Goal: Information Seeking & Learning: Learn about a topic

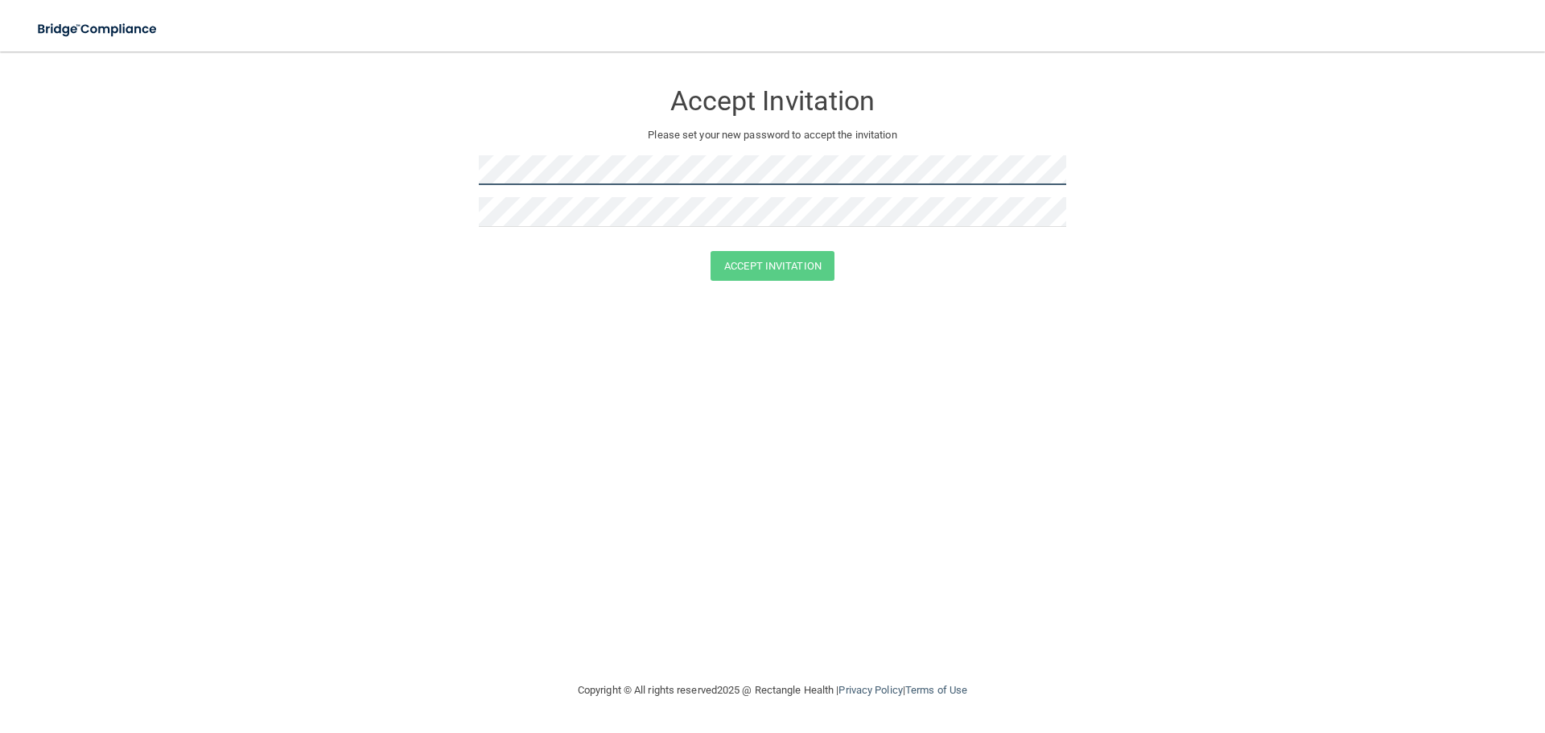
click at [72, 201] on form "Accept Invitation Please set your new password to accept the invitation Accept …" at bounding box center [772, 184] width 1481 height 233
click at [775, 264] on button "Accept Invitation" at bounding box center [773, 266] width 124 height 30
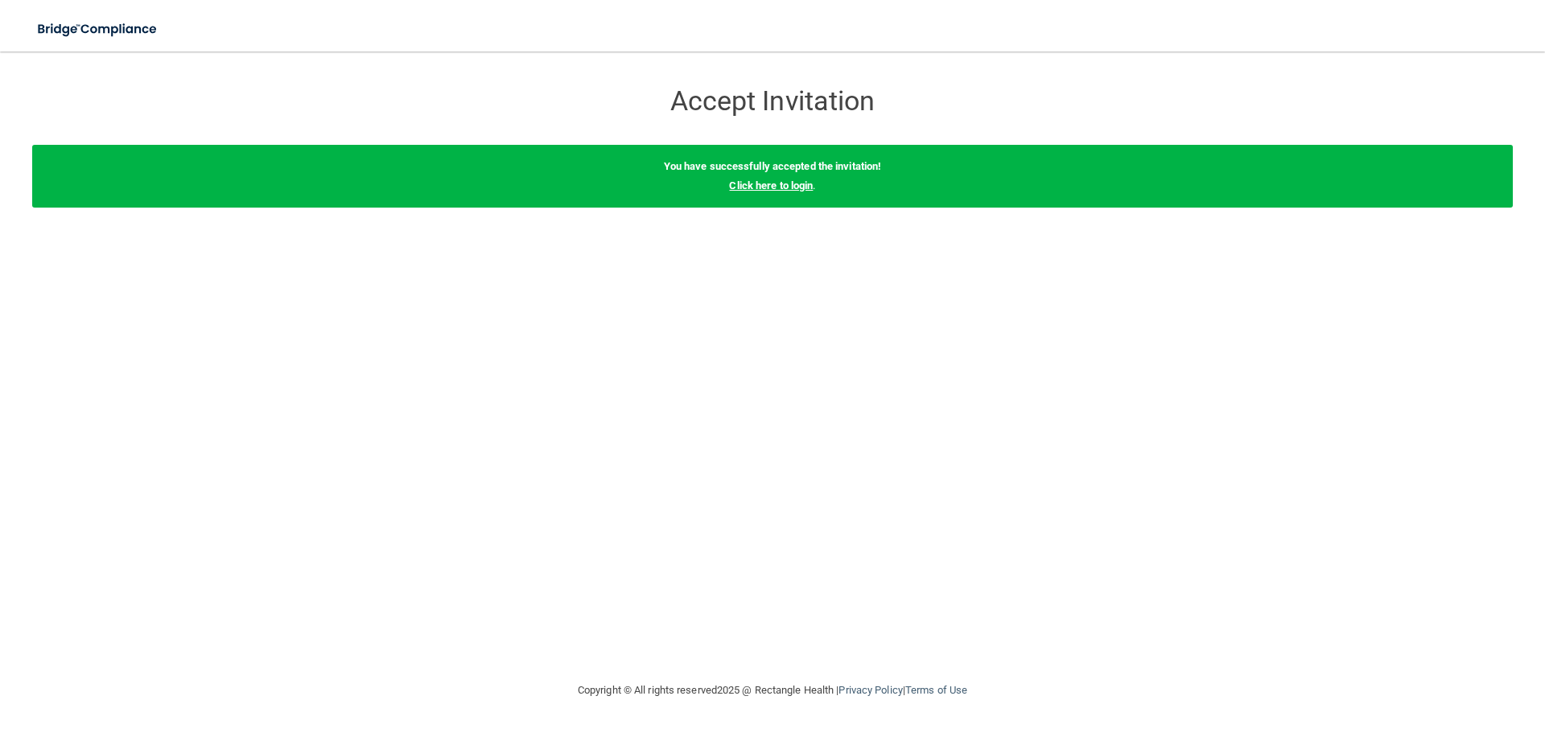
click at [777, 188] on link "Click here to login" at bounding box center [771, 185] width 84 height 12
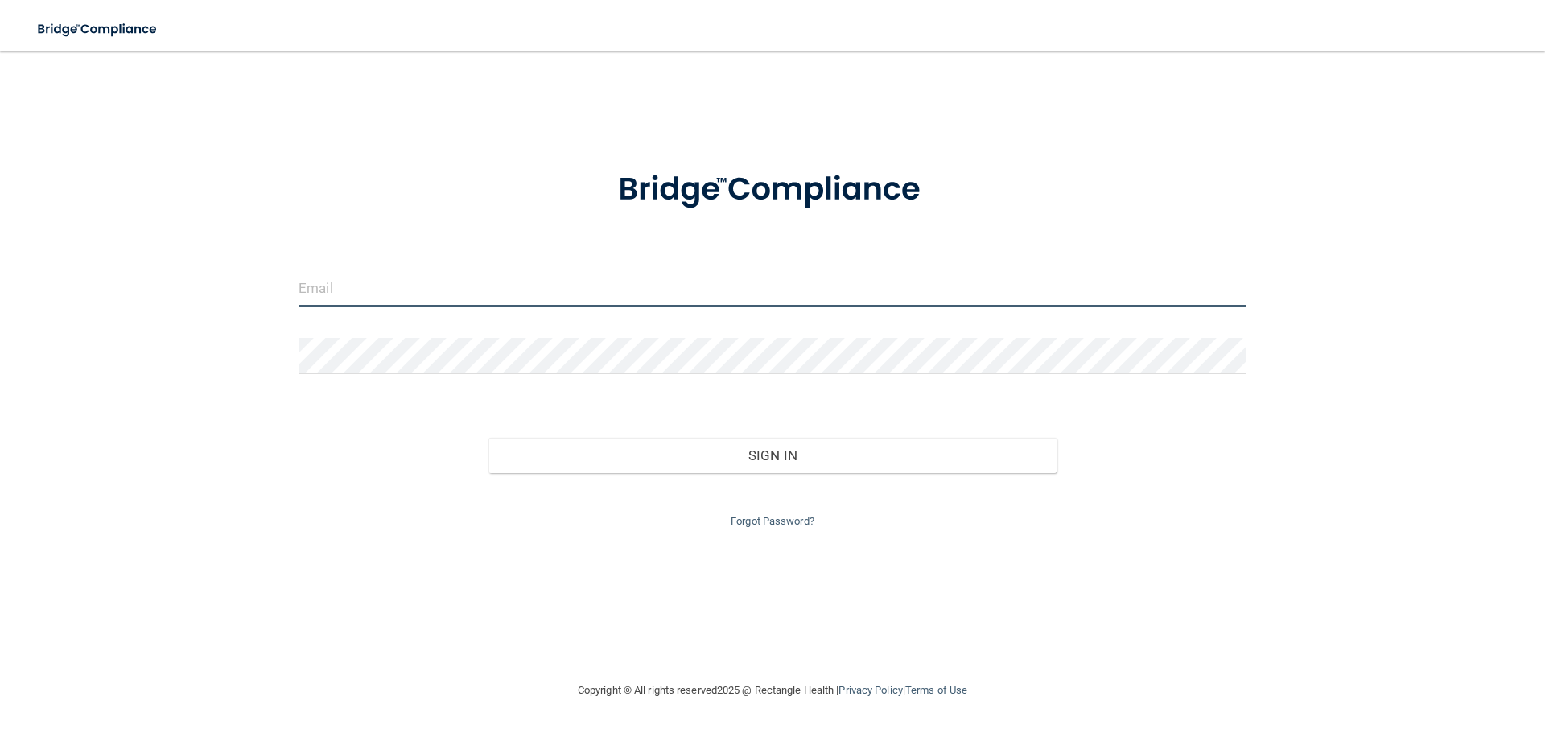
type input "[PERSON_NAME][EMAIL_ADDRESS][DOMAIN_NAME]"
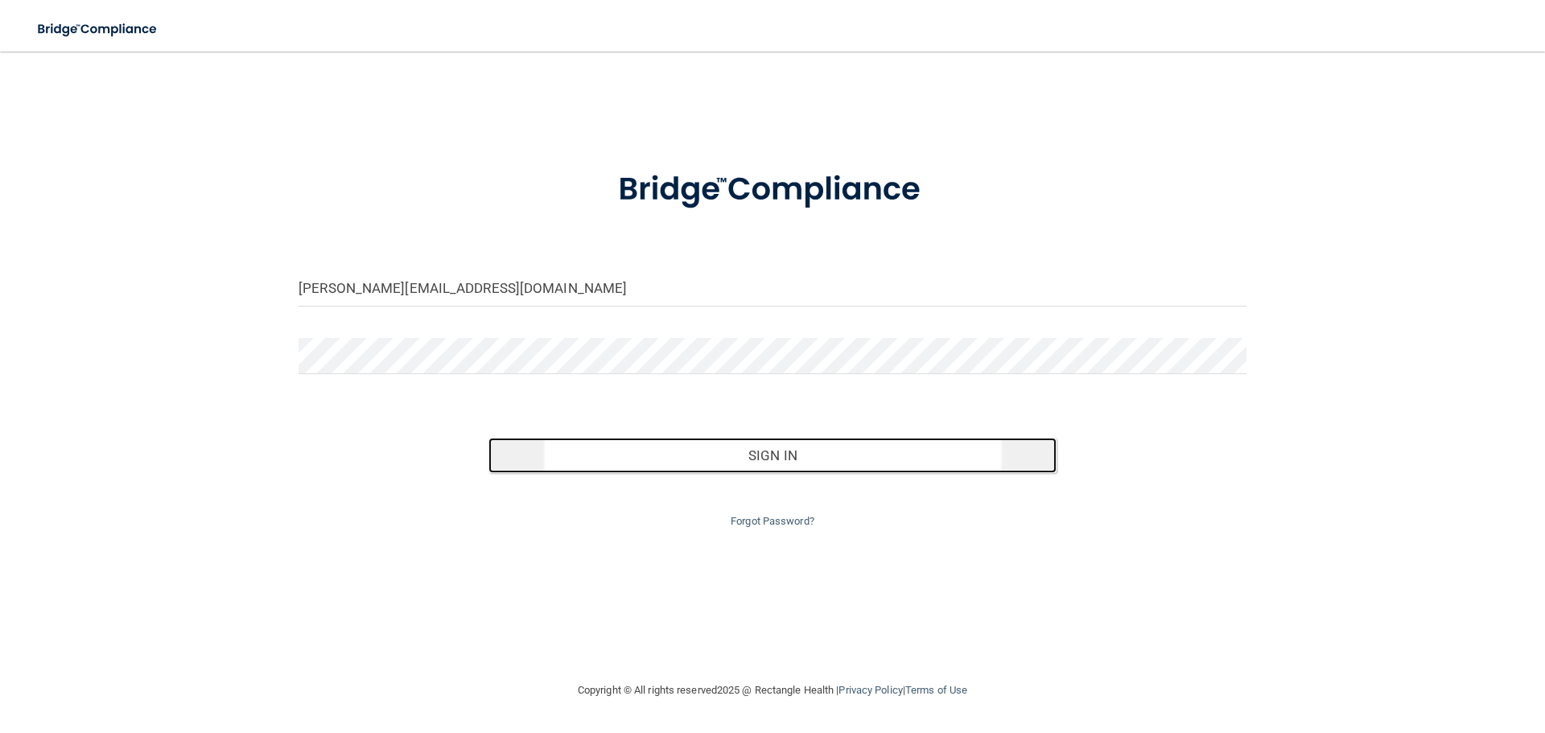
click at [745, 457] on button "Sign In" at bounding box center [772, 455] width 569 height 35
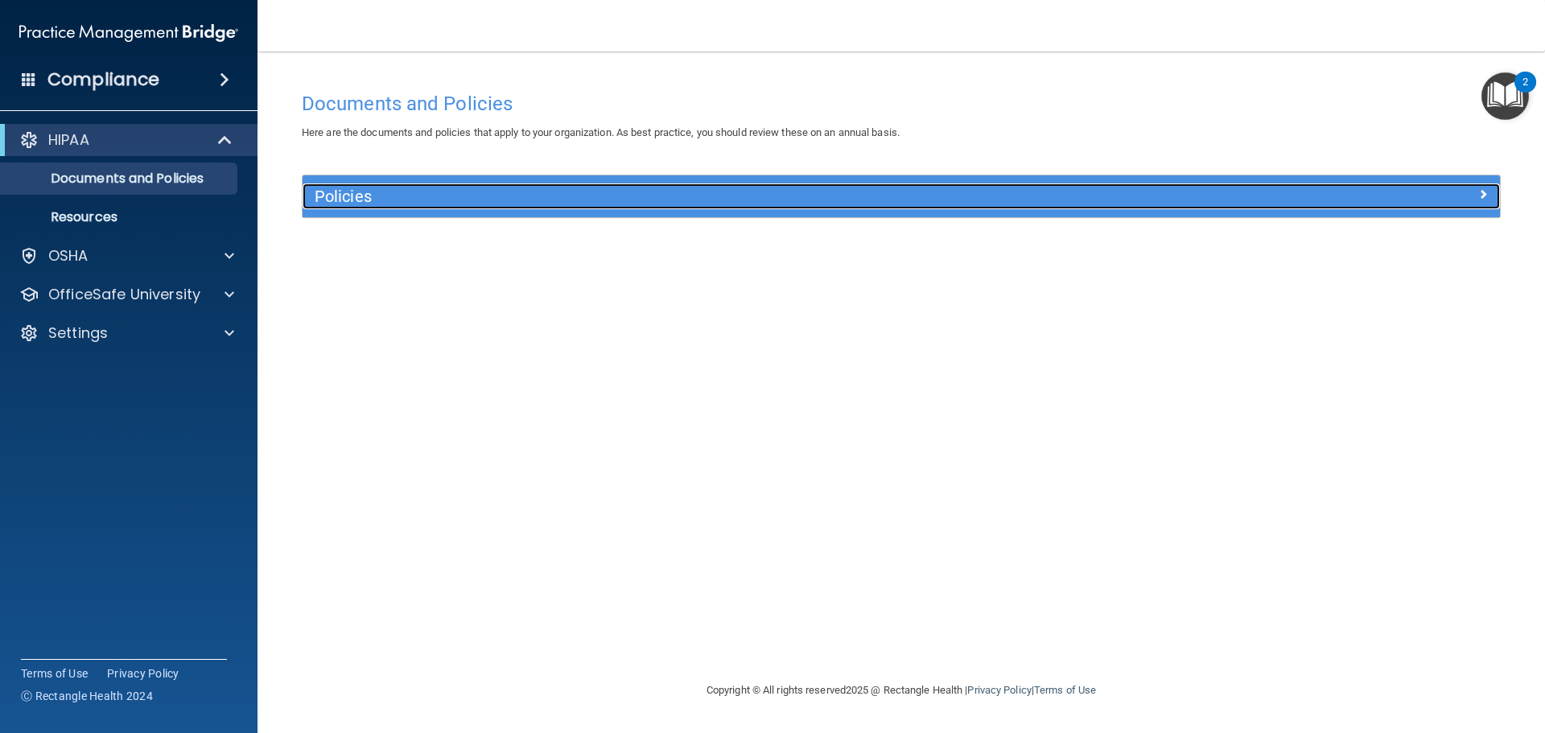
click at [1486, 188] on span at bounding box center [1483, 193] width 10 height 19
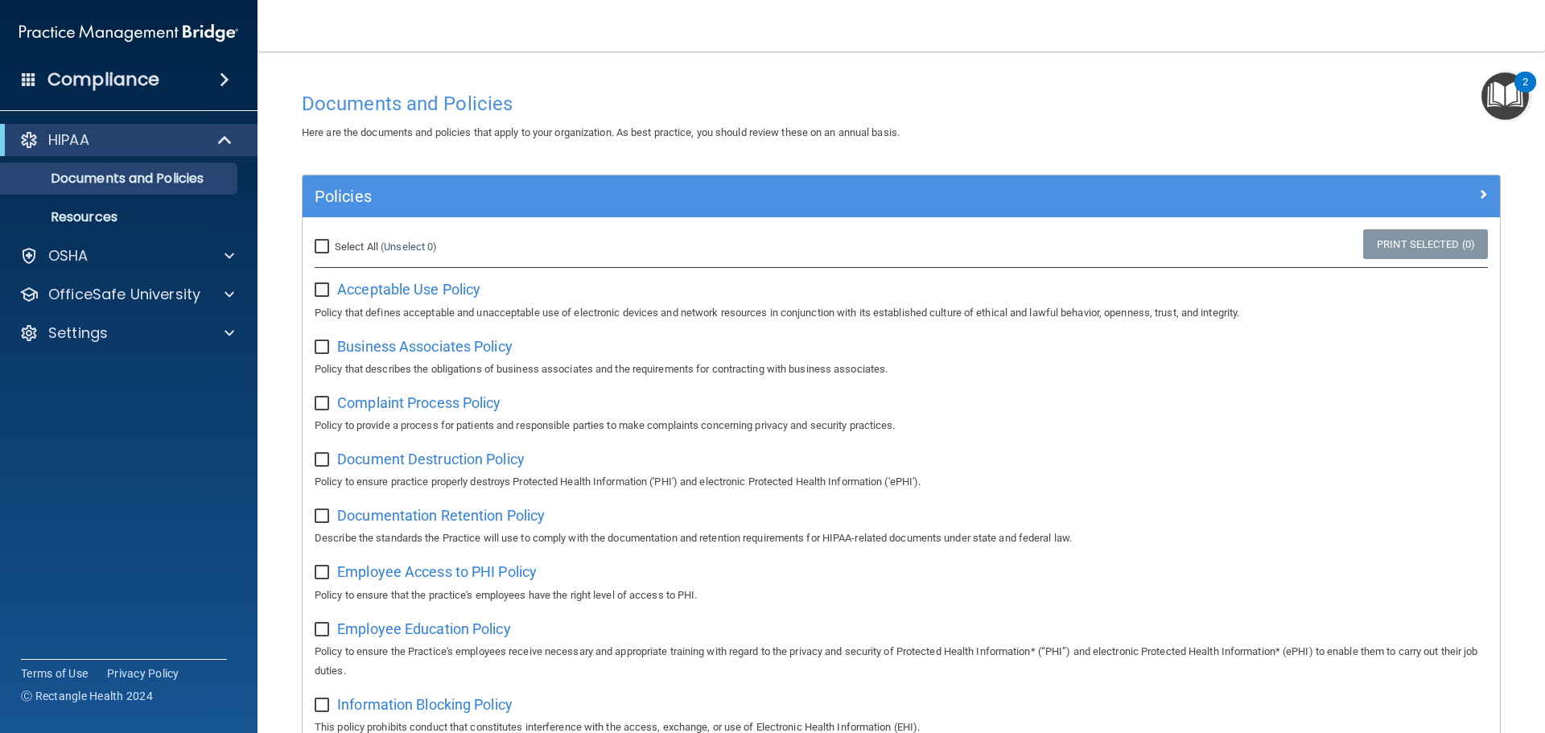
click at [323, 245] on input "Select All (Unselect 0) Unselect All" at bounding box center [324, 247] width 19 height 13
checkbox input "true"
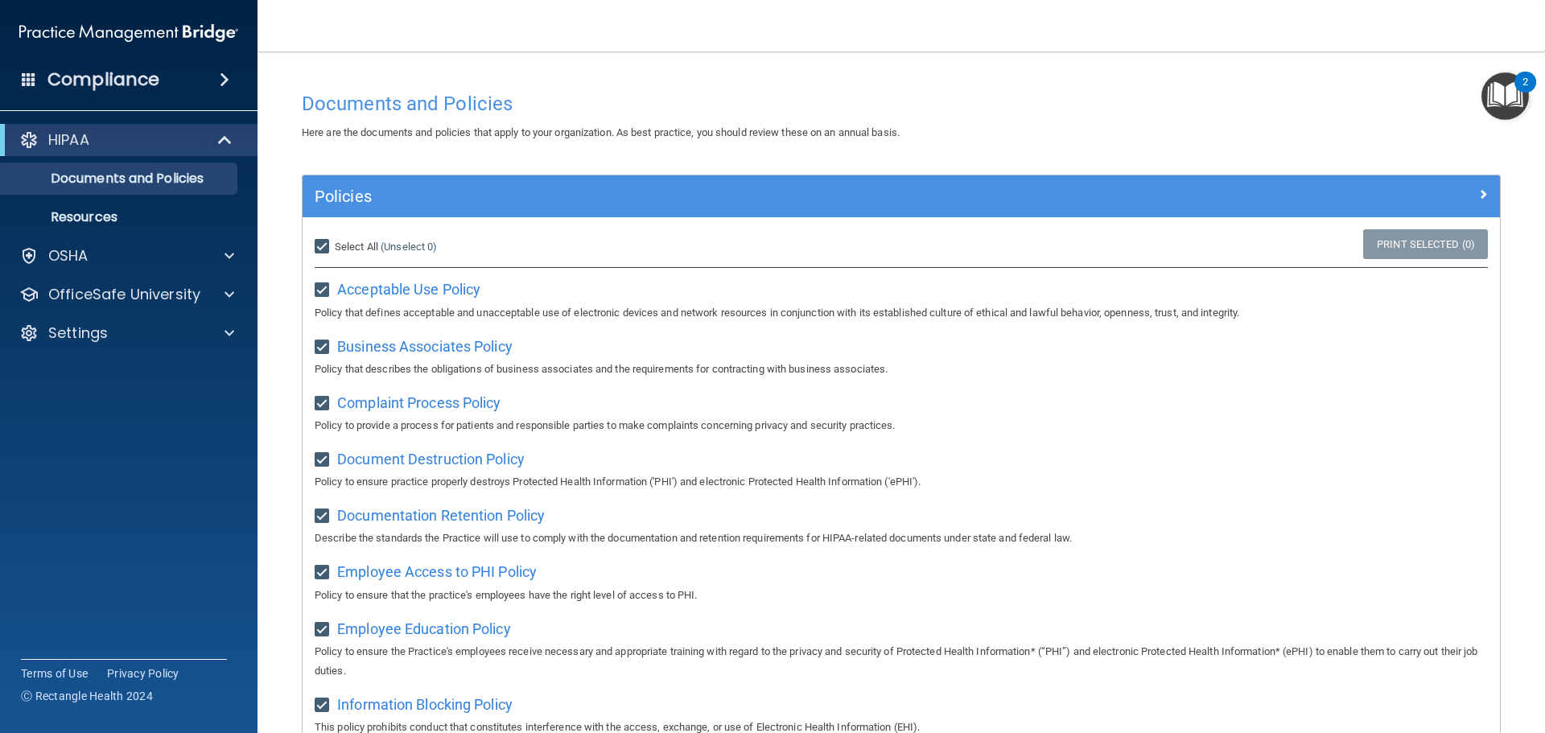
checkbox input "true"
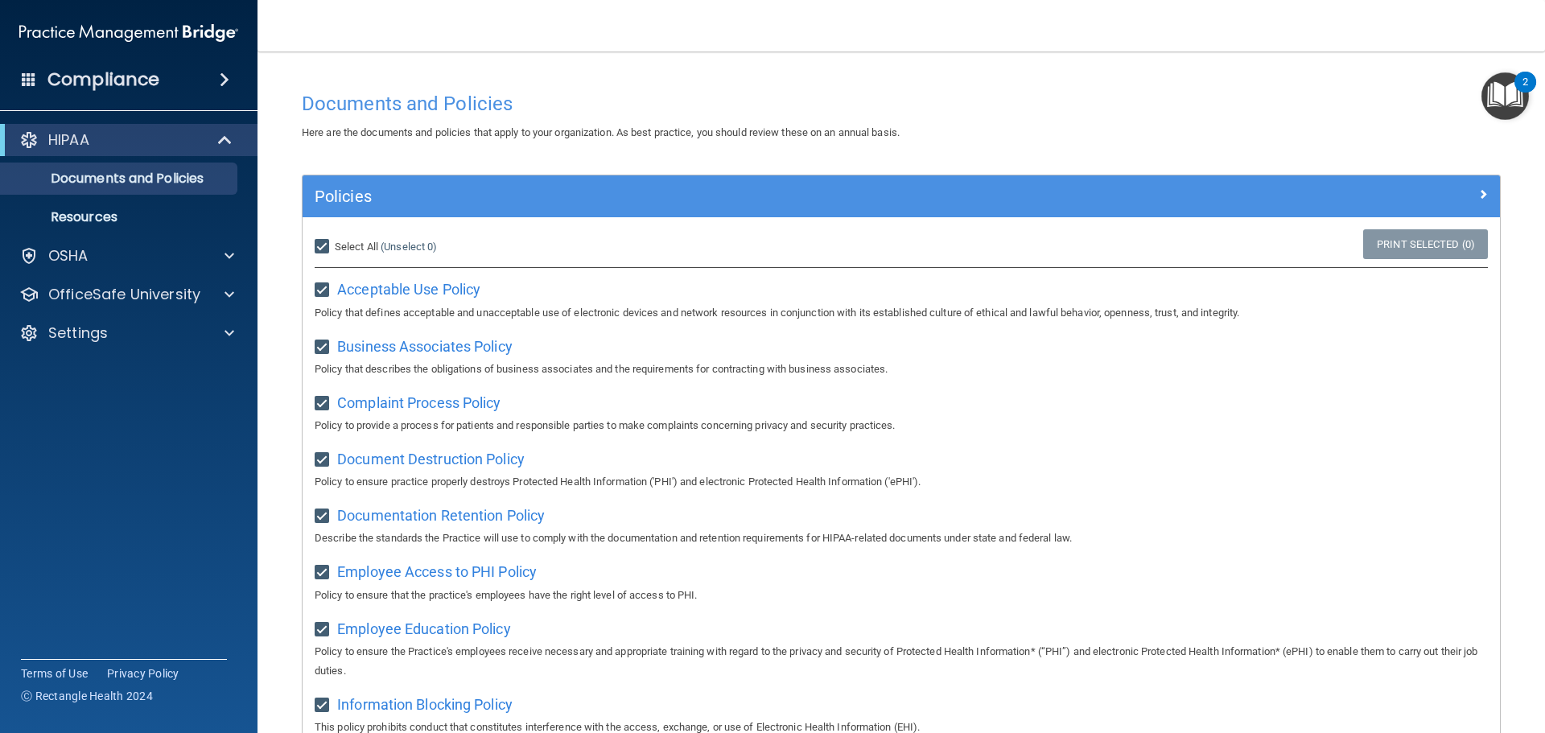
checkbox input "true"
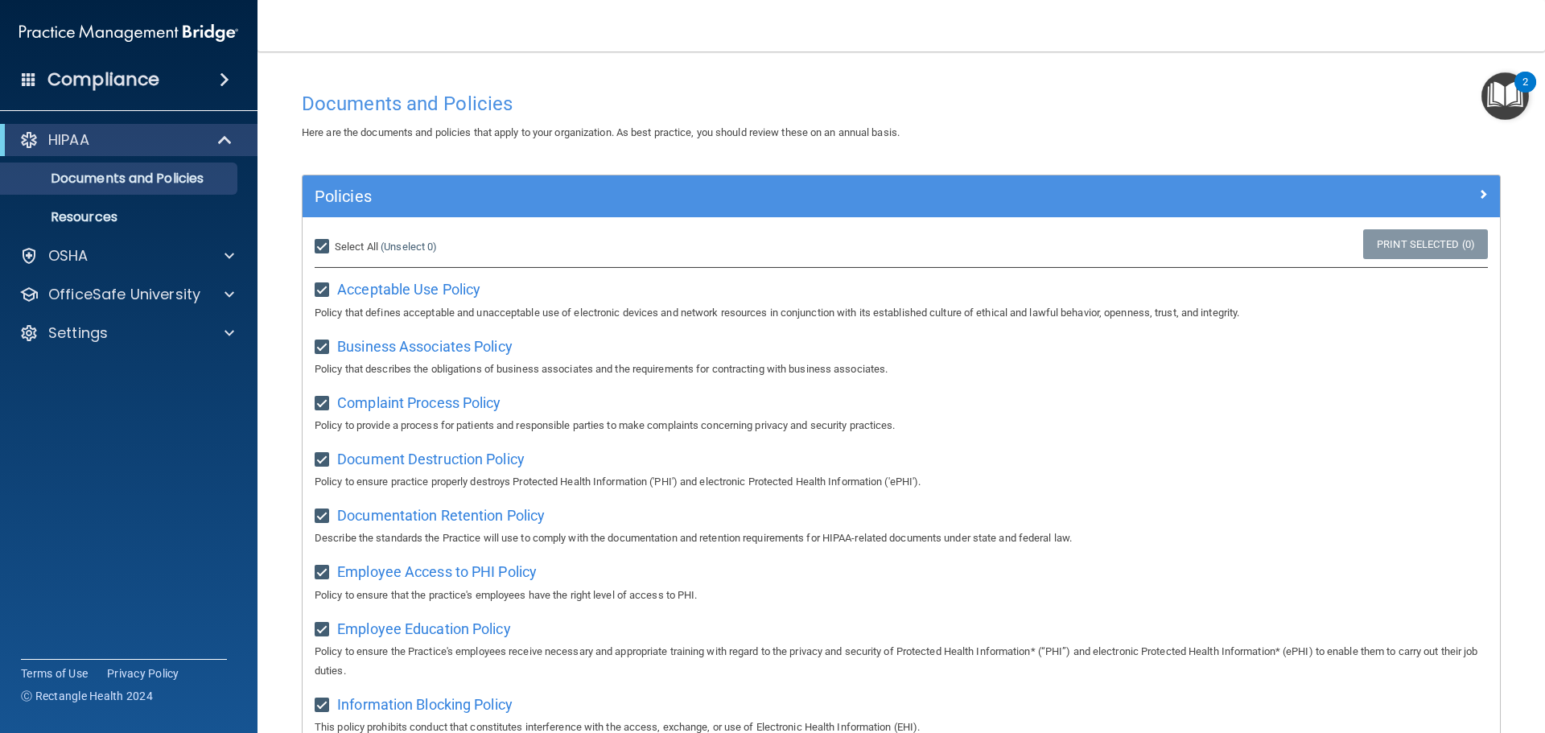
checkbox input "true"
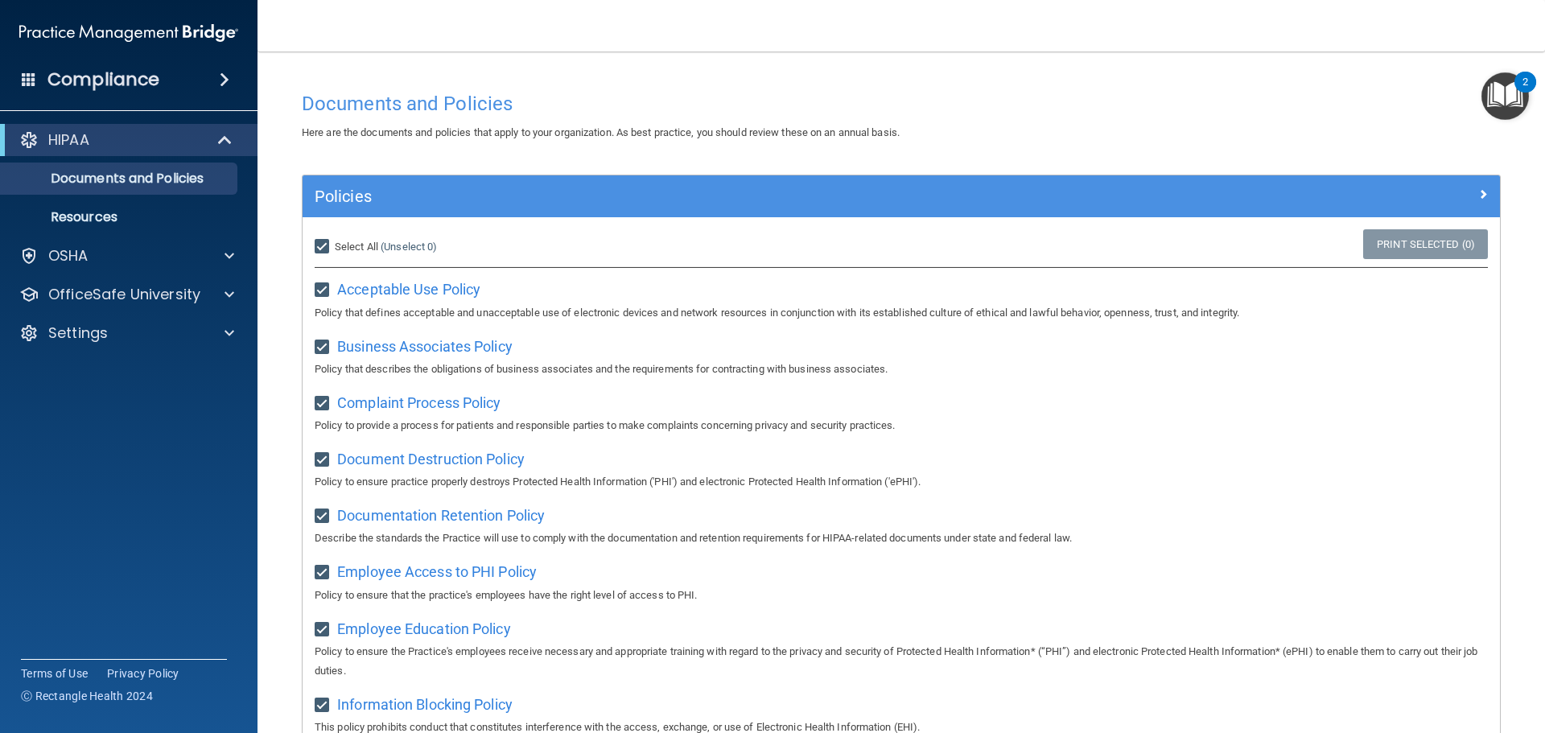
checkbox input "true"
click at [99, 75] on h4 "Compliance" at bounding box center [103, 79] width 112 height 23
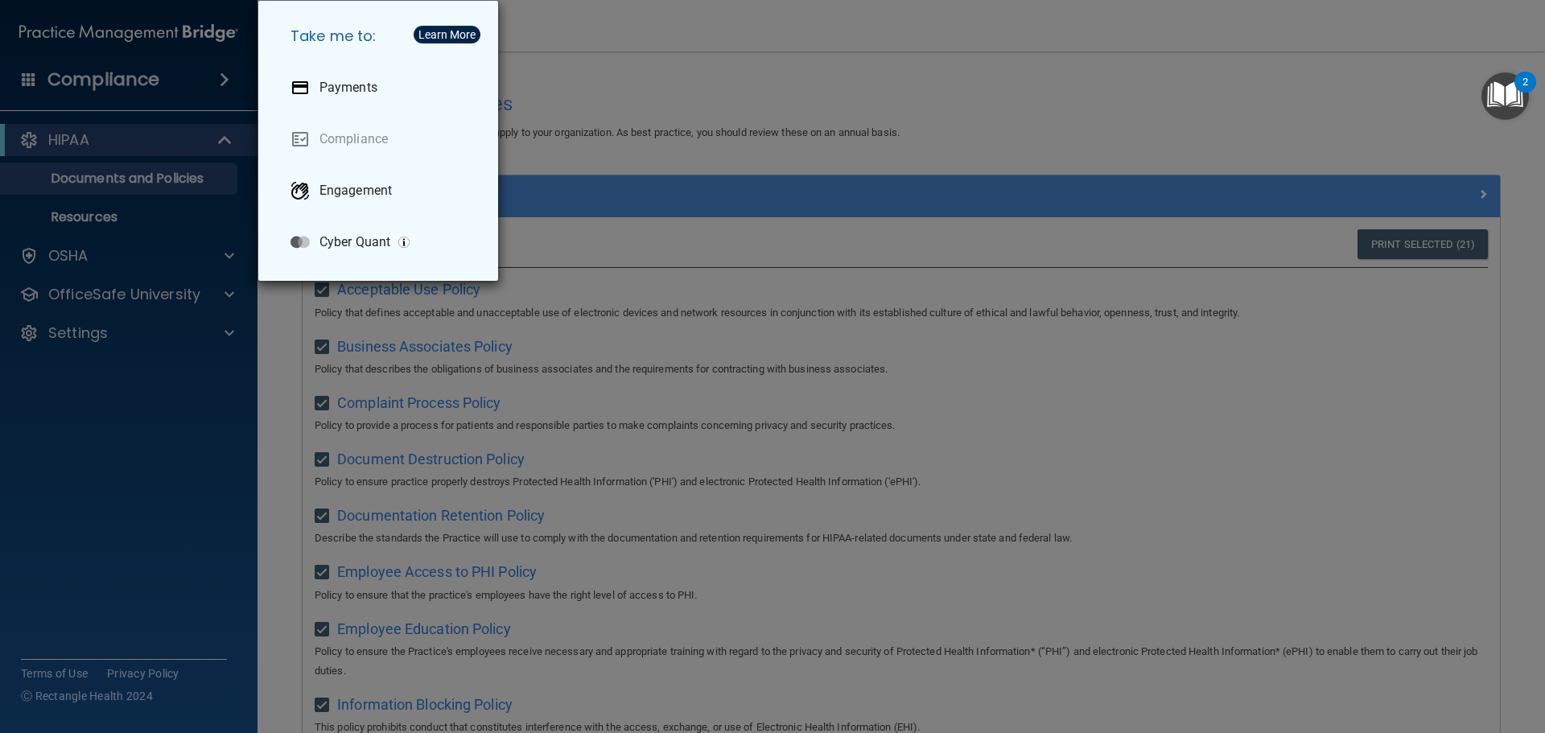
click at [76, 138] on div "Take me to: Payments Compliance Engagement Cyber Quant" at bounding box center [772, 366] width 1545 height 733
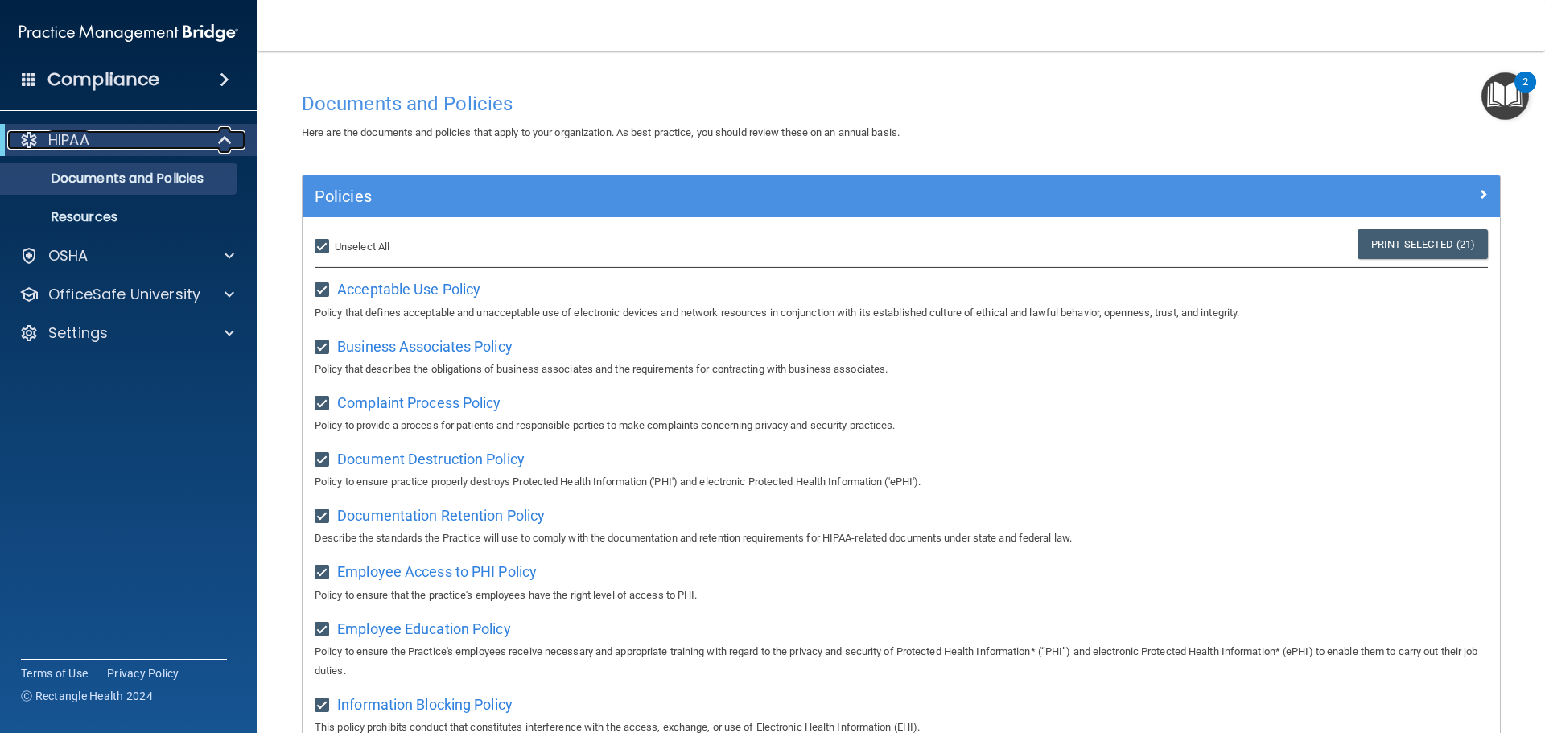
click at [100, 140] on div "HIPAA" at bounding box center [106, 139] width 199 height 19
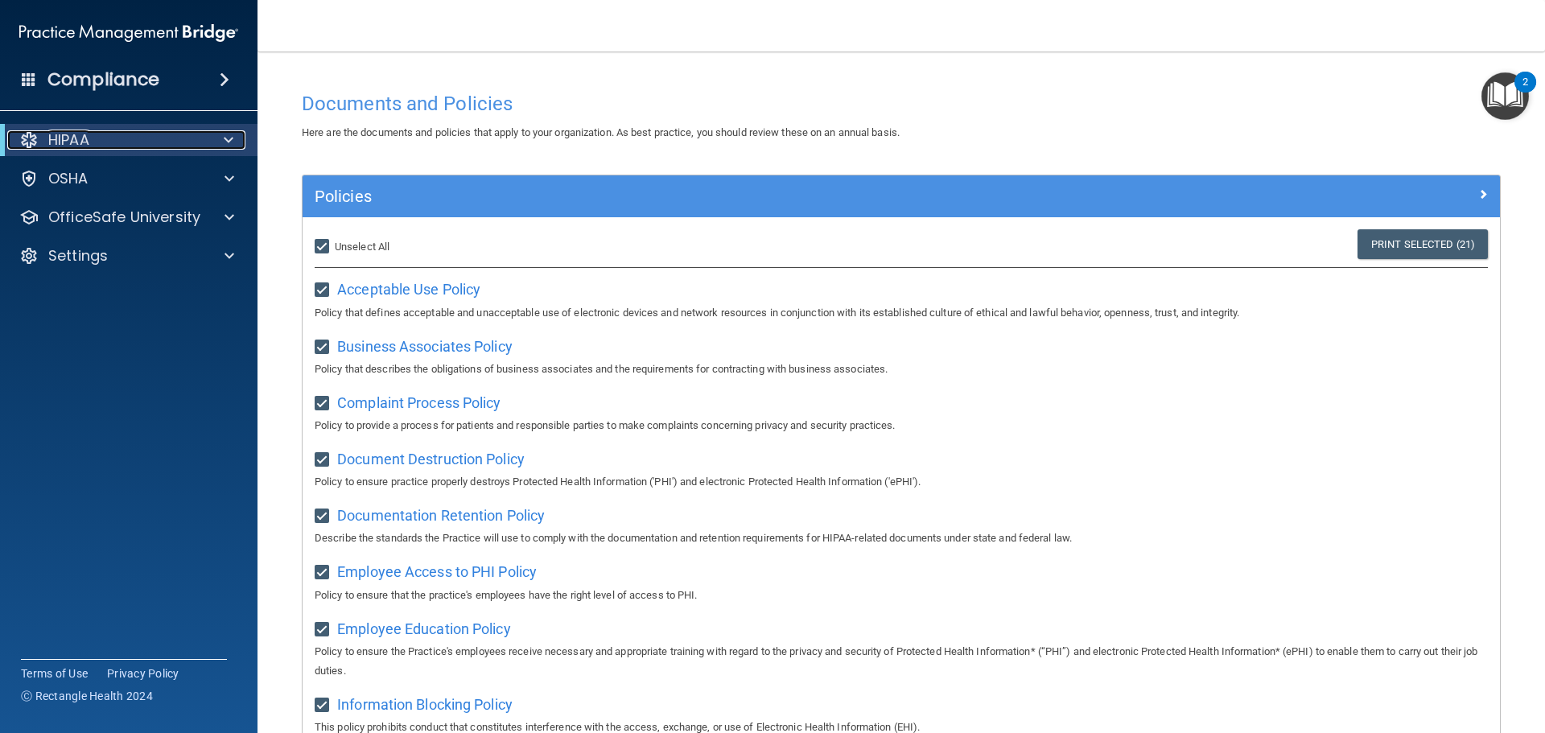
click at [226, 137] on span at bounding box center [229, 139] width 10 height 19
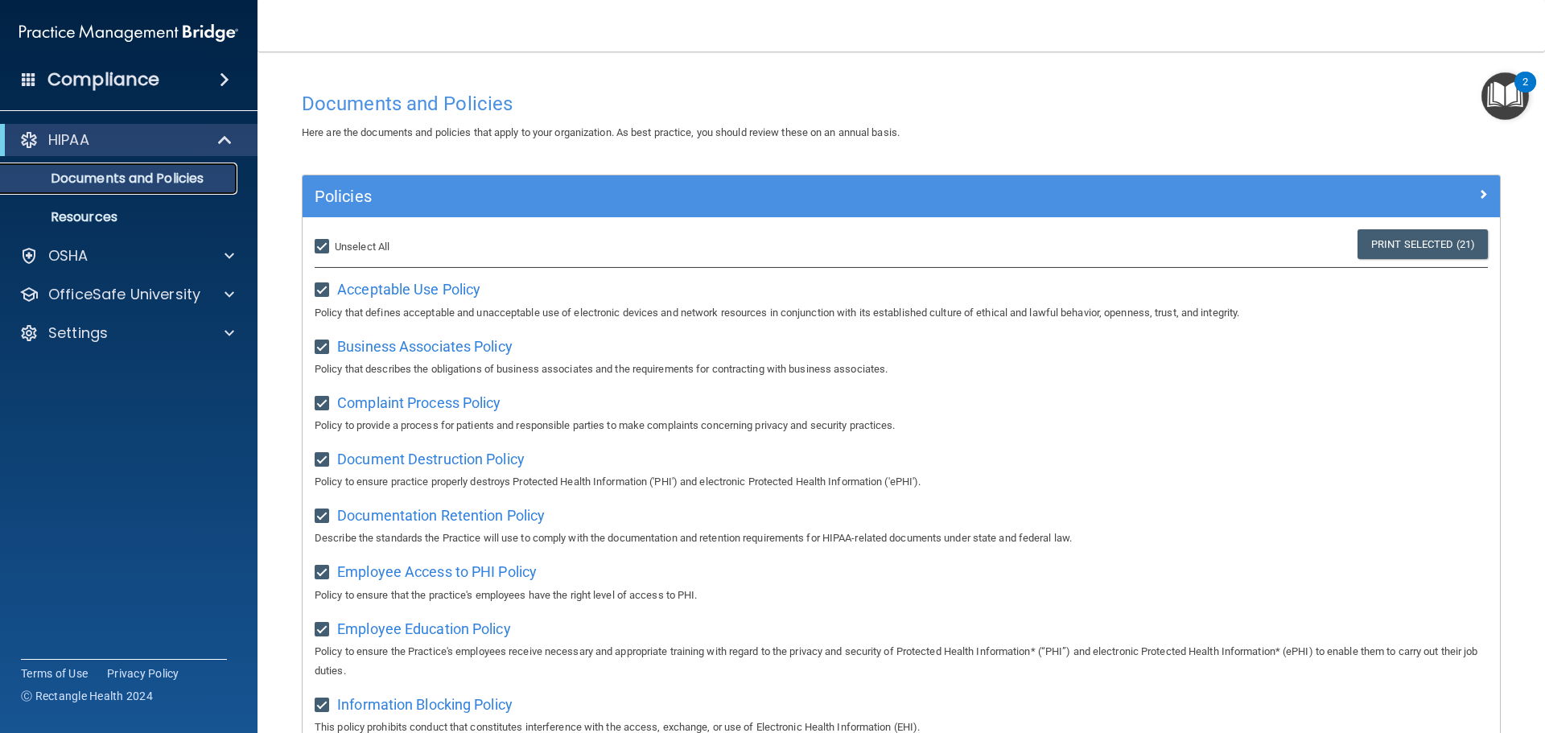
click at [201, 174] on p "Documents and Policies" at bounding box center [120, 179] width 220 height 16
click at [1391, 249] on link "Print Selected (21)" at bounding box center [1423, 244] width 130 height 30
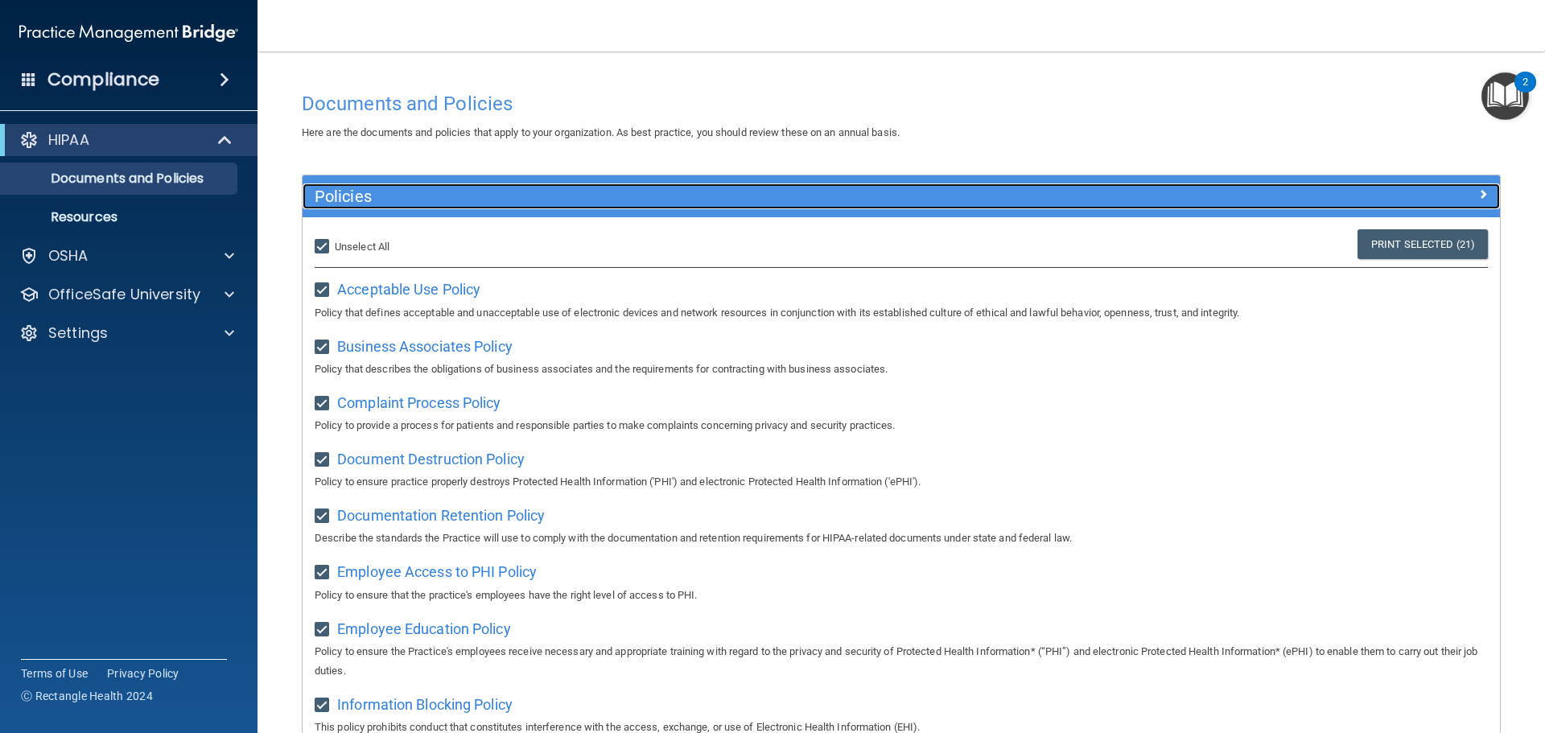
click at [1478, 191] on span at bounding box center [1483, 193] width 10 height 19
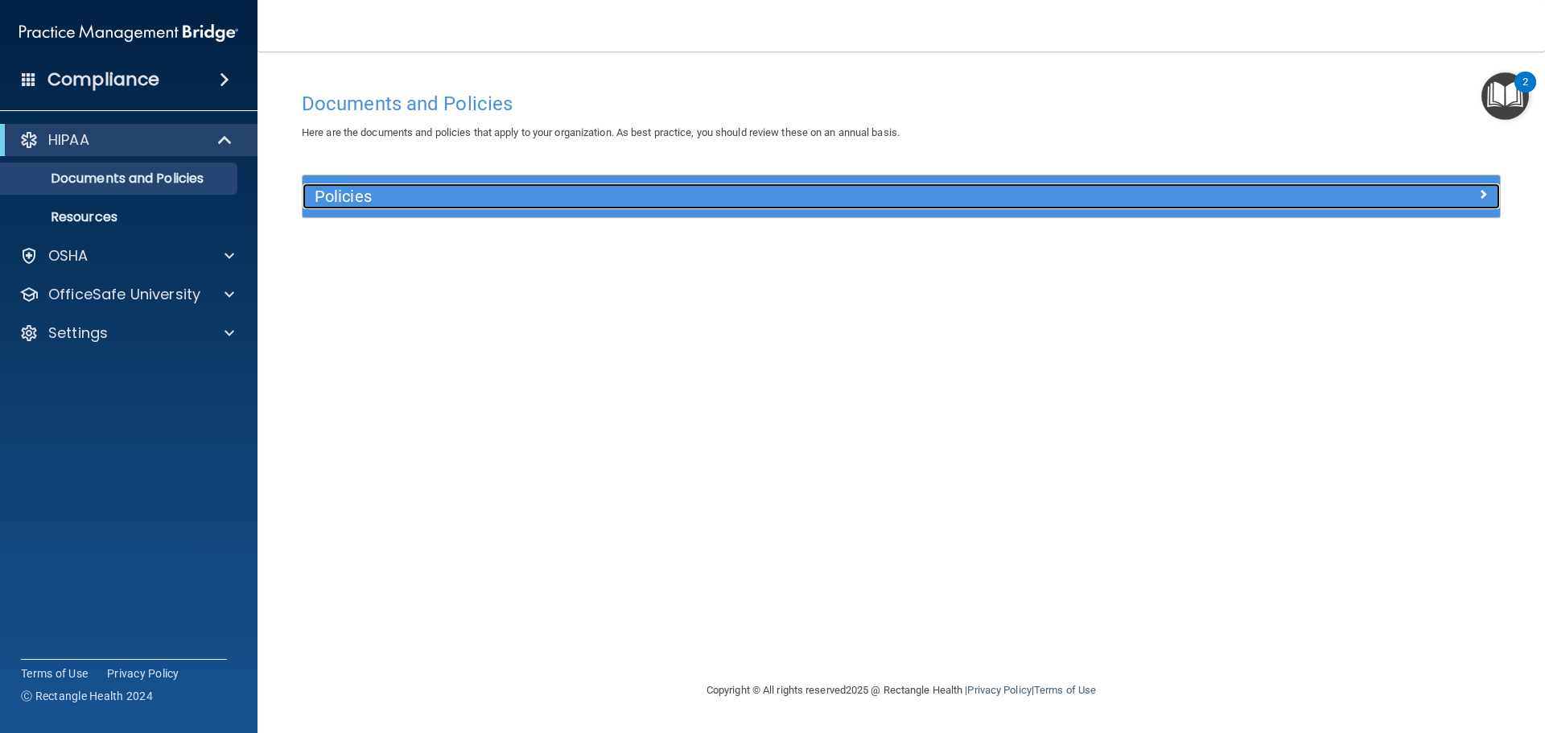
click at [1485, 192] on span at bounding box center [1483, 193] width 10 height 19
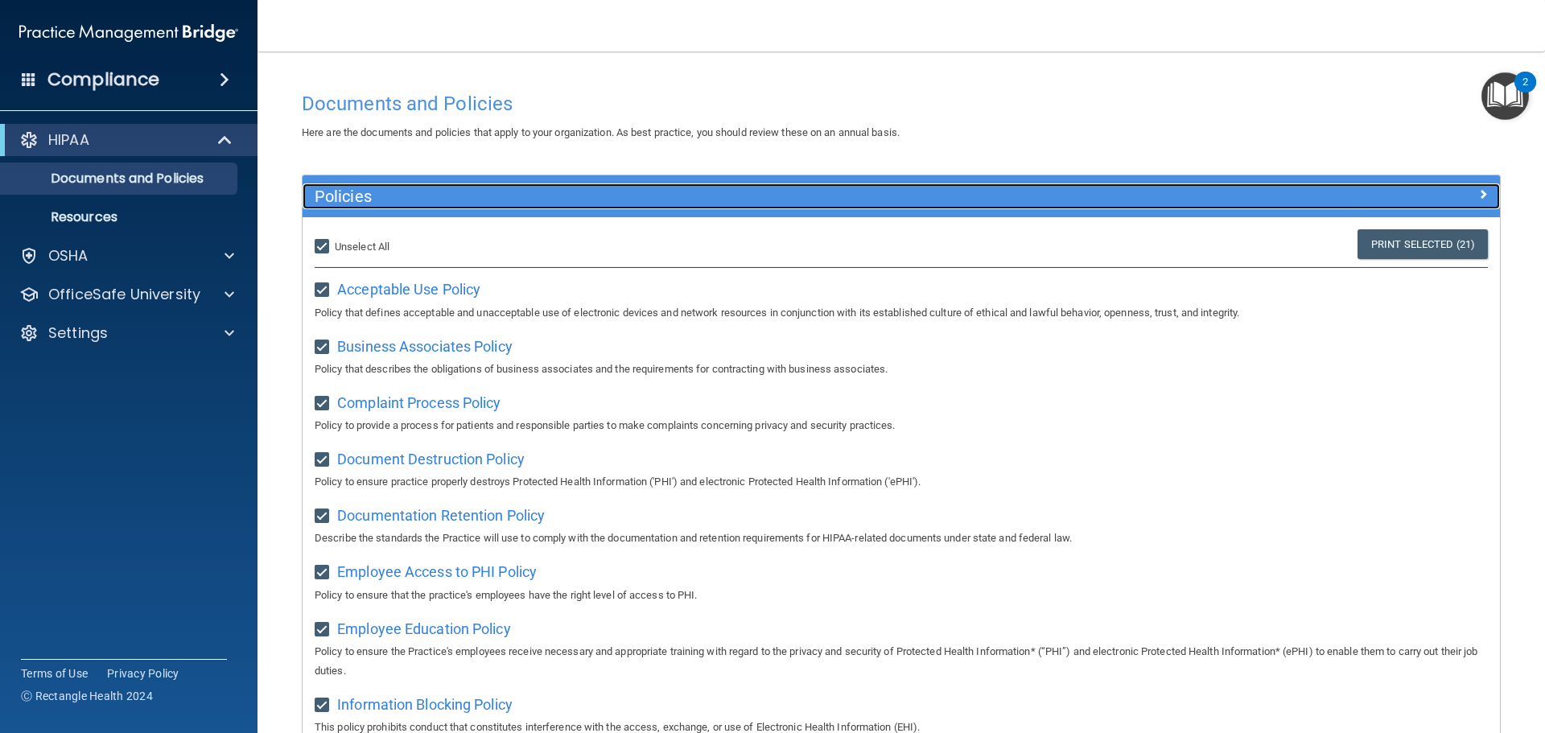
click at [1478, 190] on span at bounding box center [1483, 193] width 10 height 19
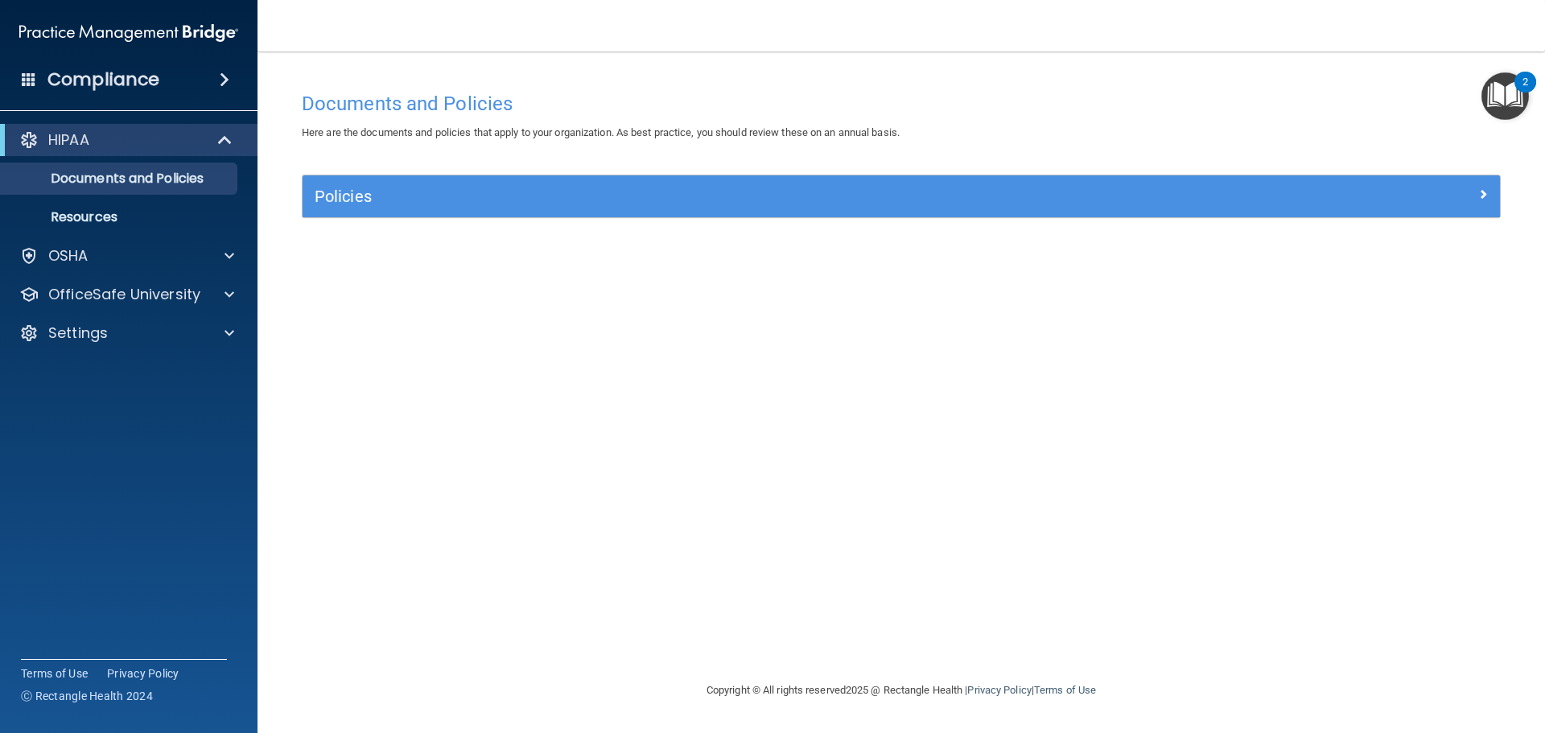
click at [225, 77] on span at bounding box center [225, 79] width 10 height 19
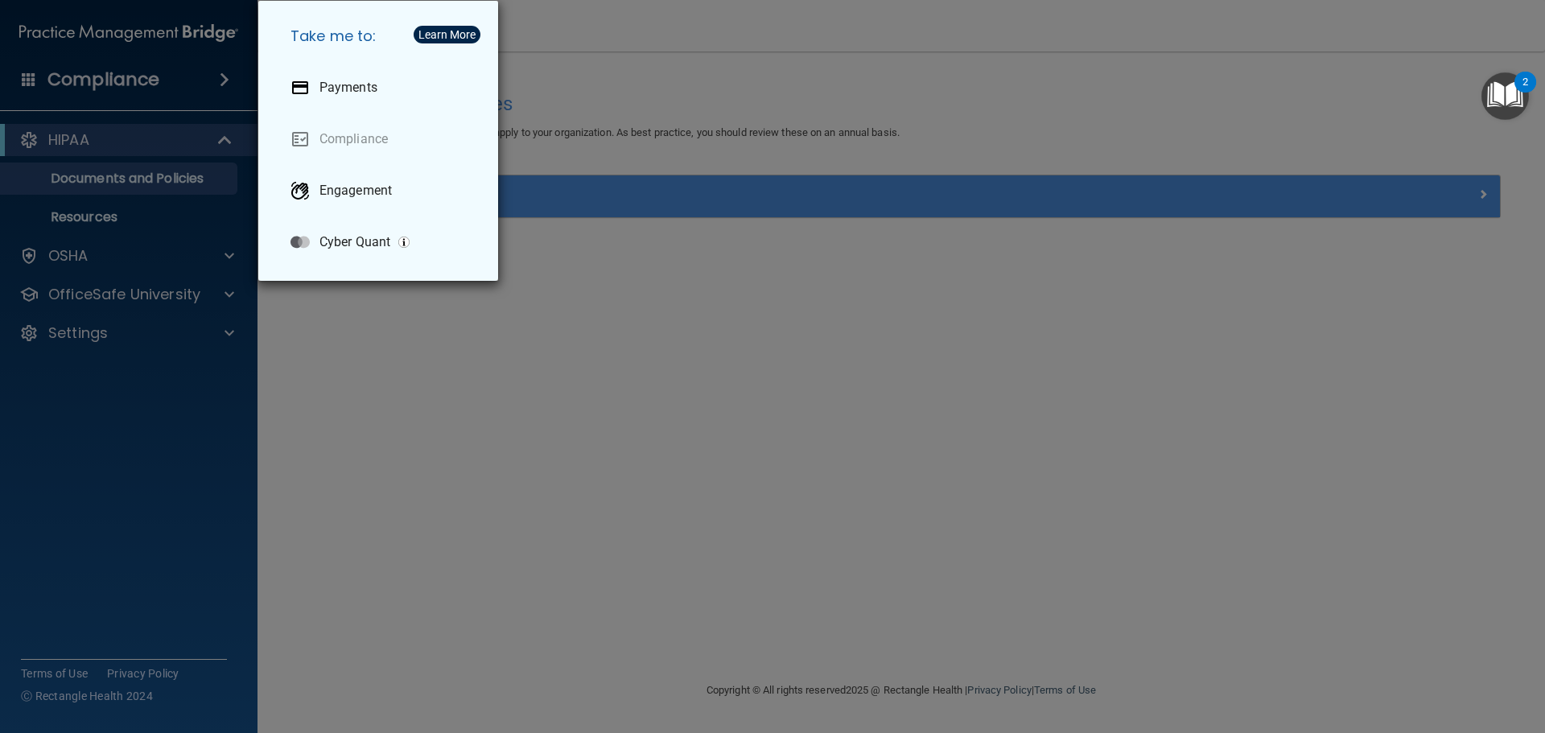
click at [131, 75] on div "Take me to: Payments Compliance Engagement Cyber Quant" at bounding box center [772, 366] width 1545 height 733
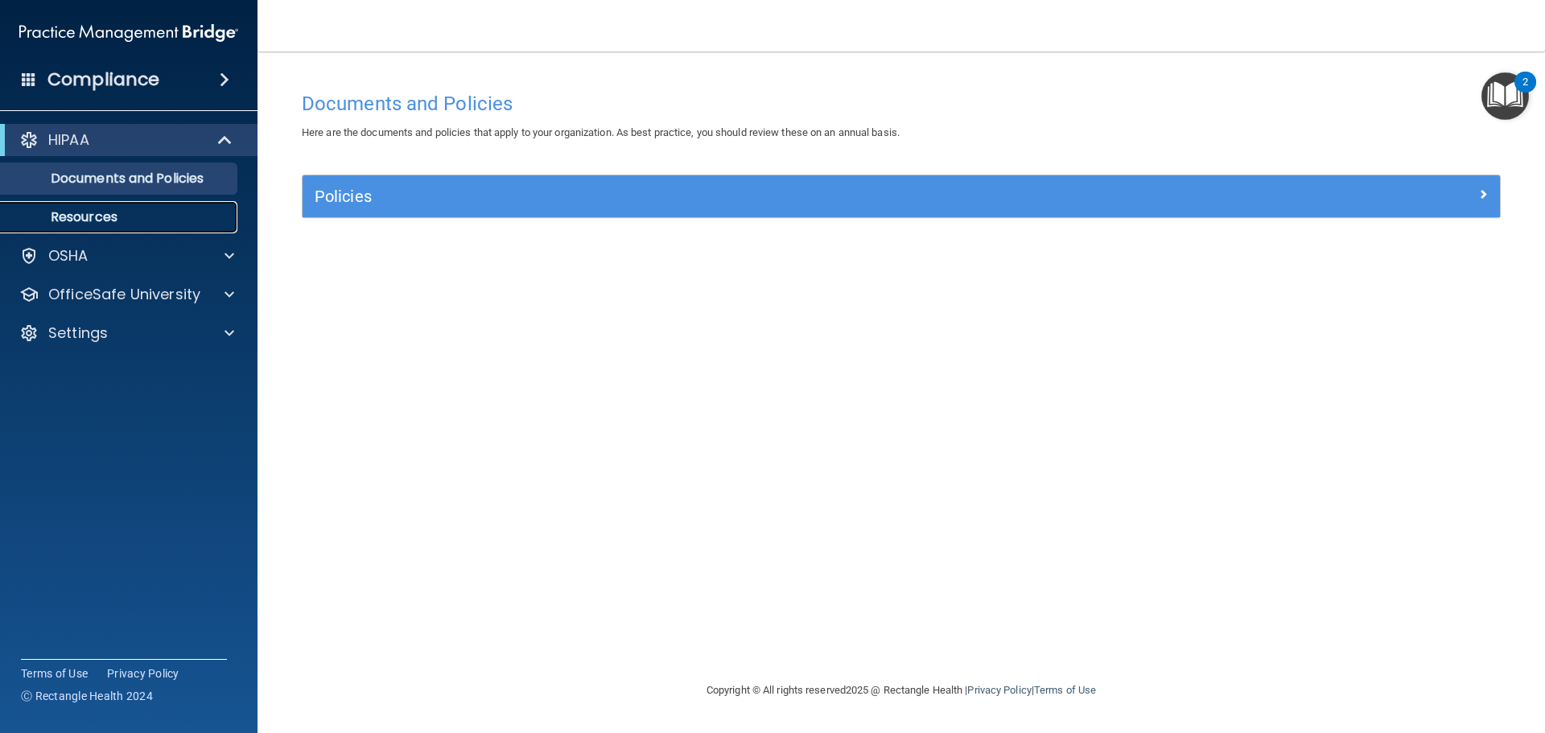
click at [79, 218] on p "Resources" at bounding box center [120, 217] width 220 height 16
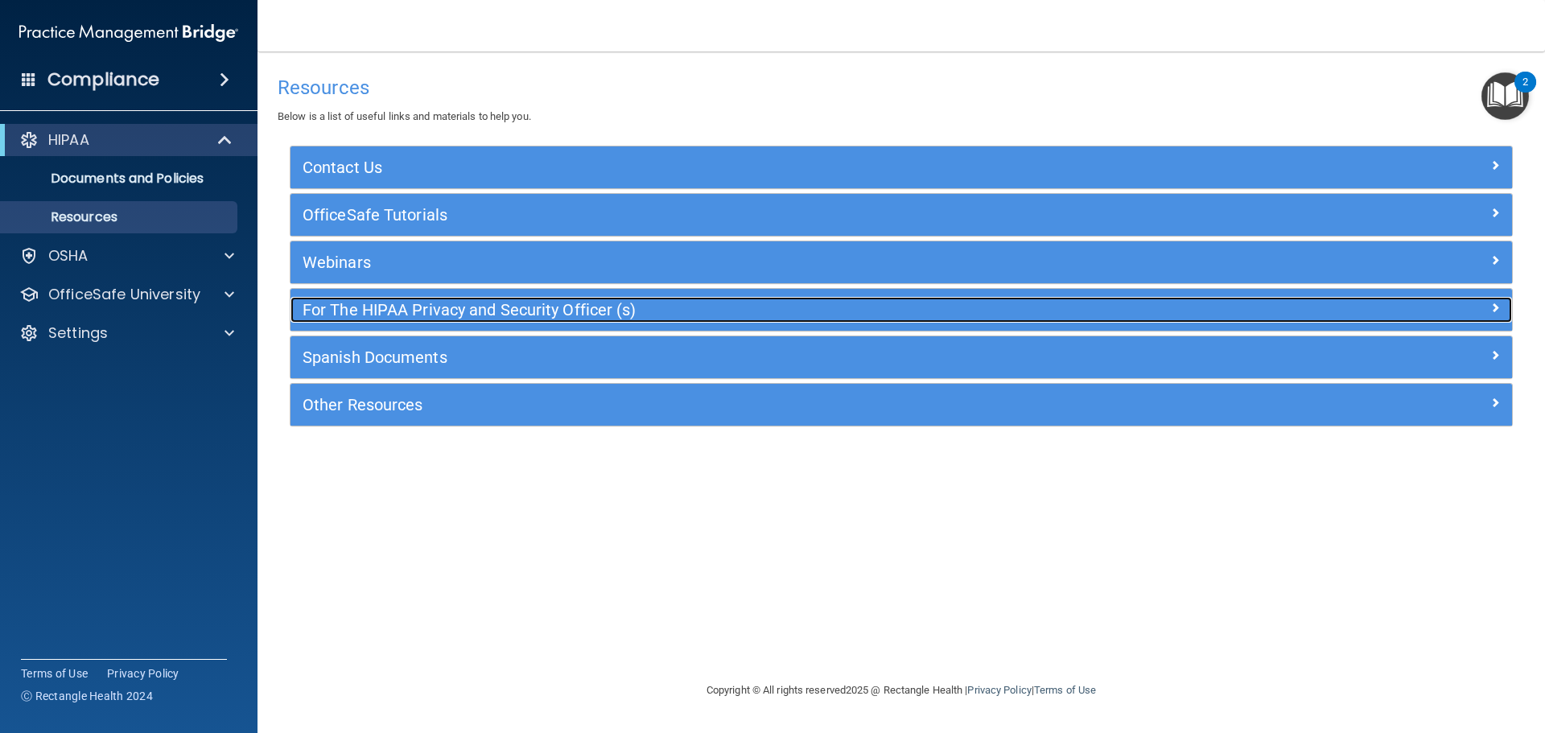
click at [1496, 306] on span at bounding box center [1495, 307] width 10 height 19
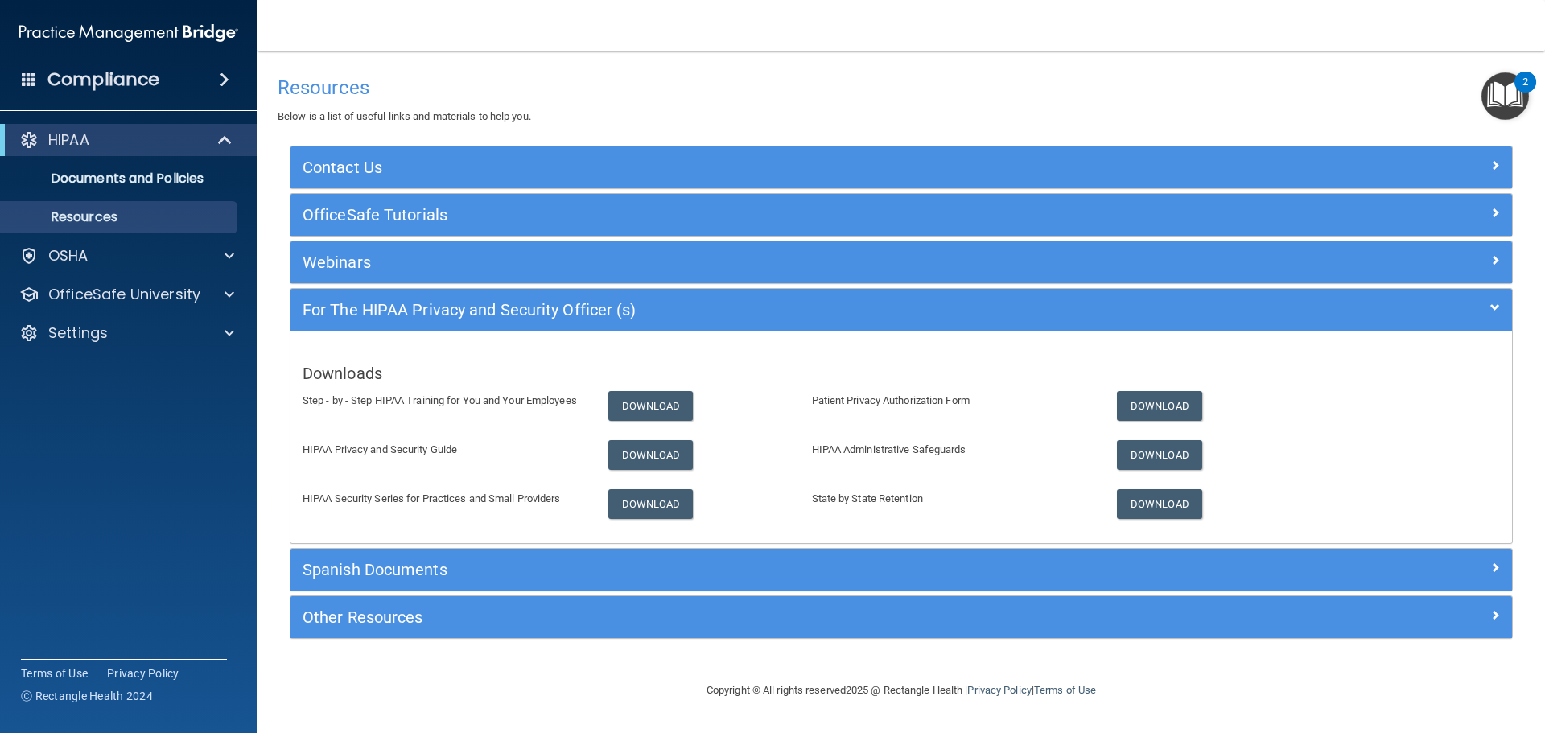
click at [1362, 418] on div "Step - by - Step HIPAA Training for You and Your Employees Download Patient Pri…" at bounding box center [902, 406] width 1222 height 30
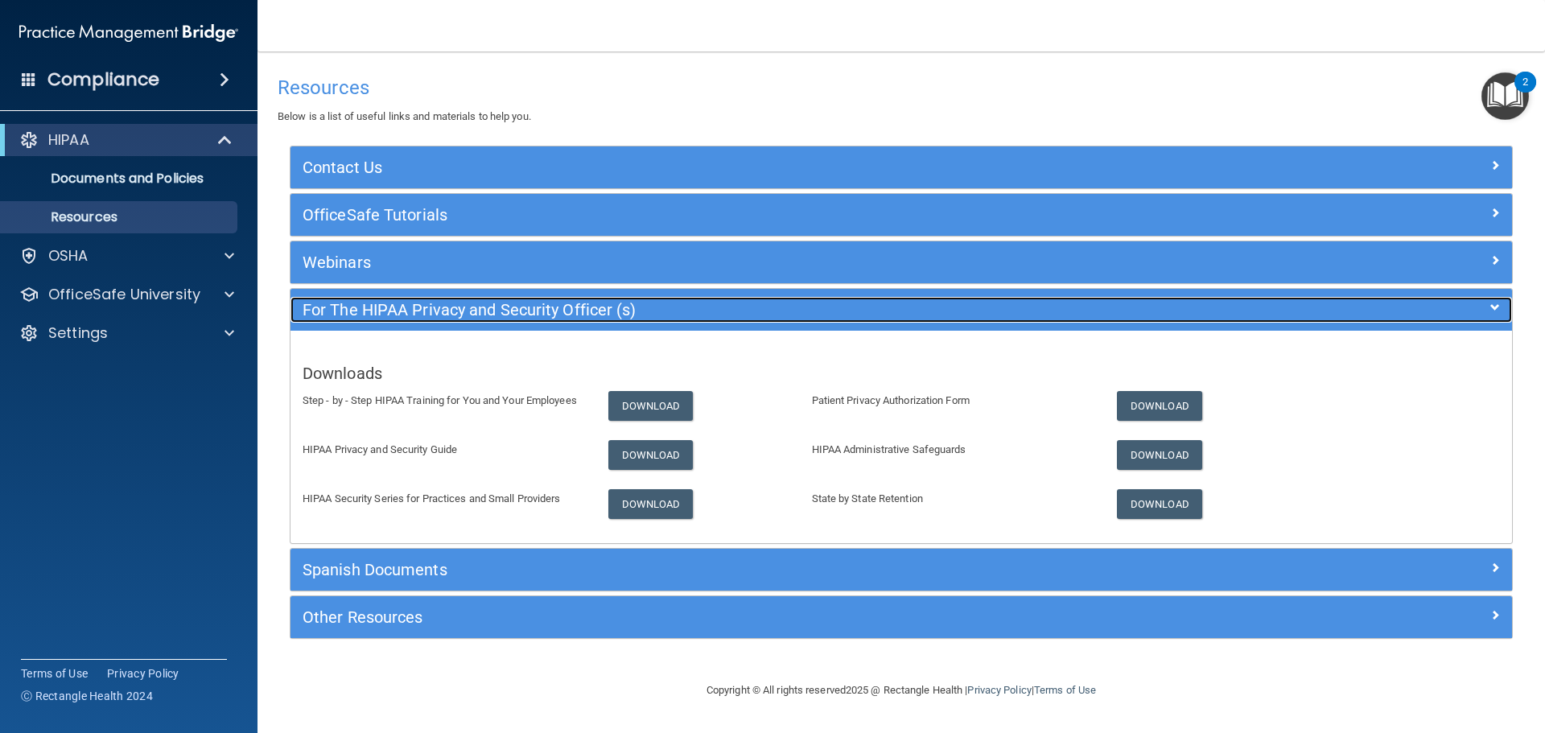
click at [1492, 306] on span at bounding box center [1495, 307] width 10 height 19
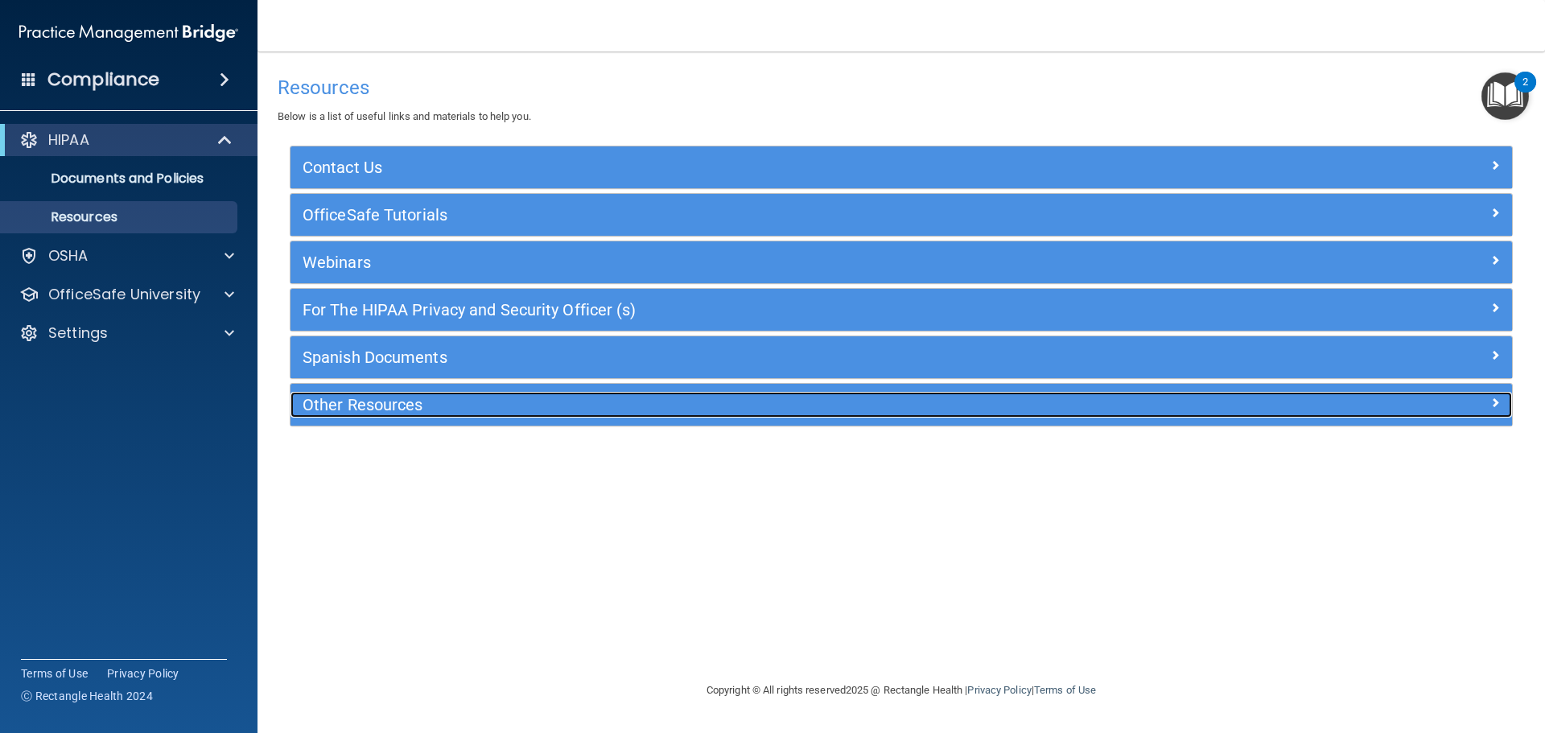
click at [1495, 405] on span at bounding box center [1495, 402] width 10 height 19
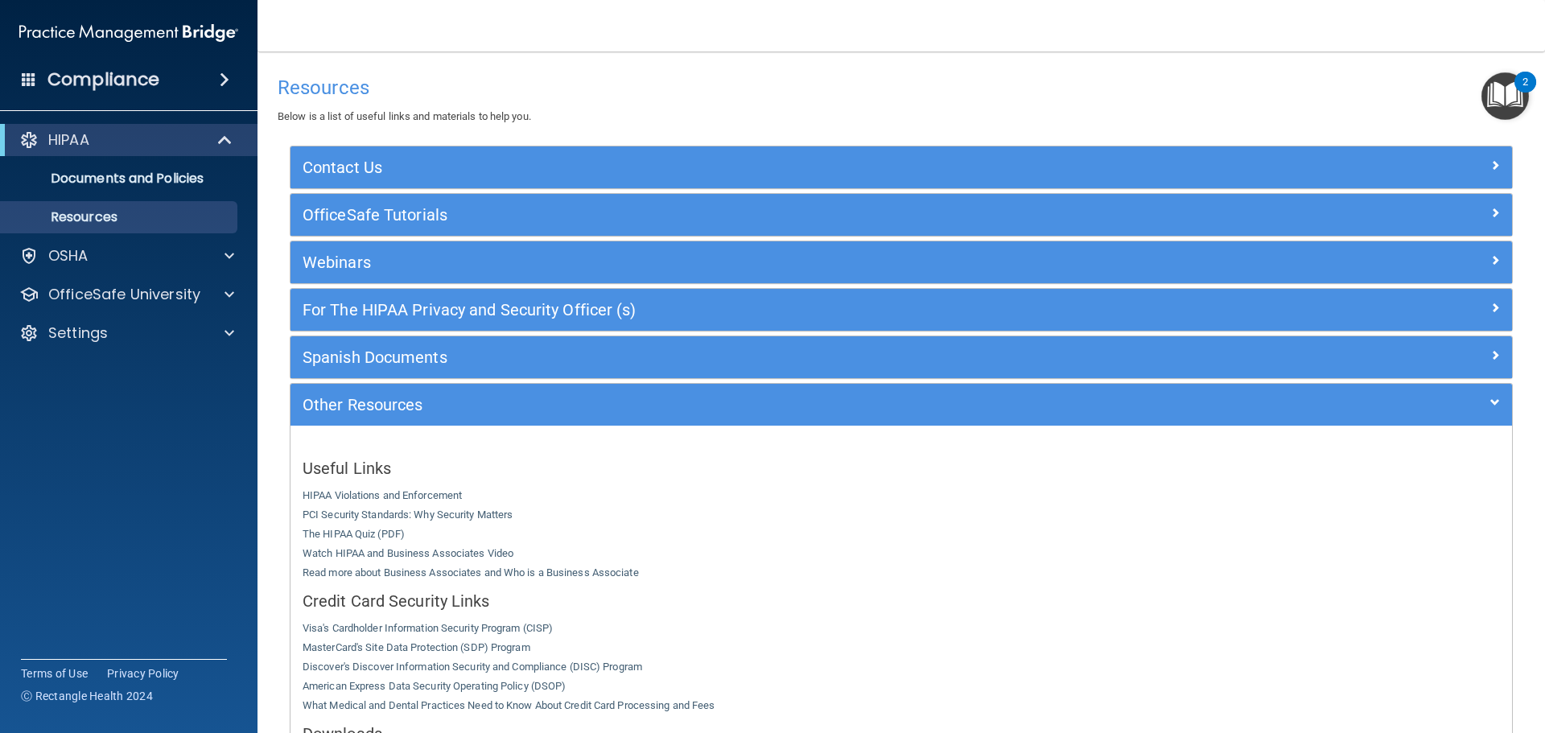
click at [223, 76] on span at bounding box center [225, 79] width 10 height 19
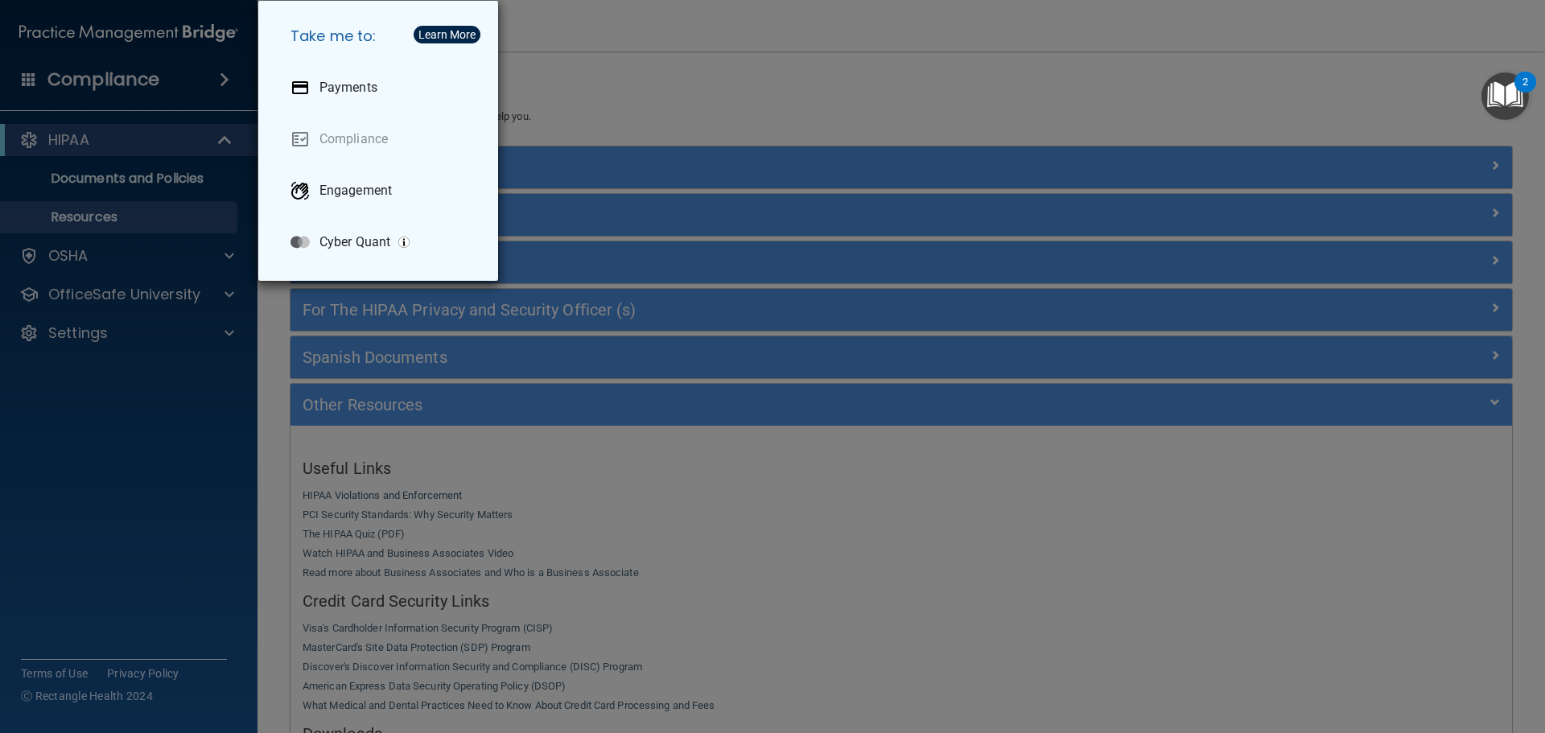
click at [178, 140] on div "Take me to: Payments Compliance Engagement Cyber Quant" at bounding box center [772, 366] width 1545 height 733
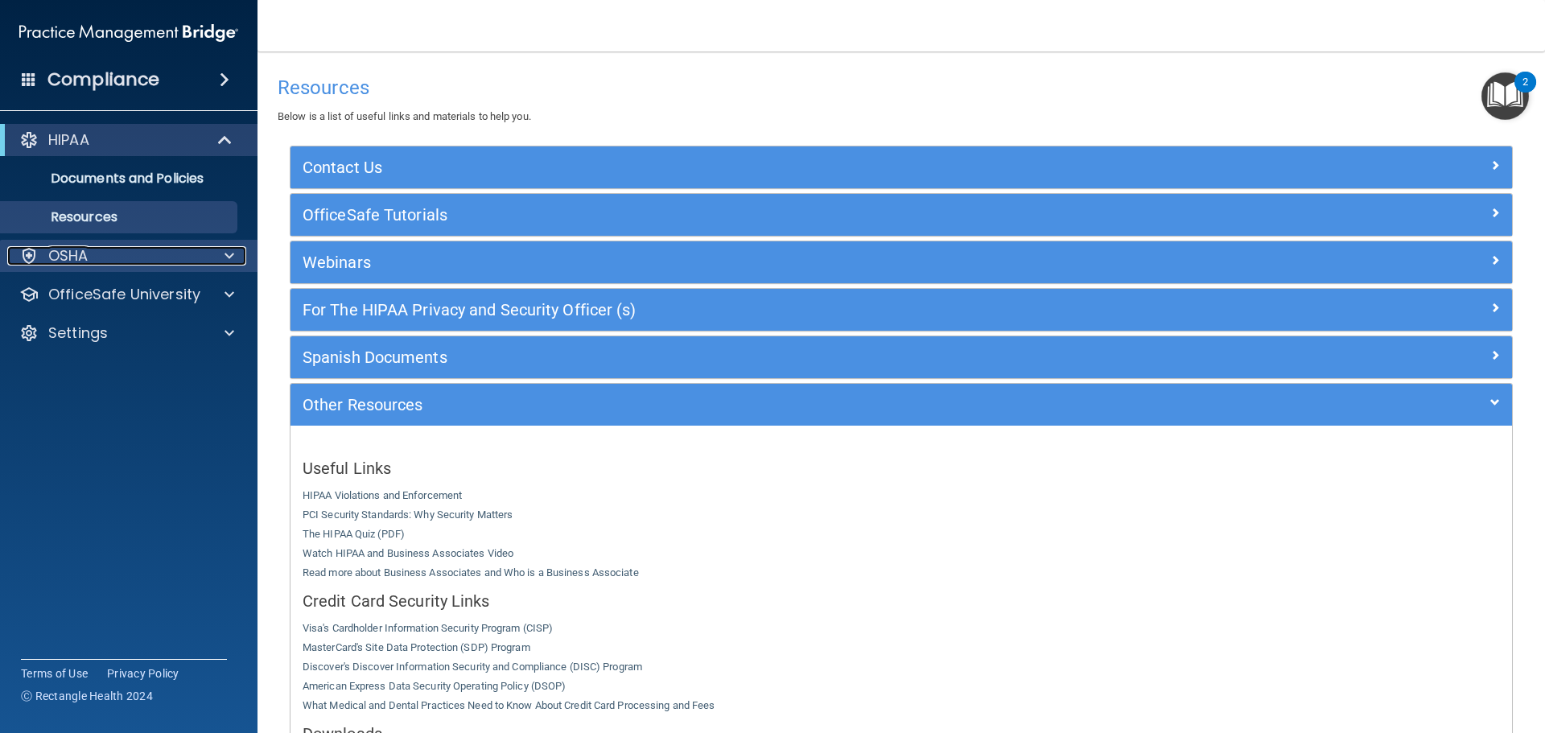
click at [229, 255] on span at bounding box center [230, 255] width 10 height 19
click at [229, 248] on span at bounding box center [230, 255] width 10 height 19
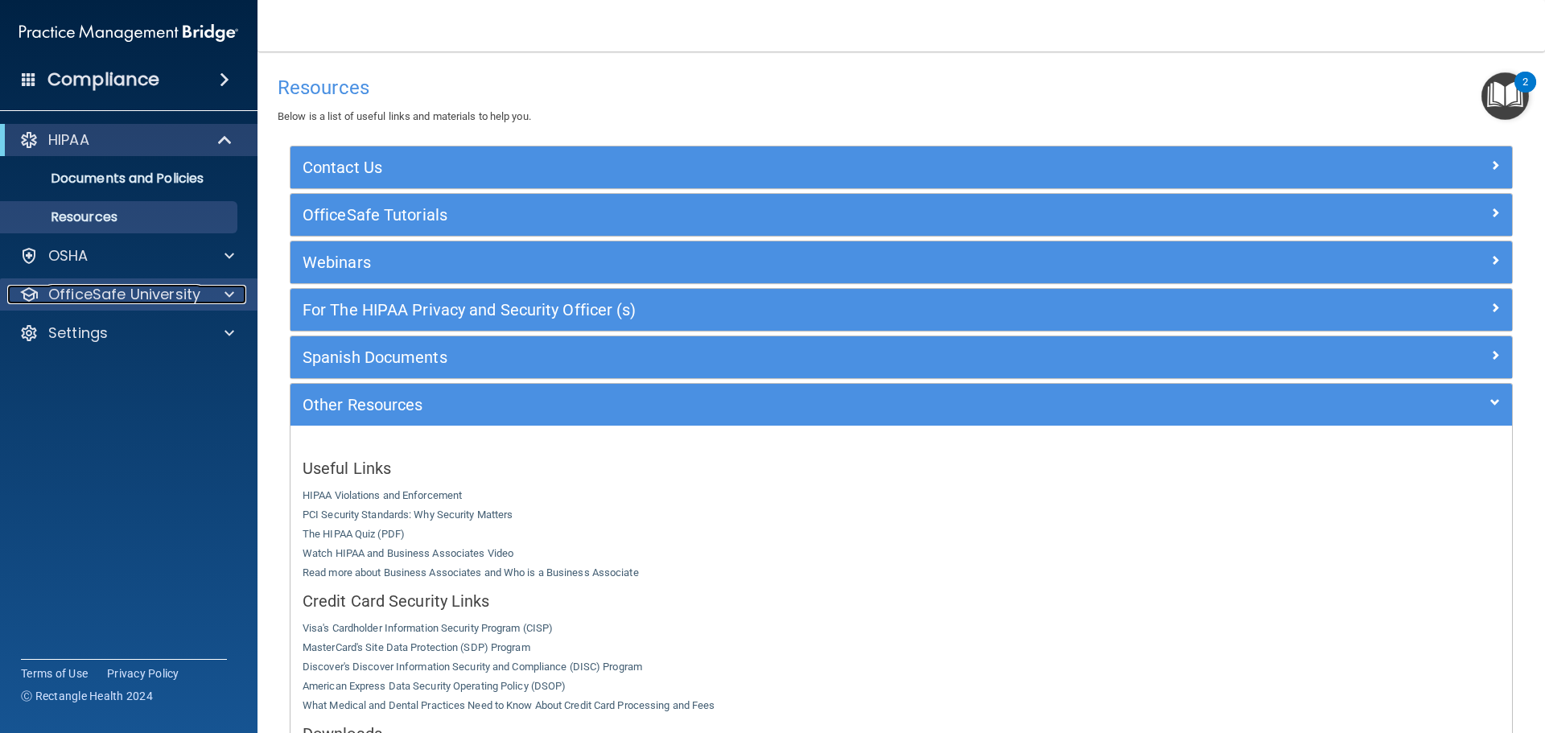
click at [229, 291] on span at bounding box center [230, 294] width 10 height 19
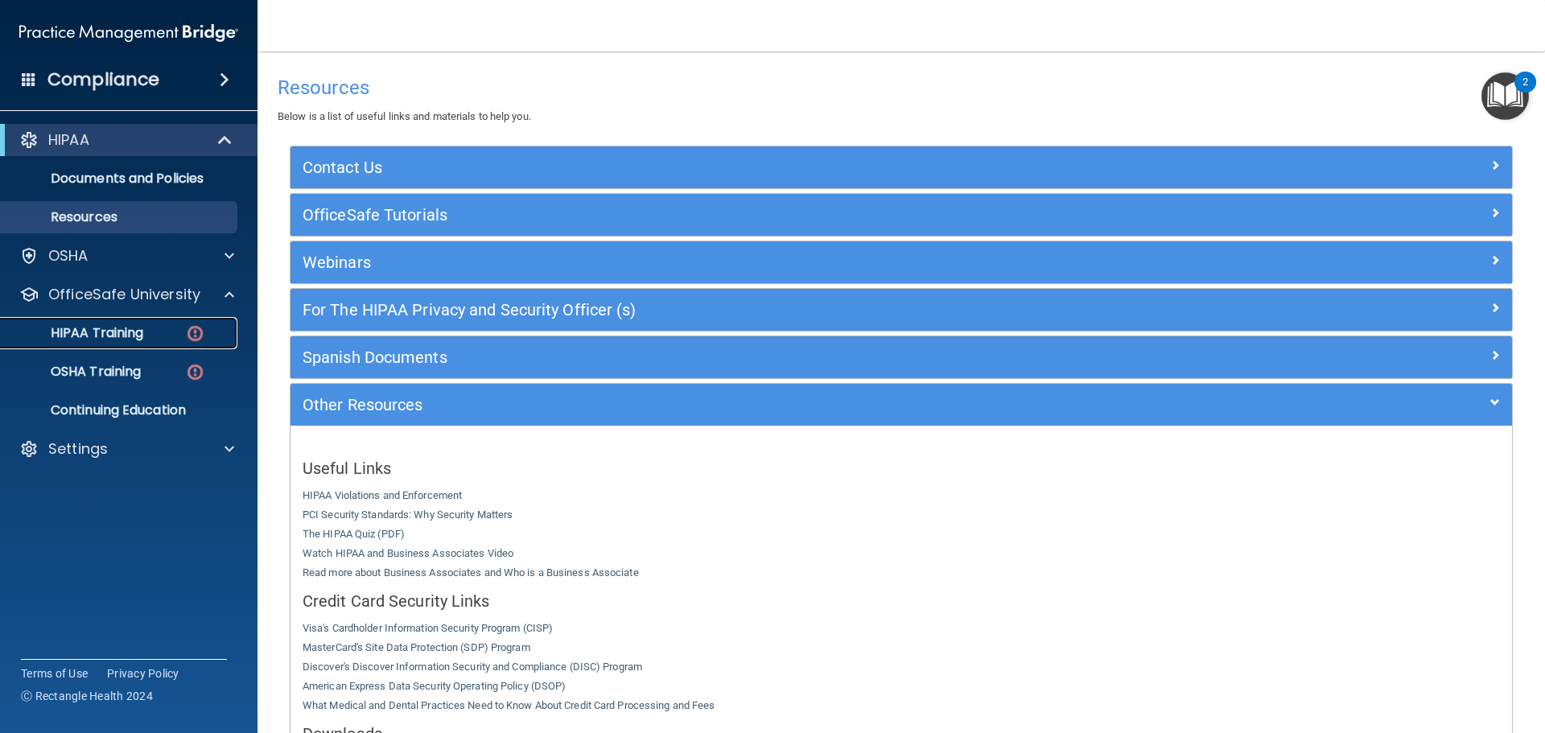
click at [95, 333] on p "HIPAA Training" at bounding box center [76, 333] width 133 height 16
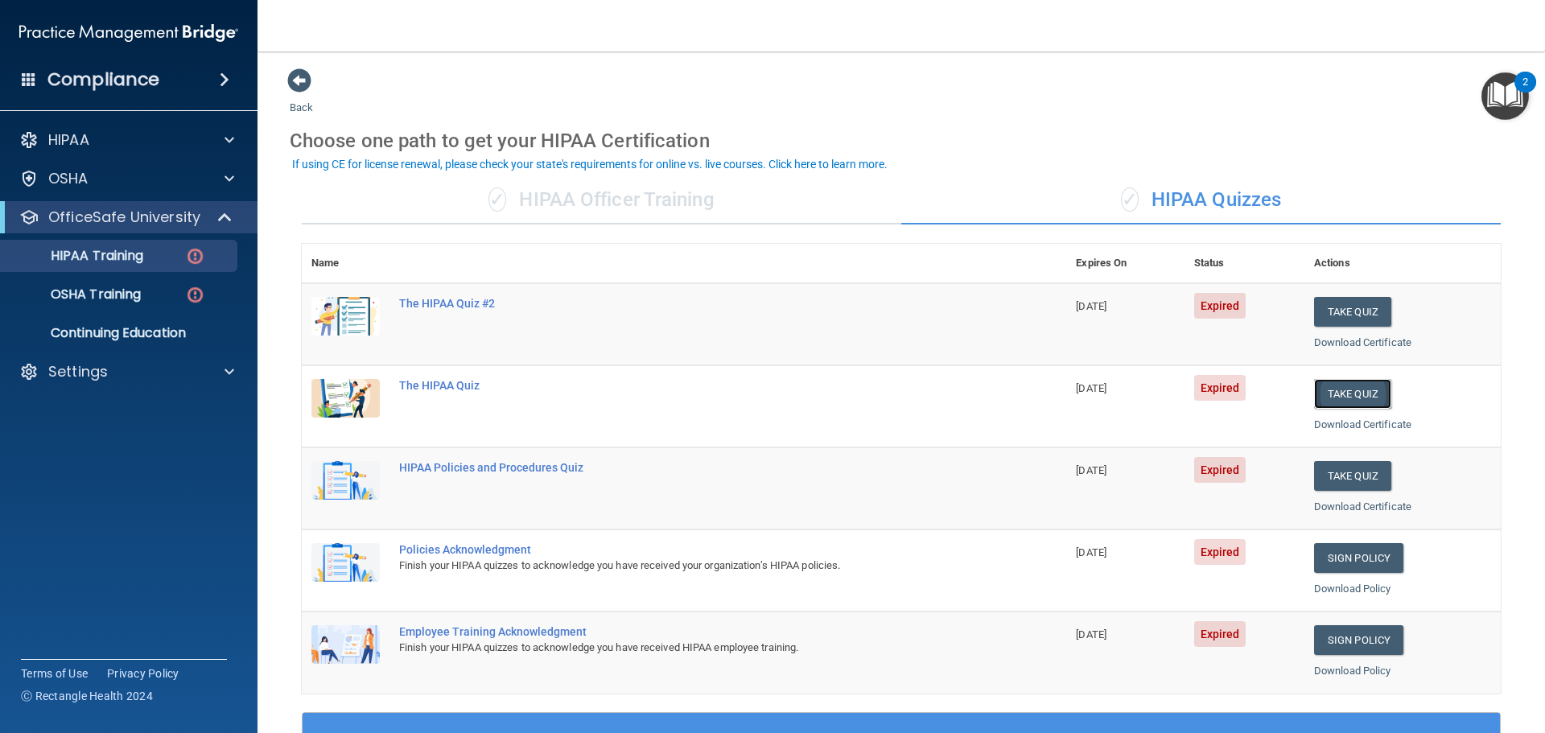
click at [1358, 390] on button "Take Quiz" at bounding box center [1352, 394] width 77 height 30
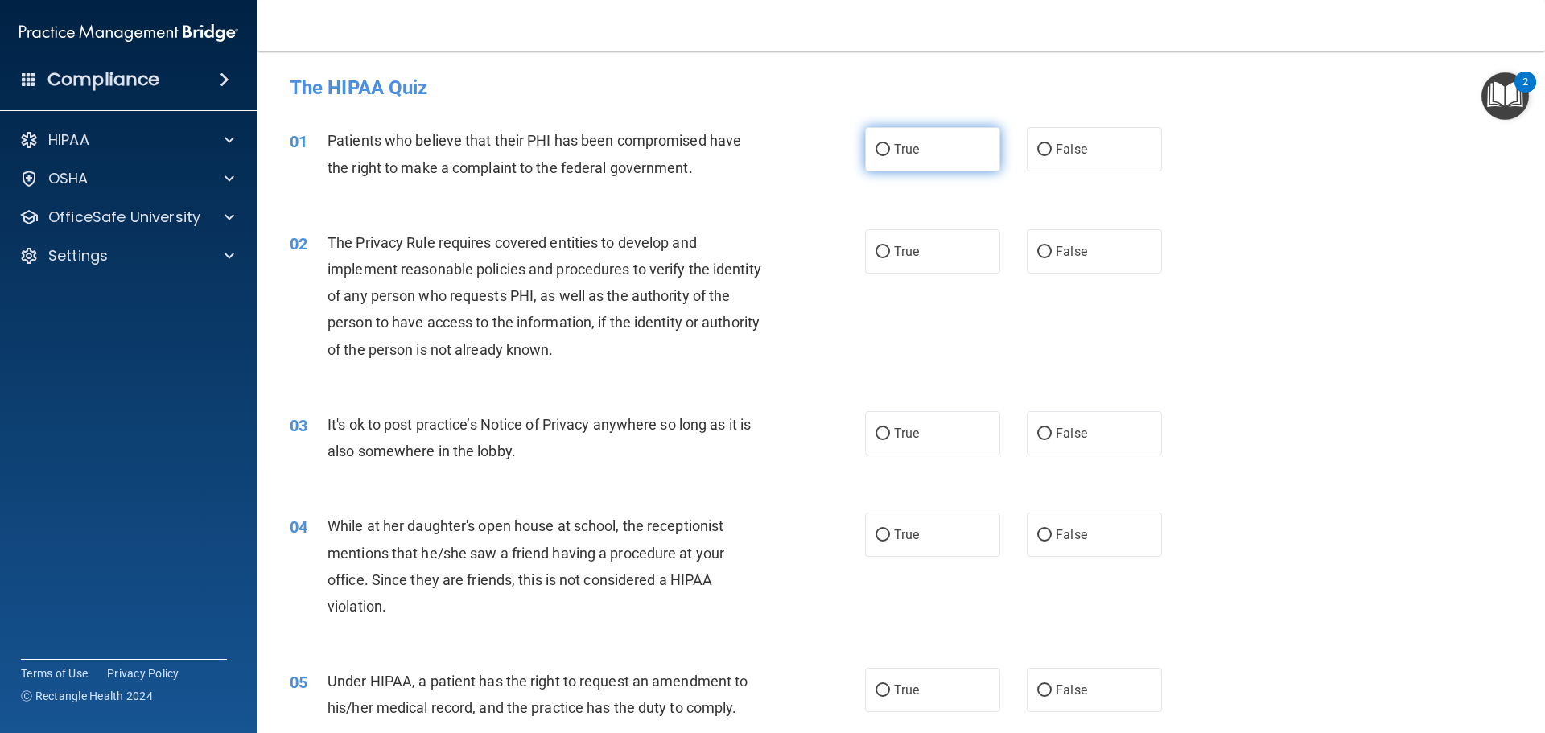
click at [876, 146] on input "True" at bounding box center [883, 150] width 14 height 12
radio input "true"
click at [877, 251] on input "True" at bounding box center [883, 252] width 14 height 12
radio input "true"
click at [1037, 429] on input "False" at bounding box center [1044, 434] width 14 height 12
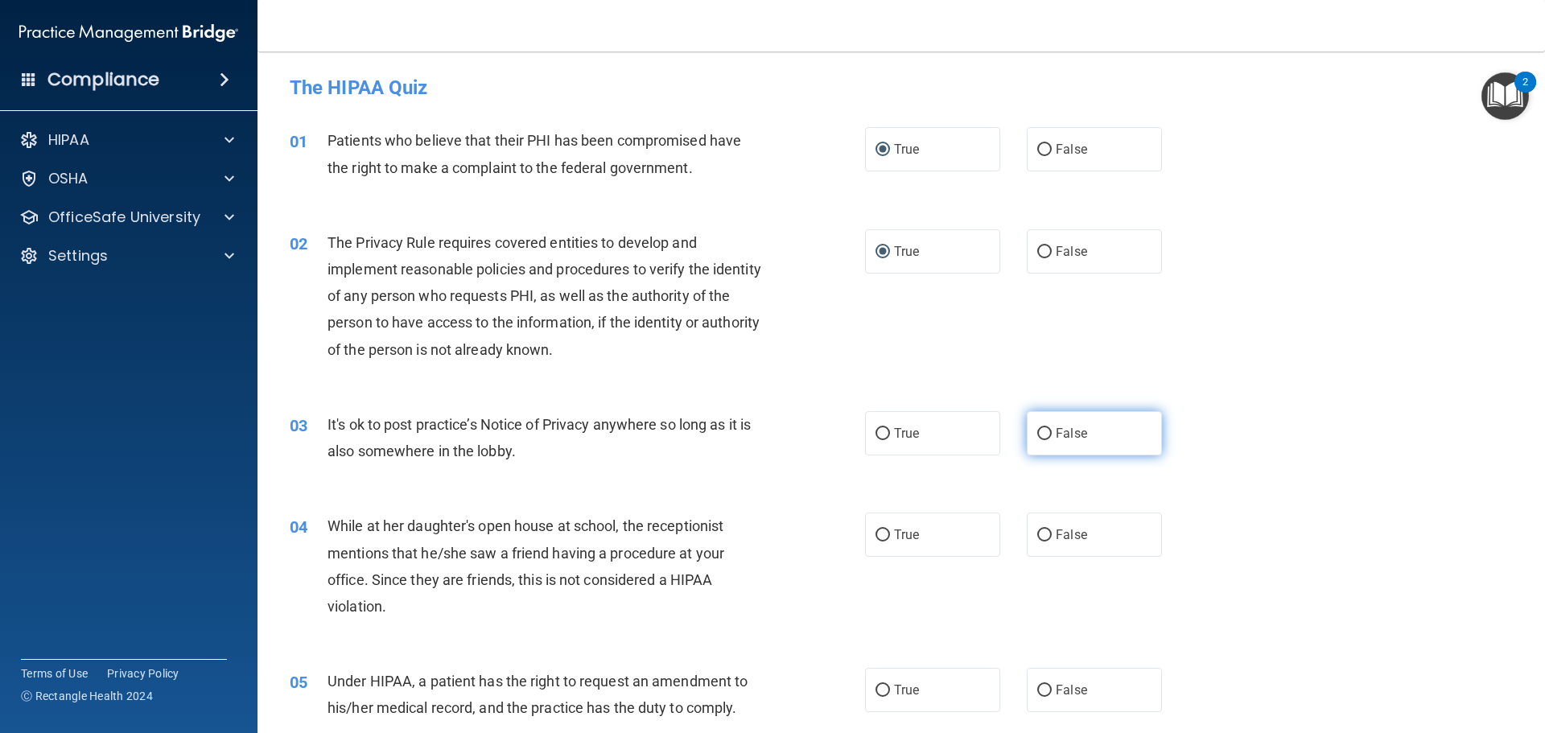
radio input "true"
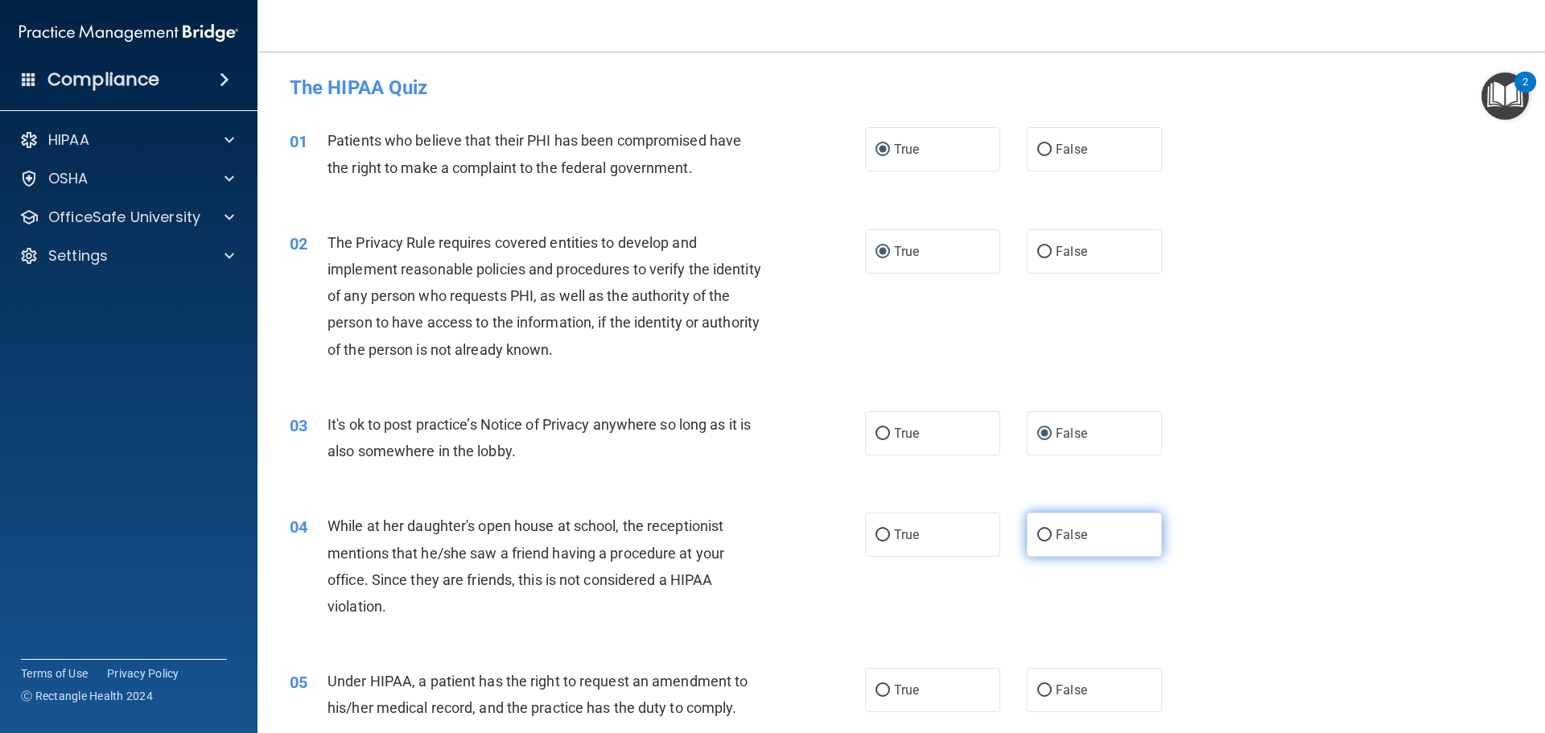
click at [1037, 536] on input "False" at bounding box center [1044, 536] width 14 height 12
radio input "true"
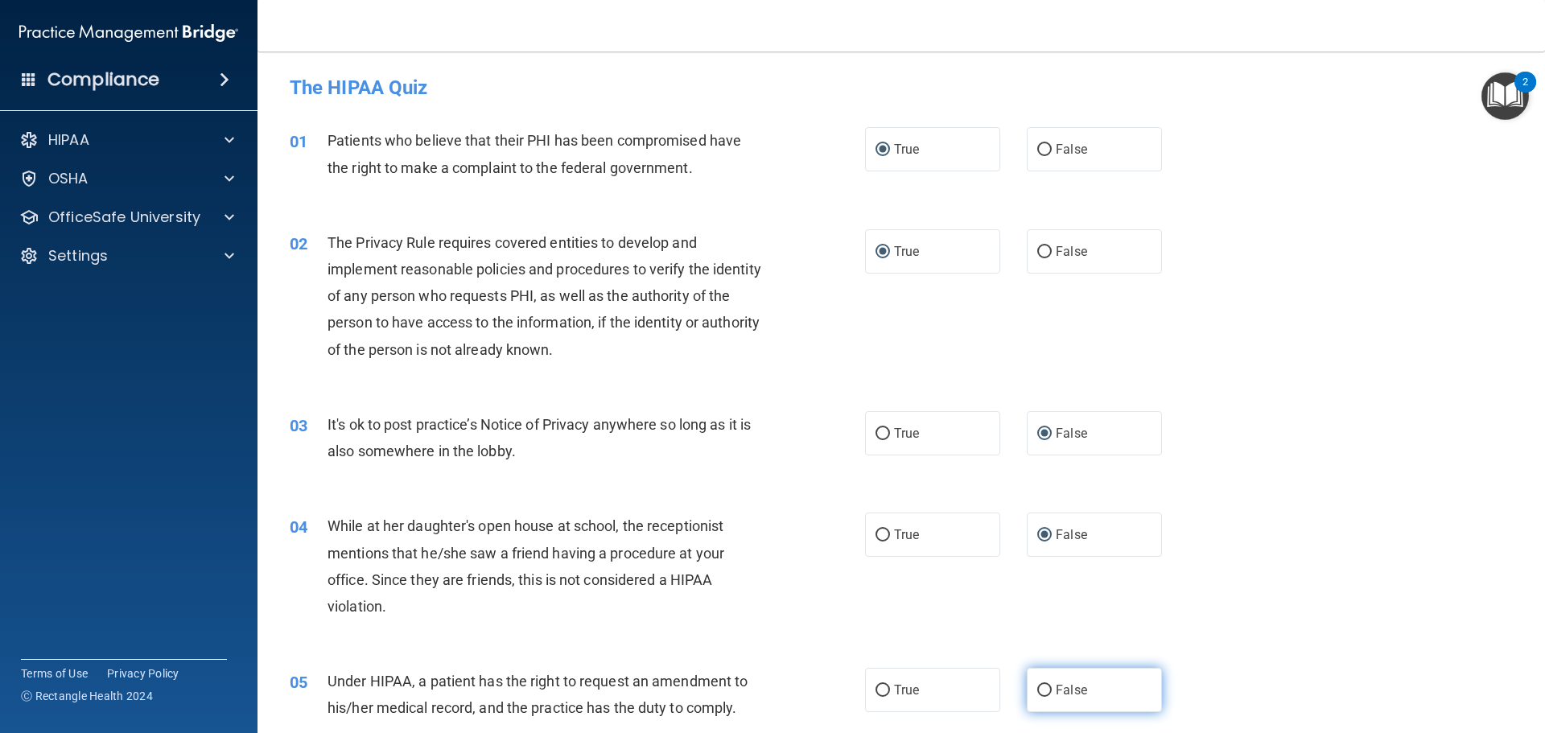
click at [1039, 686] on input "False" at bounding box center [1044, 691] width 14 height 12
radio input "true"
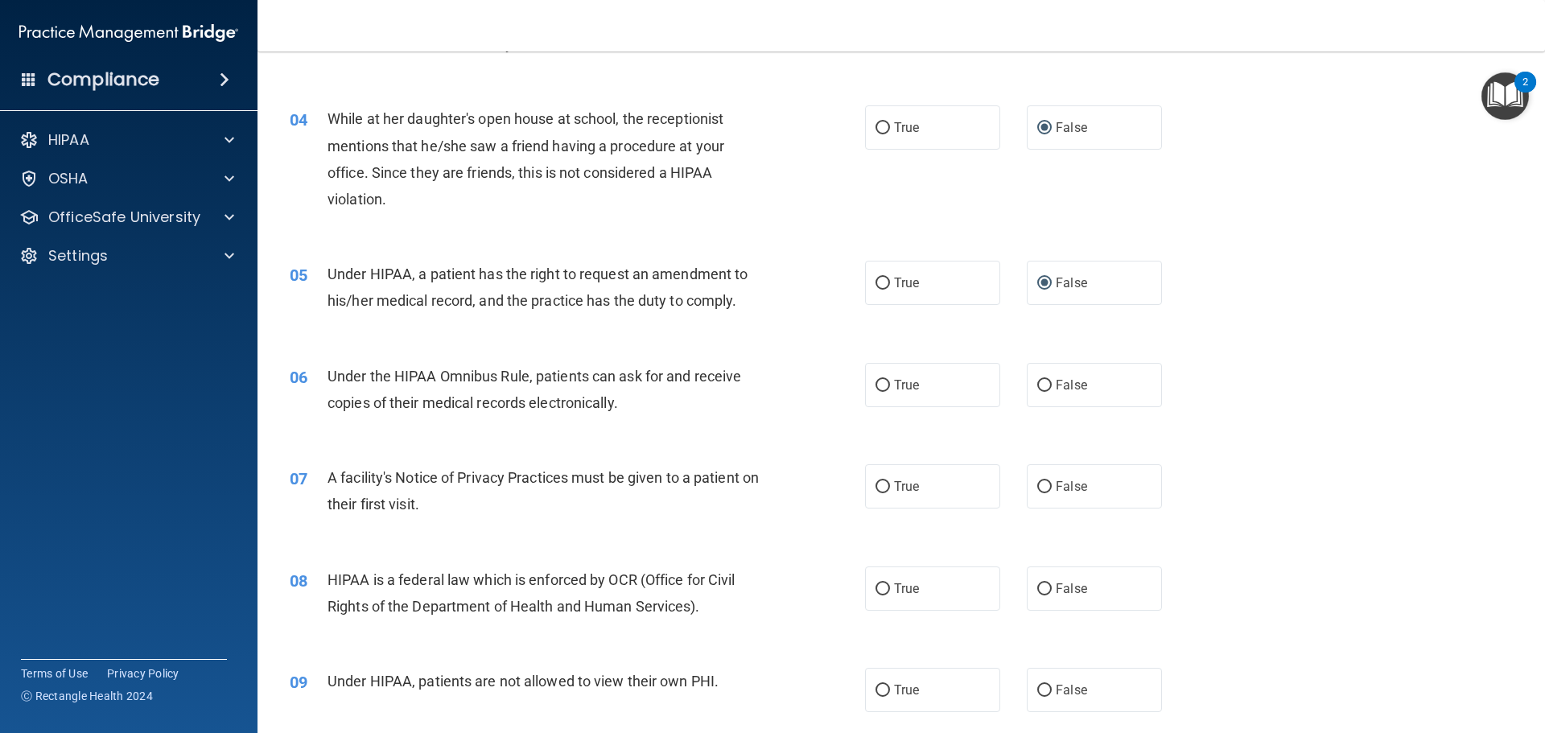
scroll to position [483, 0]
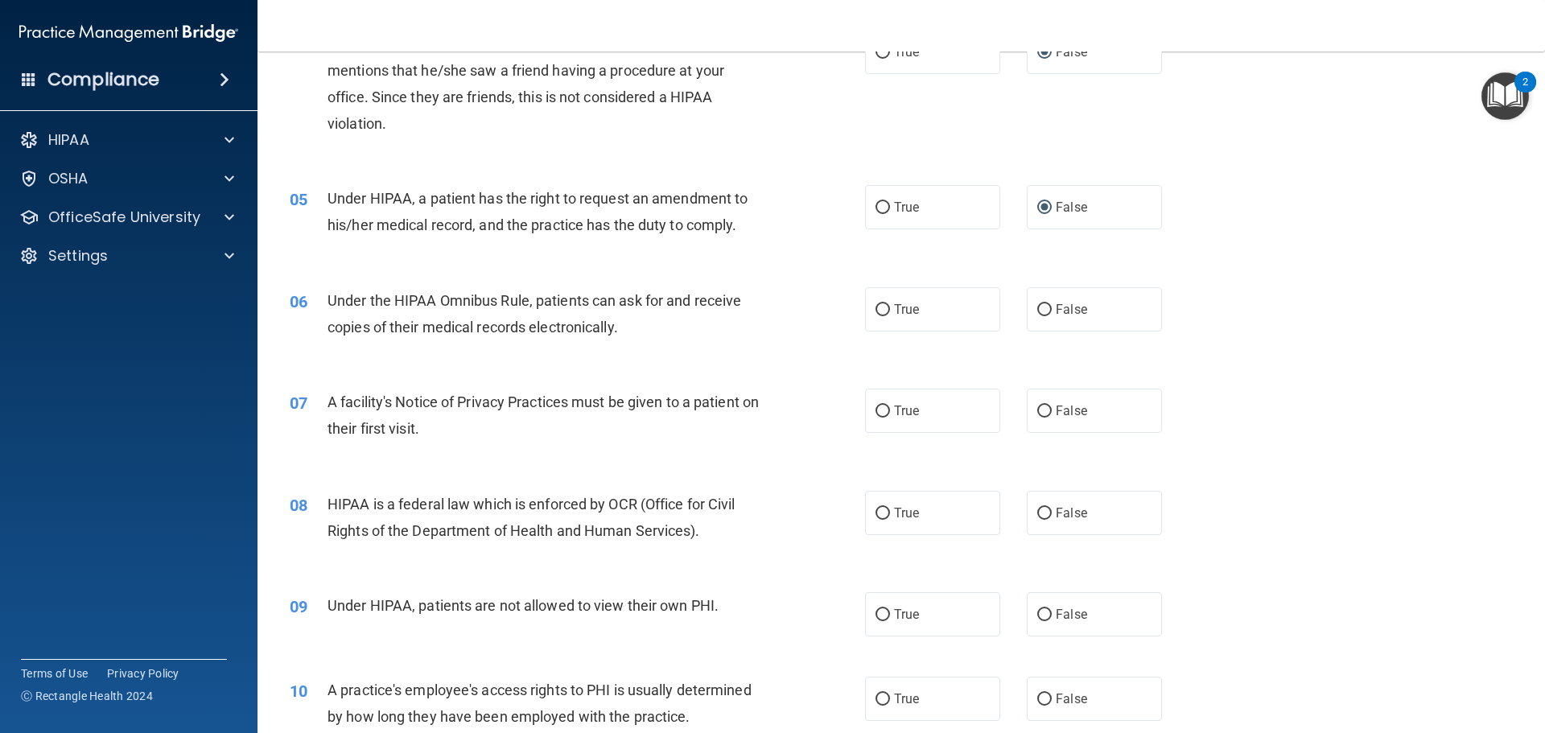
drag, startPoint x: 875, startPoint y: 311, endPoint x: 884, endPoint y: 336, distance: 26.8
click at [876, 310] on input "True" at bounding box center [883, 310] width 14 height 12
radio input "true"
drag, startPoint x: 875, startPoint y: 414, endPoint x: 876, endPoint y: 432, distance: 18.5
click at [876, 413] on input "True" at bounding box center [883, 412] width 14 height 12
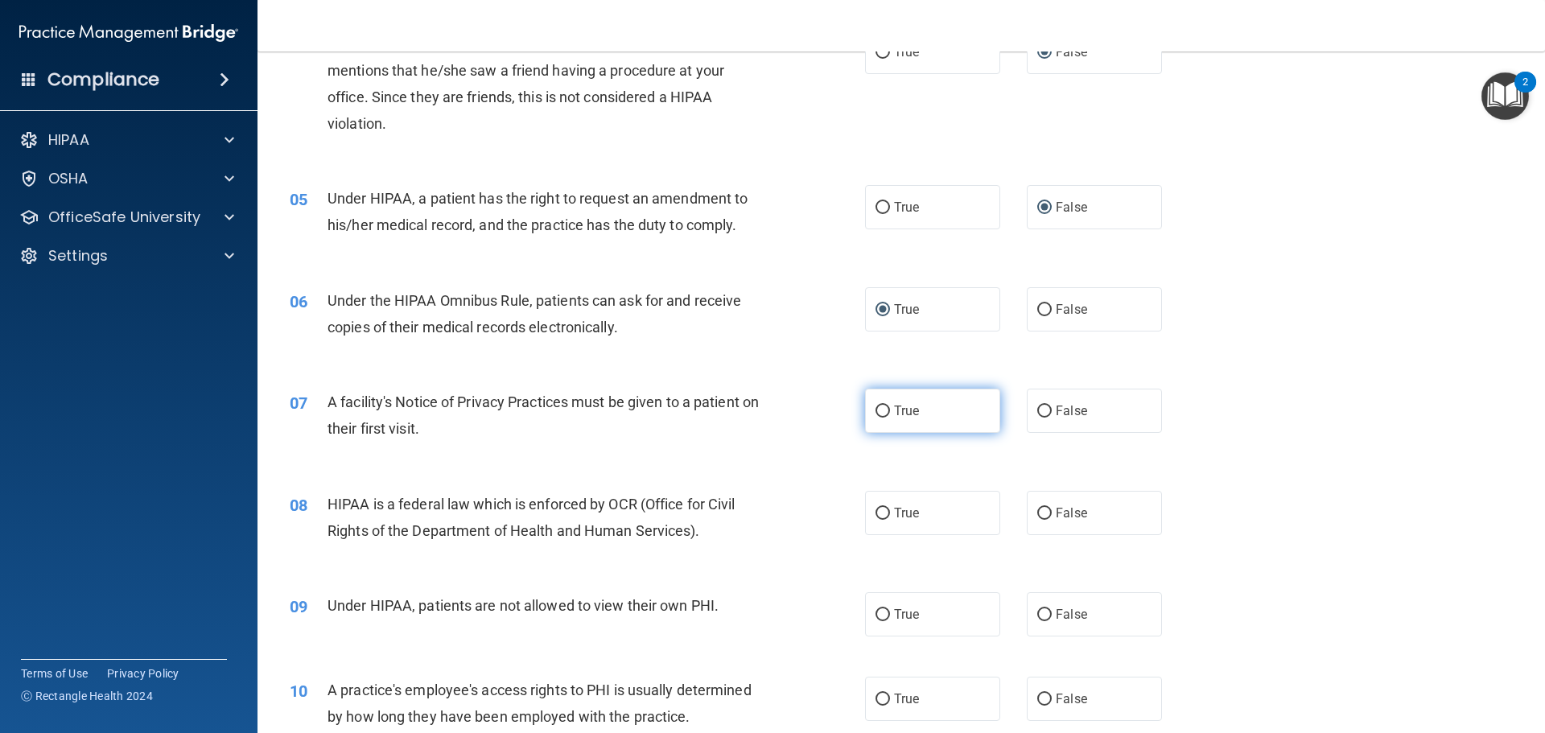
radio input "true"
click at [878, 509] on input "True" at bounding box center [883, 514] width 14 height 12
radio input "true"
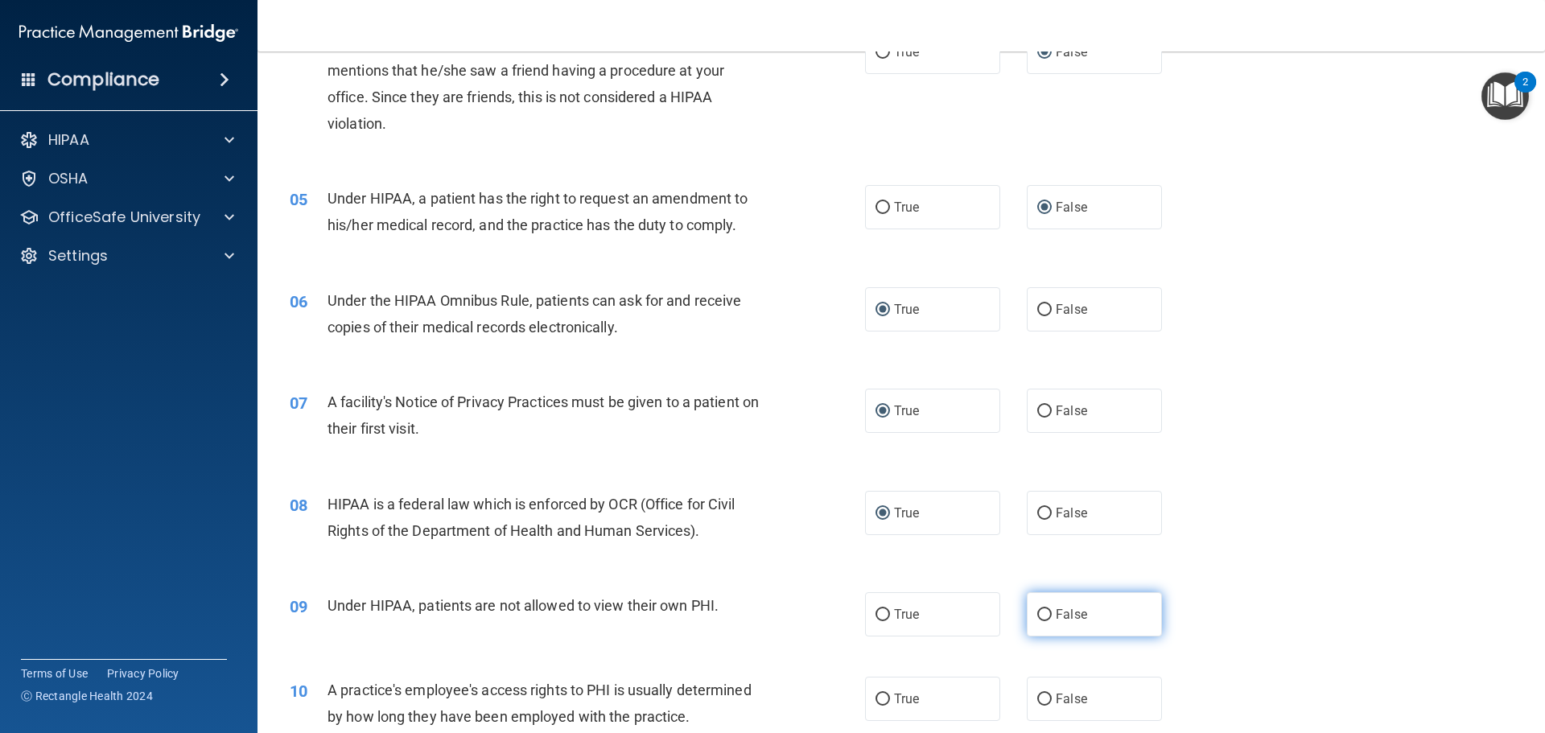
click at [1041, 610] on input "False" at bounding box center [1044, 615] width 14 height 12
radio input "true"
click at [1038, 695] on input "False" at bounding box center [1044, 700] width 14 height 12
radio input "true"
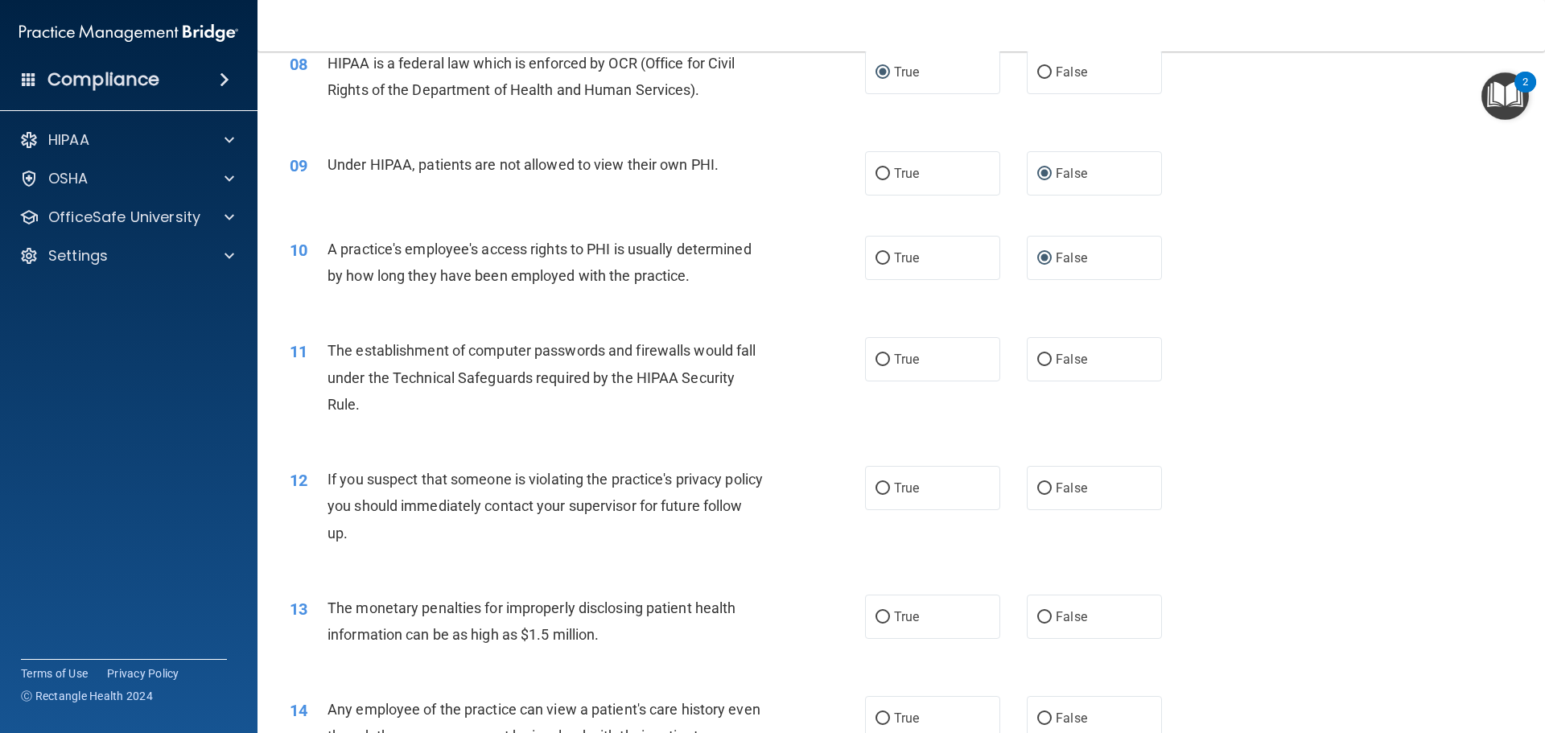
scroll to position [966, 0]
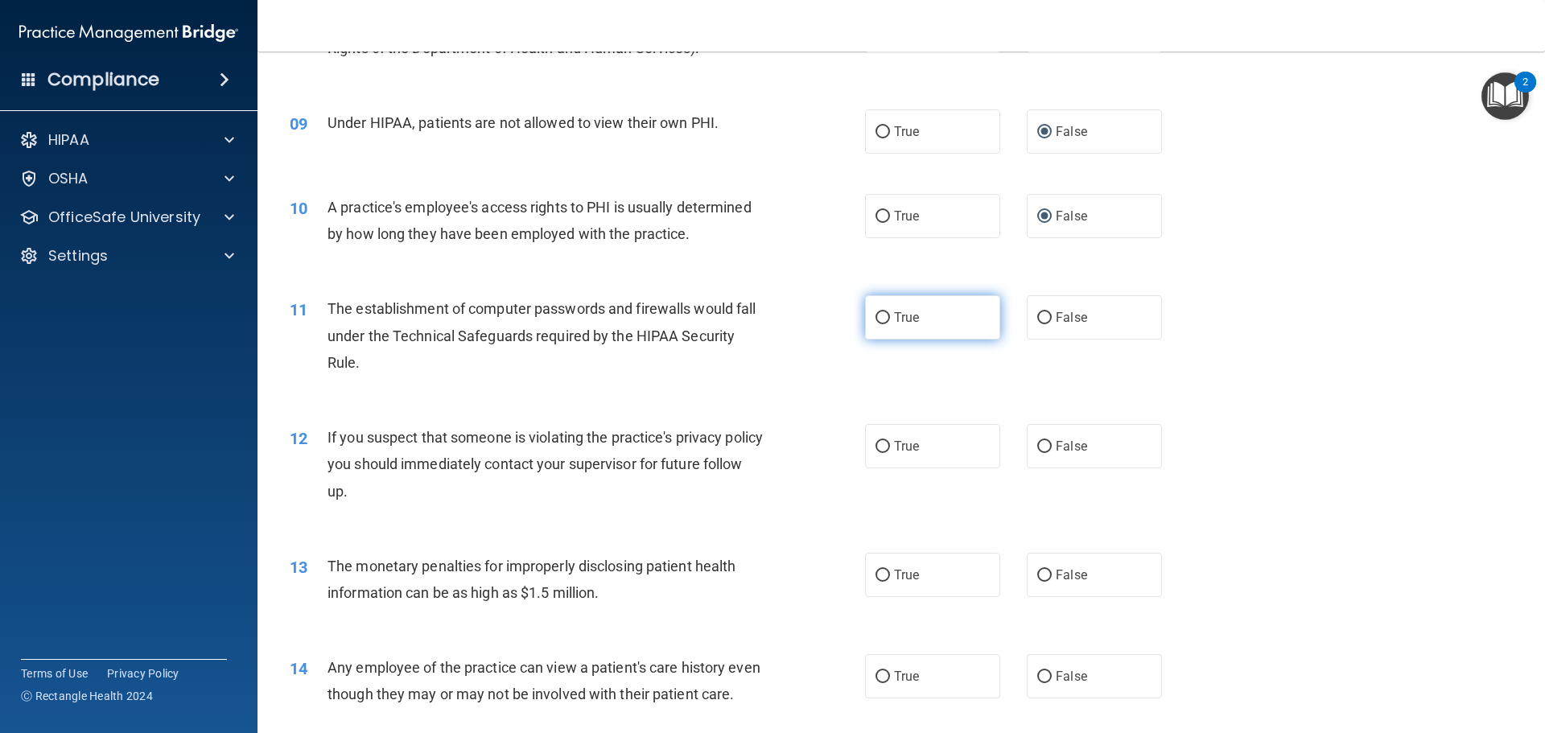
click at [876, 312] on input "True" at bounding box center [883, 318] width 14 height 12
radio input "true"
click at [878, 450] on input "True" at bounding box center [883, 447] width 14 height 12
radio input "true"
click at [876, 578] on input "True" at bounding box center [883, 576] width 14 height 12
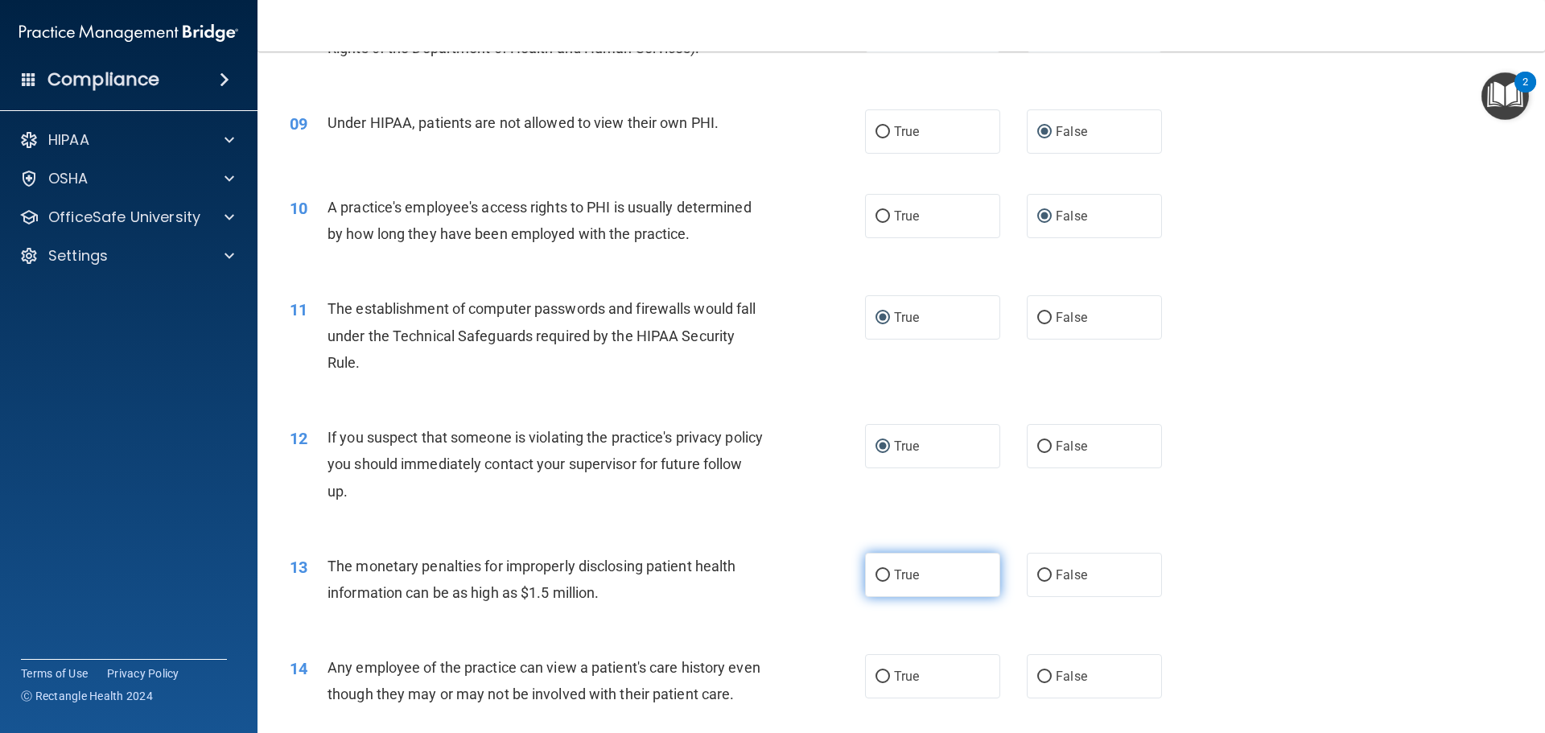
radio input "true"
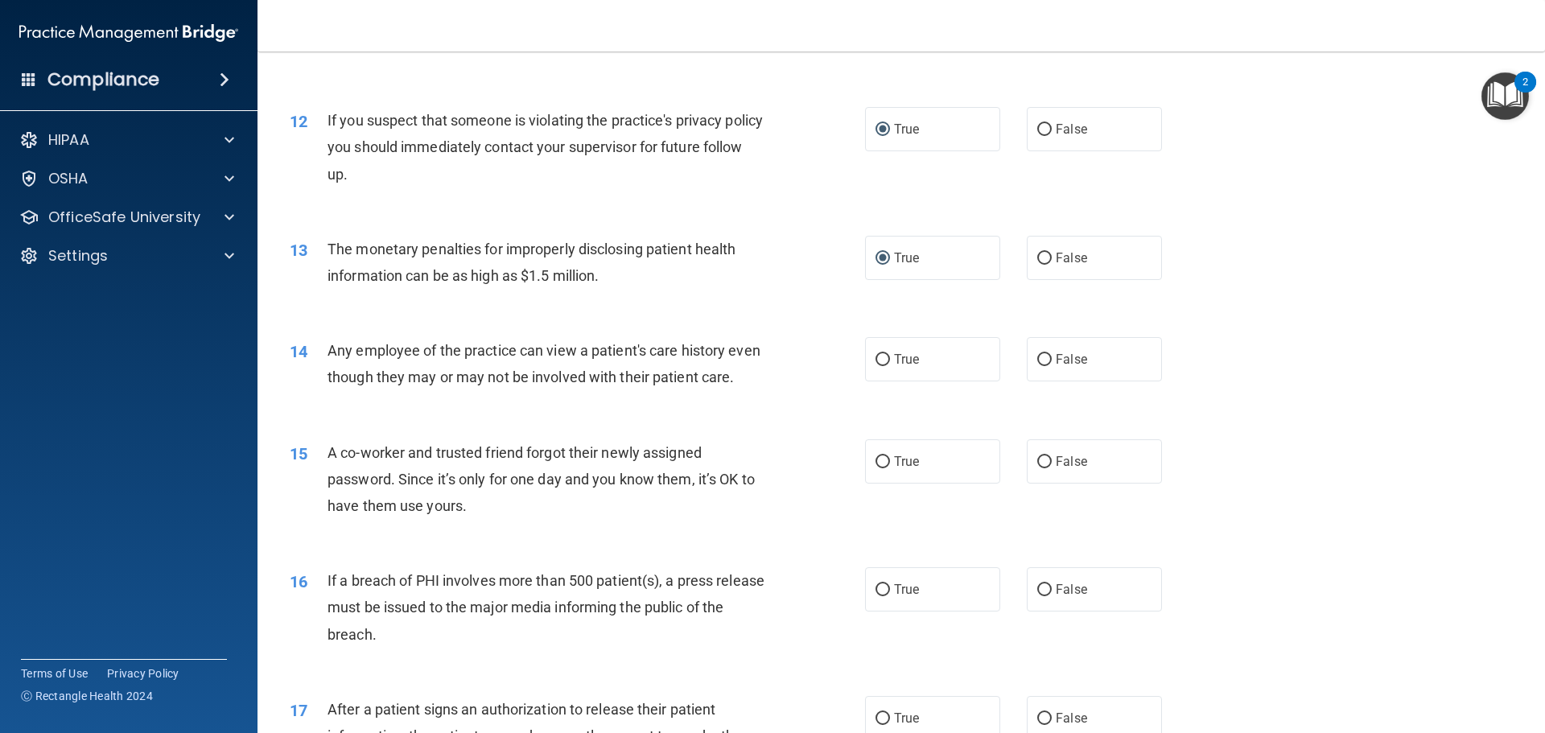
scroll to position [1368, 0]
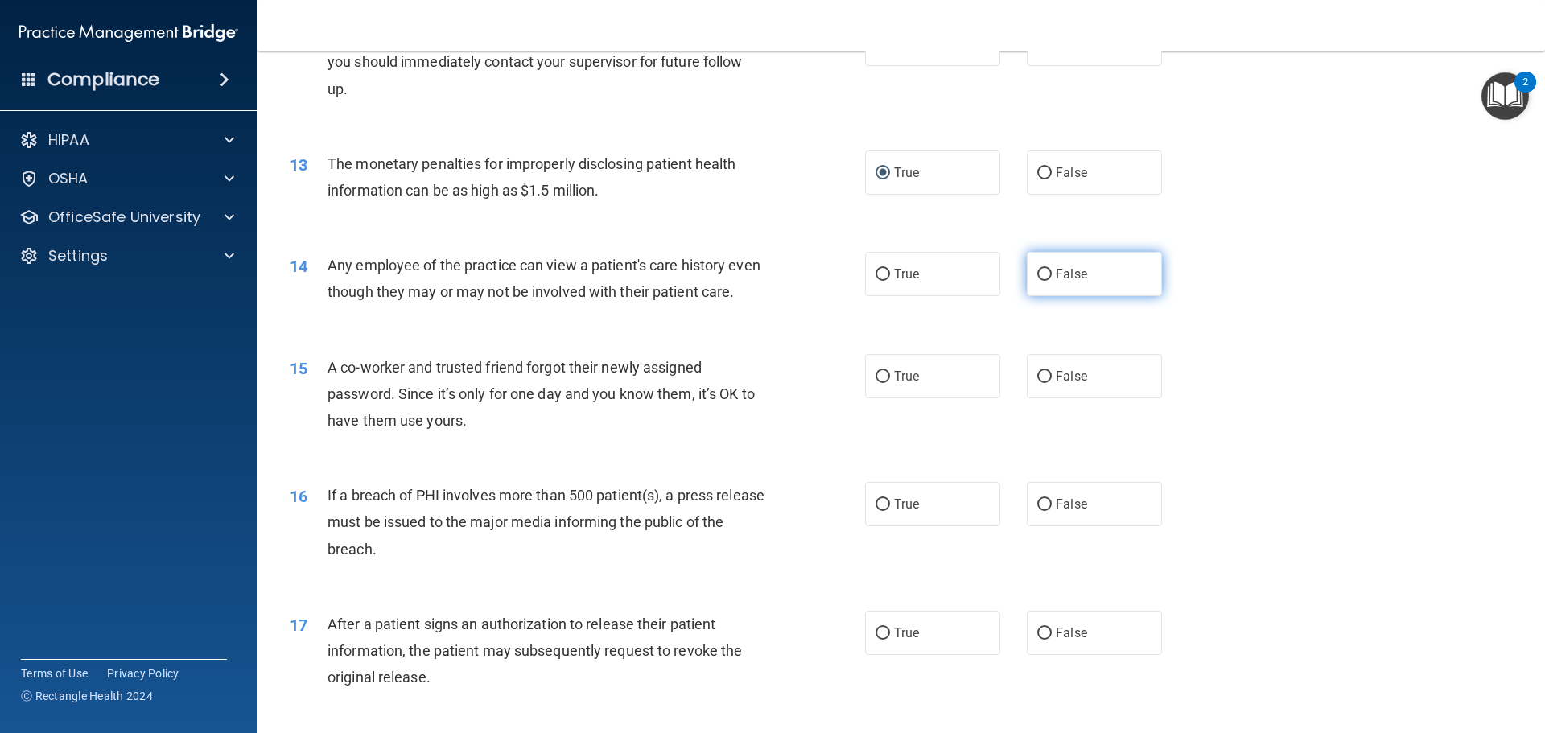
click at [1037, 277] on input "False" at bounding box center [1044, 275] width 14 height 12
radio input "true"
click at [1037, 383] on input "False" at bounding box center [1044, 377] width 14 height 12
radio input "true"
click at [876, 511] on input "True" at bounding box center [883, 505] width 14 height 12
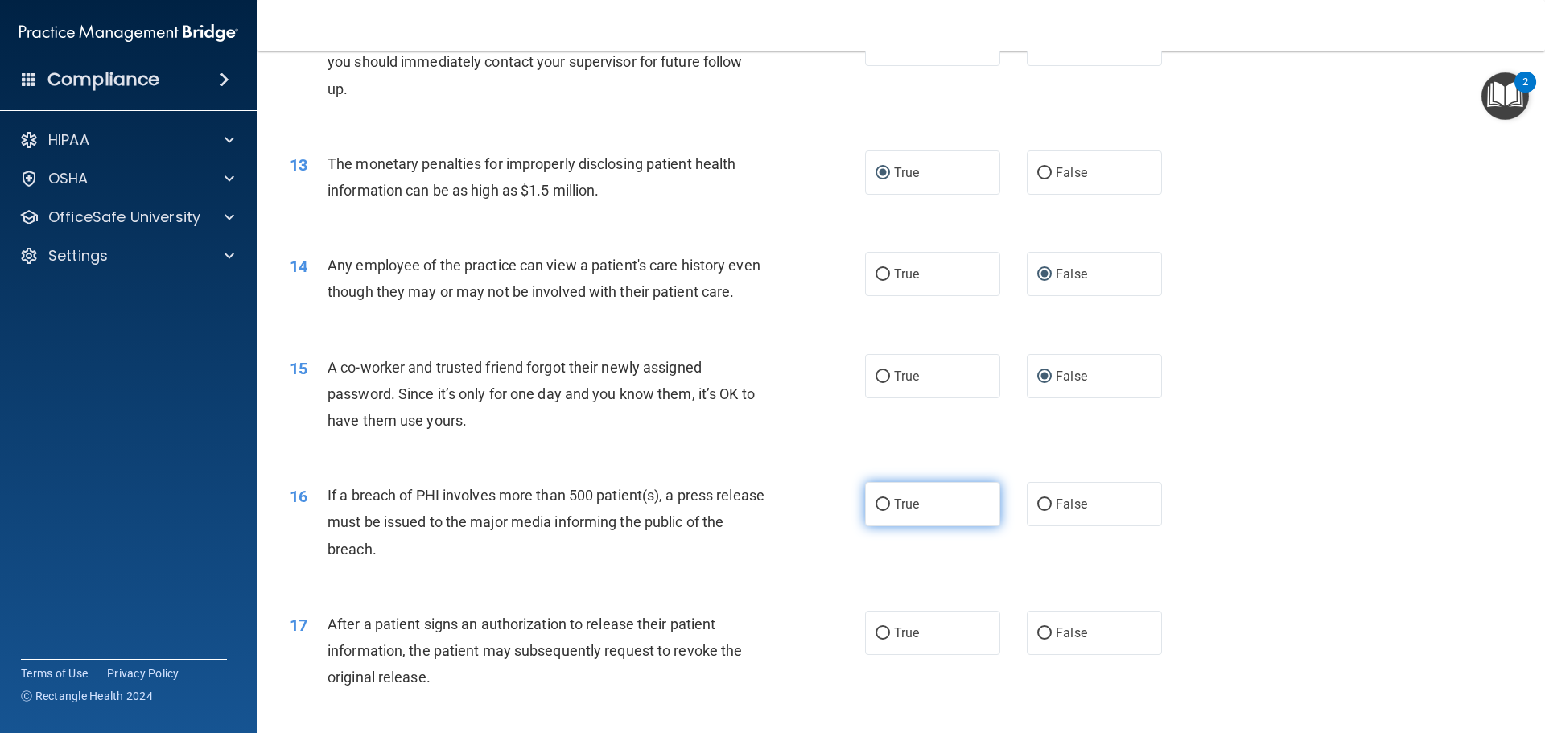
radio input "true"
click at [876, 640] on input "True" at bounding box center [883, 634] width 14 height 12
radio input "true"
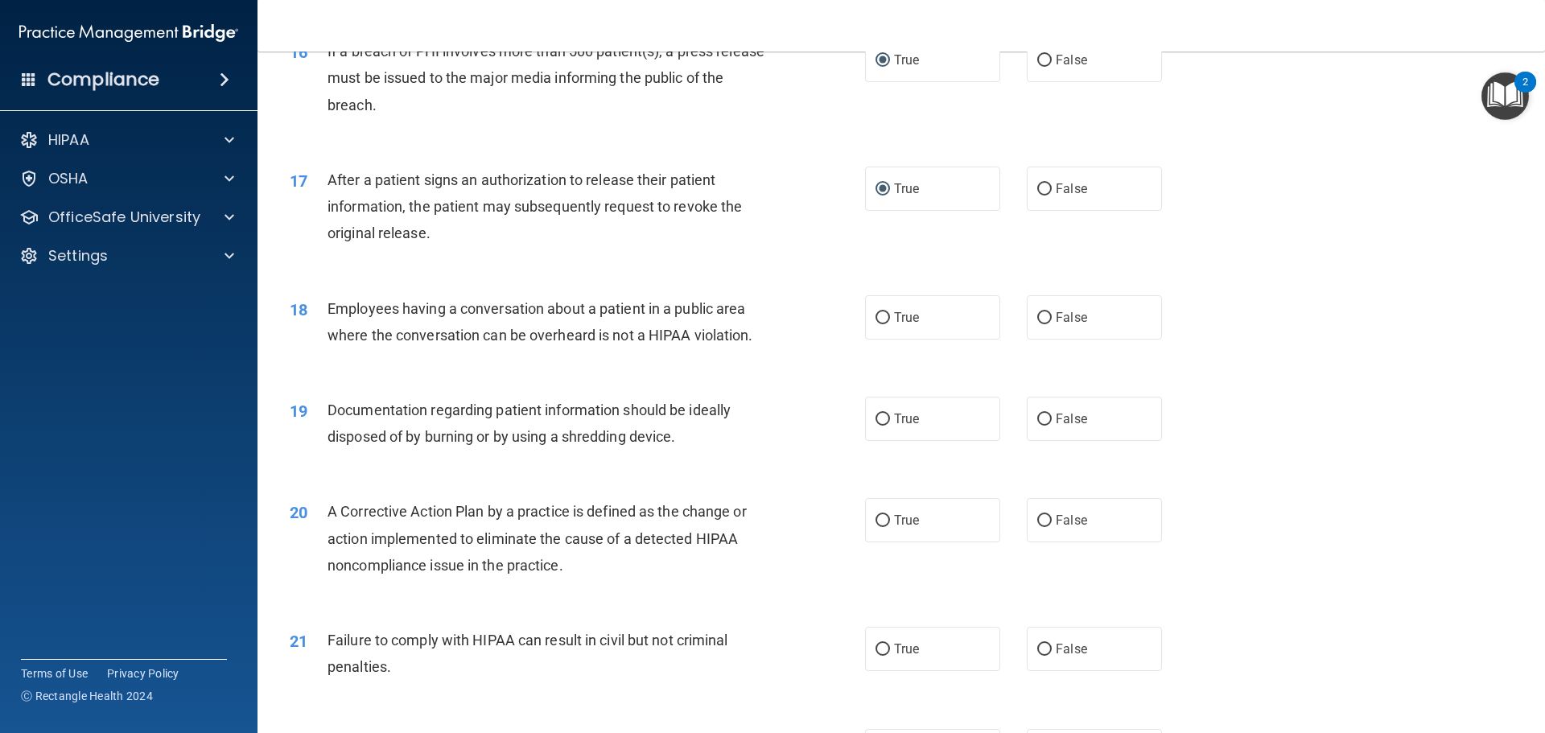
scroll to position [1851, 0]
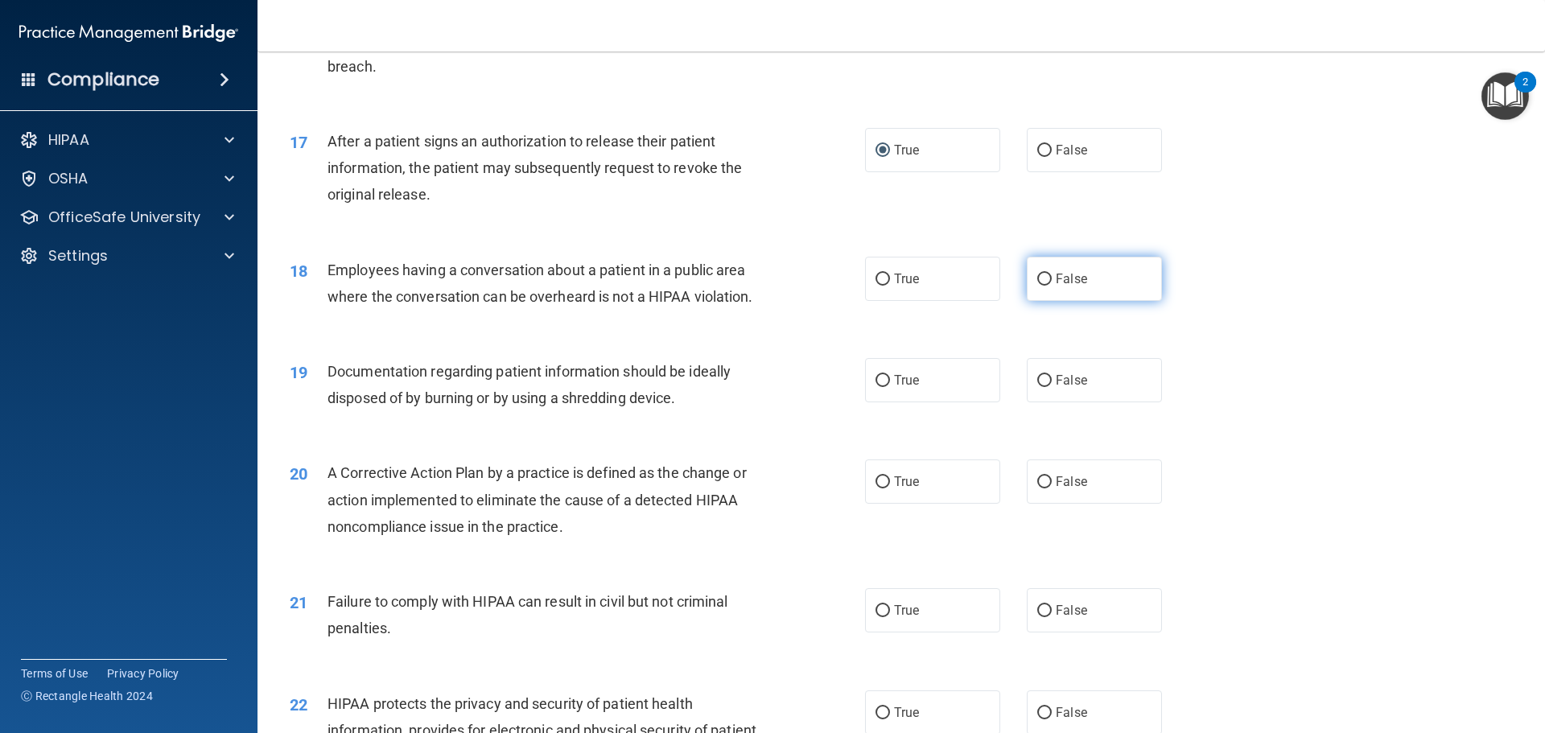
click at [1037, 286] on input "False" at bounding box center [1044, 280] width 14 height 12
radio input "true"
click at [879, 387] on input "True" at bounding box center [883, 381] width 14 height 12
radio input "true"
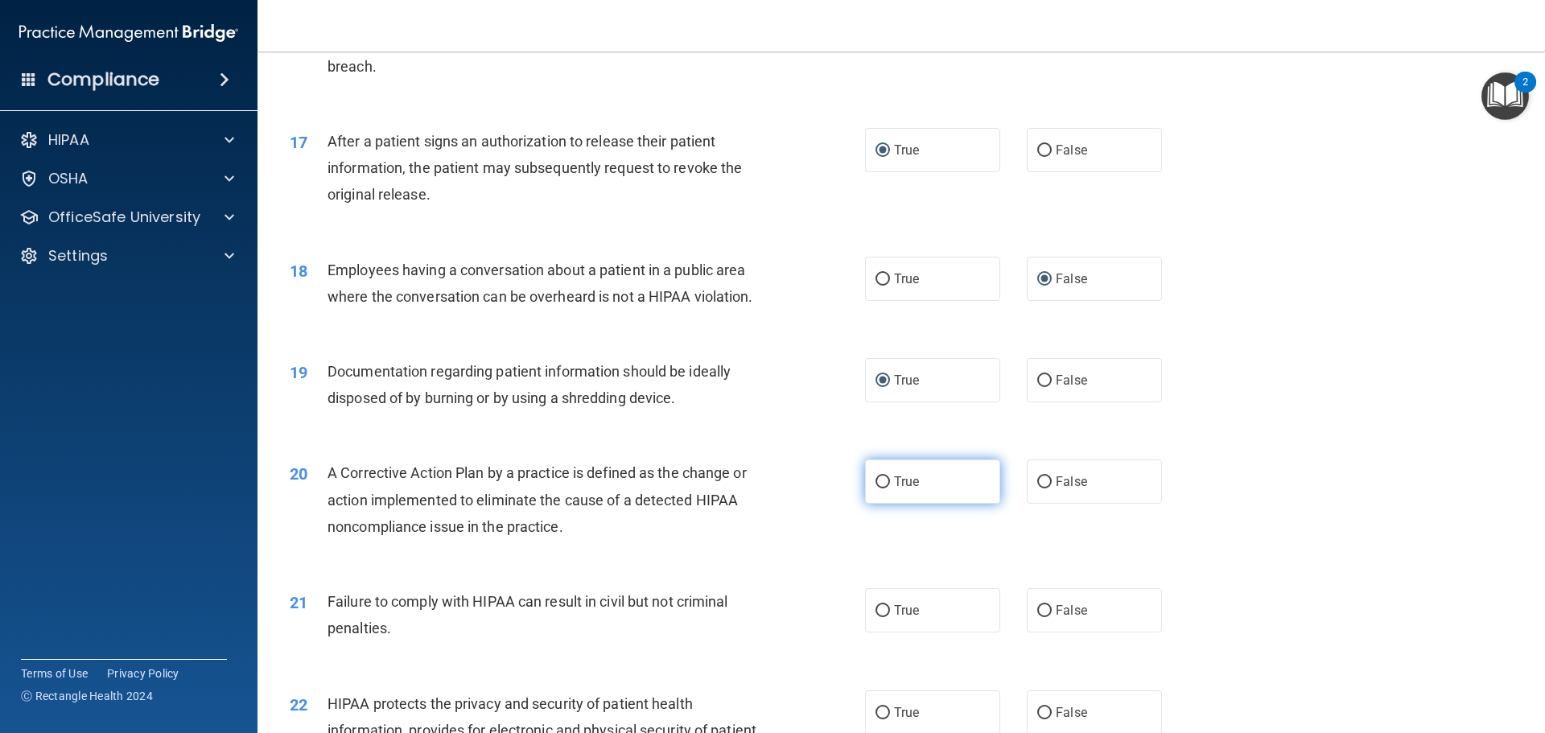
click at [876, 488] on input "True" at bounding box center [883, 482] width 14 height 12
radio input "true"
click at [1038, 617] on input "False" at bounding box center [1044, 611] width 14 height 12
radio input "true"
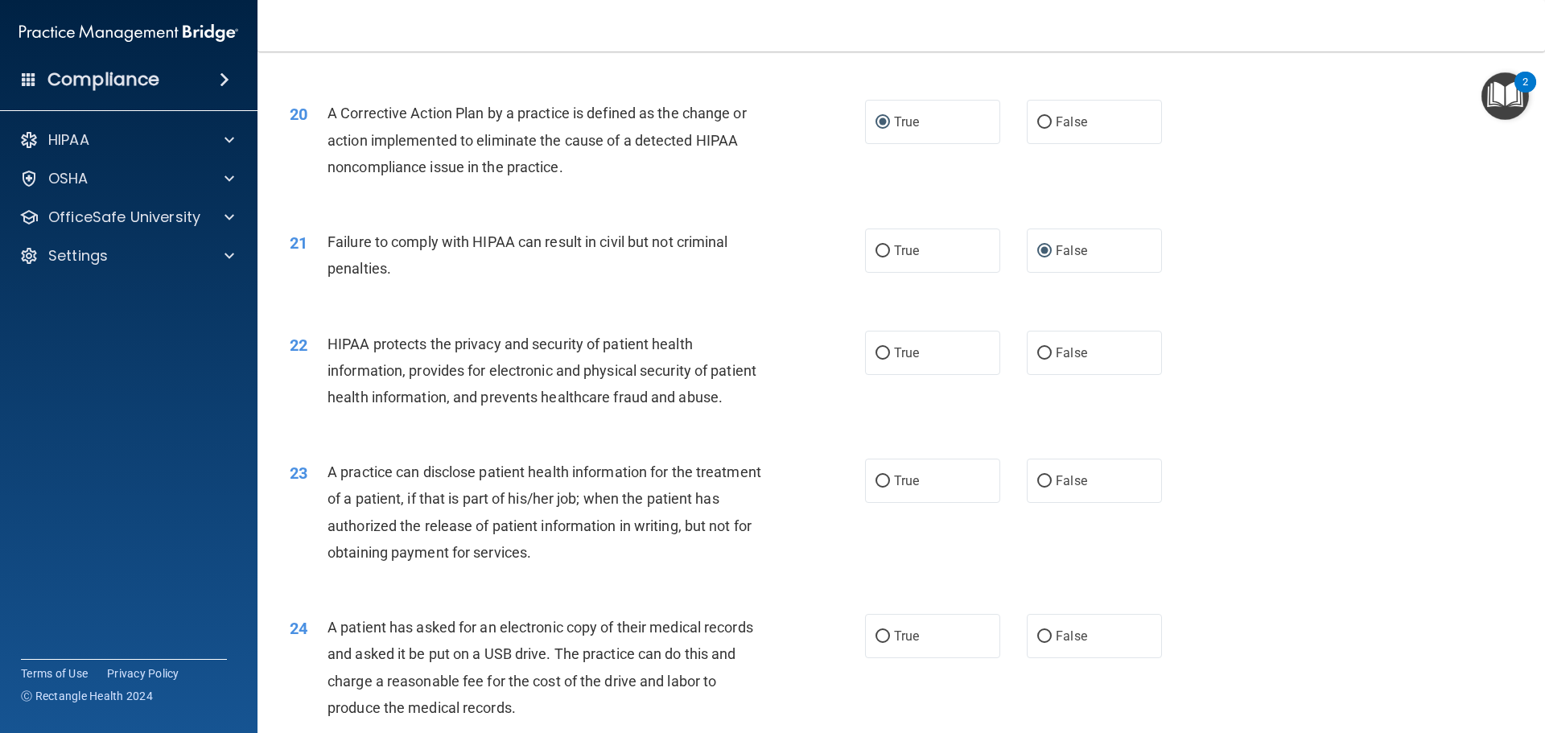
scroll to position [2253, 0]
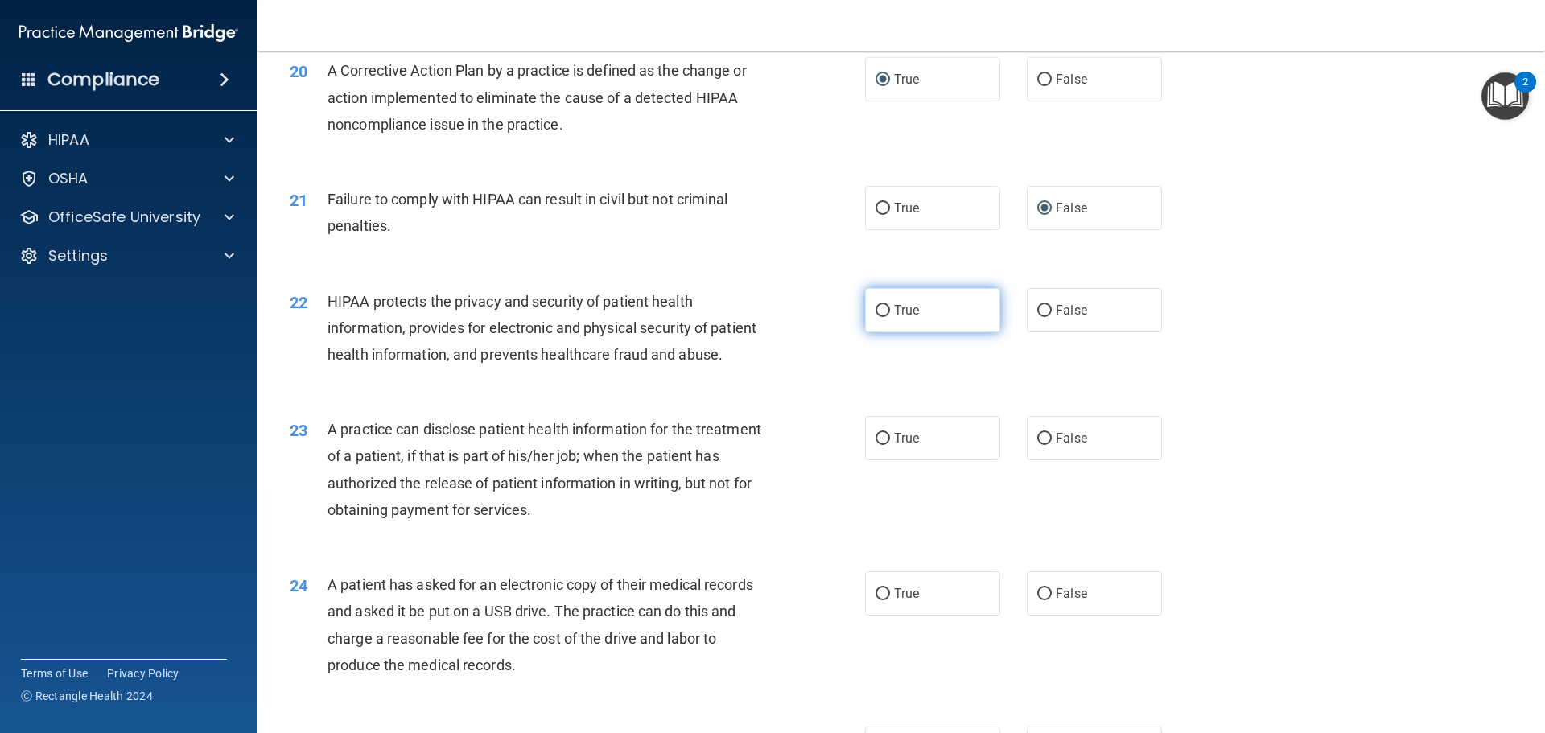
click at [877, 317] on input "True" at bounding box center [883, 311] width 14 height 12
radio input "true"
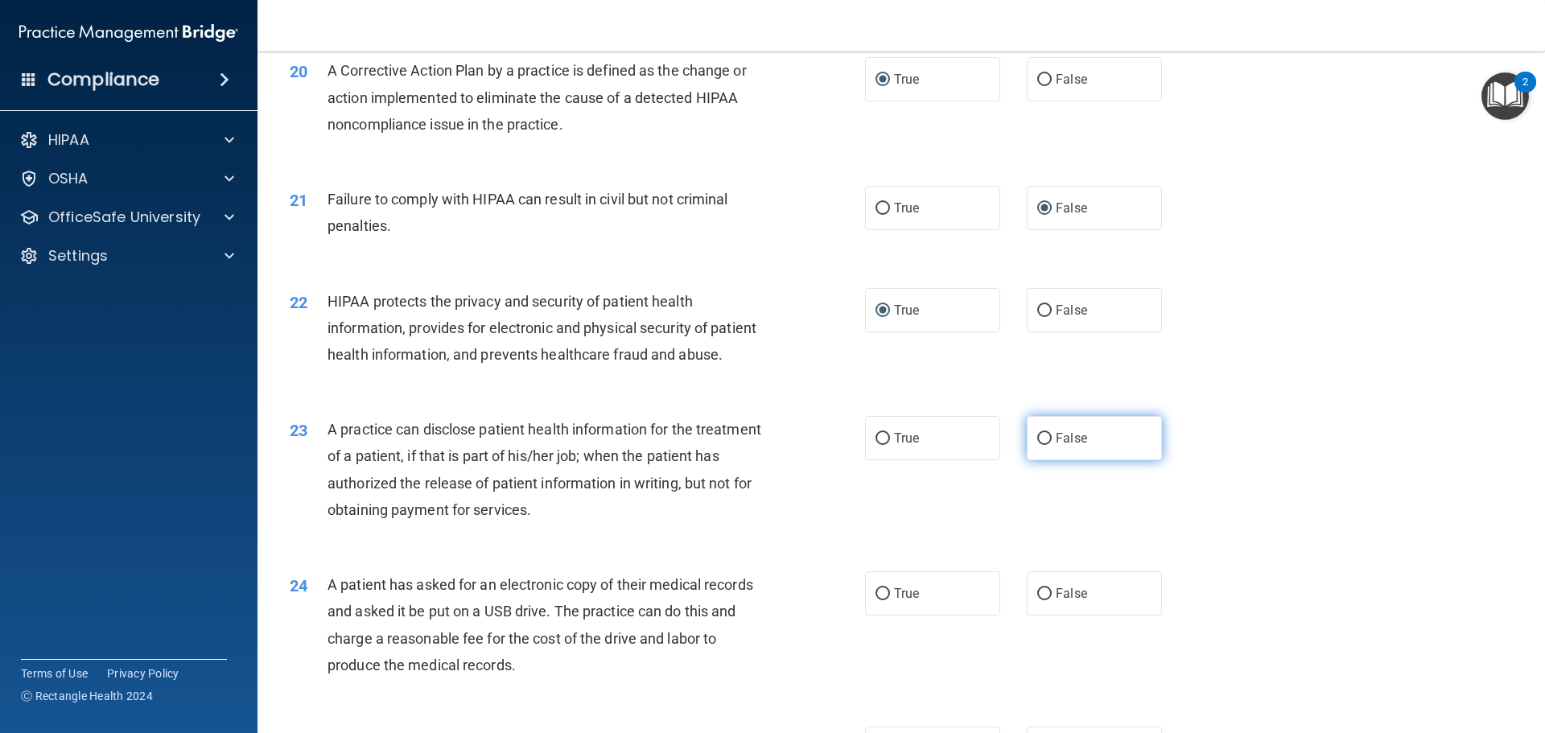
click at [1037, 445] on input "False" at bounding box center [1044, 439] width 14 height 12
radio input "true"
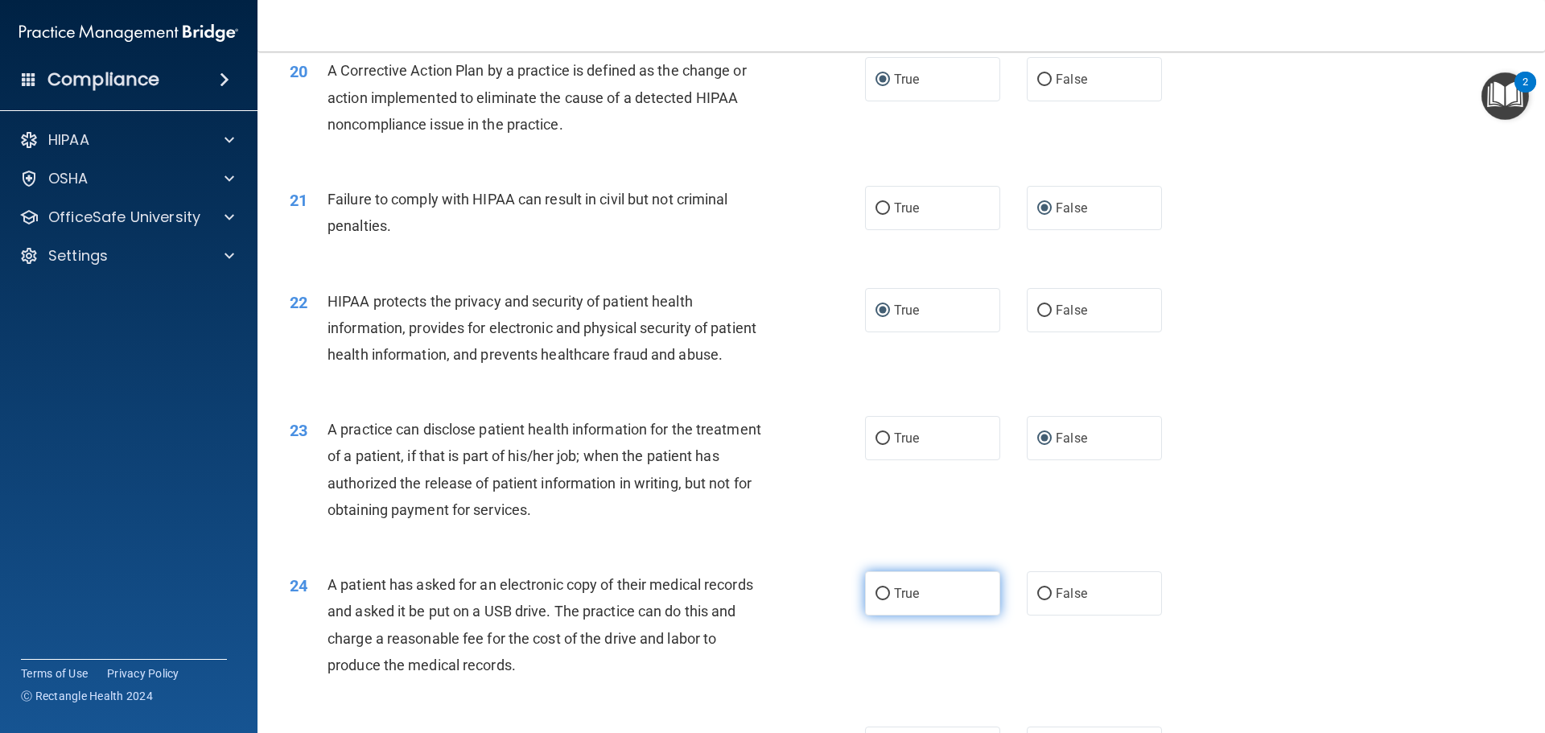
click at [876, 600] on input "True" at bounding box center [883, 594] width 14 height 12
radio input "true"
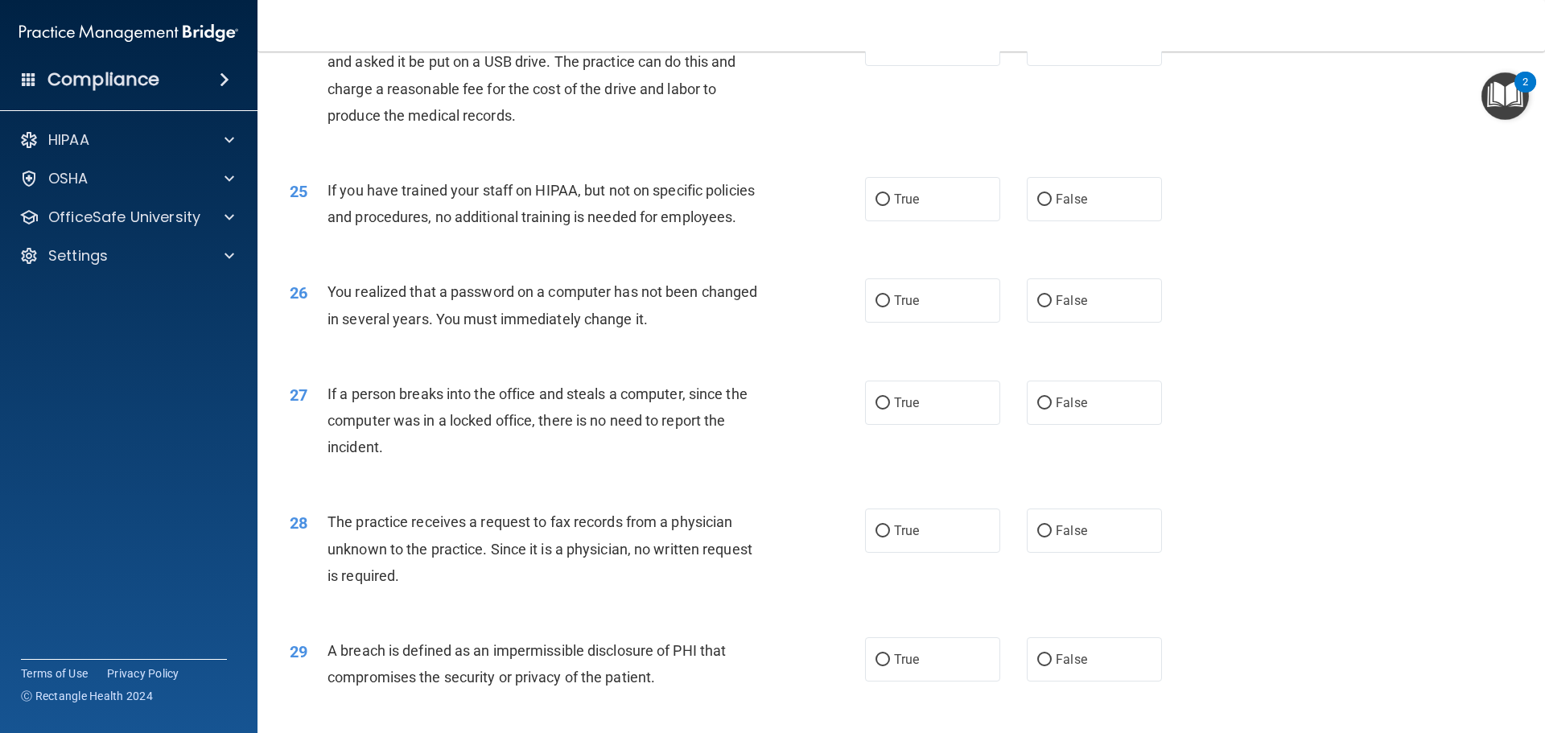
scroll to position [2817, 0]
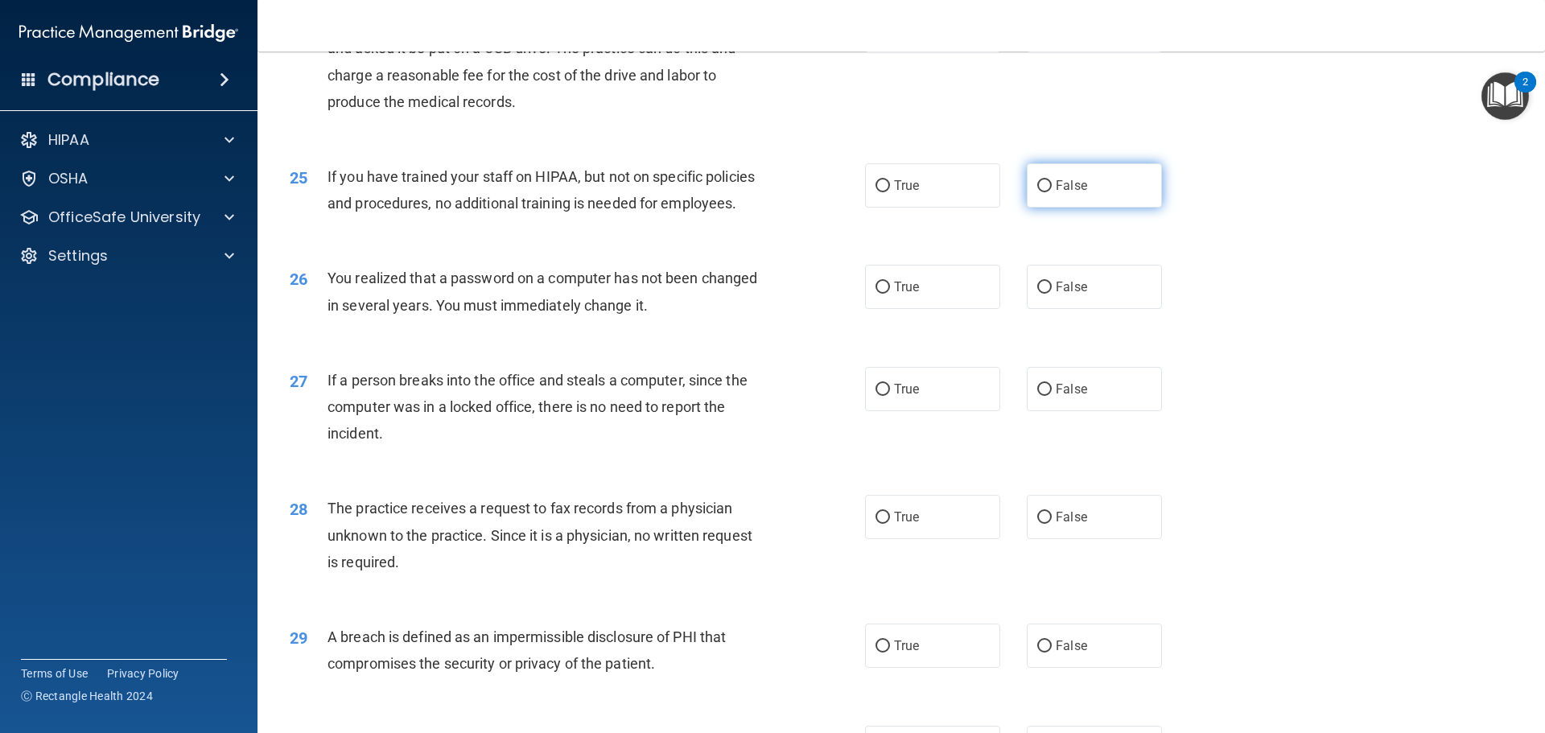
click at [1037, 192] on input "False" at bounding box center [1044, 186] width 14 height 12
radio input "true"
click at [876, 294] on input "True" at bounding box center [883, 288] width 14 height 12
radio input "true"
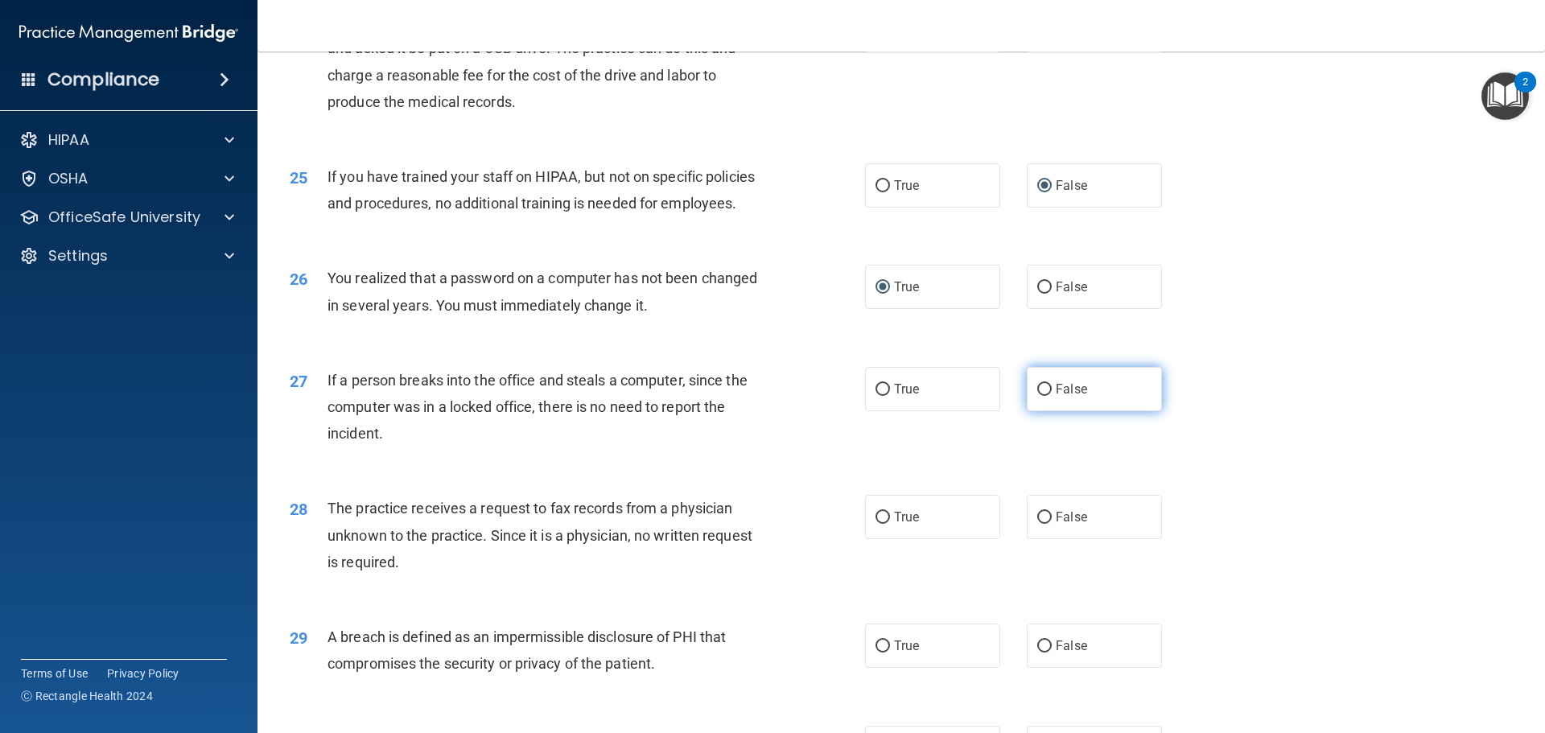
click at [1037, 396] on input "False" at bounding box center [1044, 390] width 14 height 12
radio input "true"
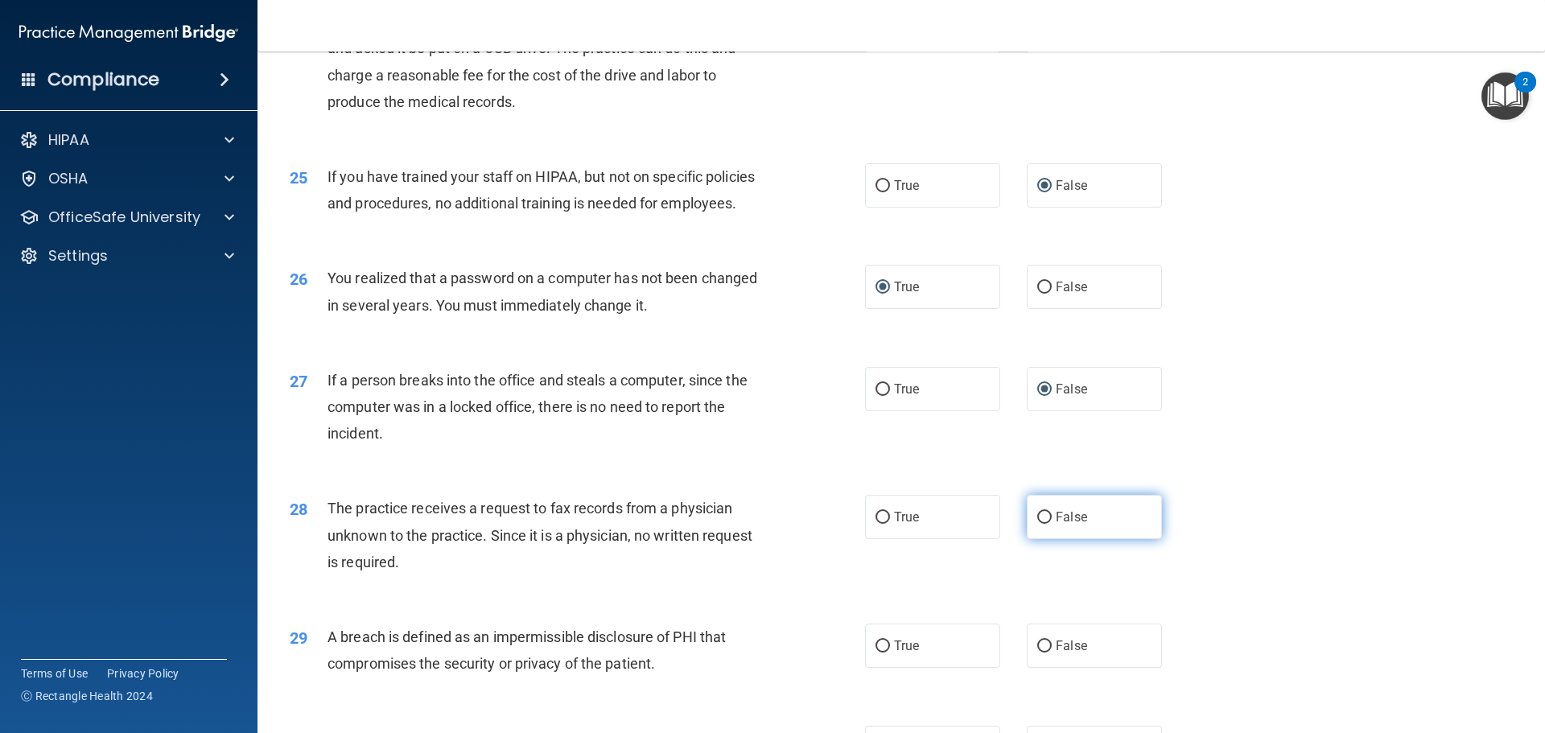
click at [1037, 524] on input "False" at bounding box center [1044, 518] width 14 height 12
radio input "true"
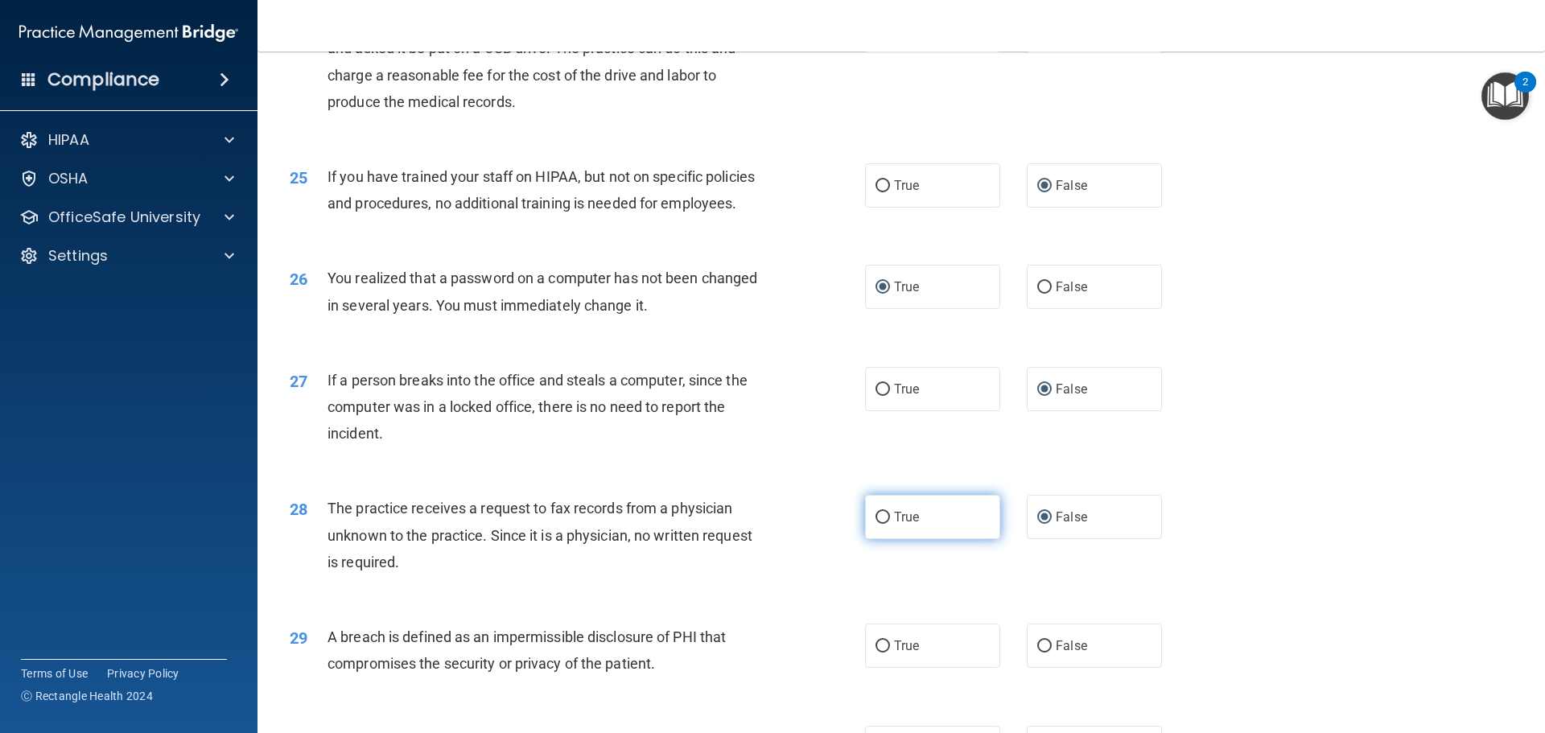
click at [877, 524] on input "True" at bounding box center [883, 518] width 14 height 12
radio input "true"
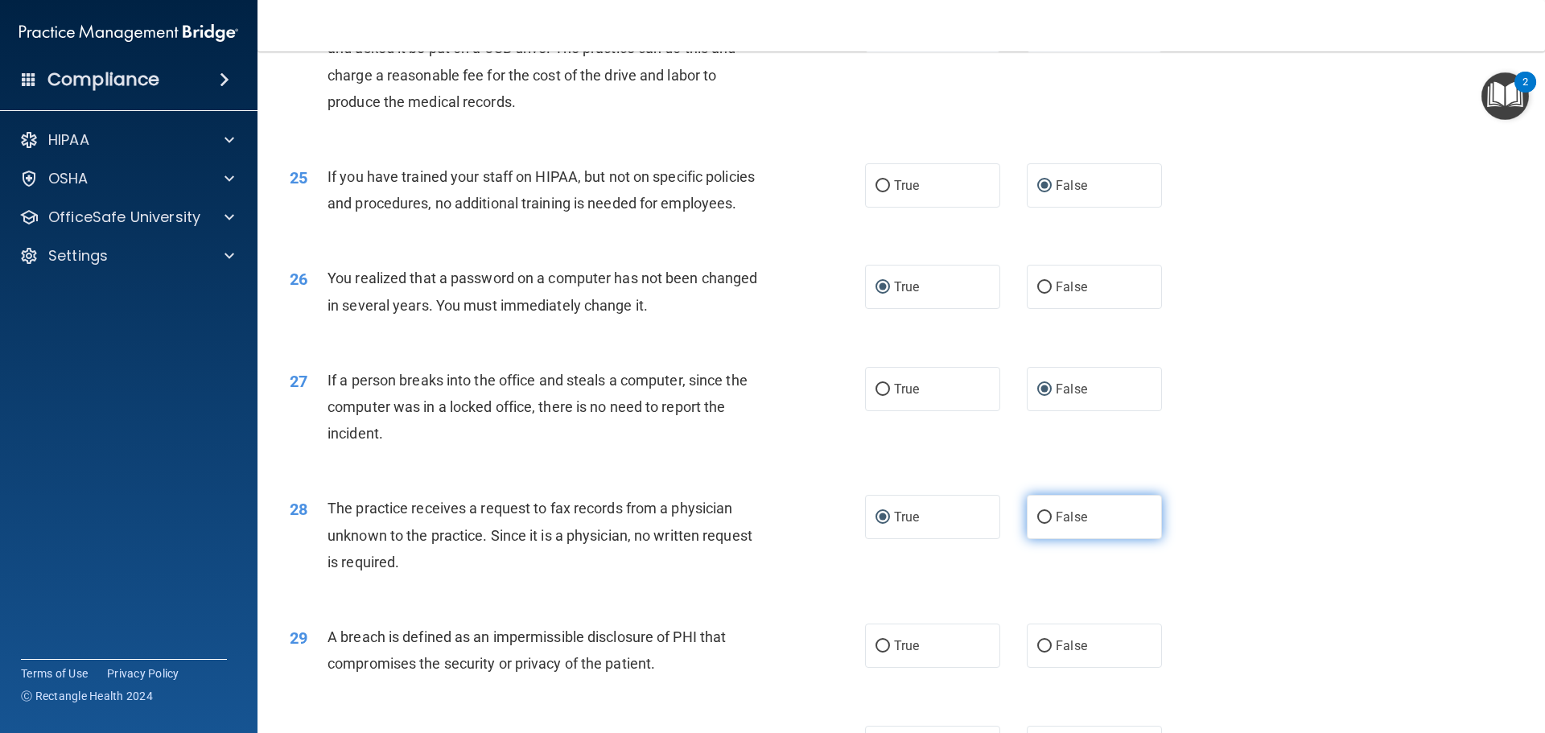
click at [1037, 524] on input "False" at bounding box center [1044, 518] width 14 height 12
radio input "true"
radio input "false"
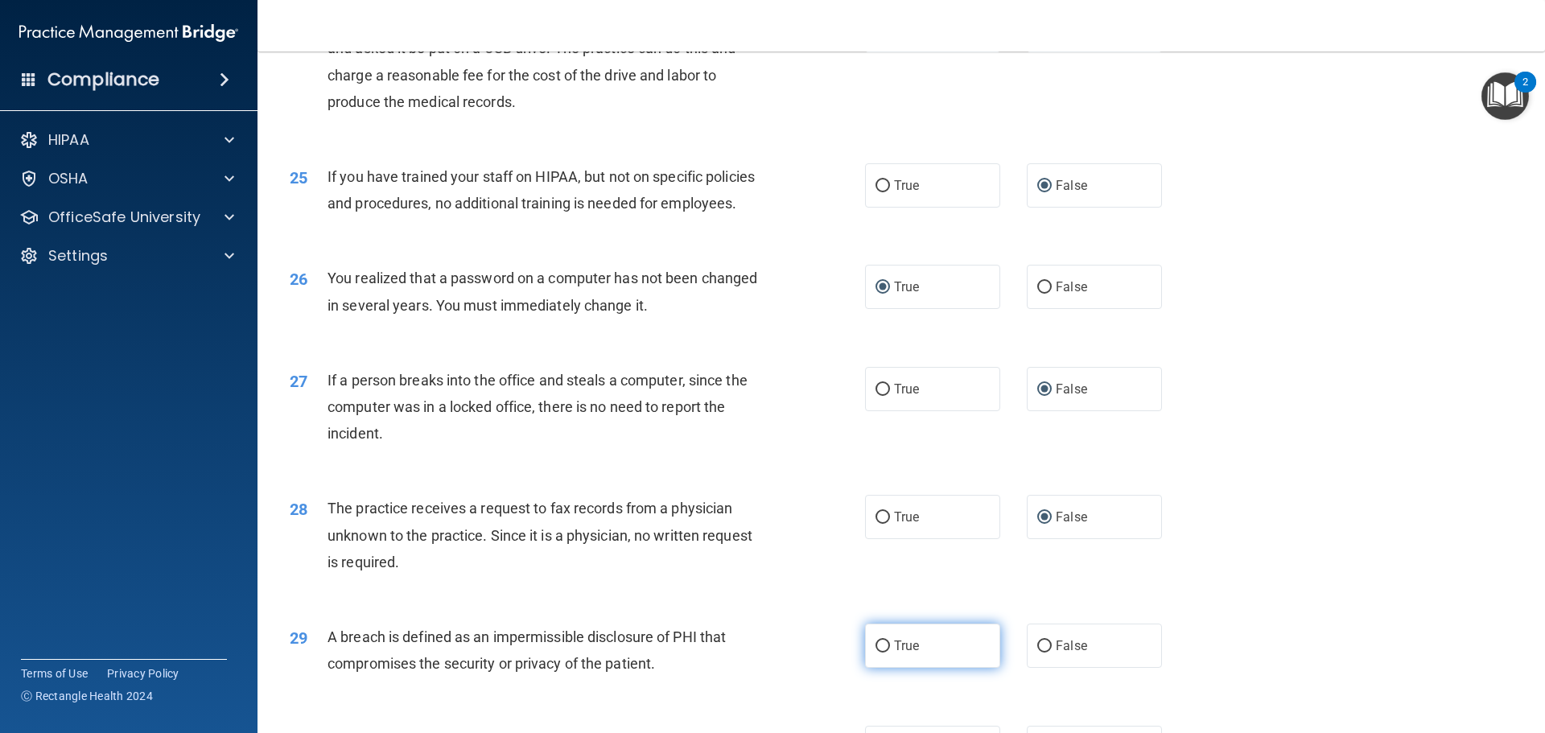
click at [878, 653] on input "True" at bounding box center [883, 647] width 14 height 12
radio input "true"
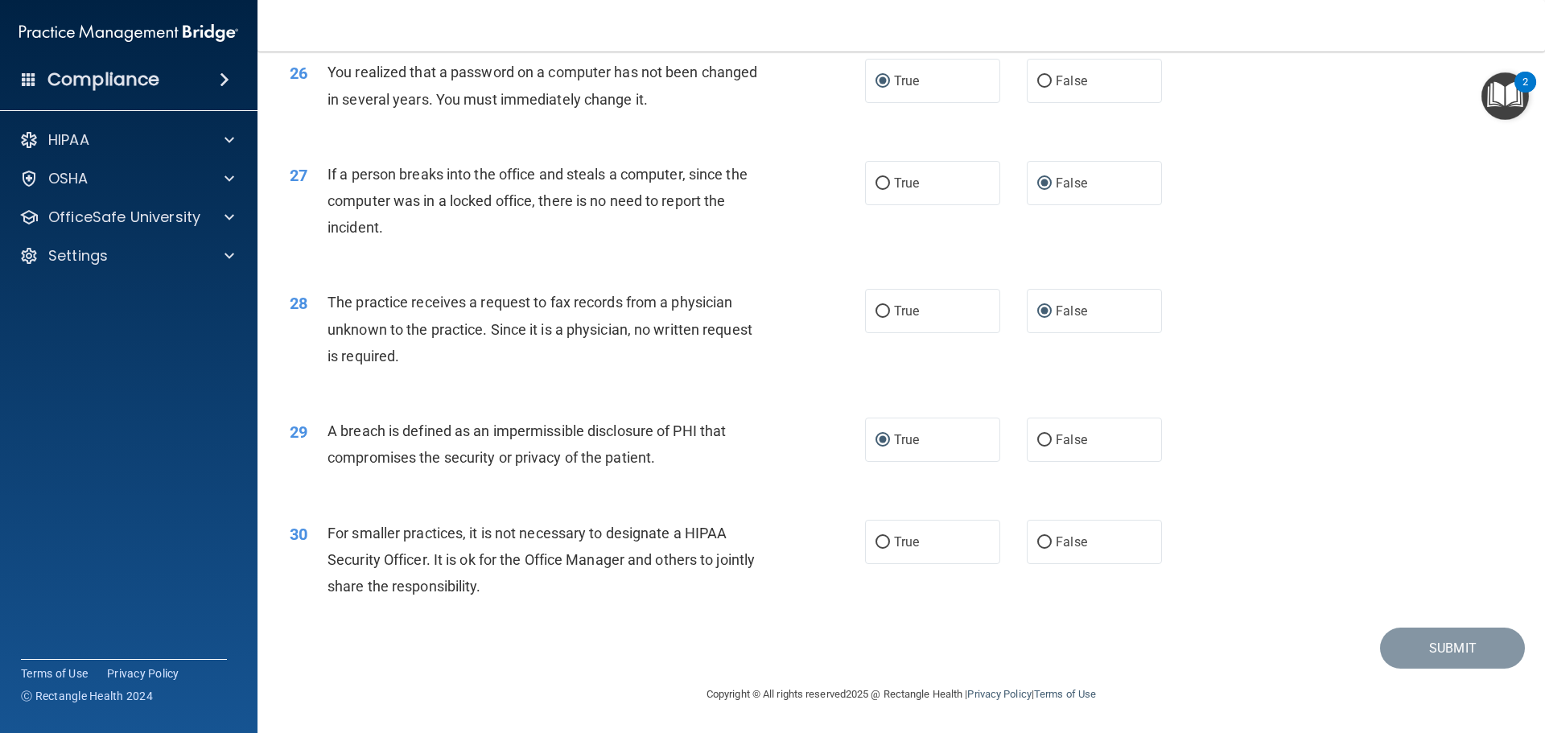
scroll to position [3076, 0]
click at [1037, 540] on input "False" at bounding box center [1044, 543] width 14 height 12
radio input "true"
click at [1414, 649] on button "Submit" at bounding box center [1452, 648] width 145 height 41
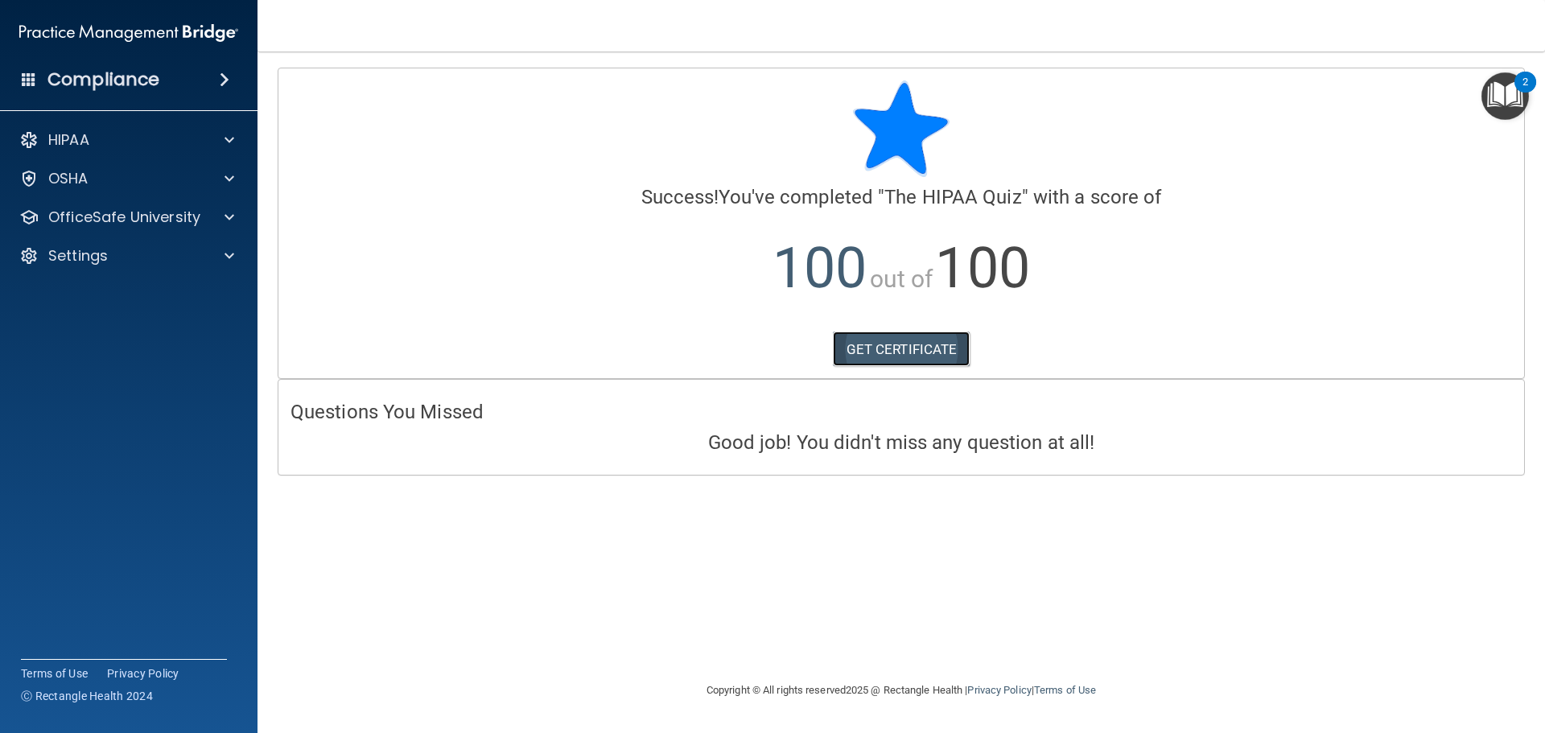
click at [905, 343] on link "GET CERTIFICATE" at bounding box center [902, 349] width 138 height 35
click at [101, 139] on div "HIPAA" at bounding box center [107, 139] width 200 height 19
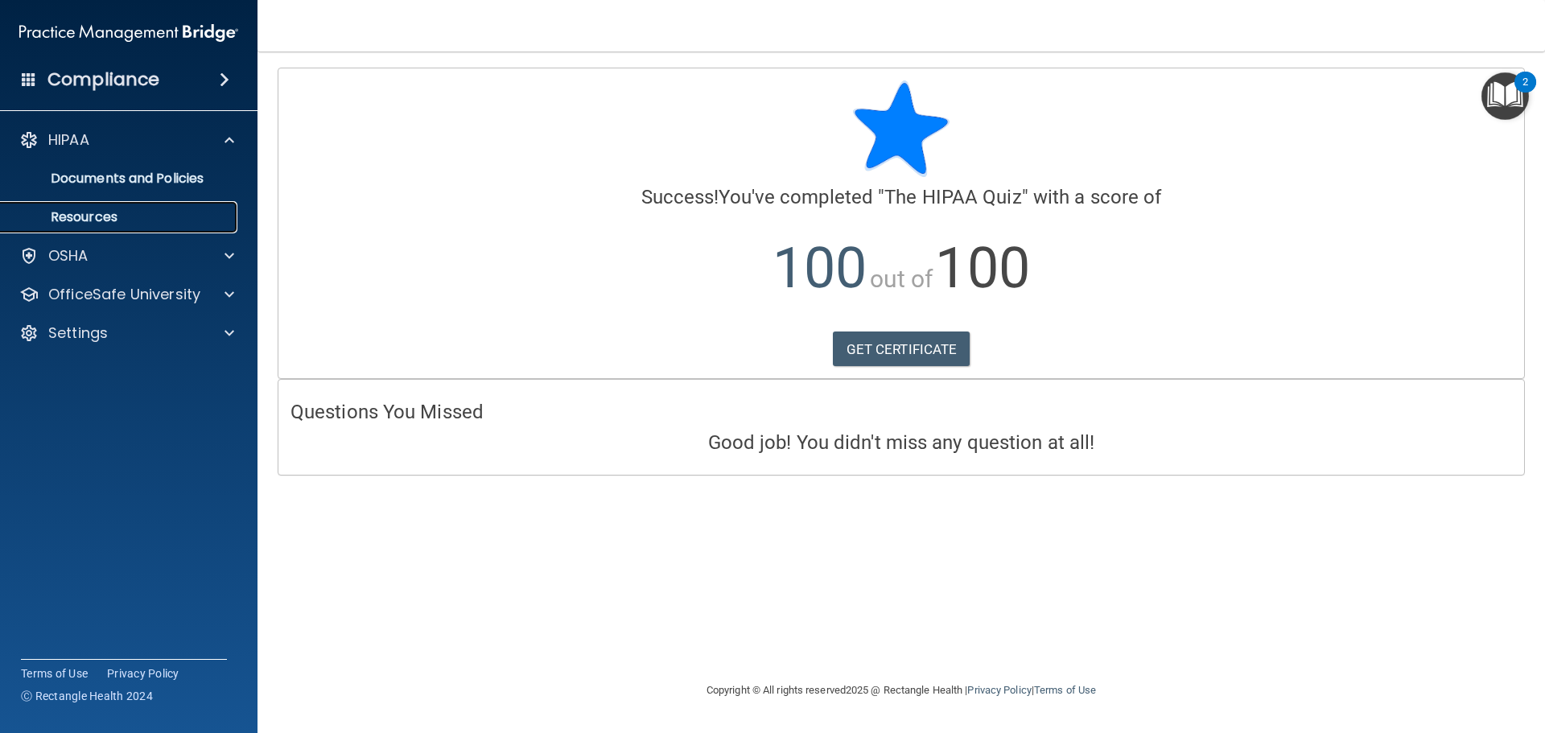
click at [78, 216] on p "Resources" at bounding box center [120, 217] width 220 height 16
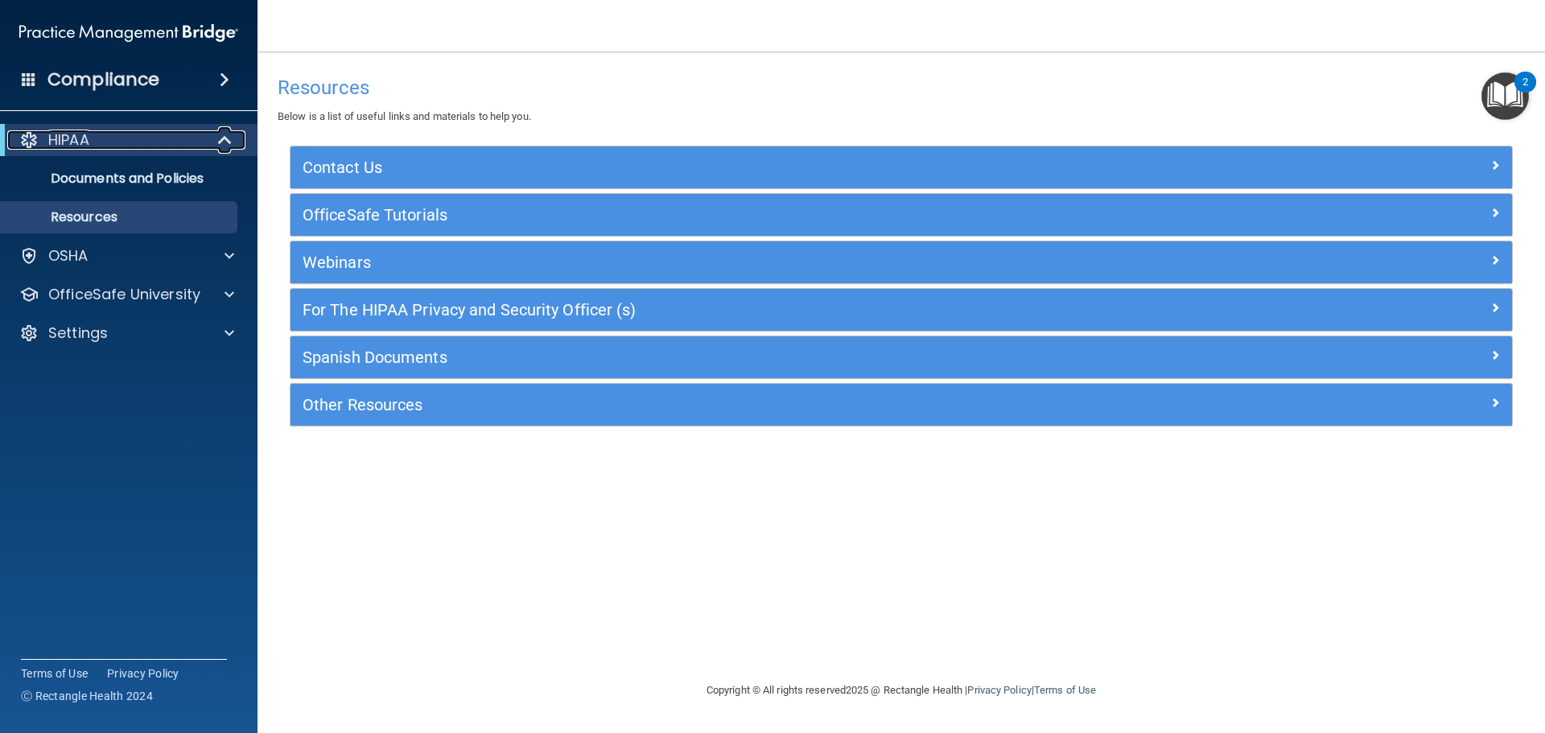
click at [221, 138] on span at bounding box center [227, 139] width 14 height 19
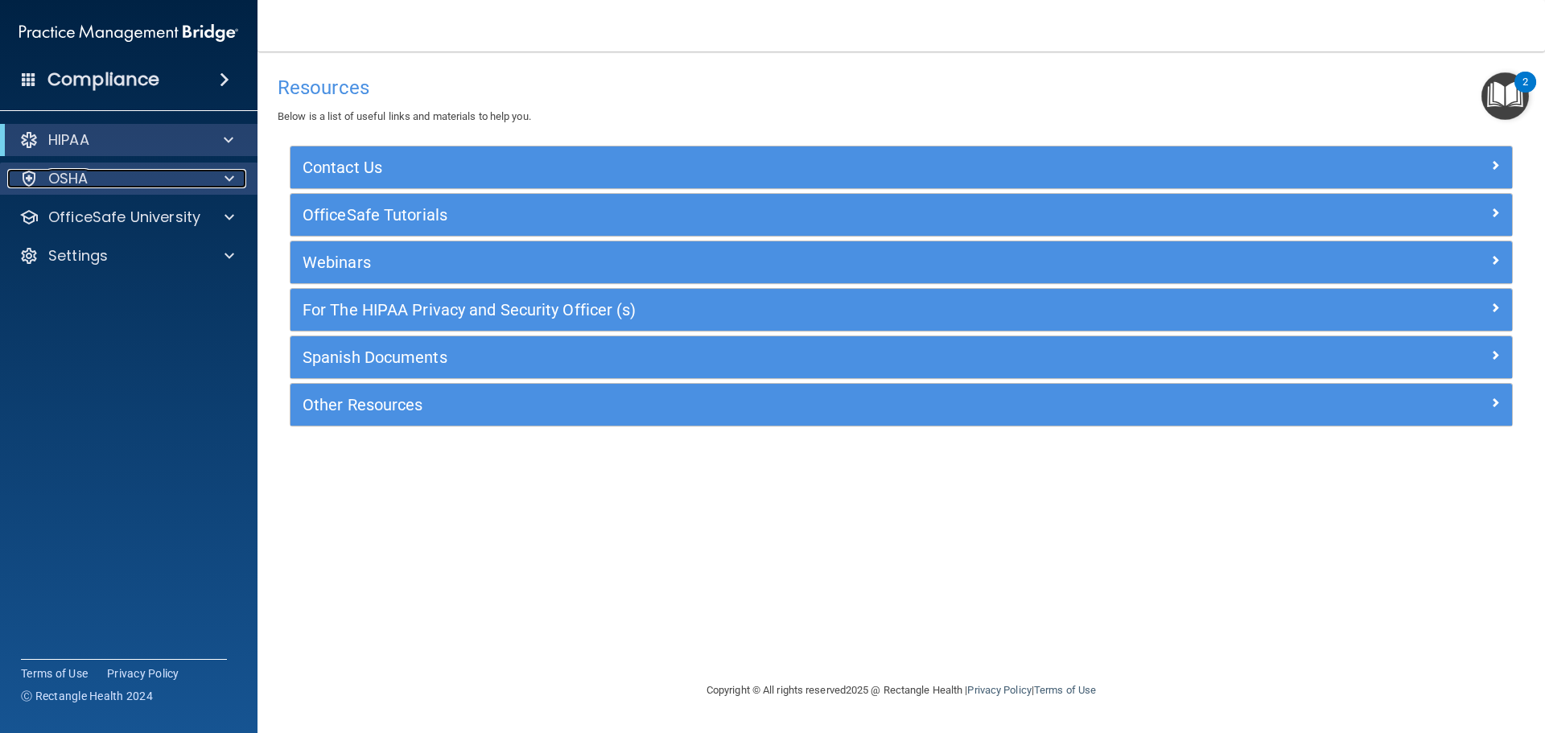
click at [234, 172] on div at bounding box center [227, 178] width 40 height 19
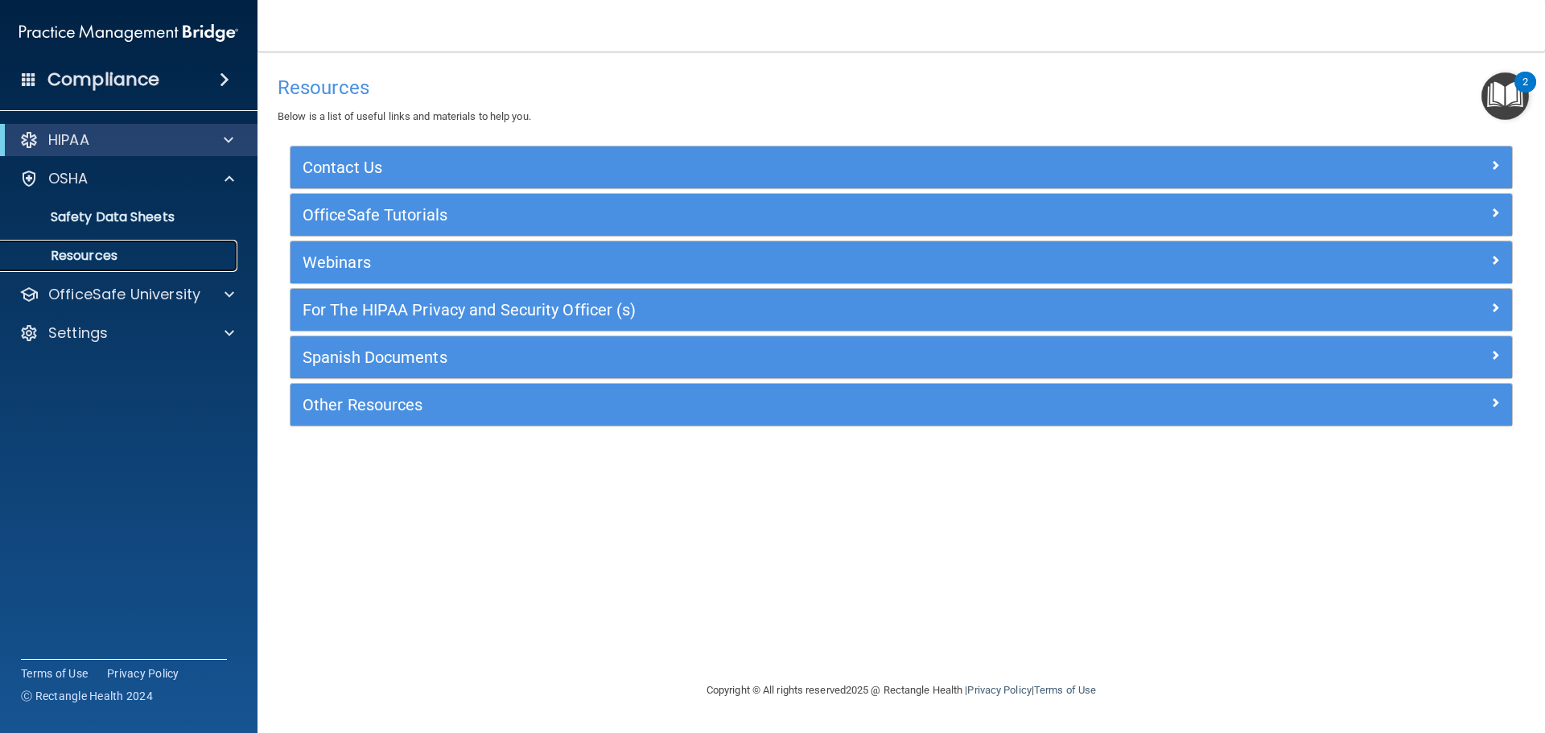
click at [85, 254] on p "Resources" at bounding box center [120, 256] width 220 height 16
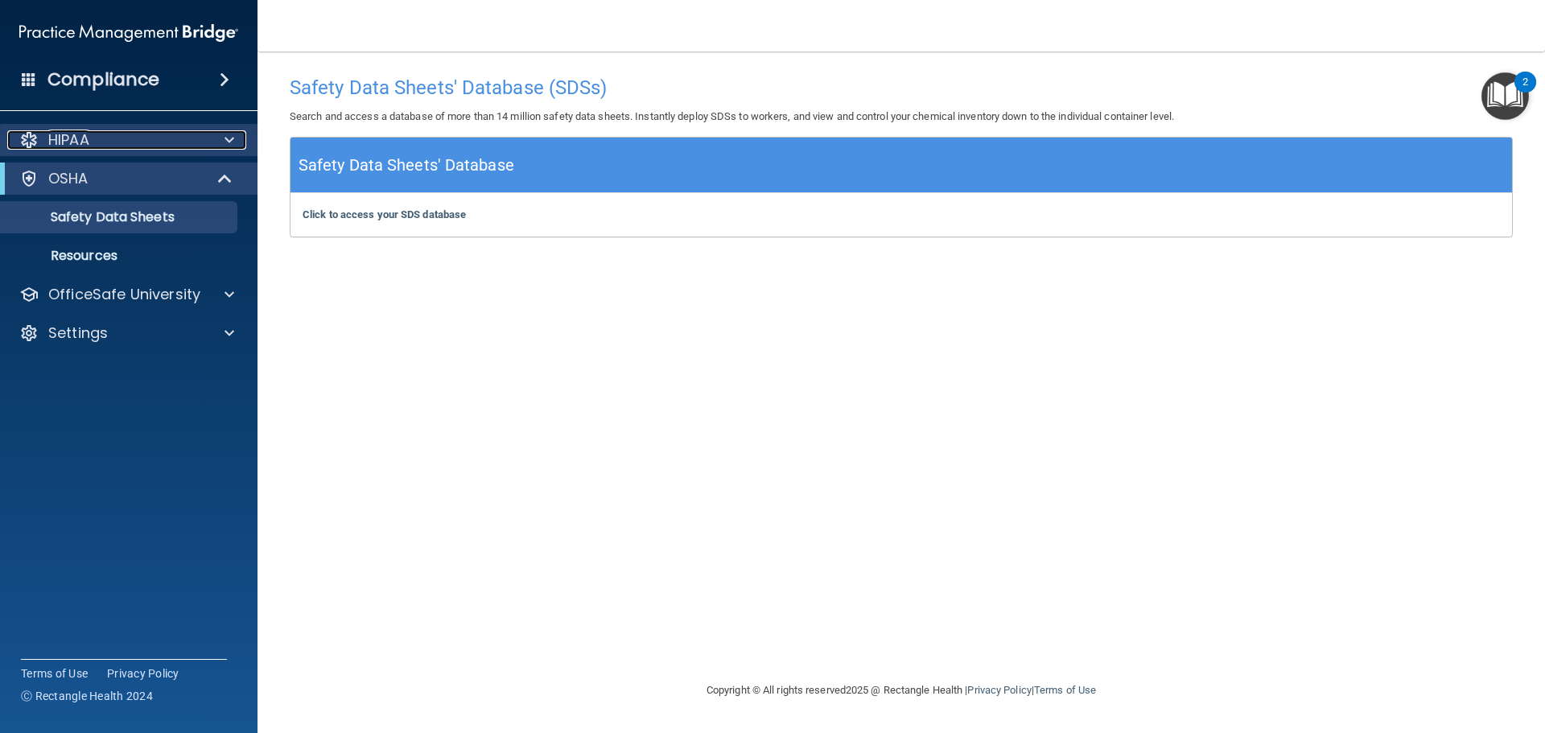
click at [160, 140] on div "HIPAA" at bounding box center [107, 139] width 200 height 19
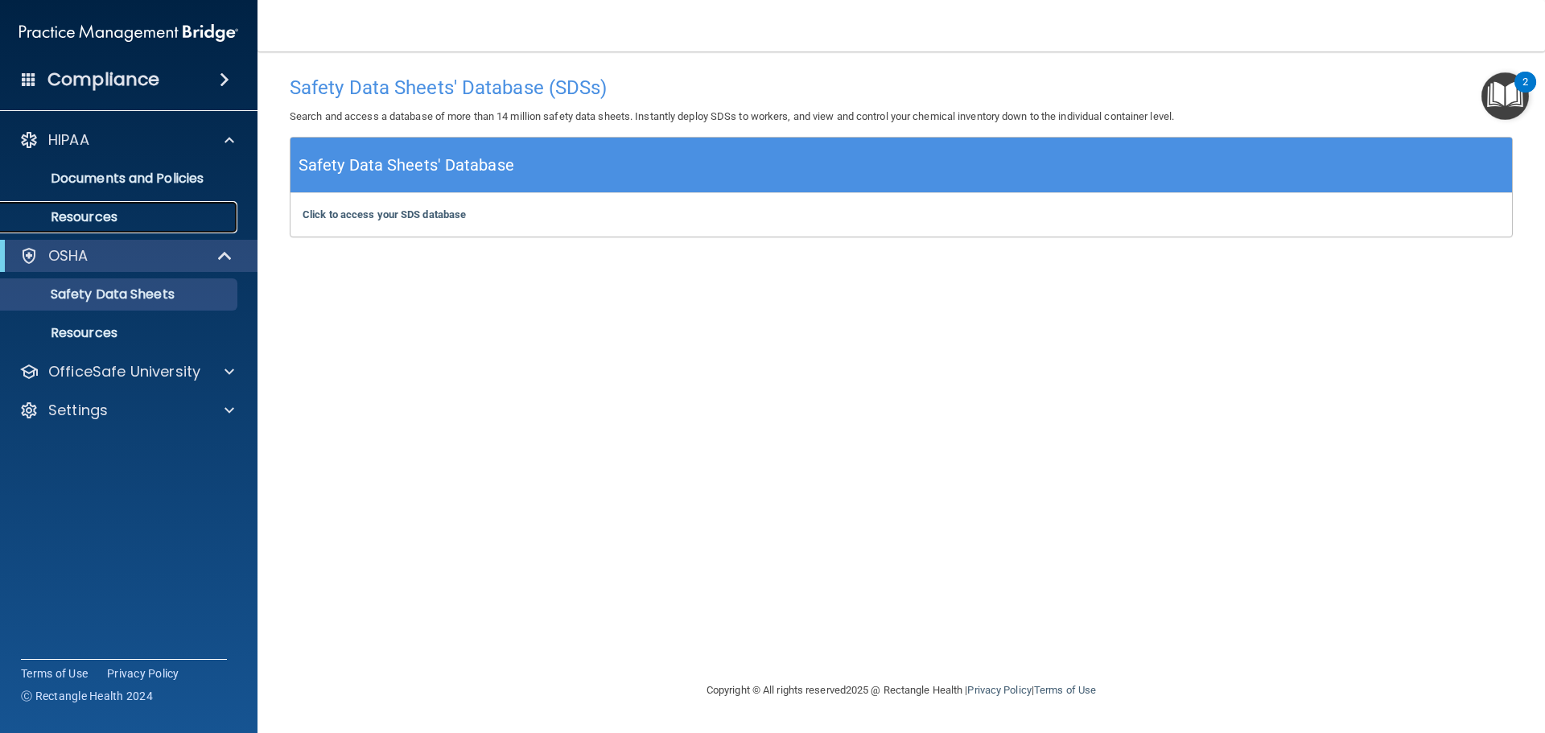
click at [101, 213] on p "Resources" at bounding box center [120, 217] width 220 height 16
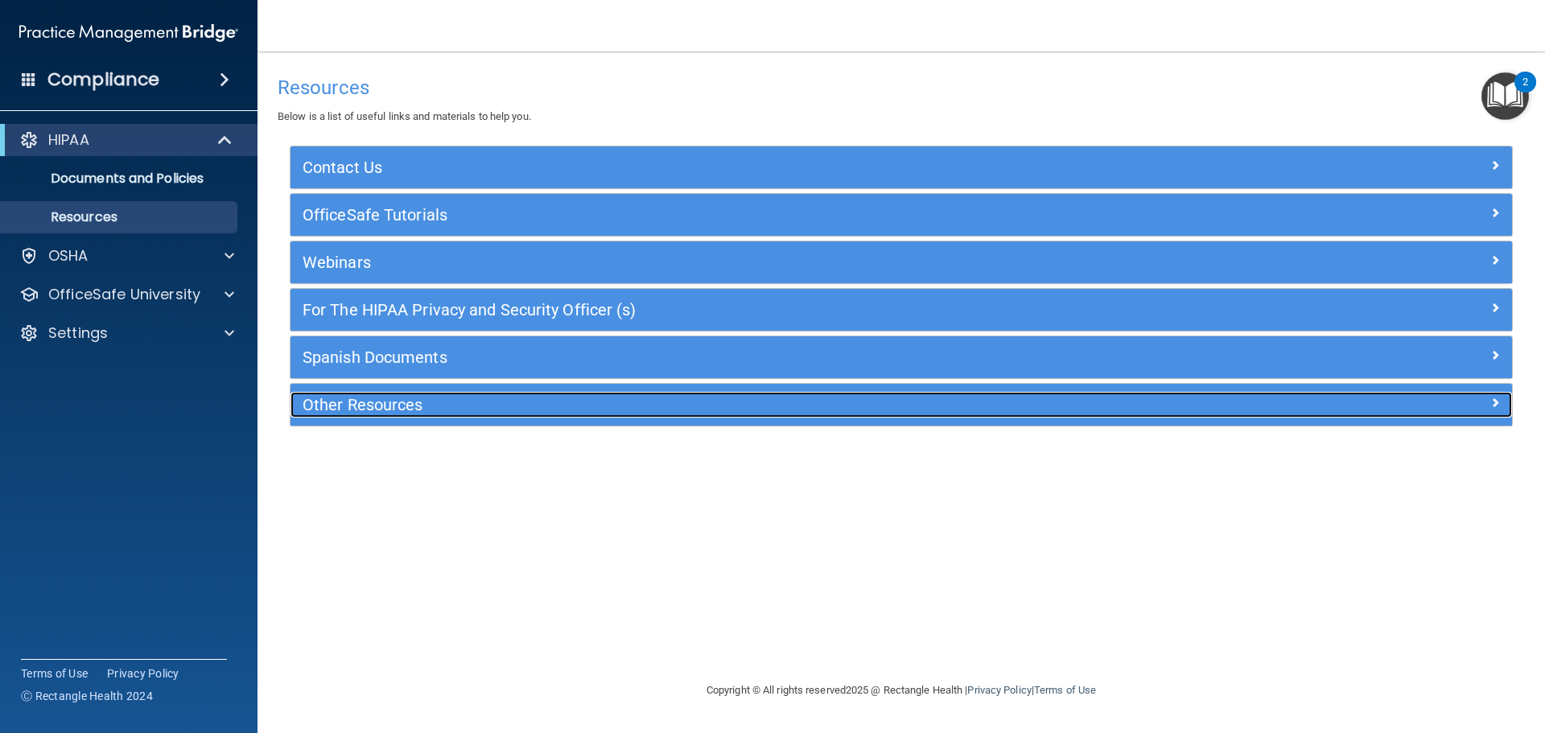
click at [1499, 406] on span at bounding box center [1495, 402] width 10 height 19
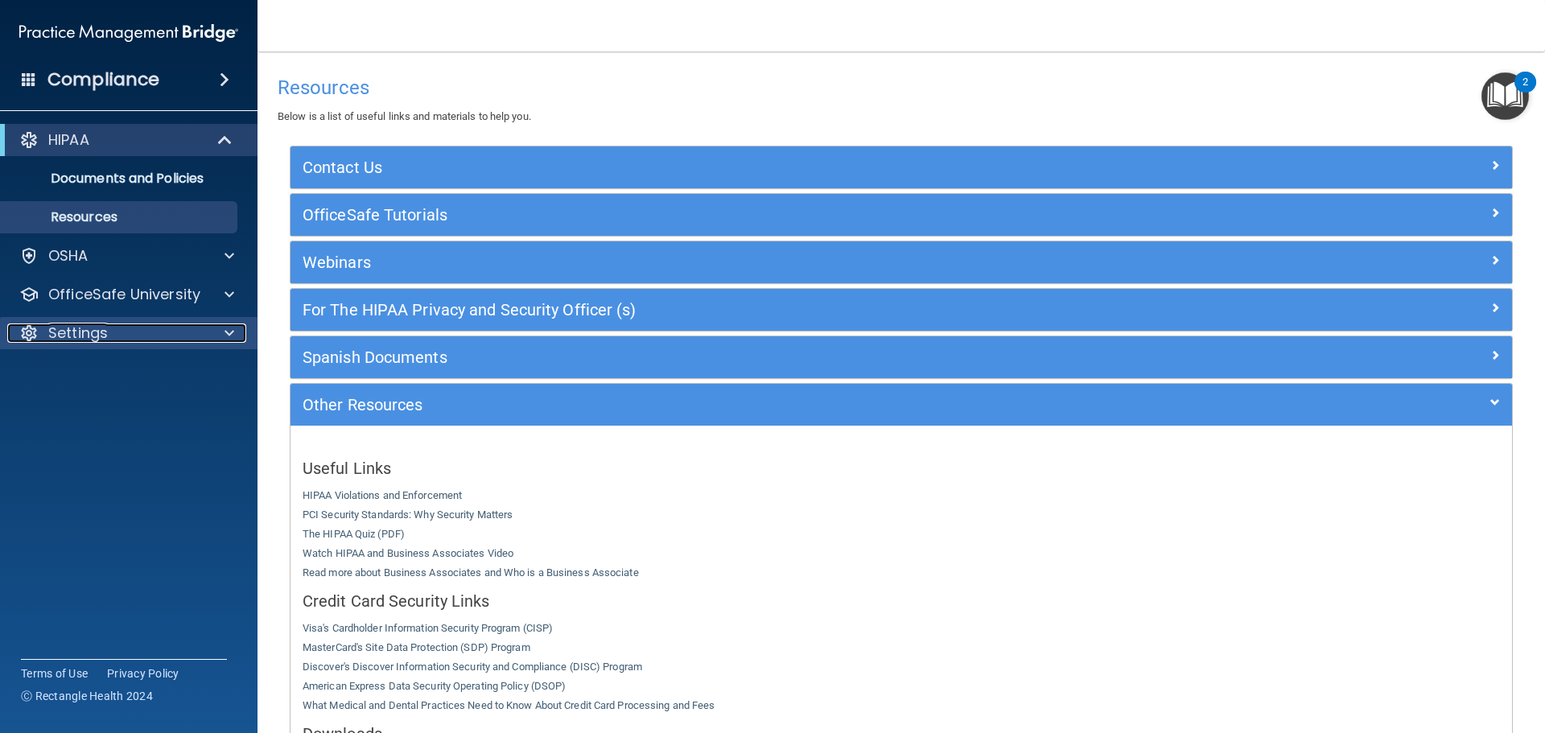
click at [230, 330] on span at bounding box center [230, 333] width 10 height 19
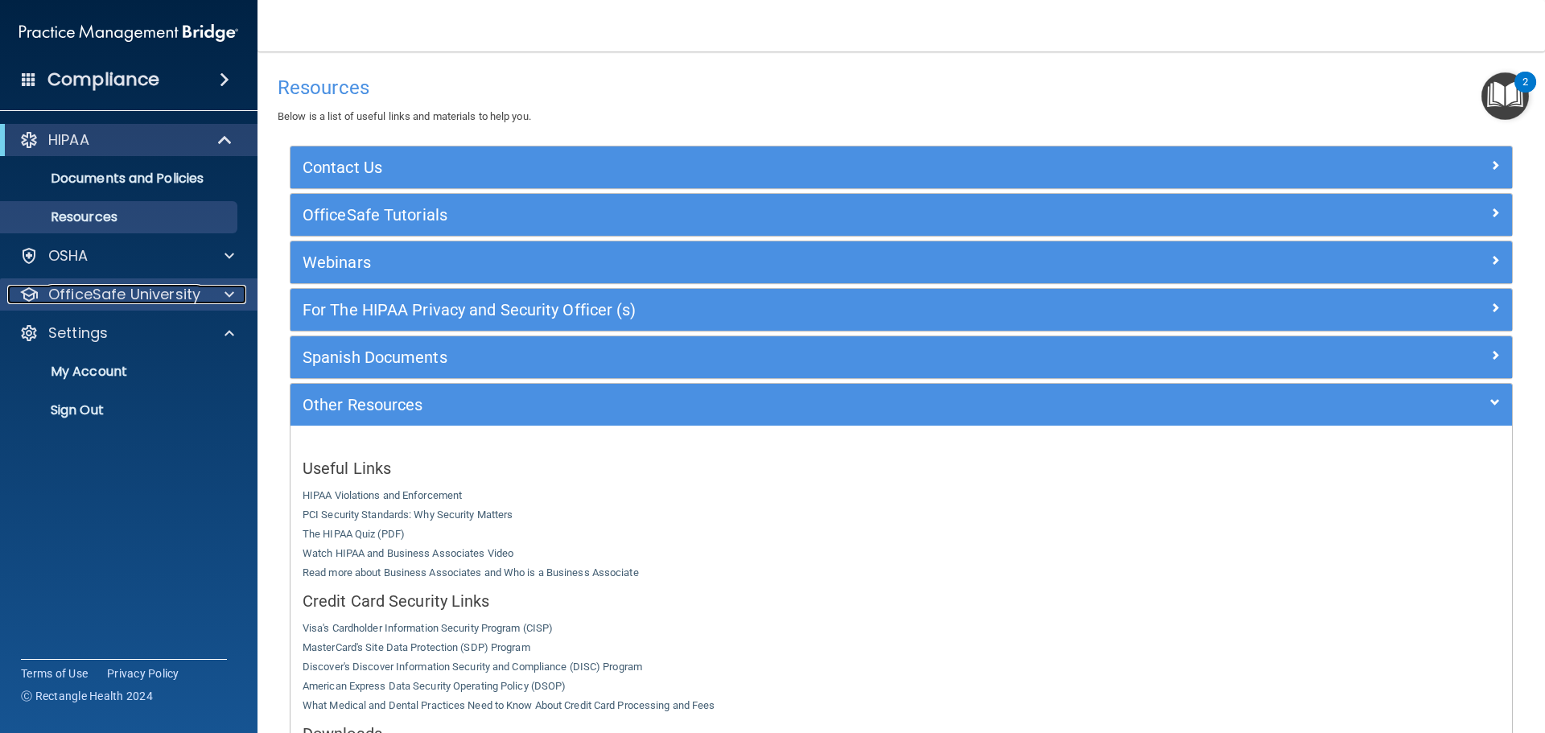
click at [230, 289] on span at bounding box center [230, 294] width 10 height 19
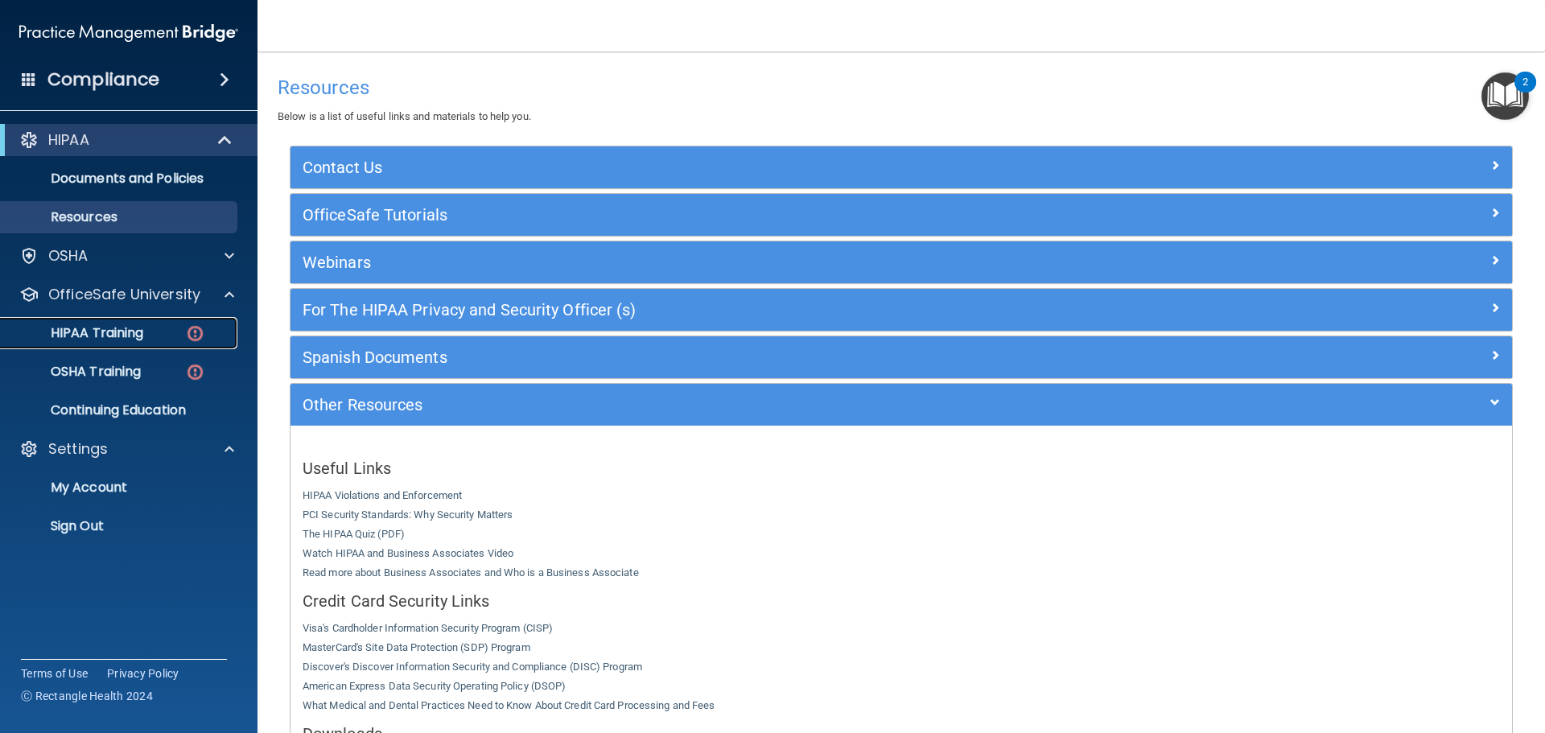
click at [97, 331] on p "HIPAA Training" at bounding box center [76, 333] width 133 height 16
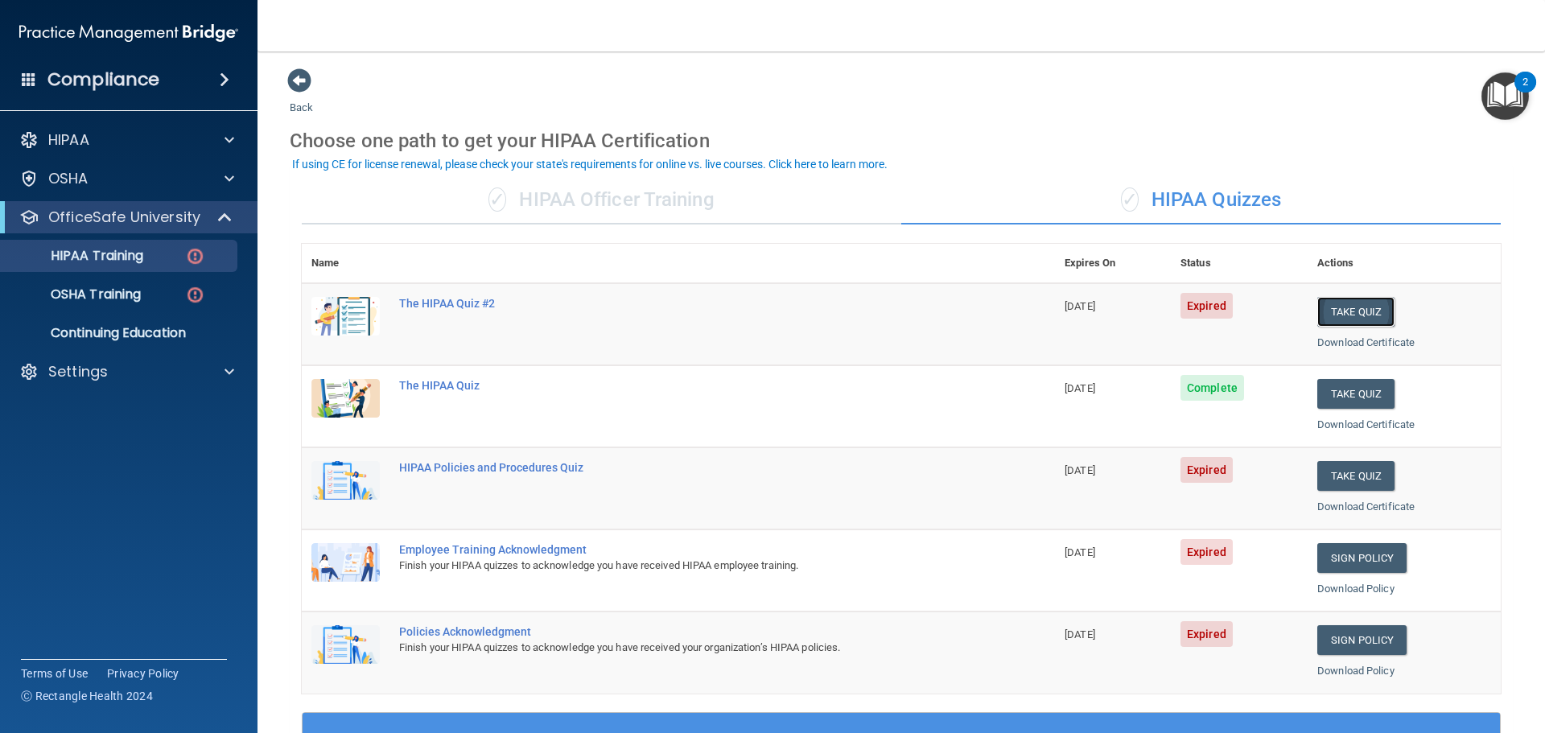
click at [1339, 313] on button "Take Quiz" at bounding box center [1355, 312] width 77 height 30
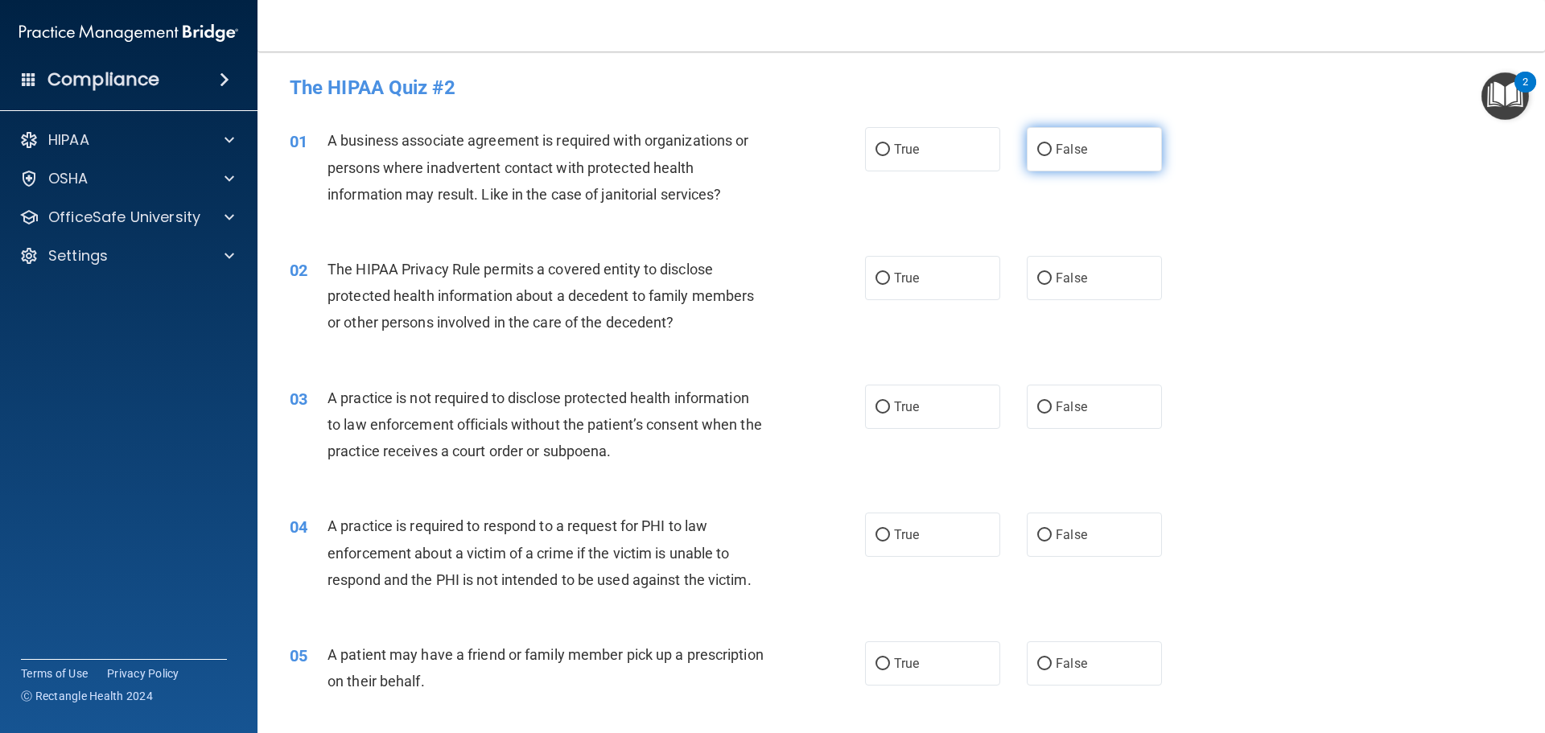
click at [1037, 150] on input "False" at bounding box center [1044, 150] width 14 height 12
radio input "true"
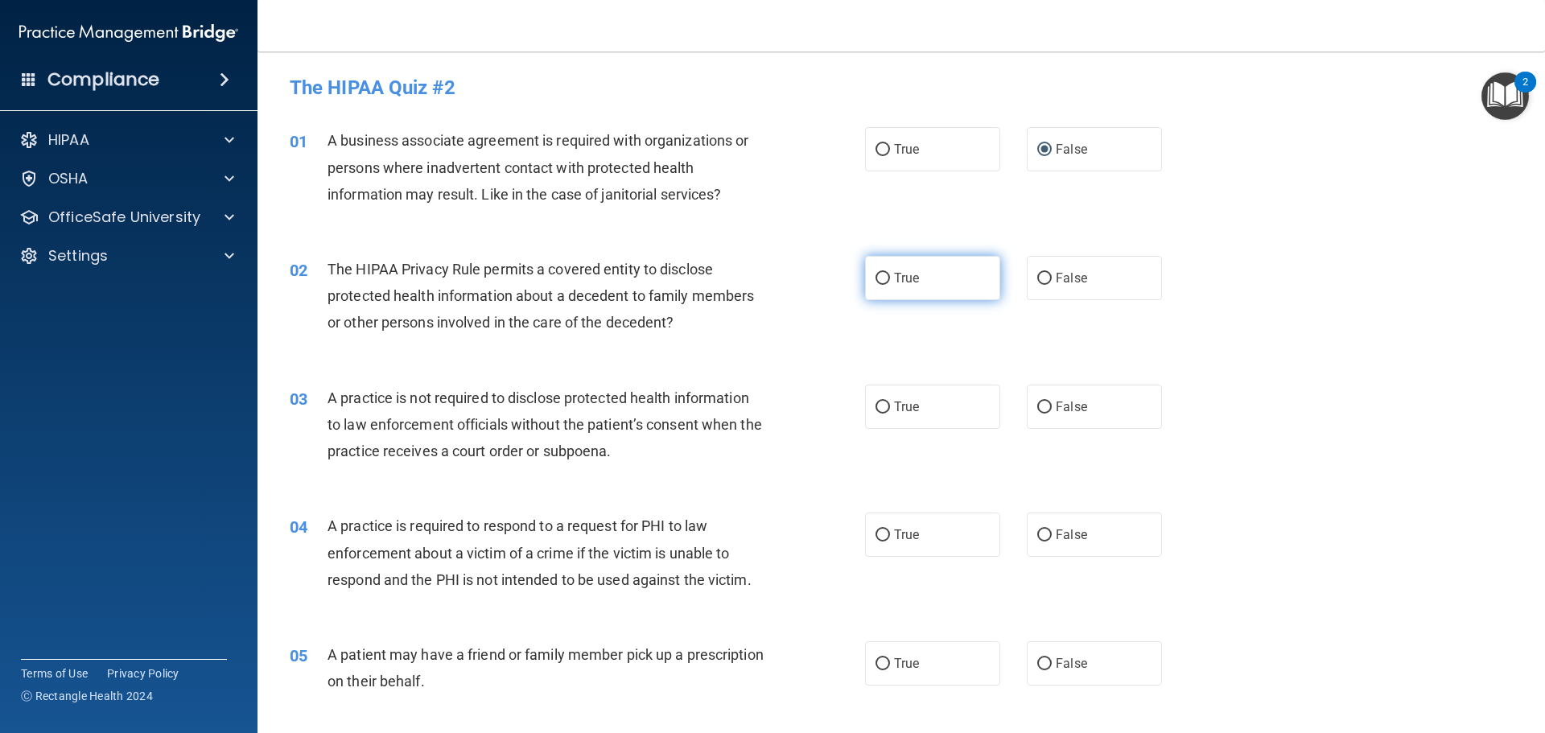
click at [876, 275] on input "True" at bounding box center [883, 279] width 14 height 12
radio input "true"
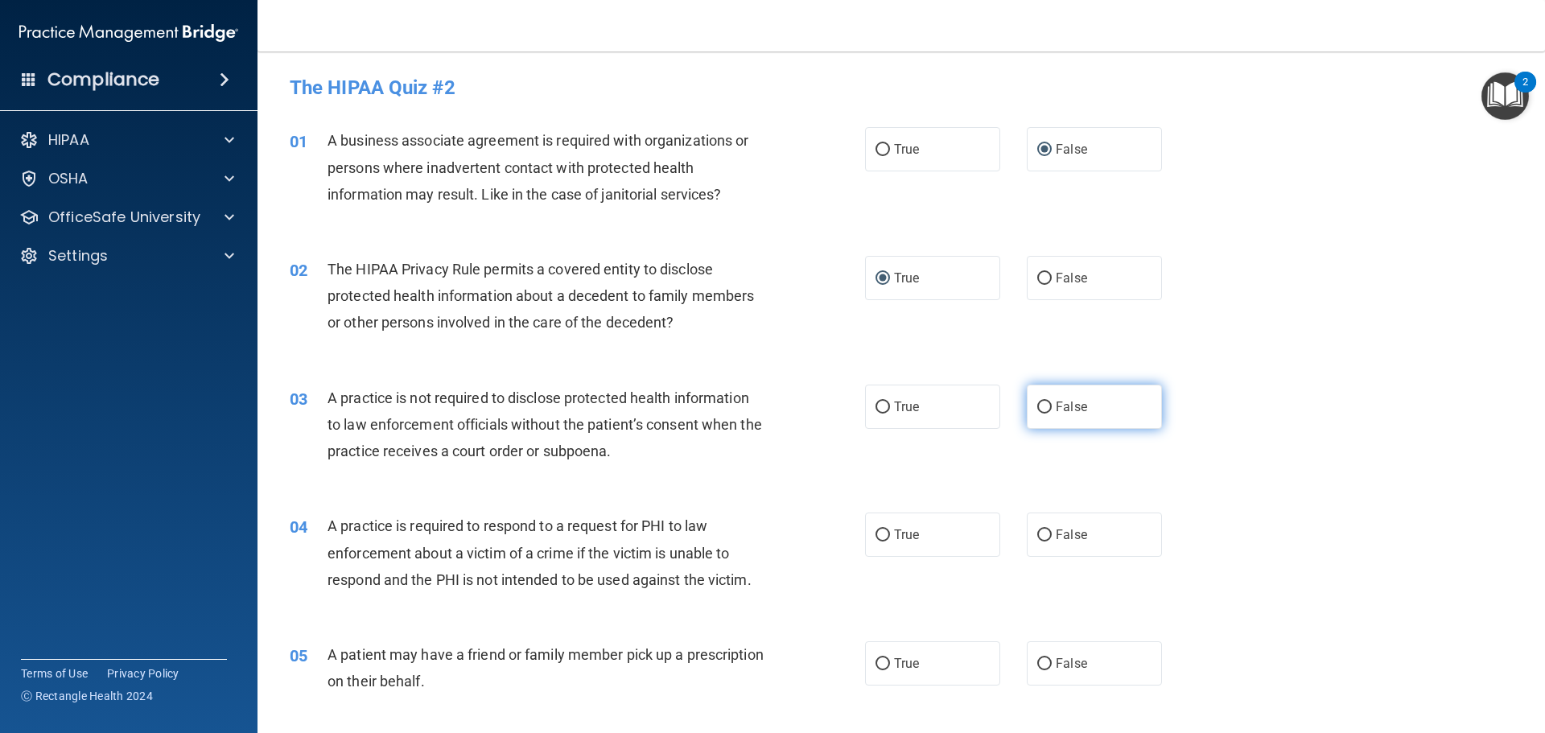
click at [1041, 404] on input "False" at bounding box center [1044, 408] width 14 height 12
radio input "true"
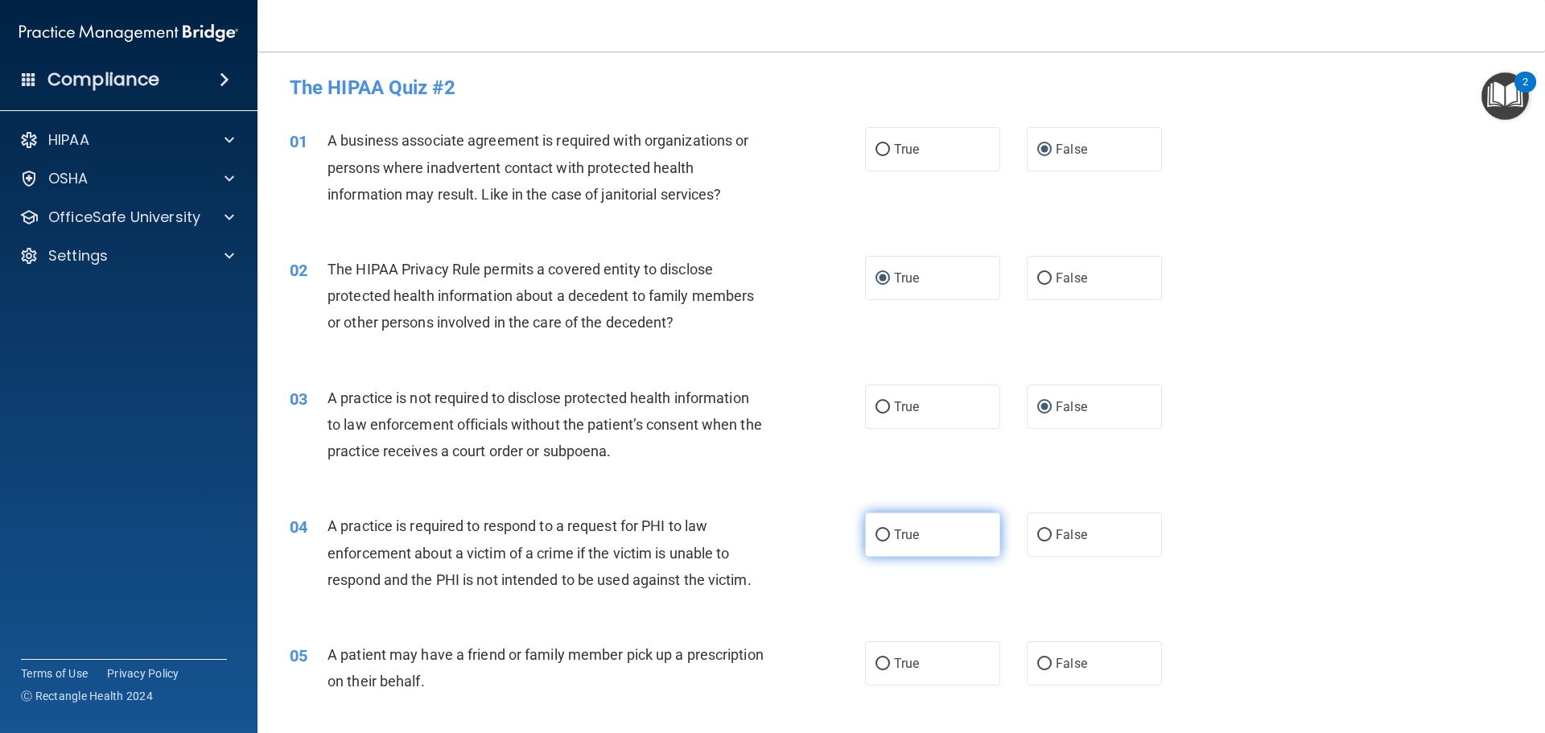
click at [876, 530] on input "True" at bounding box center [883, 536] width 14 height 12
radio input "true"
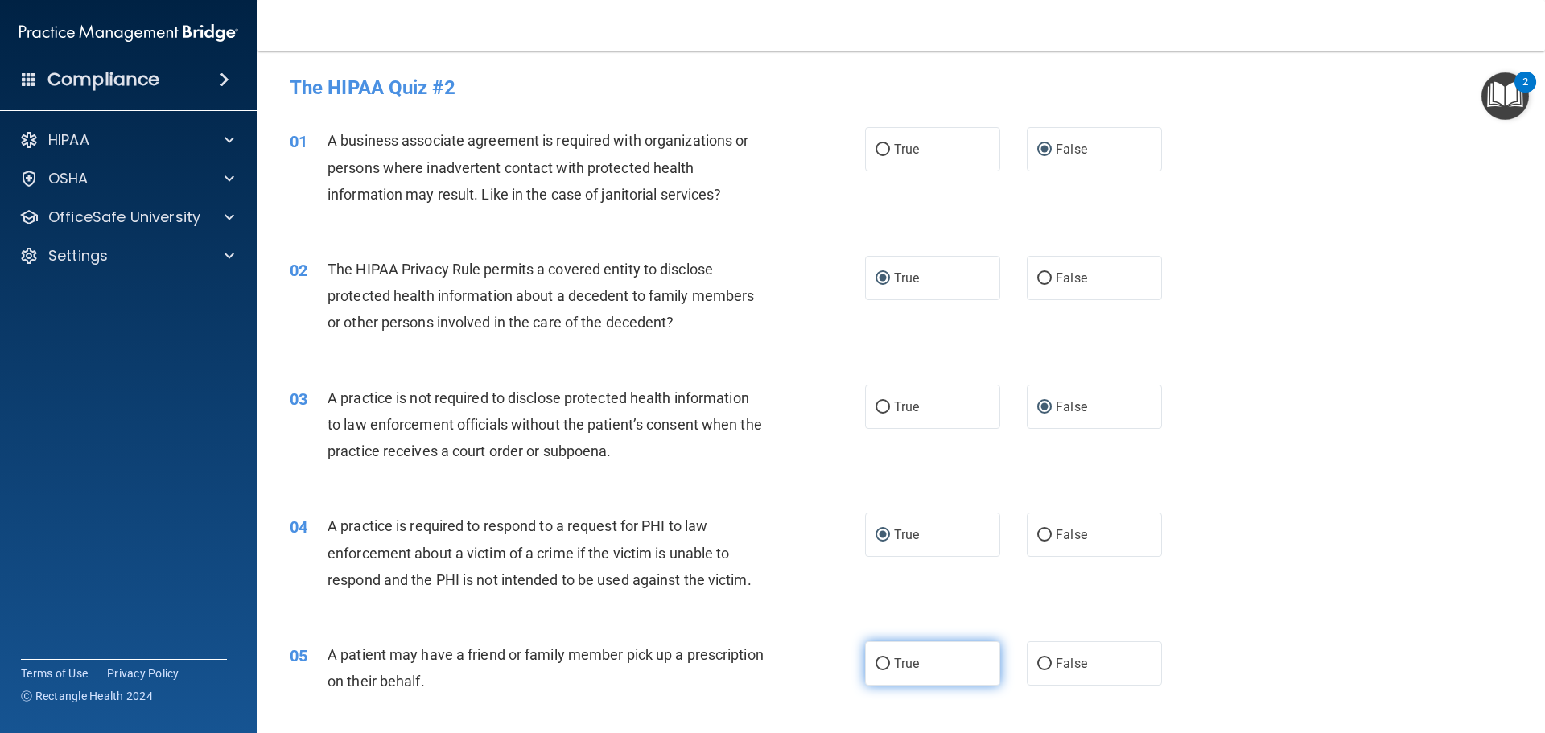
click at [878, 658] on input "True" at bounding box center [883, 664] width 14 height 12
radio input "true"
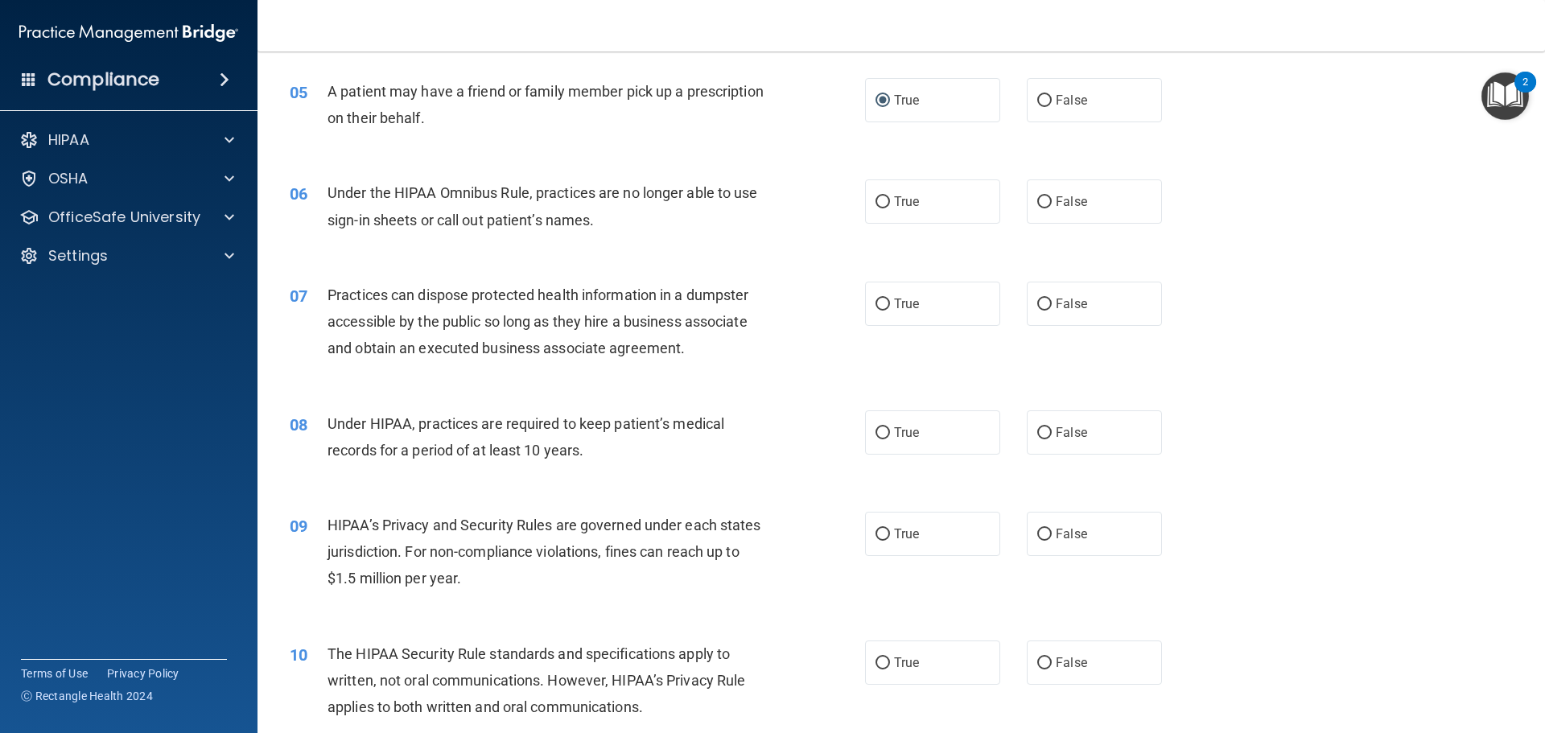
scroll to position [644, 0]
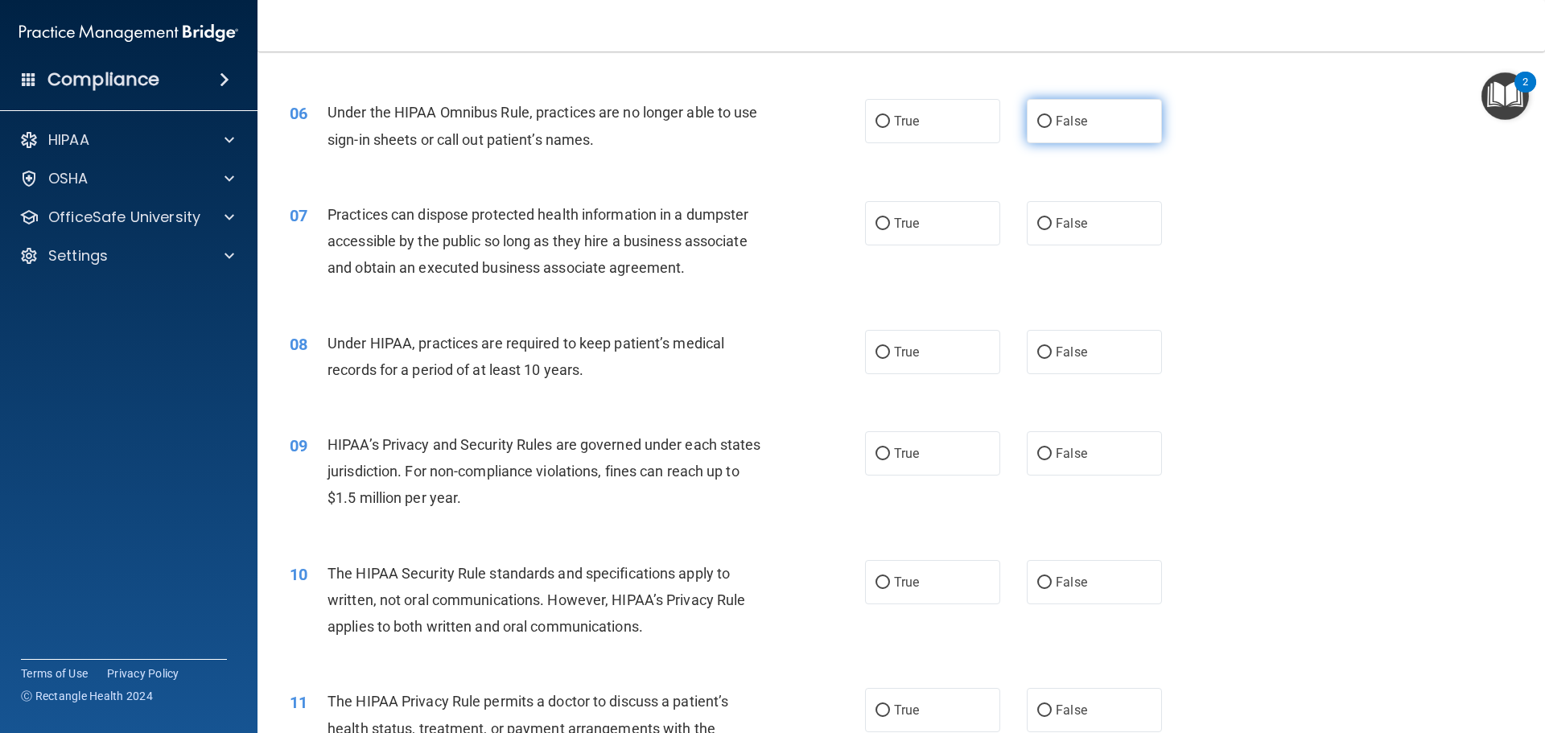
click at [1038, 120] on input "False" at bounding box center [1044, 122] width 14 height 12
radio input "true"
click at [1037, 218] on input "False" at bounding box center [1044, 224] width 14 height 12
radio input "true"
click at [1037, 348] on input "False" at bounding box center [1044, 353] width 14 height 12
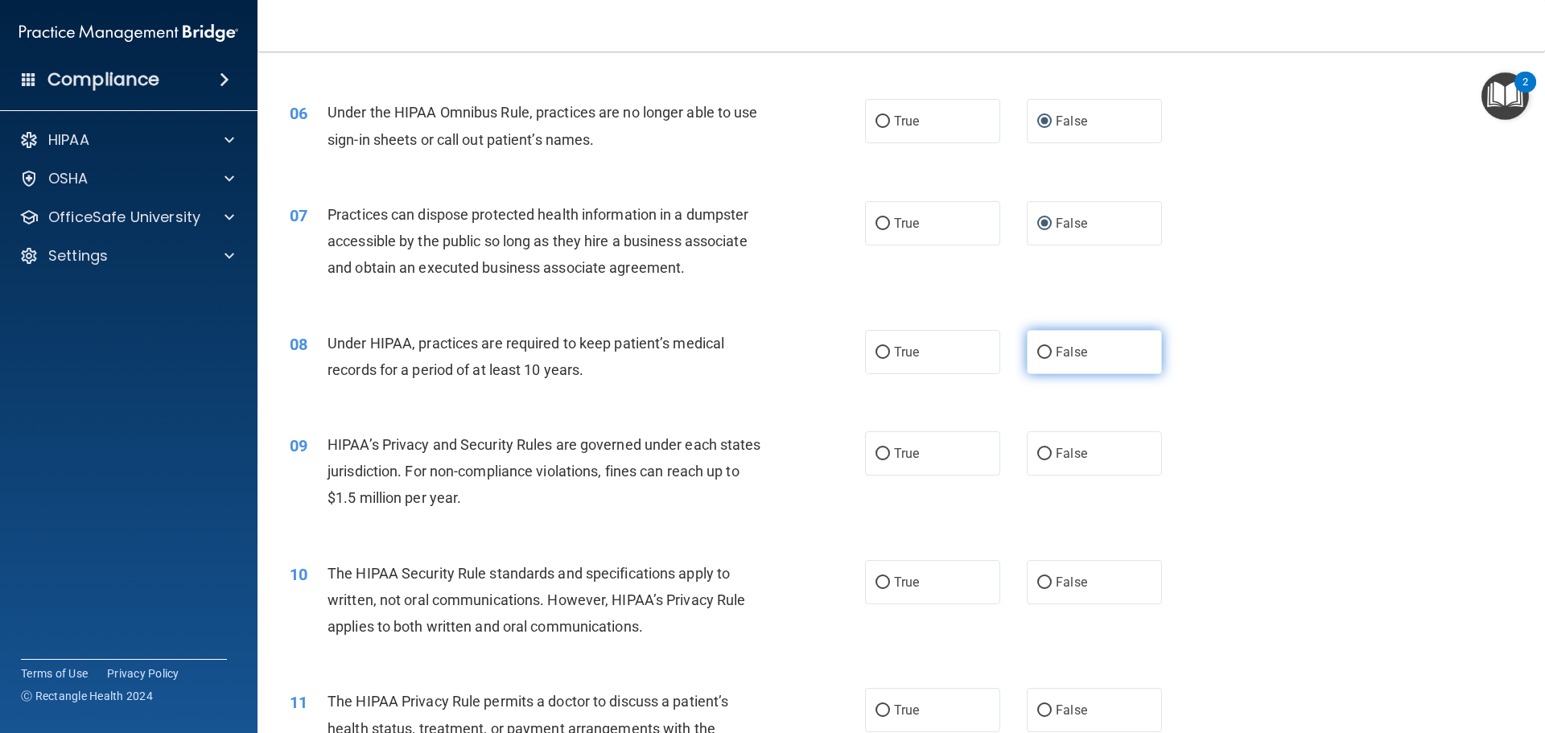
radio input "true"
click at [1037, 450] on input "False" at bounding box center [1044, 454] width 14 height 12
radio input "true"
click at [879, 577] on input "True" at bounding box center [883, 583] width 14 height 12
radio input "true"
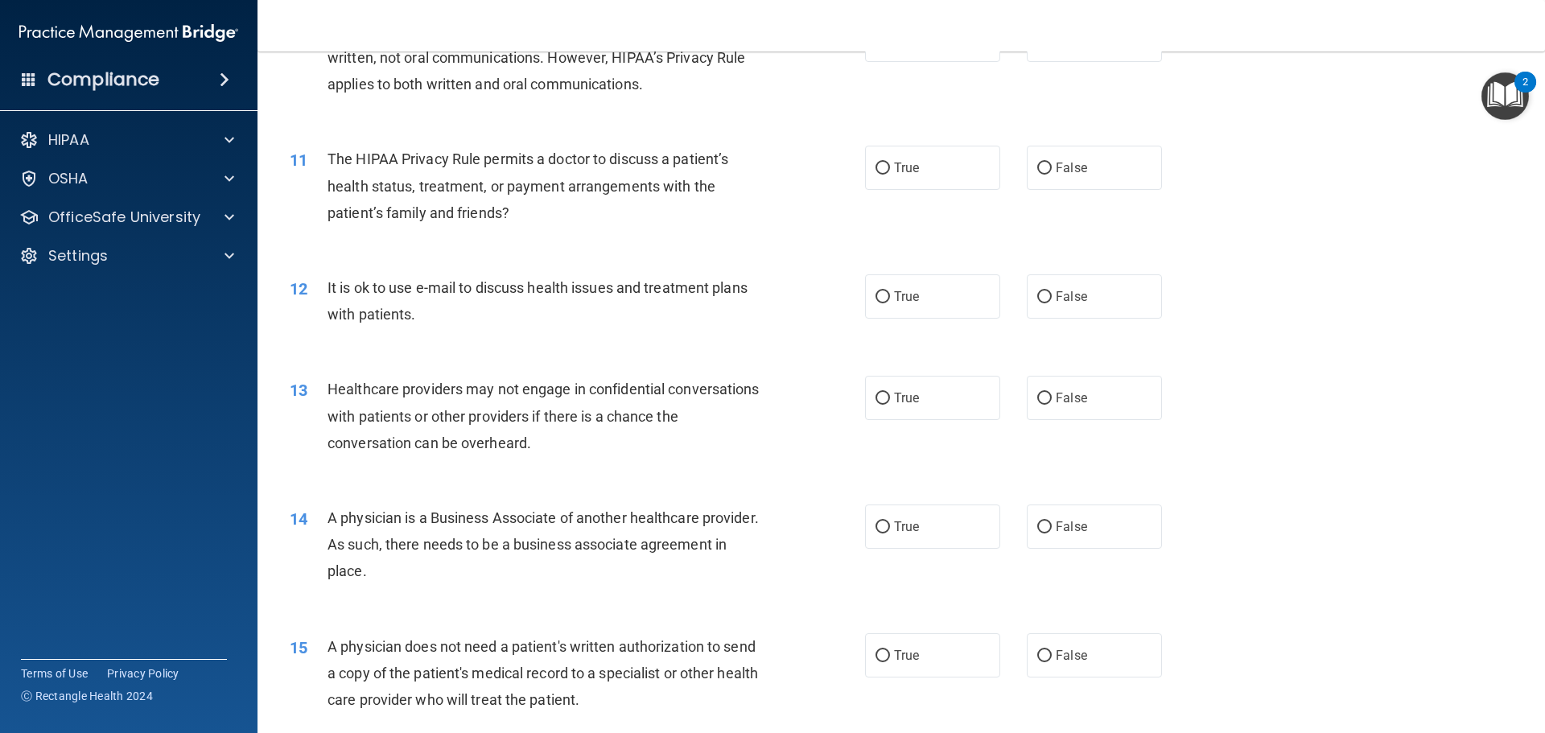
scroll to position [1207, 0]
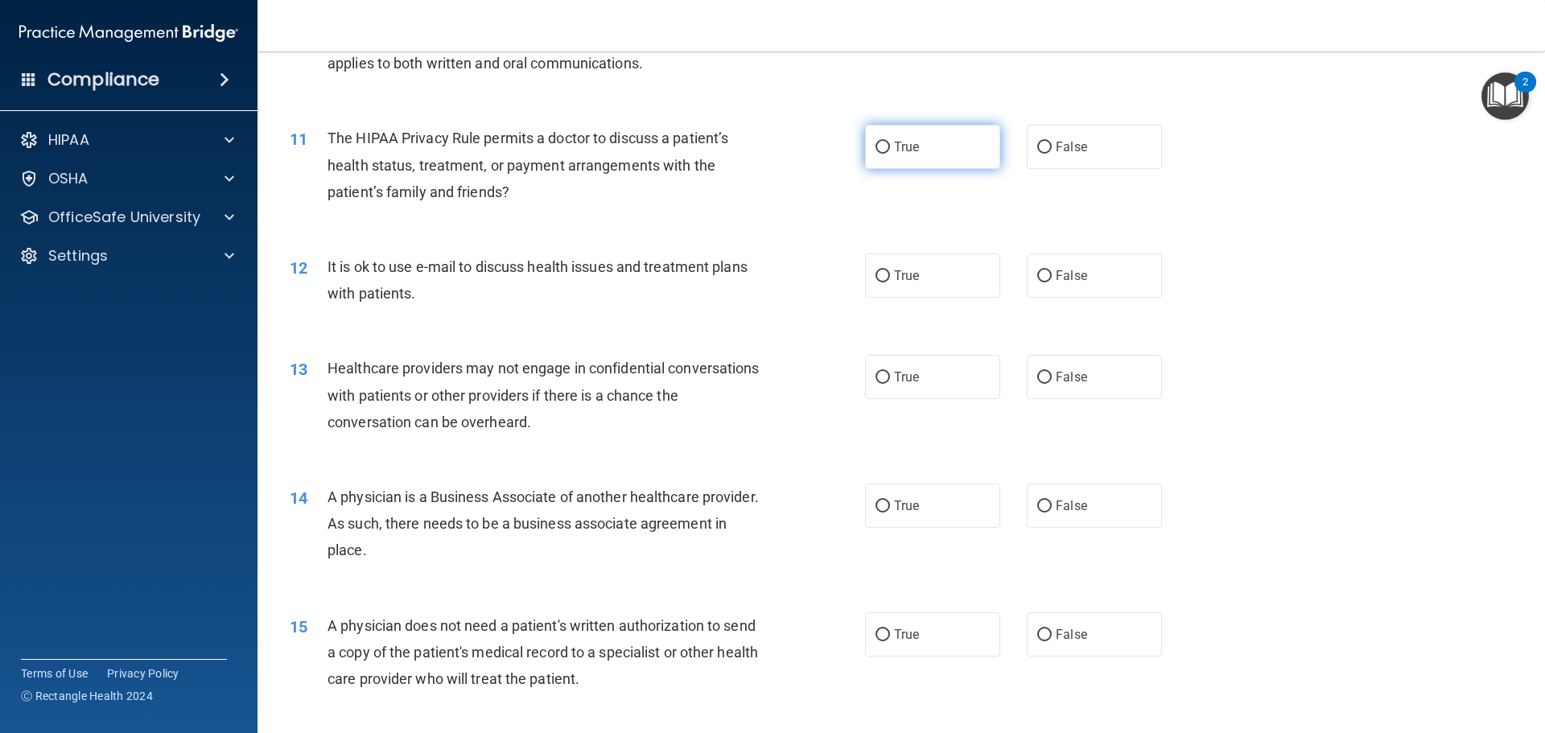
click at [876, 142] on input "True" at bounding box center [883, 148] width 14 height 12
radio input "true"
click at [878, 270] on input "True" at bounding box center [883, 276] width 14 height 12
radio input "true"
click at [1037, 373] on input "False" at bounding box center [1044, 378] width 14 height 12
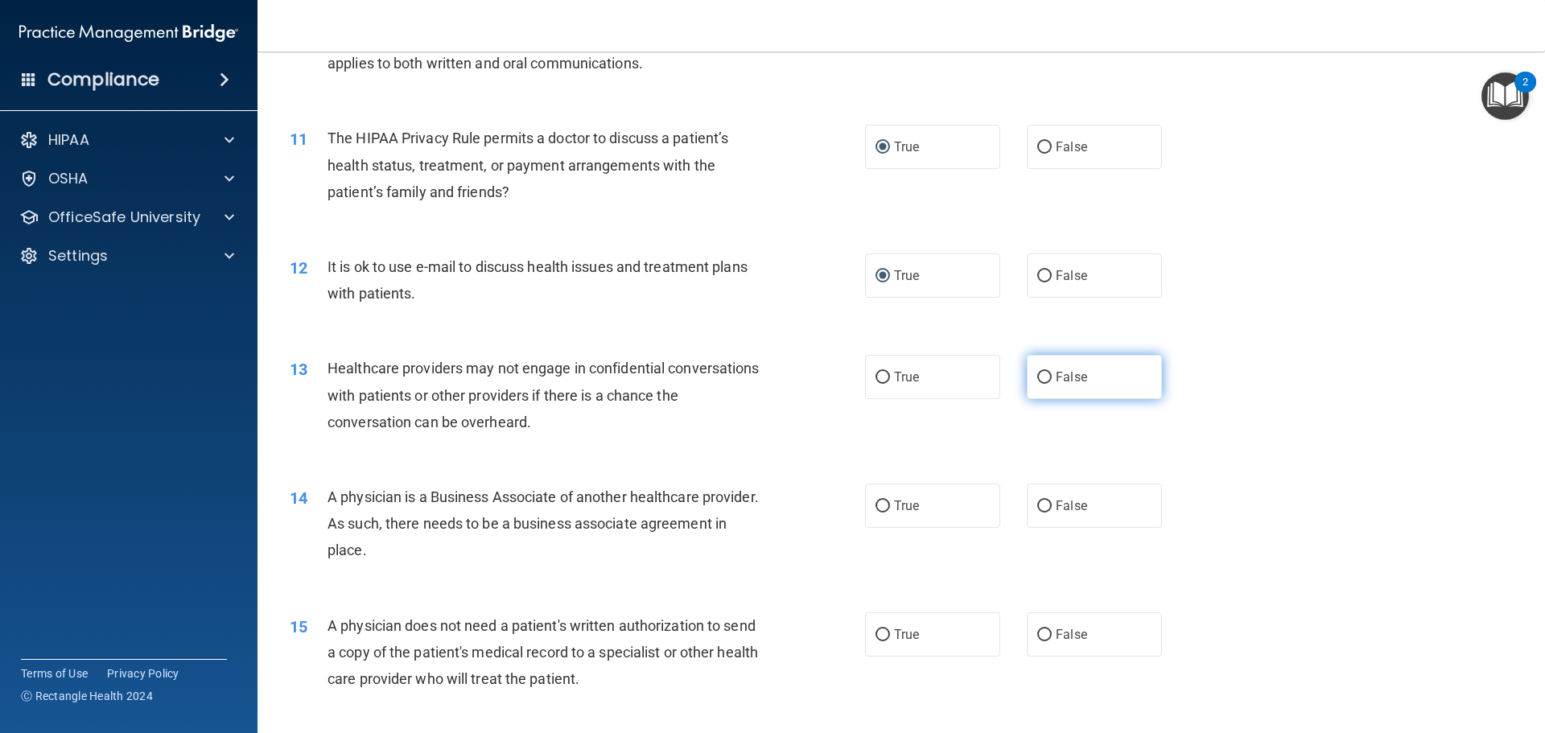
radio input "true"
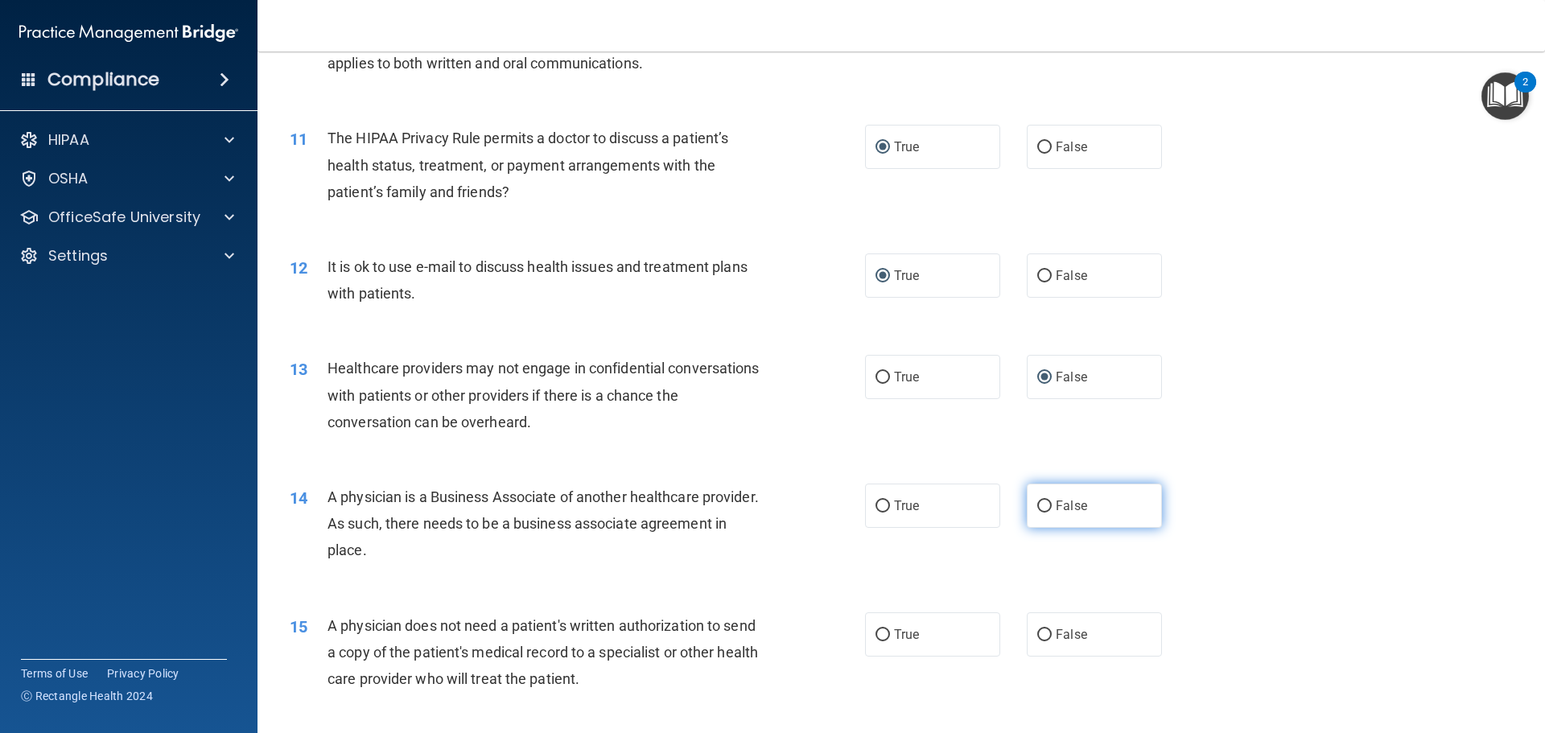
click at [1037, 501] on input "False" at bounding box center [1044, 507] width 14 height 12
radio input "true"
click at [880, 629] on input "True" at bounding box center [883, 635] width 14 height 12
radio input "true"
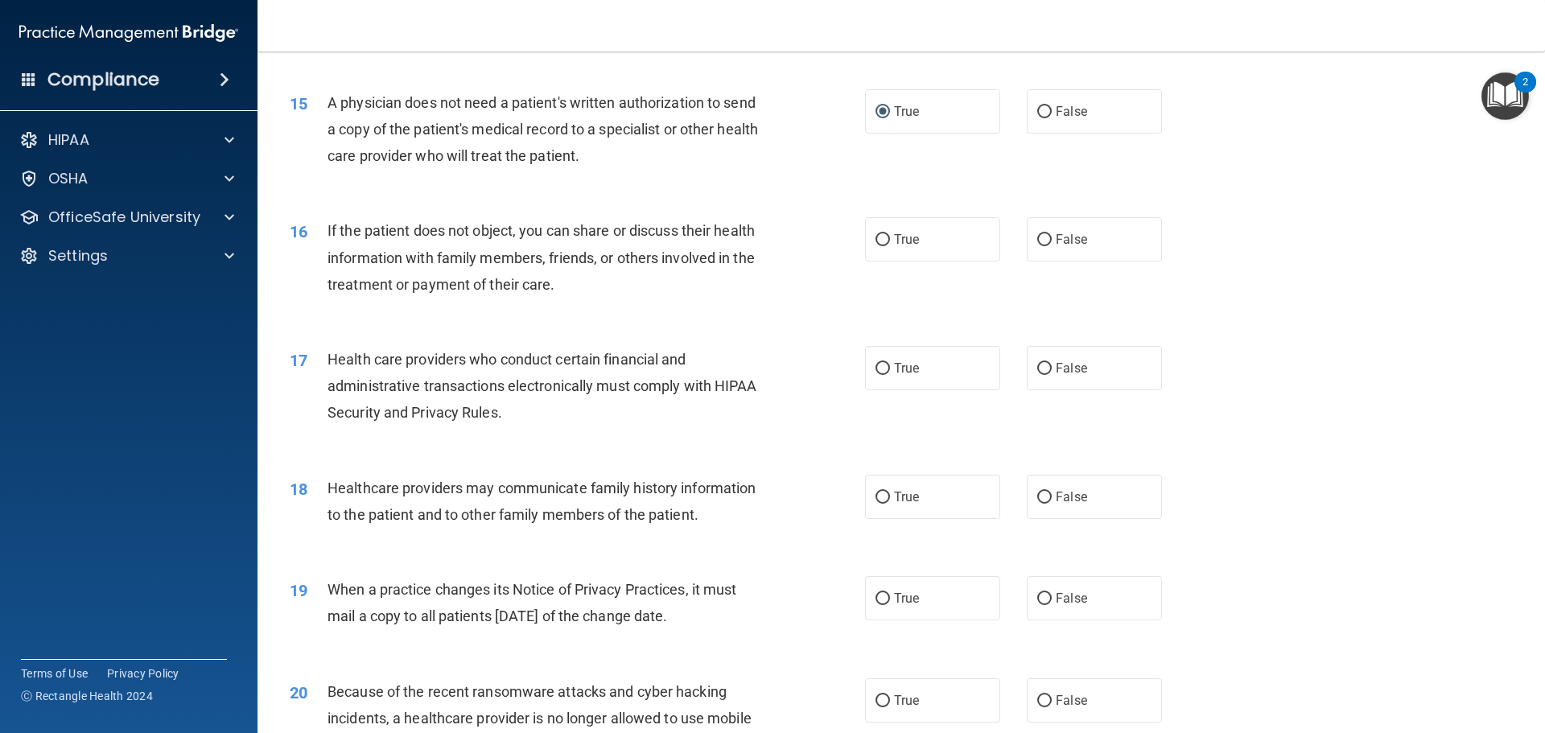
scroll to position [1770, 0]
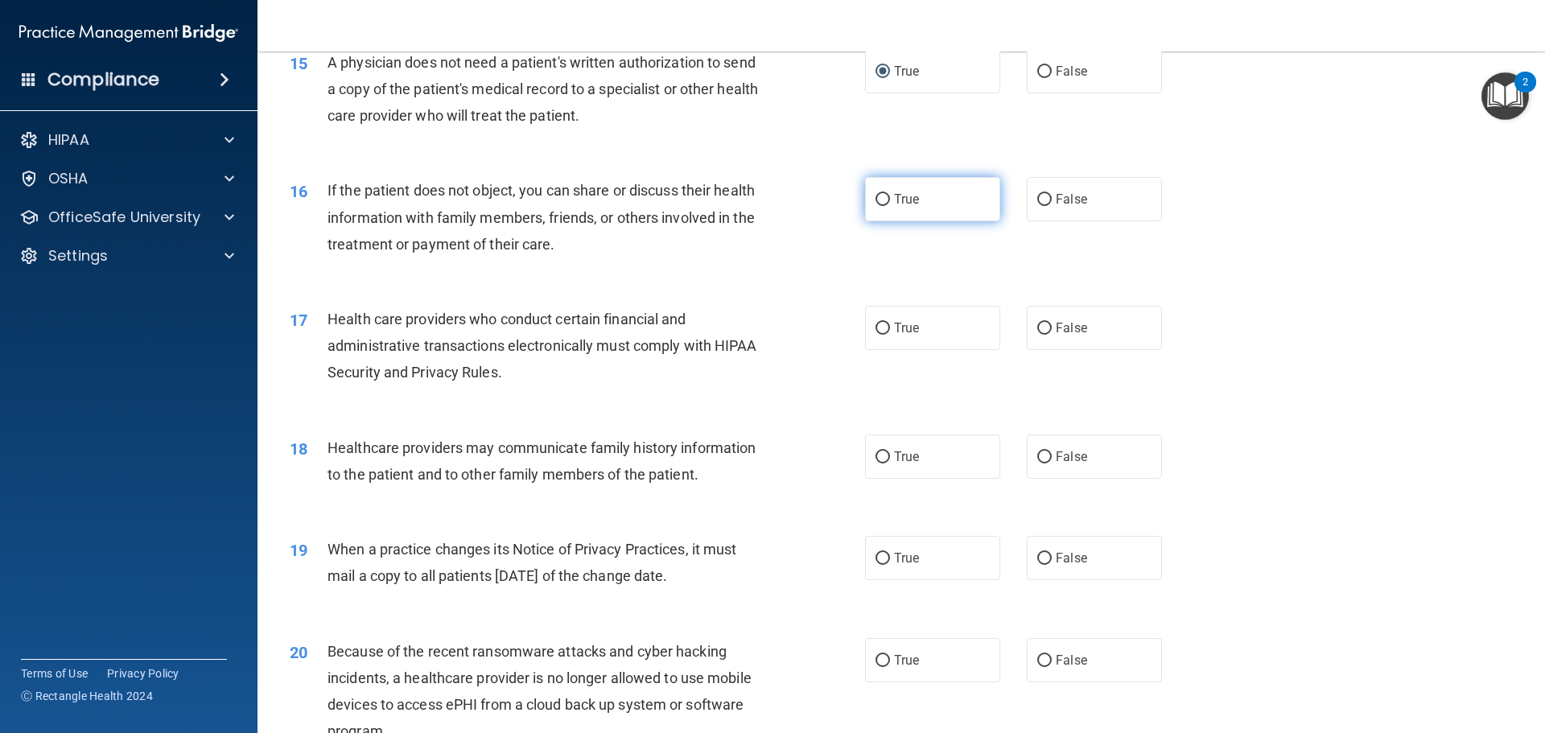
click at [876, 200] on input "True" at bounding box center [883, 200] width 14 height 12
radio input "true"
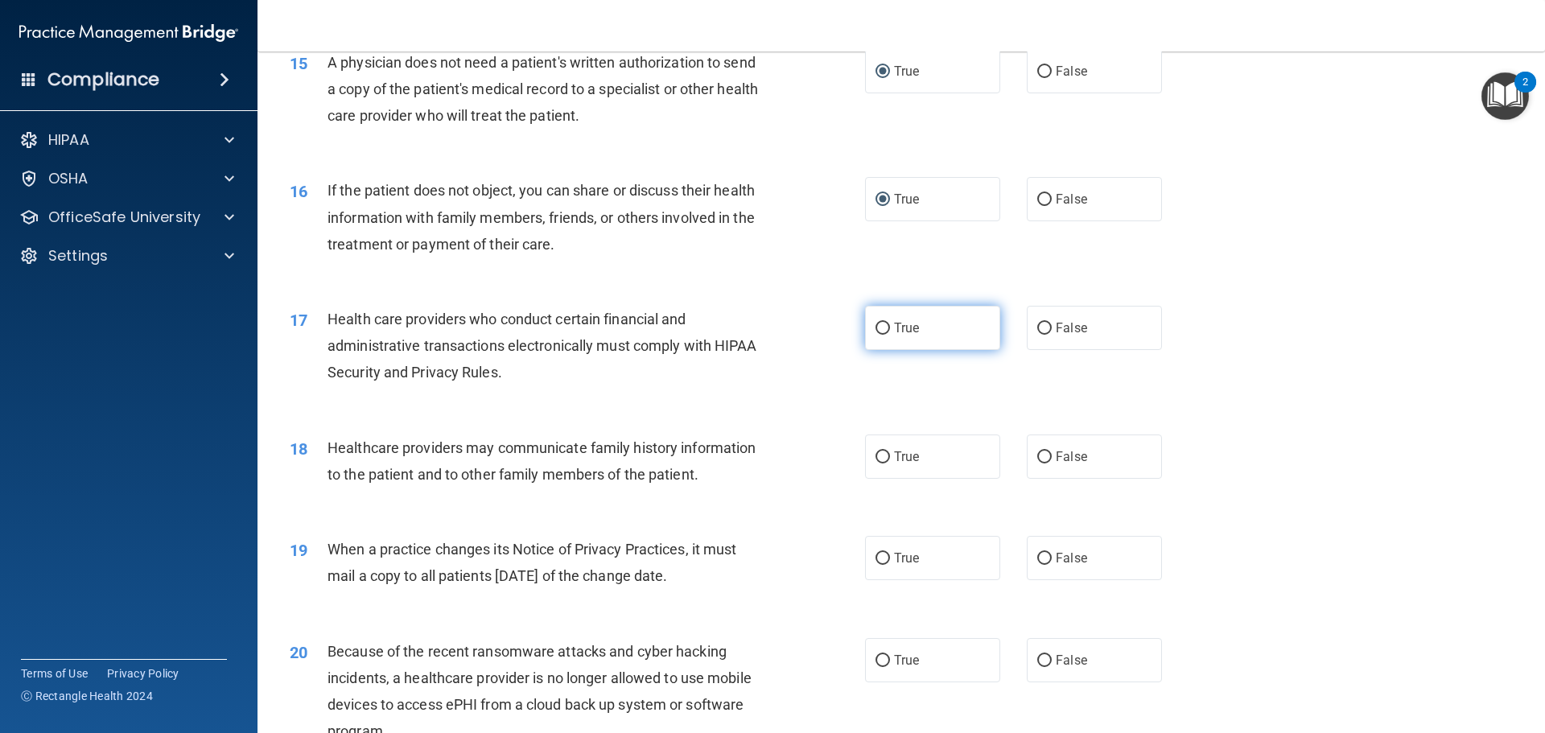
click at [876, 323] on input "True" at bounding box center [883, 329] width 14 height 12
radio input "true"
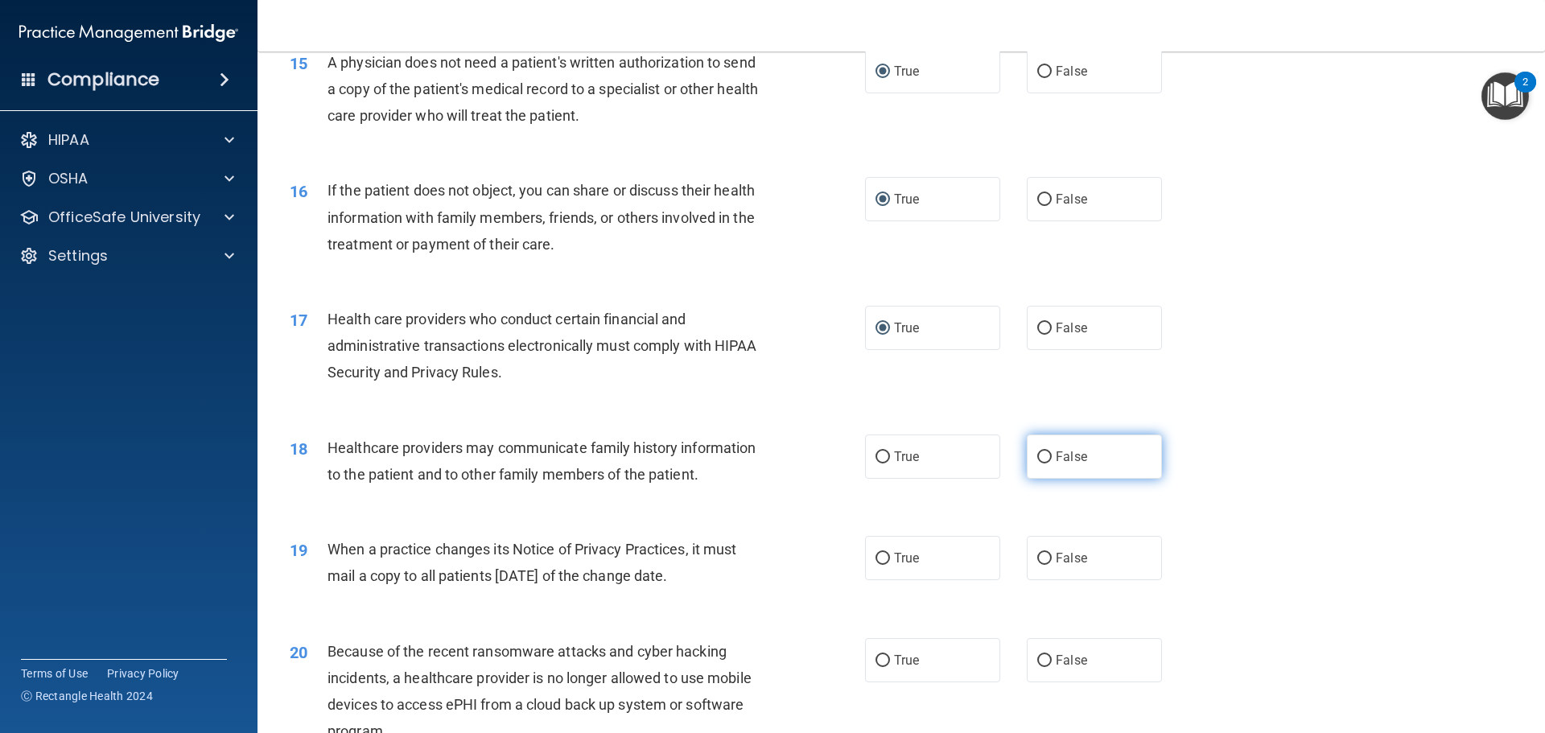
click at [1037, 453] on input "False" at bounding box center [1044, 457] width 14 height 12
radio input "true"
click at [1038, 553] on input "False" at bounding box center [1044, 559] width 14 height 12
radio input "true"
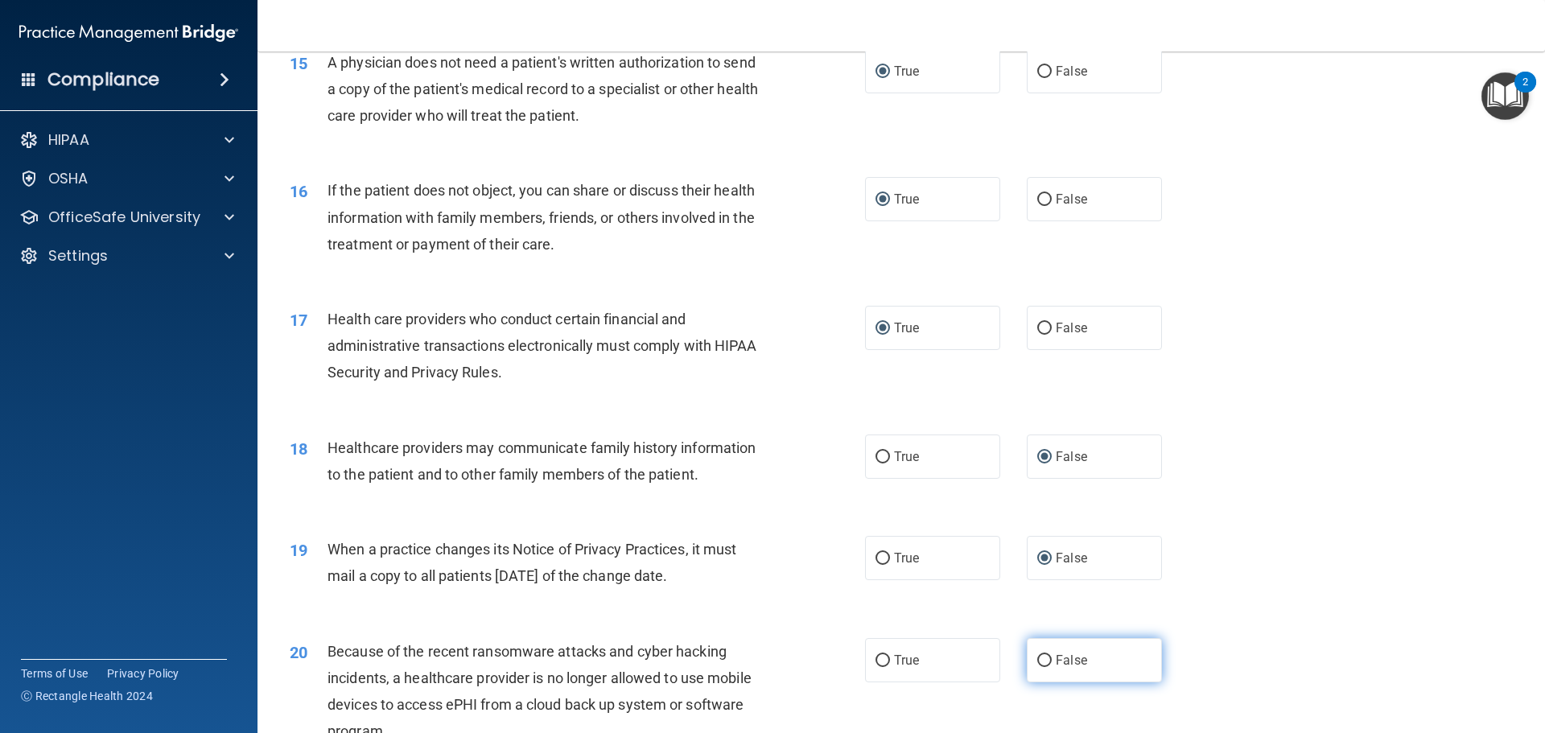
click at [1037, 658] on input "False" at bounding box center [1044, 661] width 14 height 12
radio input "true"
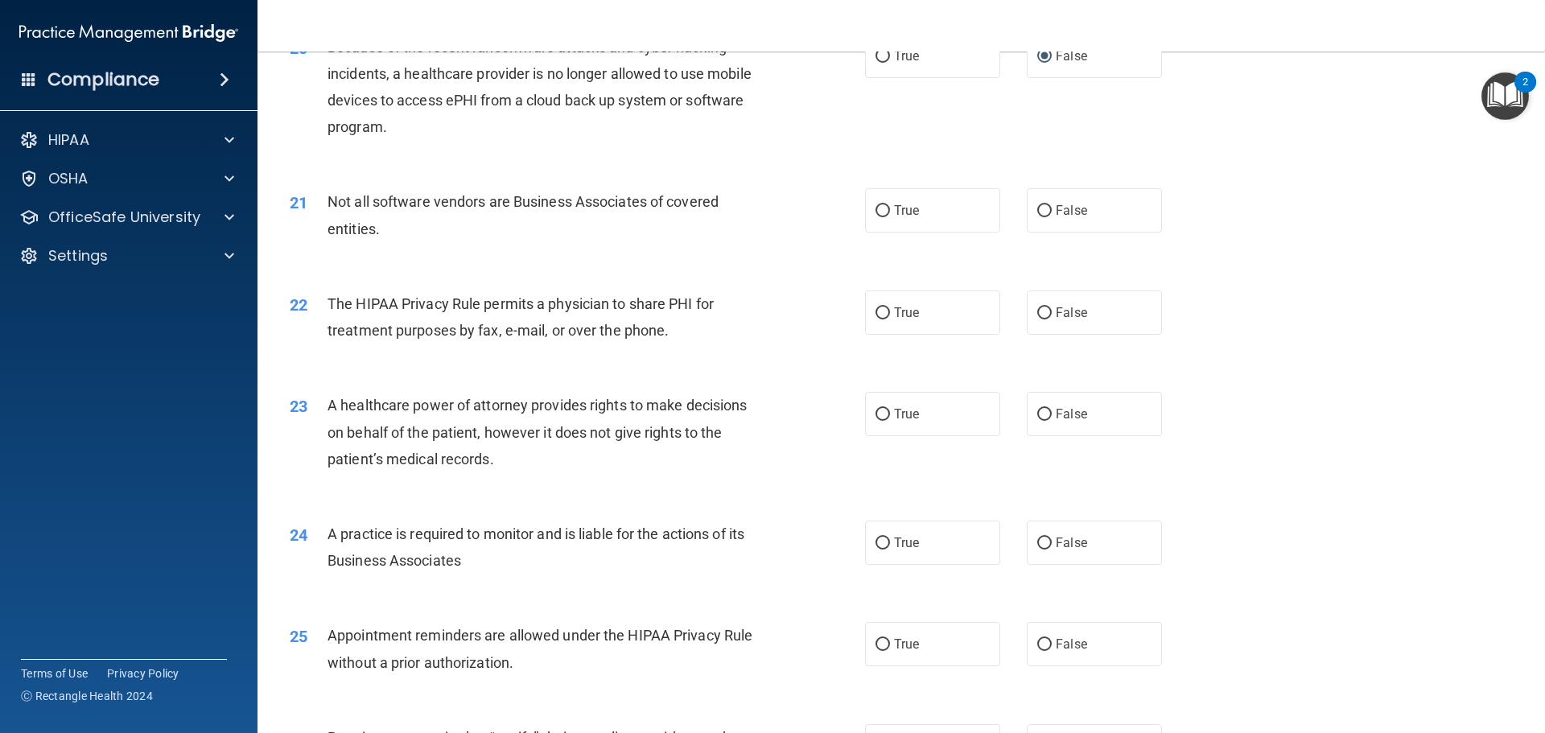
scroll to position [2414, 0]
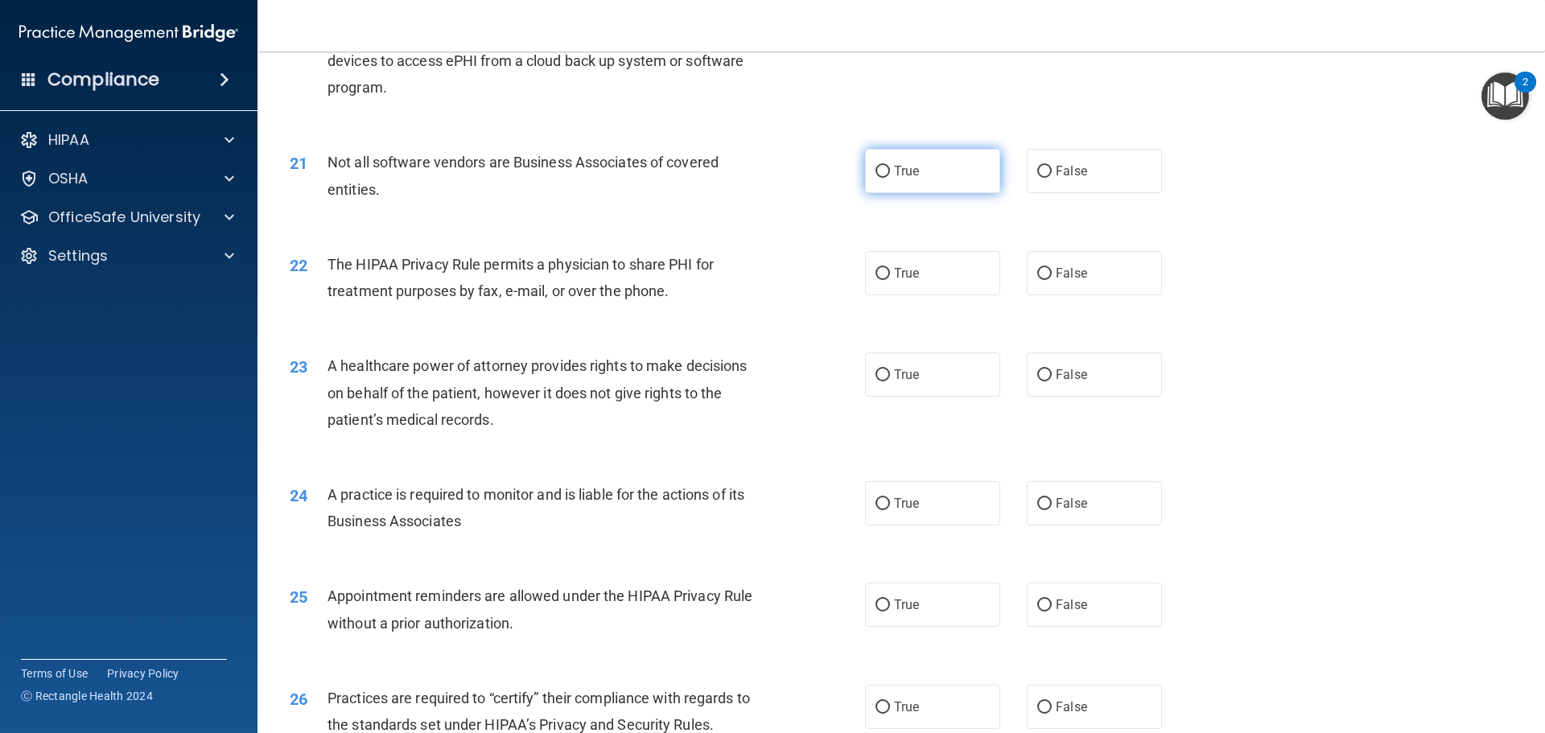
click at [877, 169] on input "True" at bounding box center [883, 172] width 14 height 12
radio input "true"
click at [876, 274] on input "True" at bounding box center [883, 274] width 14 height 12
radio input "true"
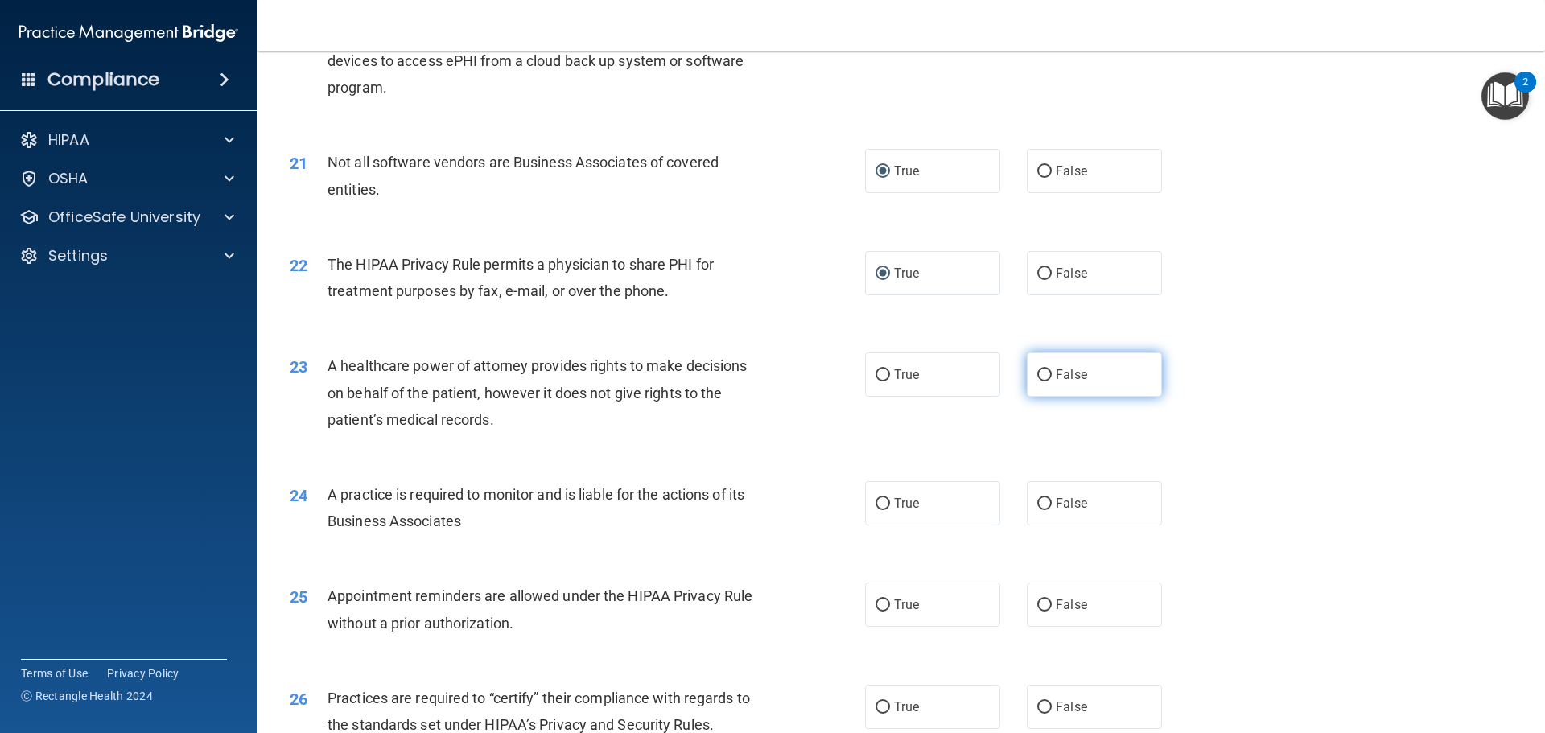
click at [1041, 369] on input "False" at bounding box center [1044, 375] width 14 height 12
radio input "true"
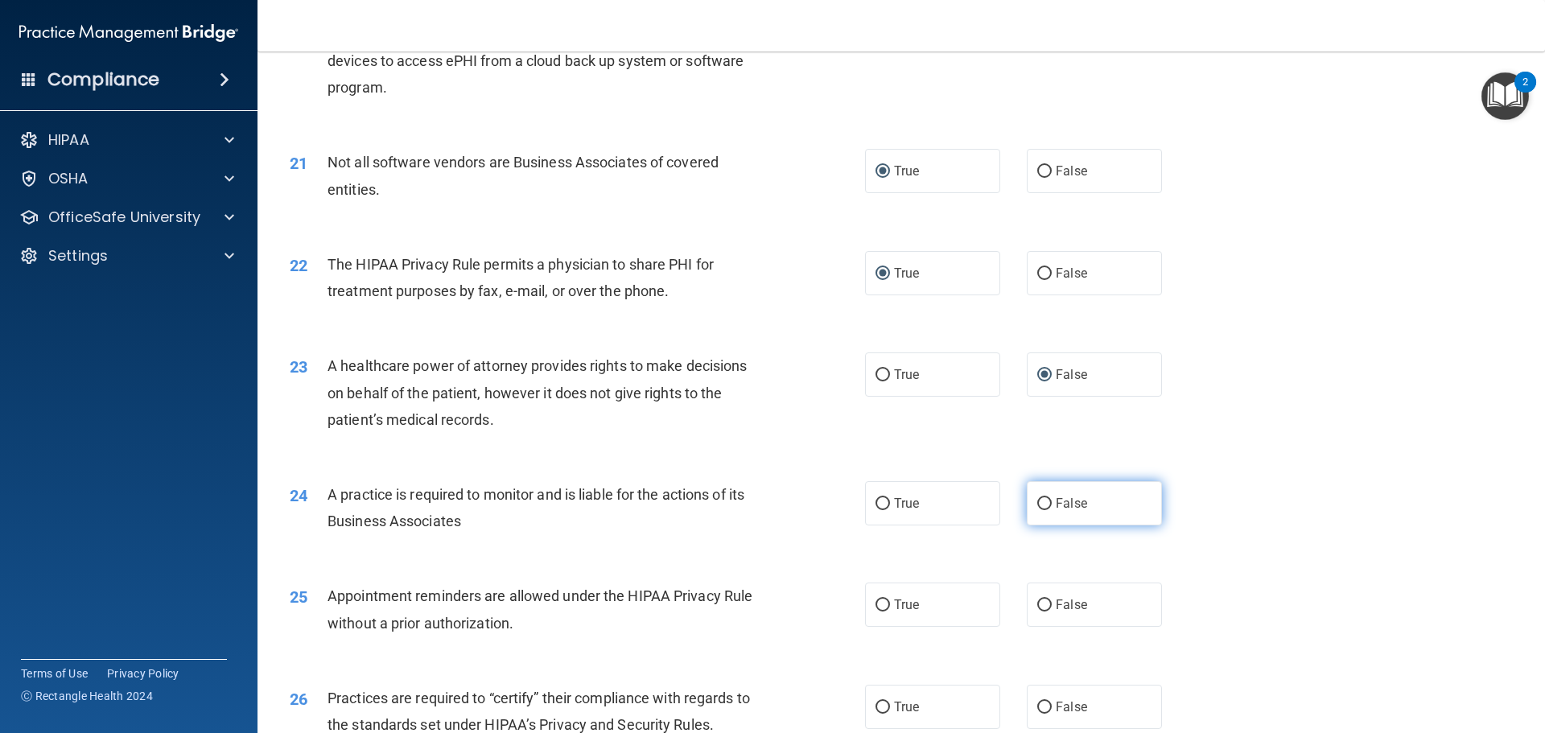
click at [1038, 505] on input "False" at bounding box center [1044, 504] width 14 height 12
radio input "true"
click at [876, 600] on input "True" at bounding box center [883, 606] width 14 height 12
radio input "true"
click at [1038, 703] on input "False" at bounding box center [1044, 708] width 14 height 12
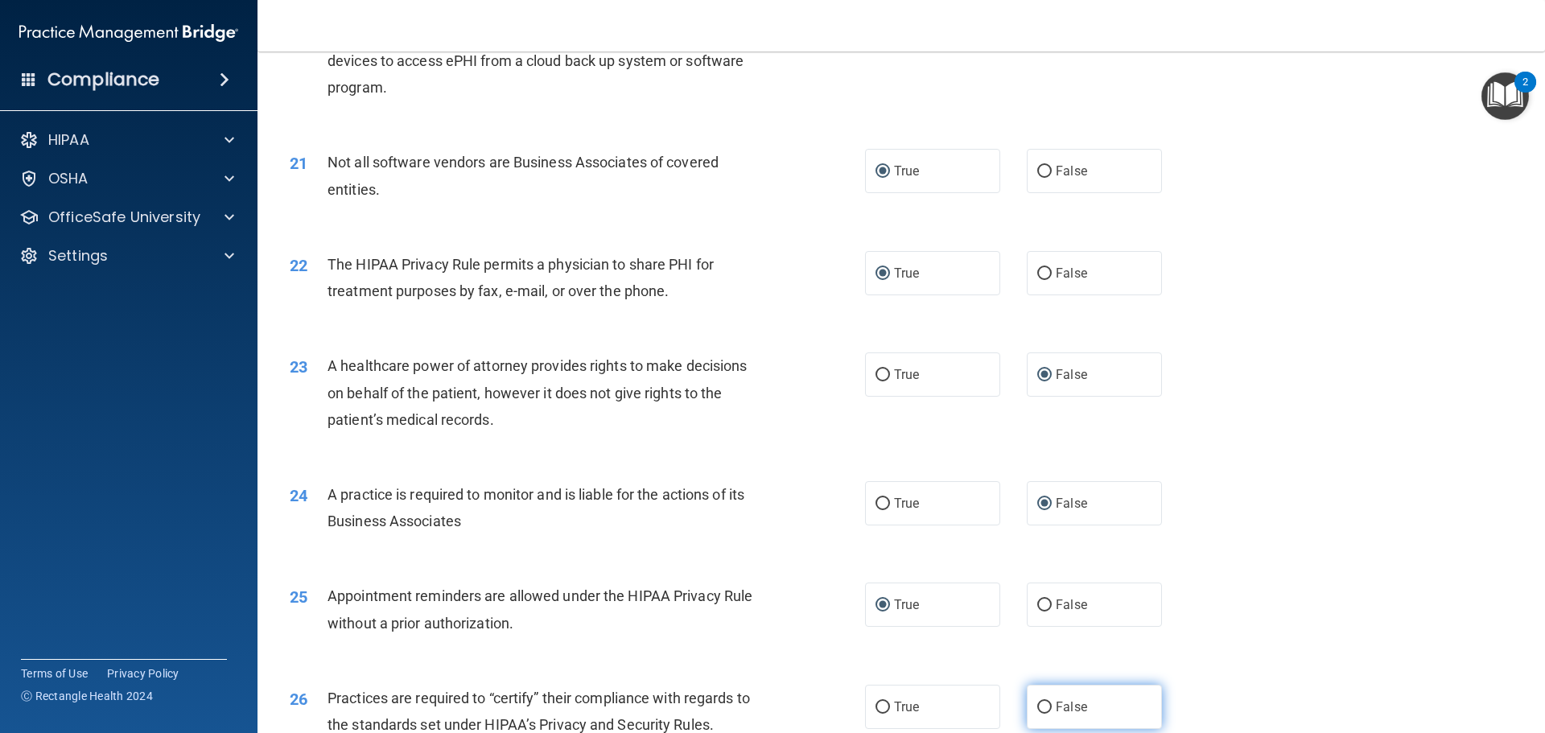
radio input "true"
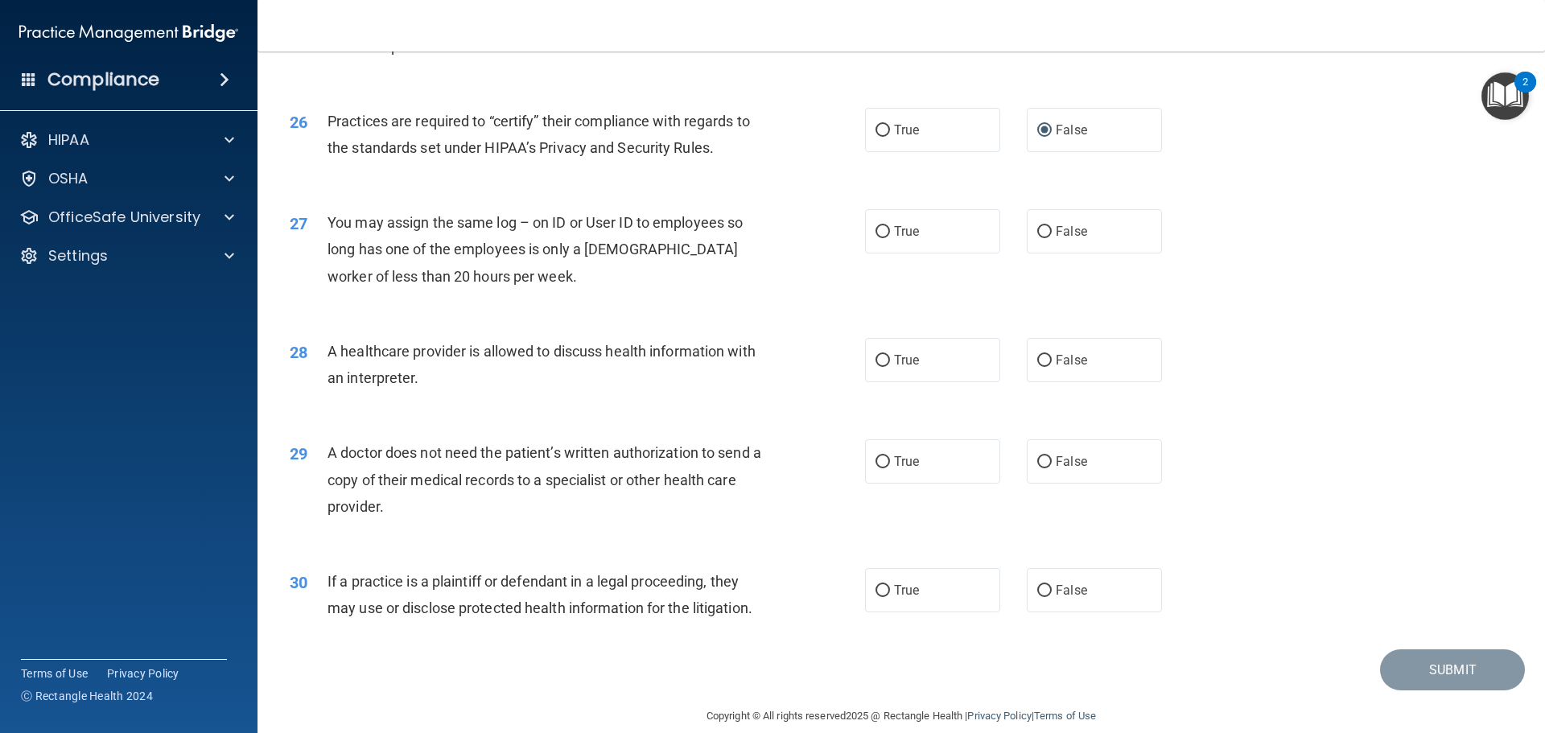
scroll to position [3013, 0]
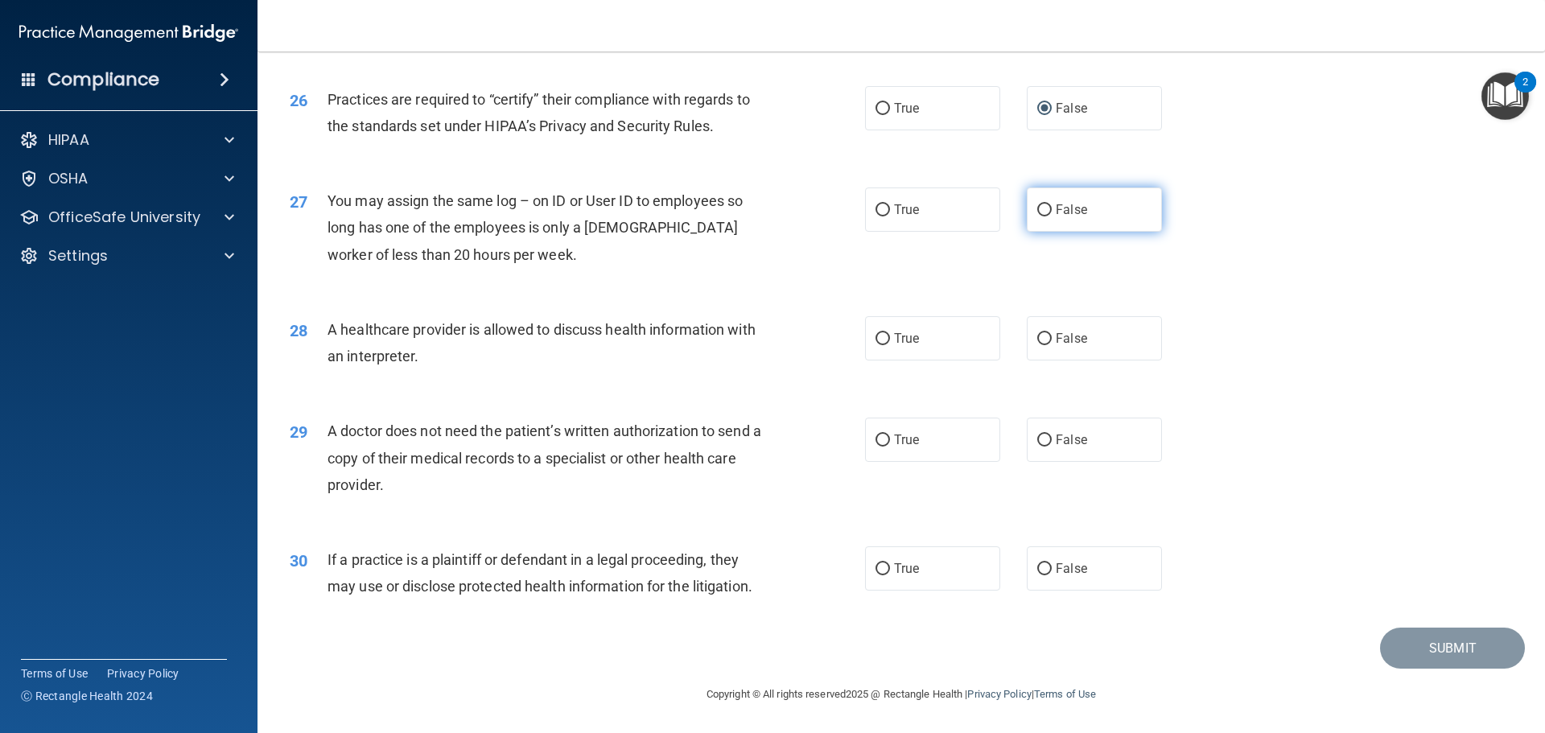
click at [1037, 208] on input "False" at bounding box center [1044, 210] width 14 height 12
radio input "true"
click at [876, 333] on input "True" at bounding box center [883, 339] width 14 height 12
radio input "true"
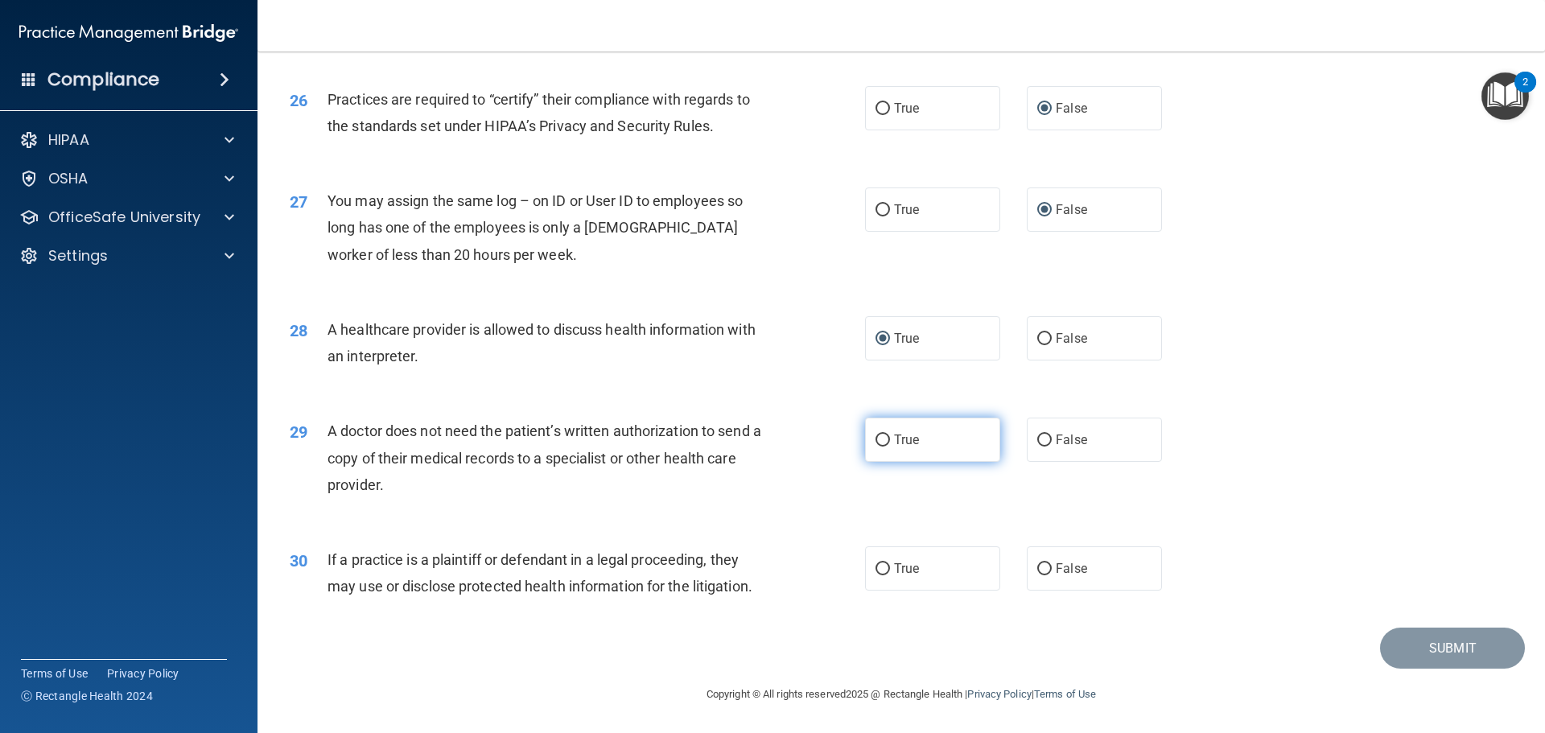
click at [876, 435] on input "True" at bounding box center [883, 441] width 14 height 12
radio input "true"
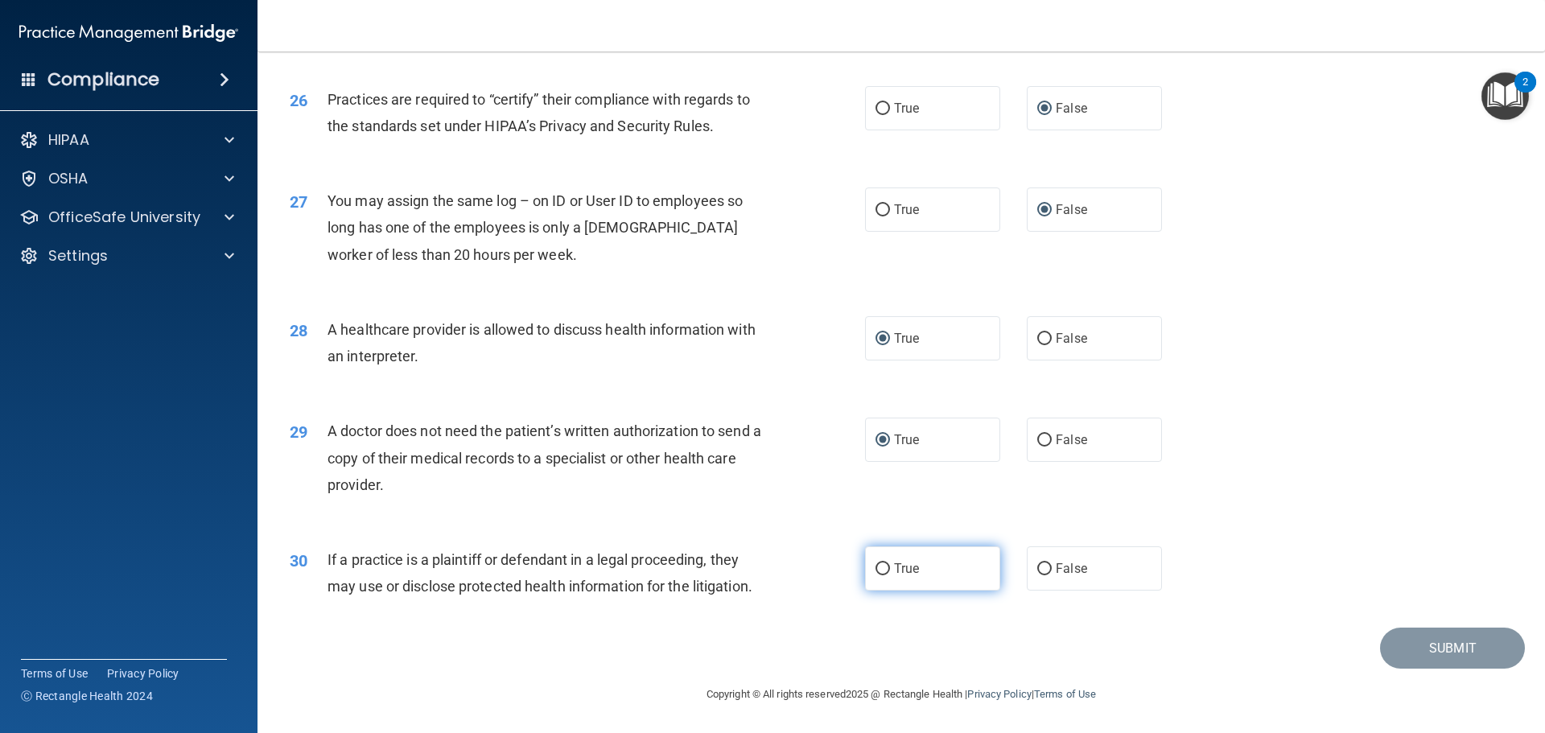
click at [879, 567] on input "True" at bounding box center [883, 569] width 14 height 12
radio input "true"
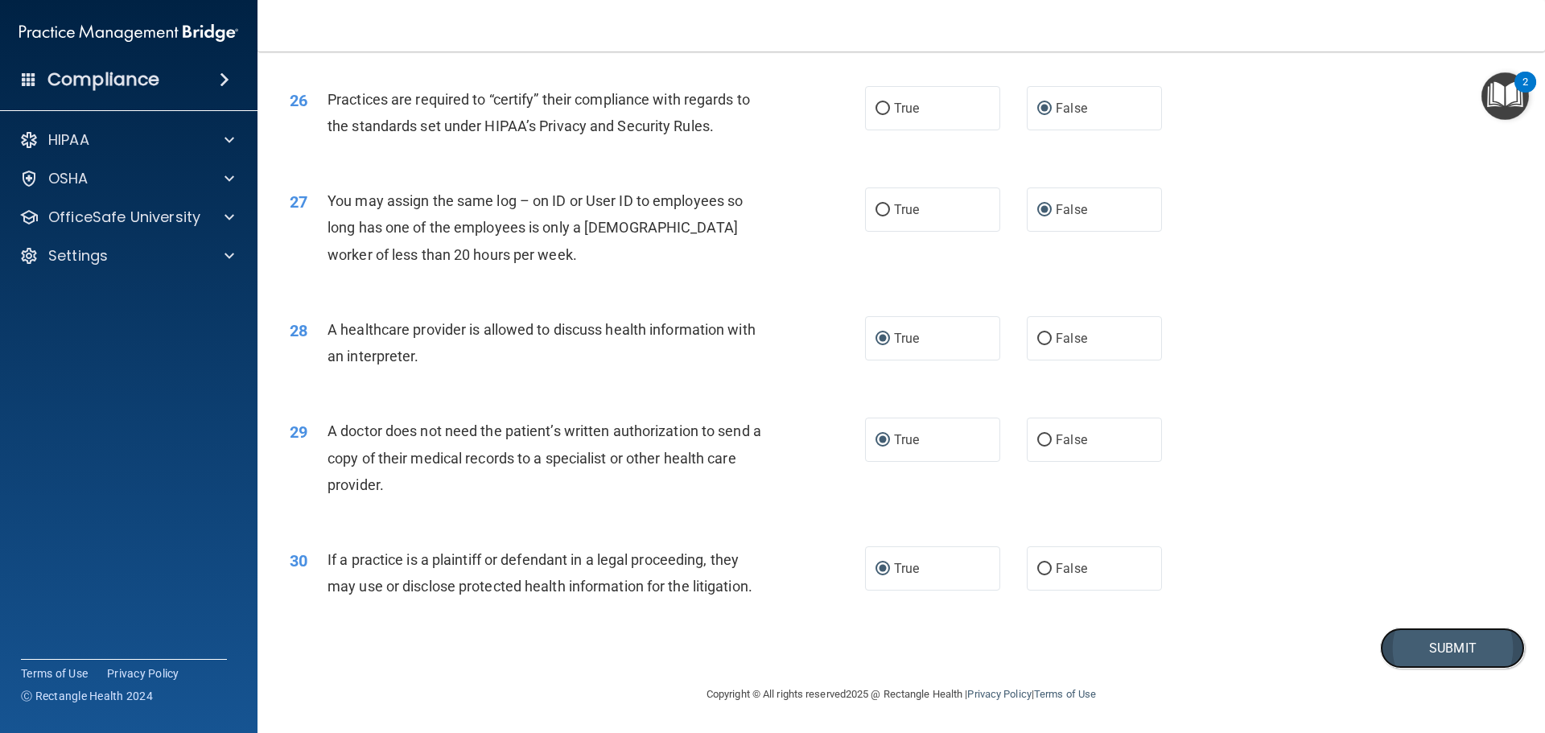
click at [1437, 648] on button "Submit" at bounding box center [1452, 648] width 145 height 41
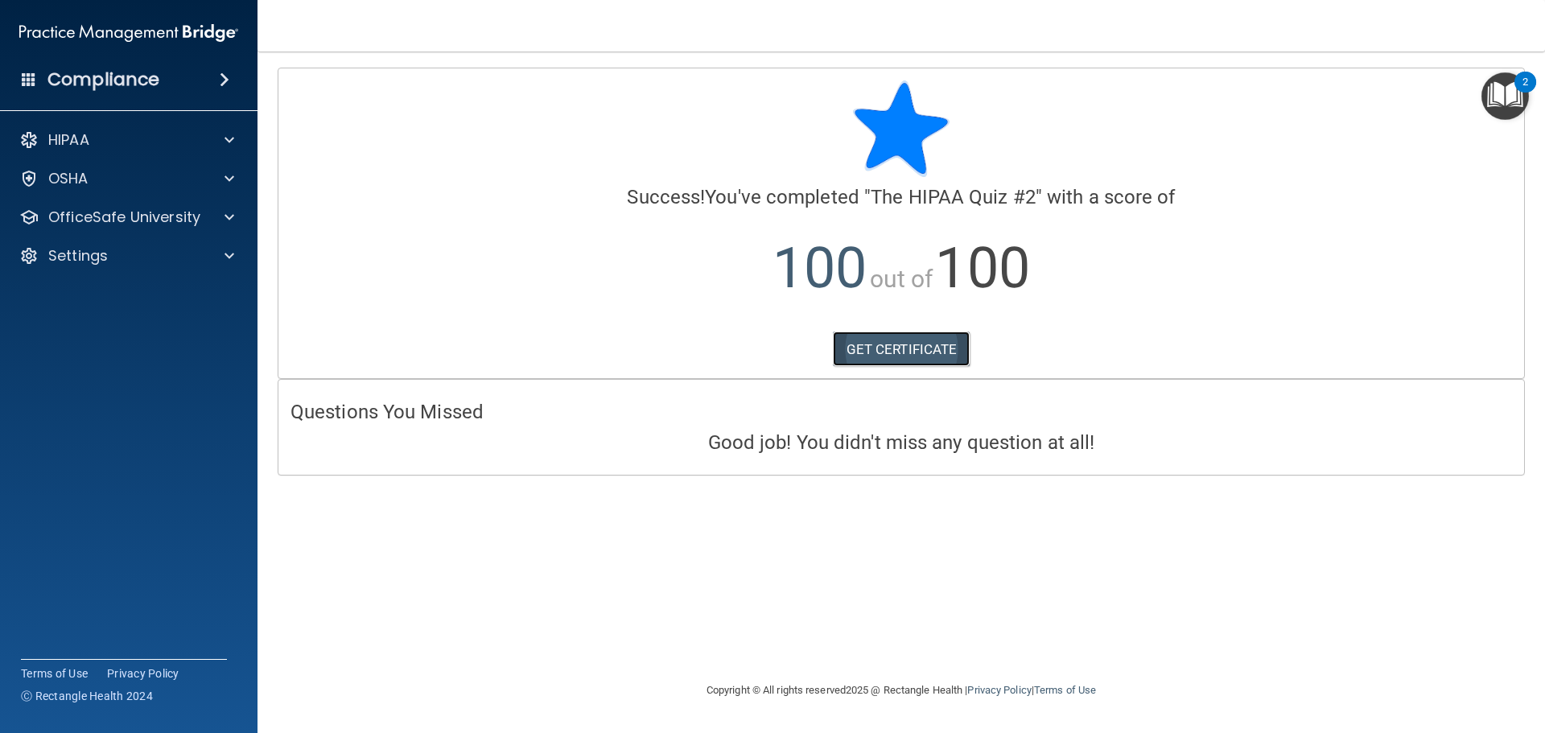
click at [902, 351] on link "GET CERTIFICATE" at bounding box center [902, 349] width 138 height 35
click at [138, 221] on p "OfficeSafe University" at bounding box center [124, 217] width 152 height 19
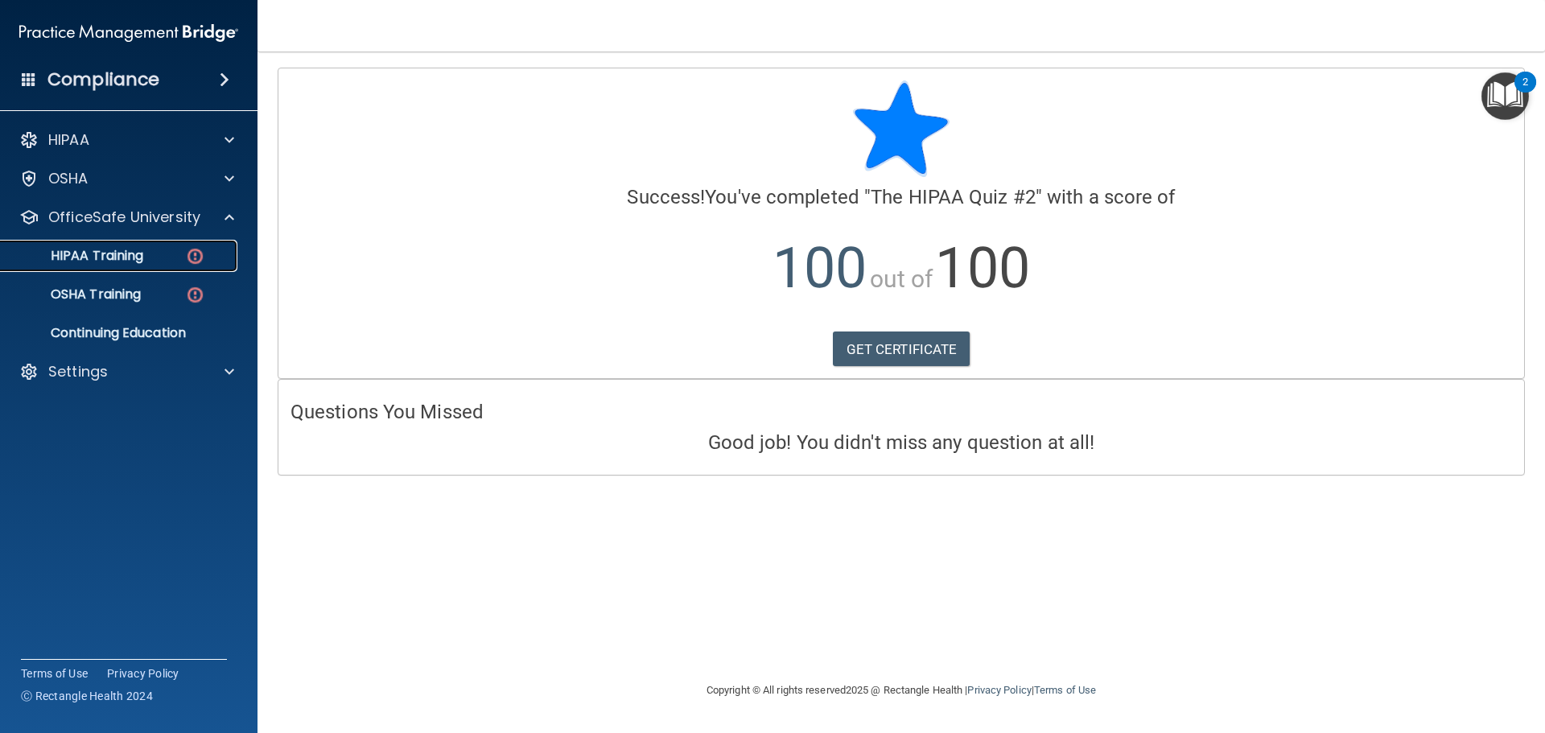
click at [113, 258] on p "HIPAA Training" at bounding box center [76, 256] width 133 height 16
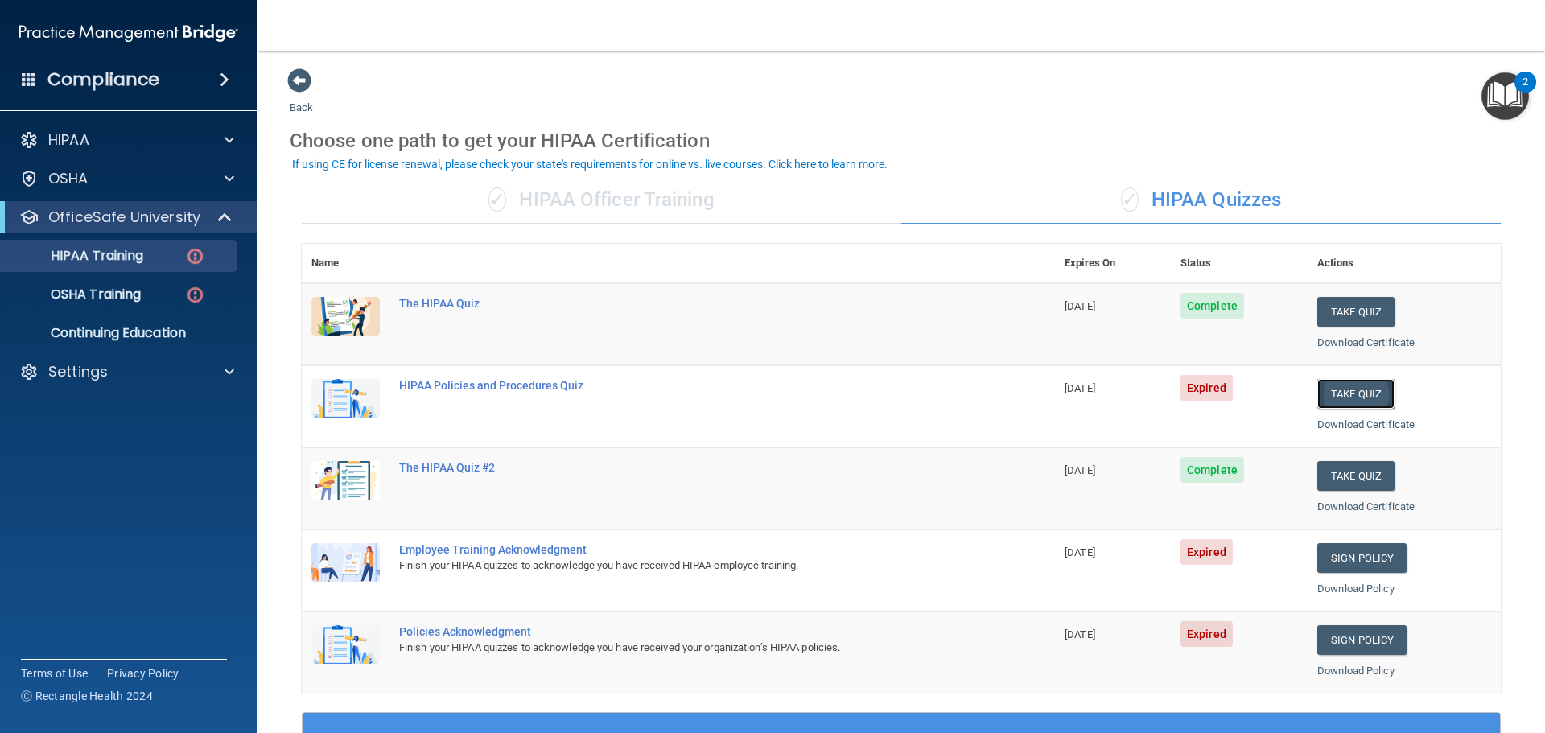
click at [1352, 390] on button "Take Quiz" at bounding box center [1355, 394] width 77 height 30
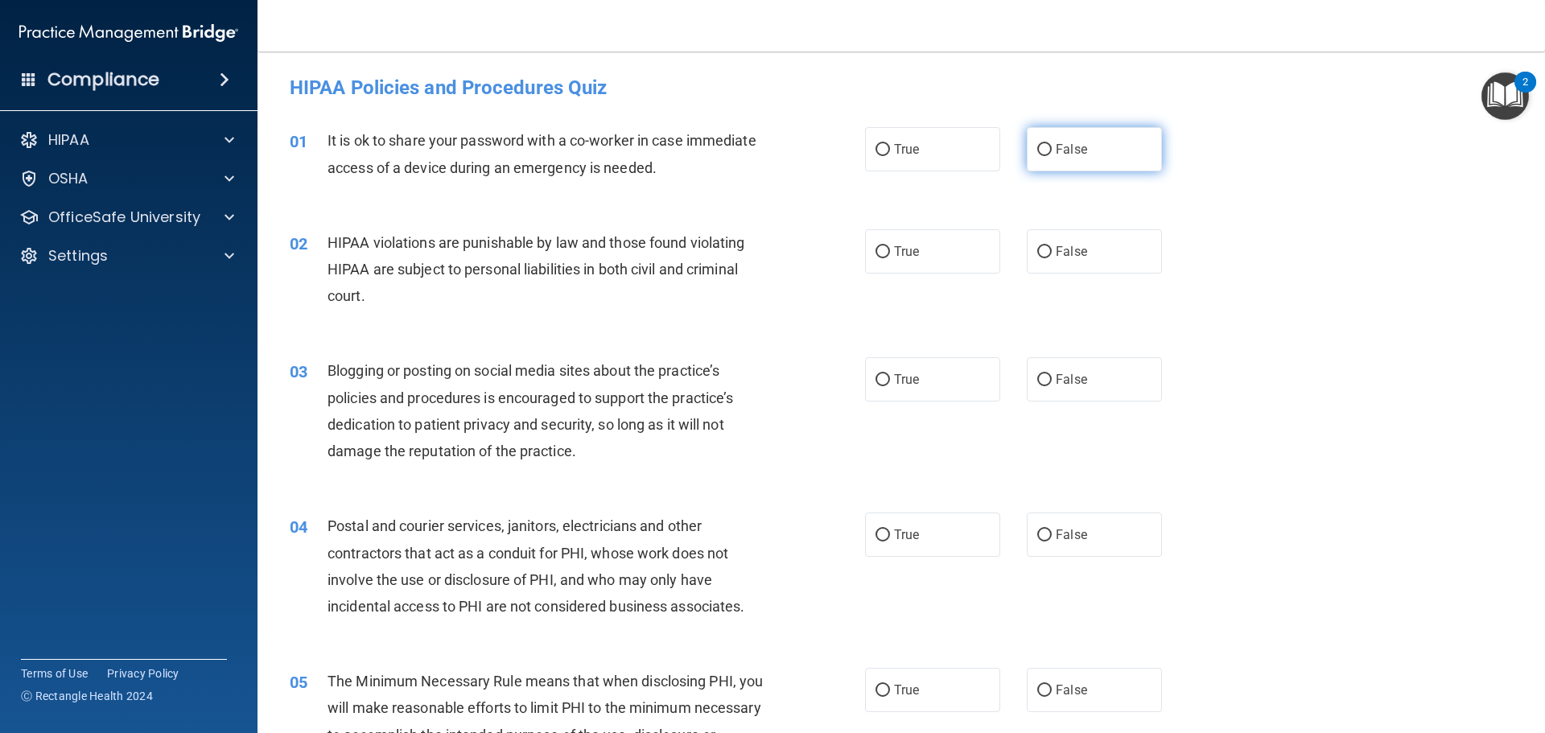
click at [1037, 146] on input "False" at bounding box center [1044, 150] width 14 height 12
radio input "true"
click at [876, 249] on input "True" at bounding box center [883, 252] width 14 height 12
radio input "true"
click at [1037, 378] on input "False" at bounding box center [1044, 380] width 14 height 12
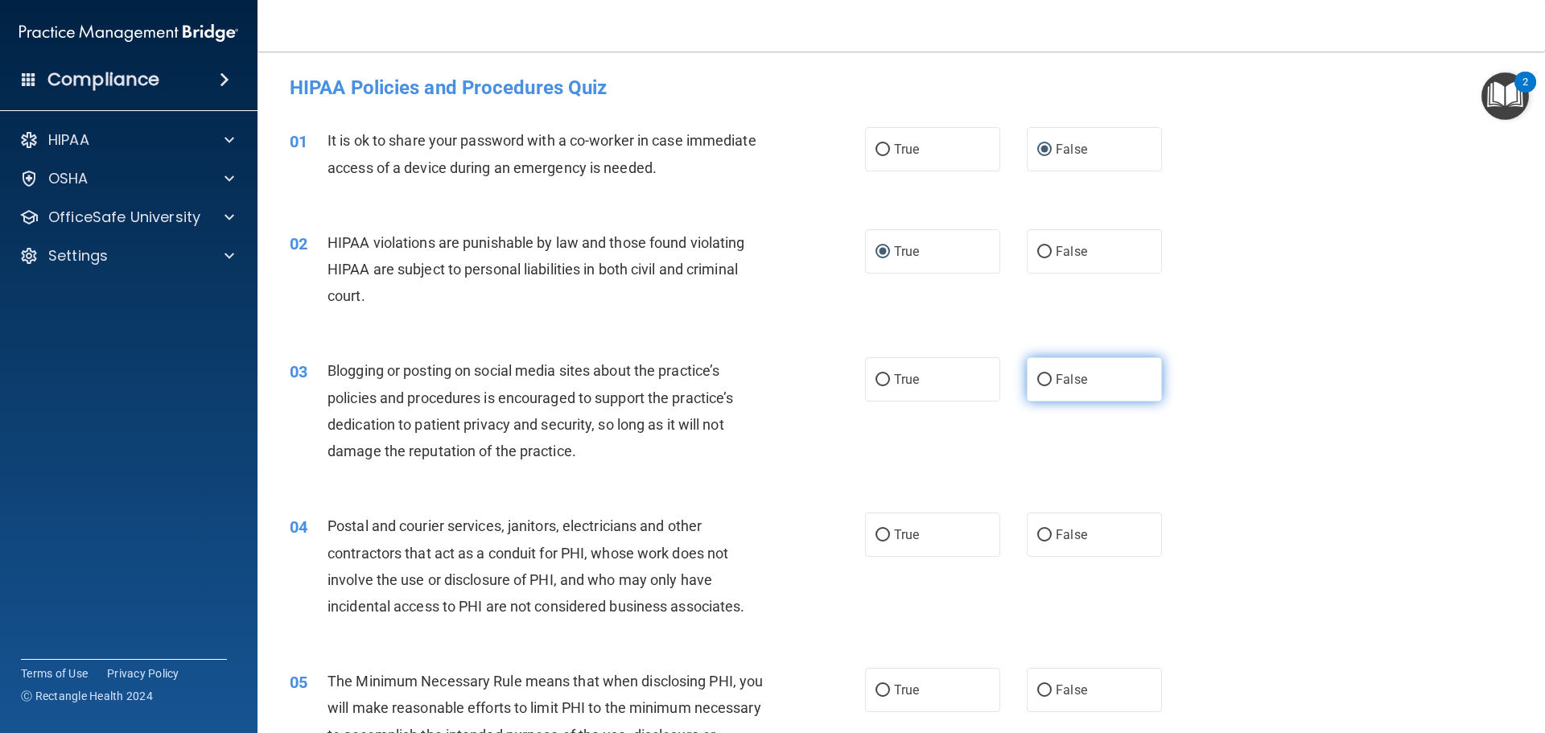
radio input "true"
click at [877, 532] on input "True" at bounding box center [883, 536] width 14 height 12
radio input "true"
click at [880, 690] on input "True" at bounding box center [883, 691] width 14 height 12
radio input "true"
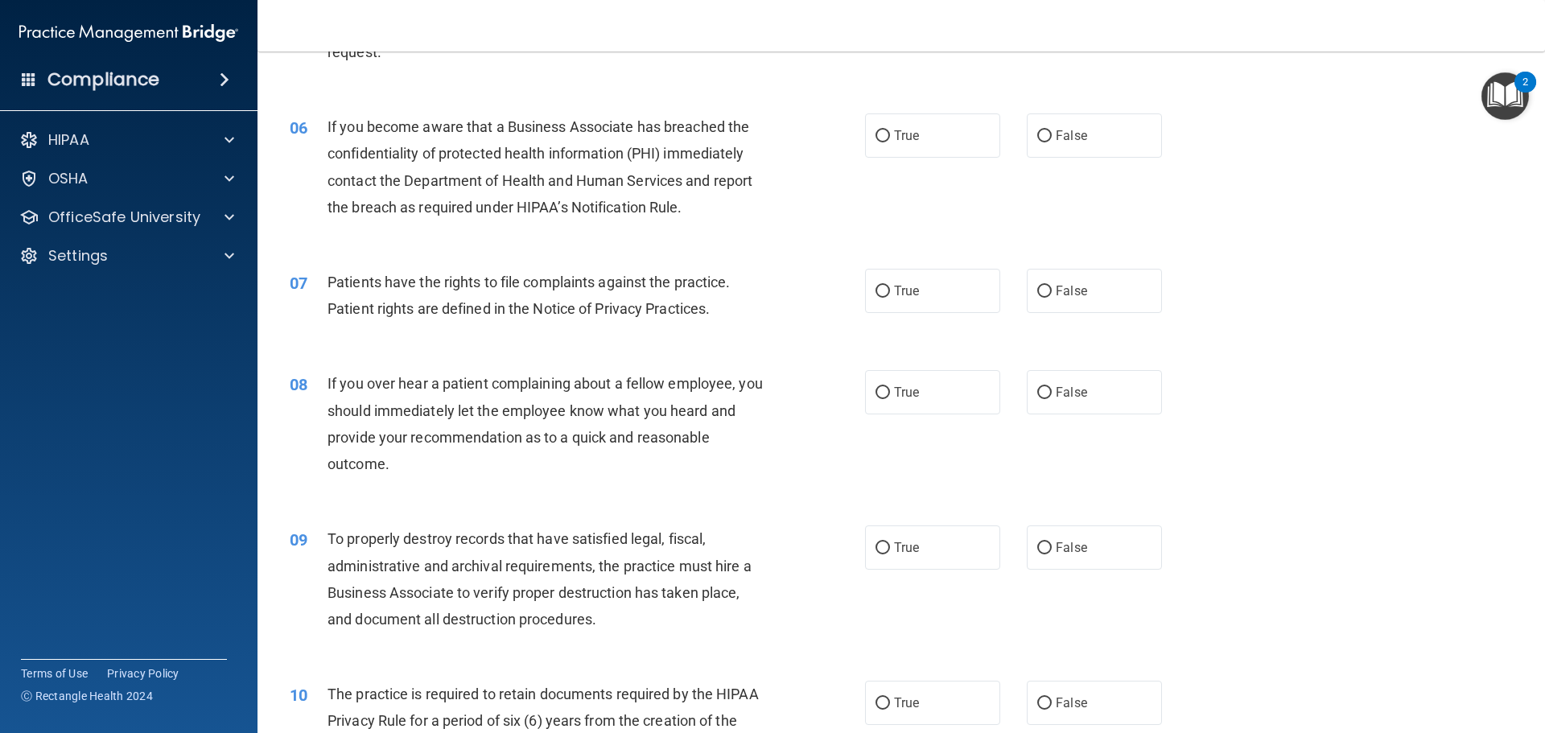
scroll to position [724, 0]
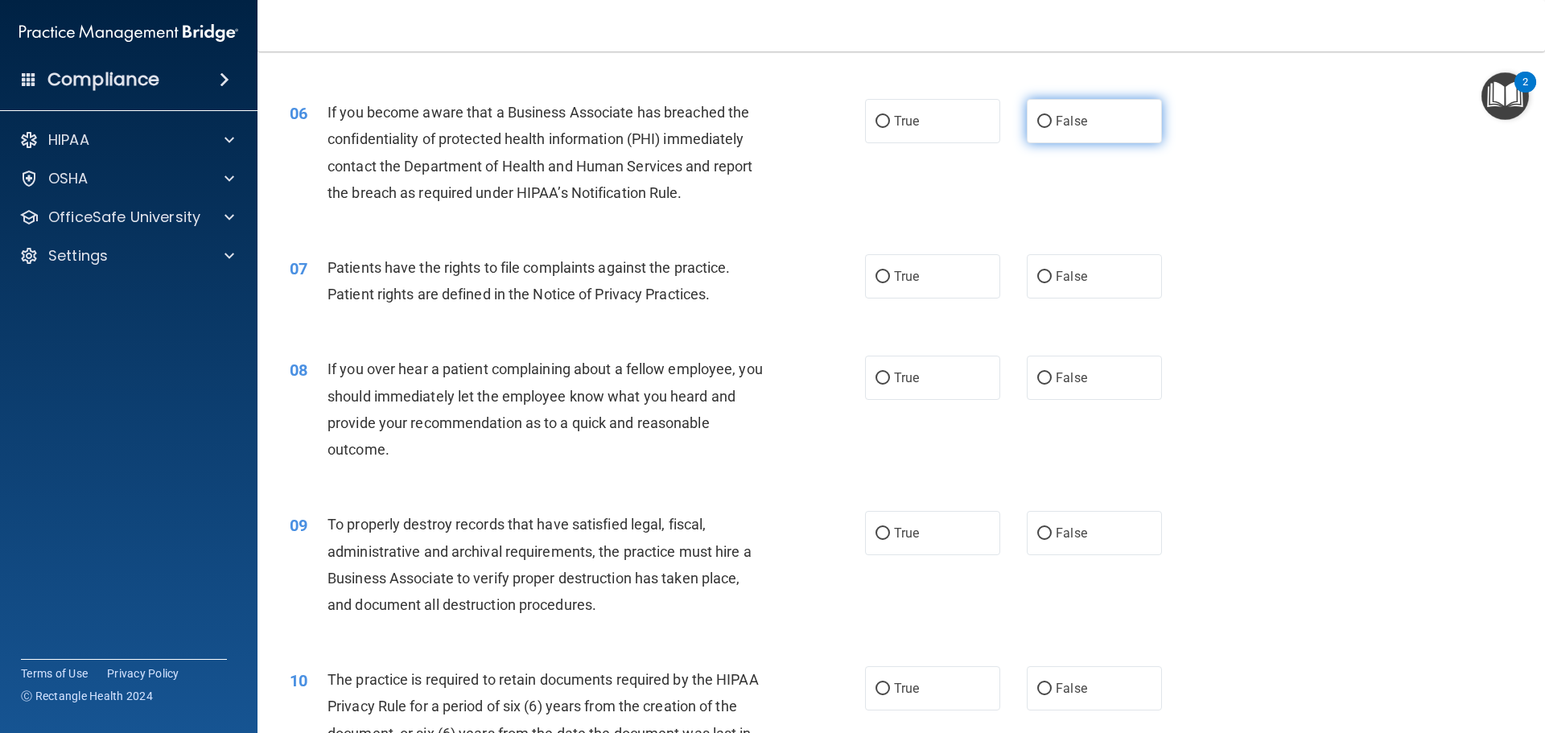
click at [1038, 117] on input "False" at bounding box center [1044, 122] width 14 height 12
radio input "true"
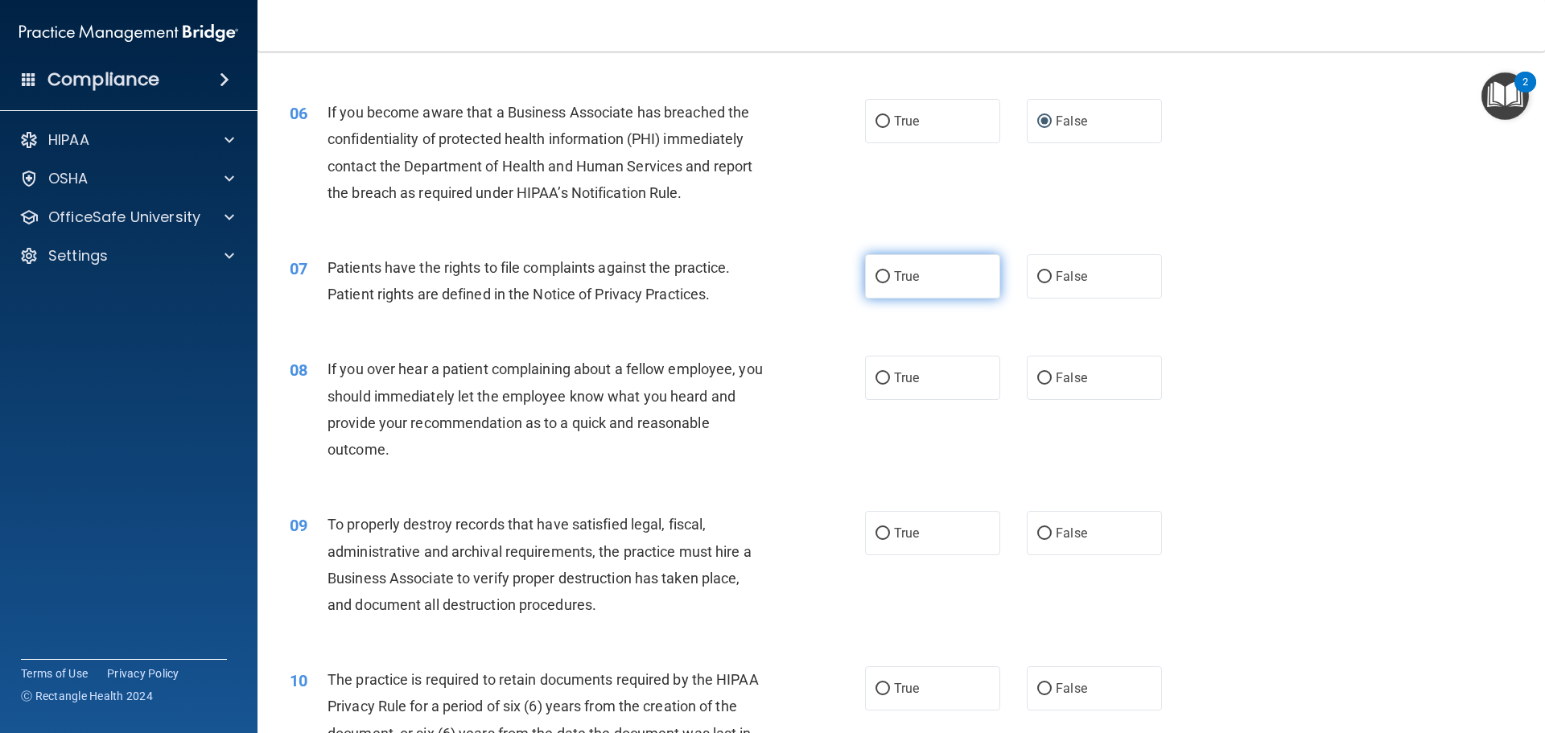
click at [876, 276] on input "True" at bounding box center [883, 277] width 14 height 12
radio input "true"
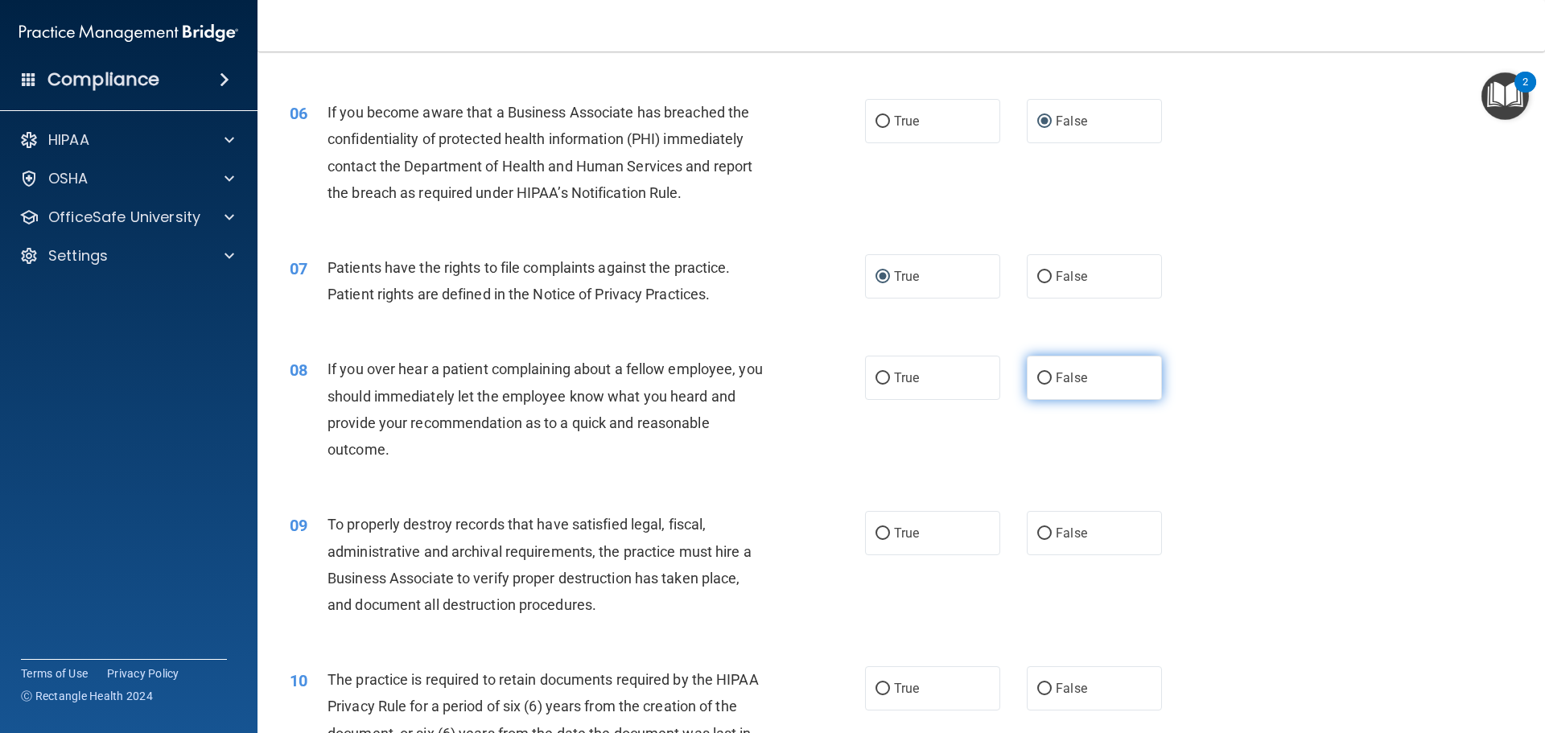
click at [1037, 377] on input "False" at bounding box center [1044, 379] width 14 height 12
radio input "true"
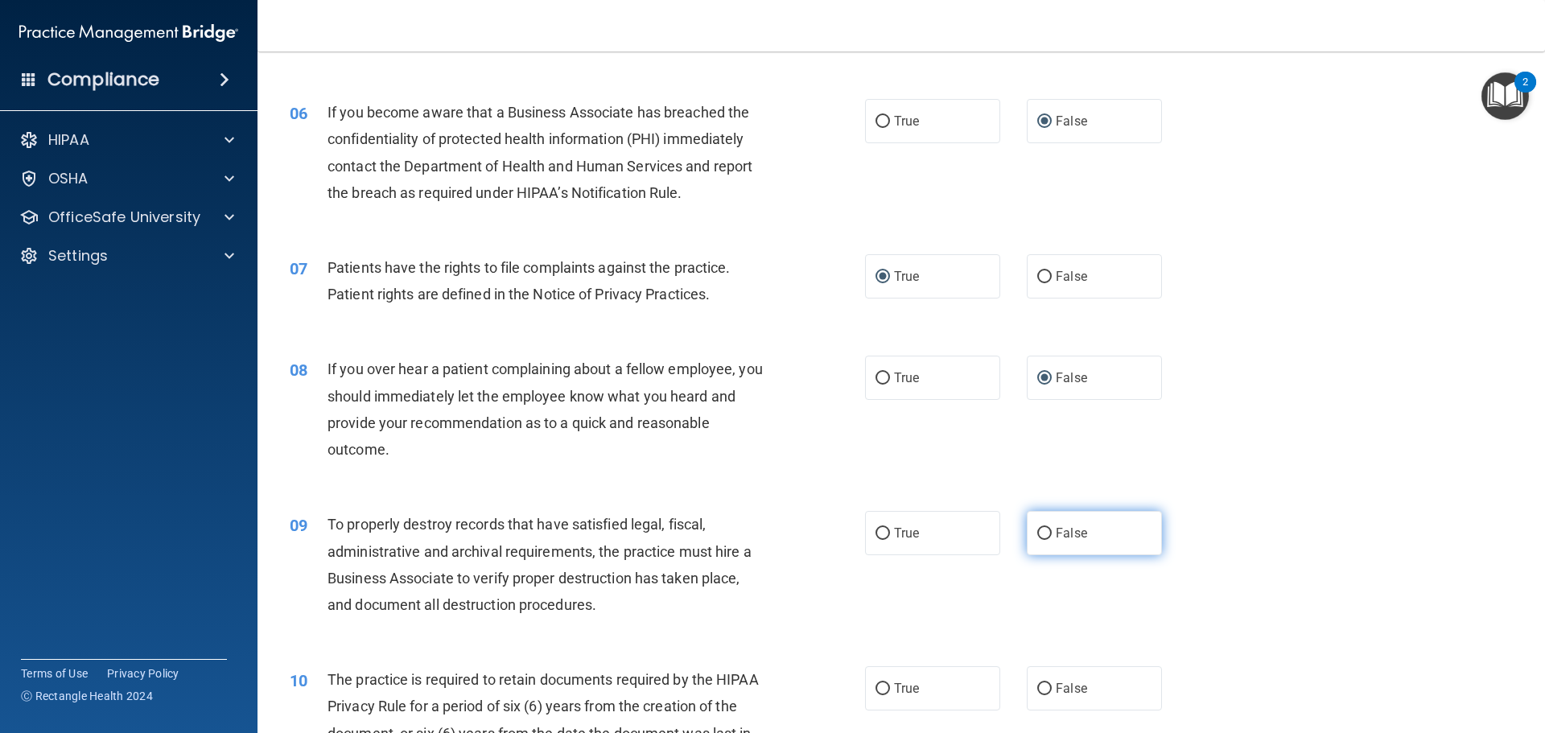
click at [1039, 530] on input "False" at bounding box center [1044, 534] width 14 height 12
radio input "true"
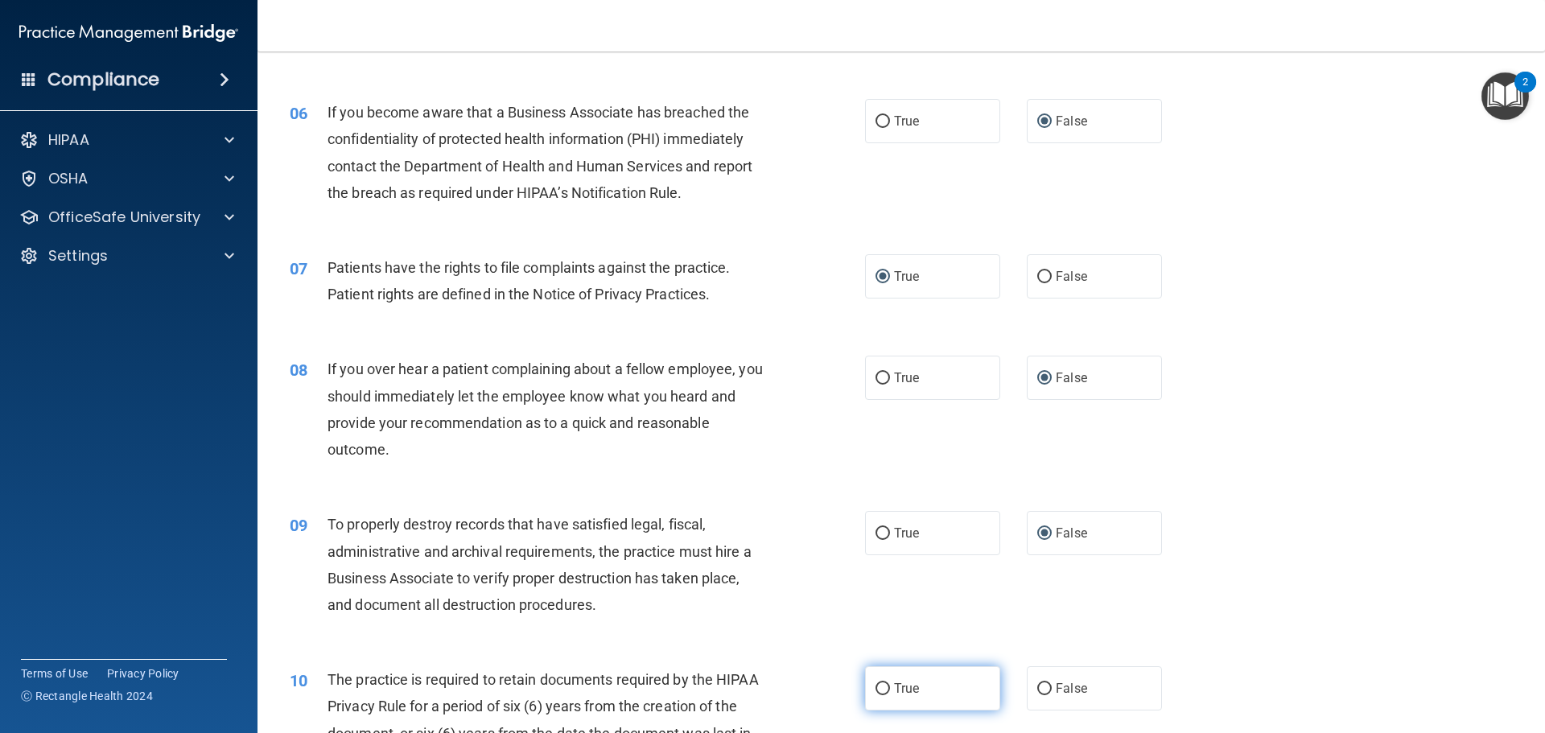
click at [879, 686] on input "True" at bounding box center [883, 689] width 14 height 12
radio input "true"
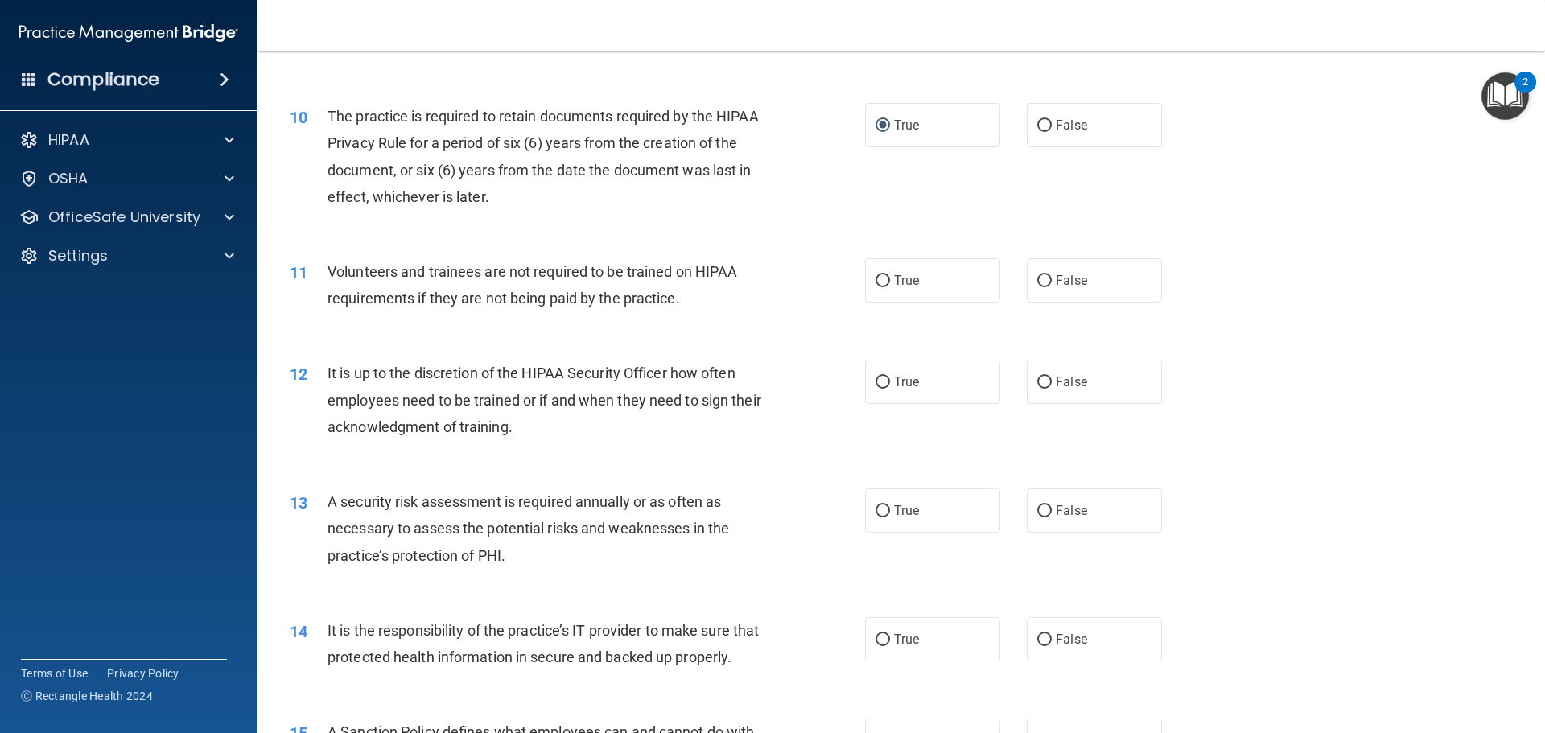
scroll to position [1368, 0]
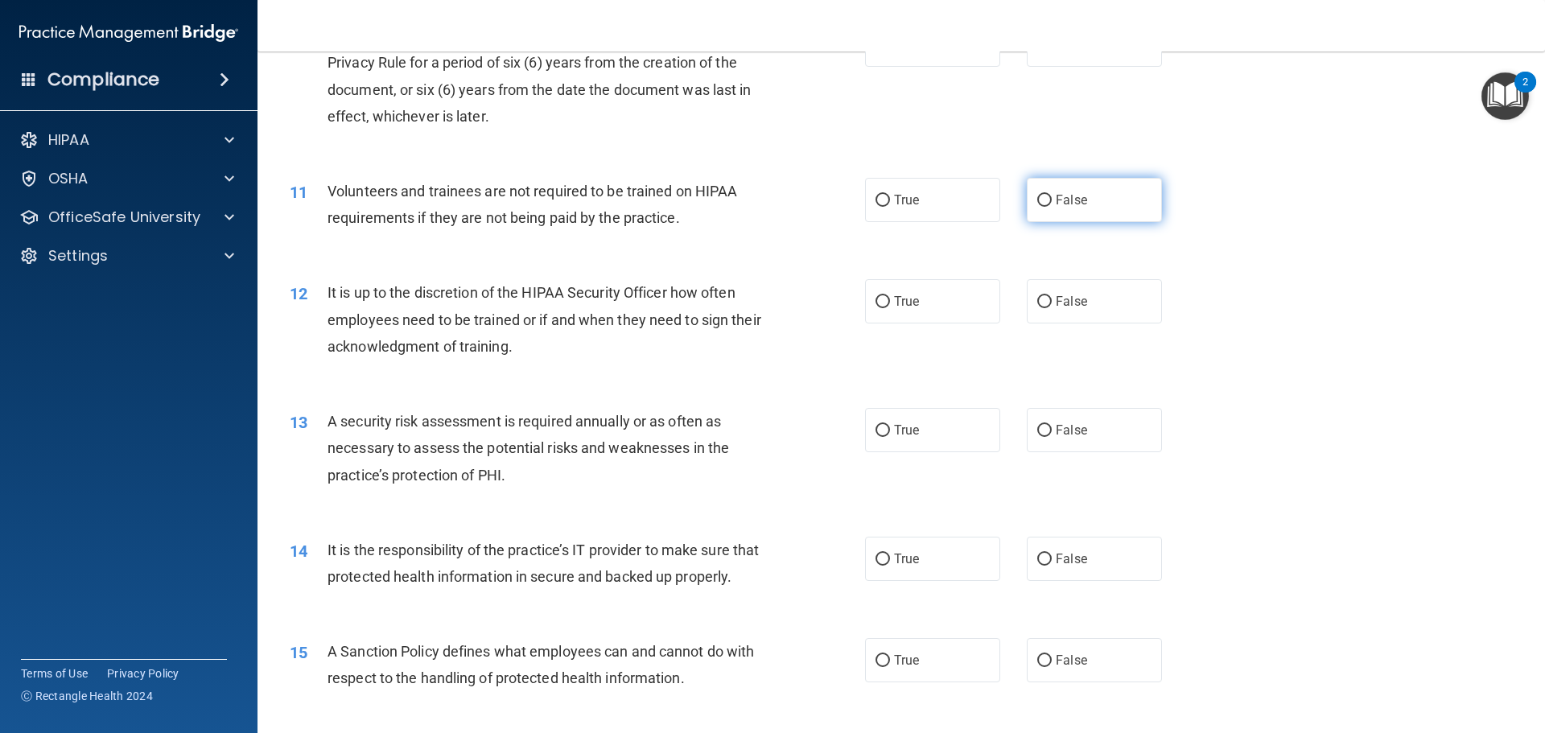
click at [1037, 197] on input "False" at bounding box center [1044, 201] width 14 height 12
radio input "true"
click at [1037, 304] on input "False" at bounding box center [1044, 302] width 14 height 12
radio input "true"
click at [880, 427] on input "True" at bounding box center [883, 431] width 14 height 12
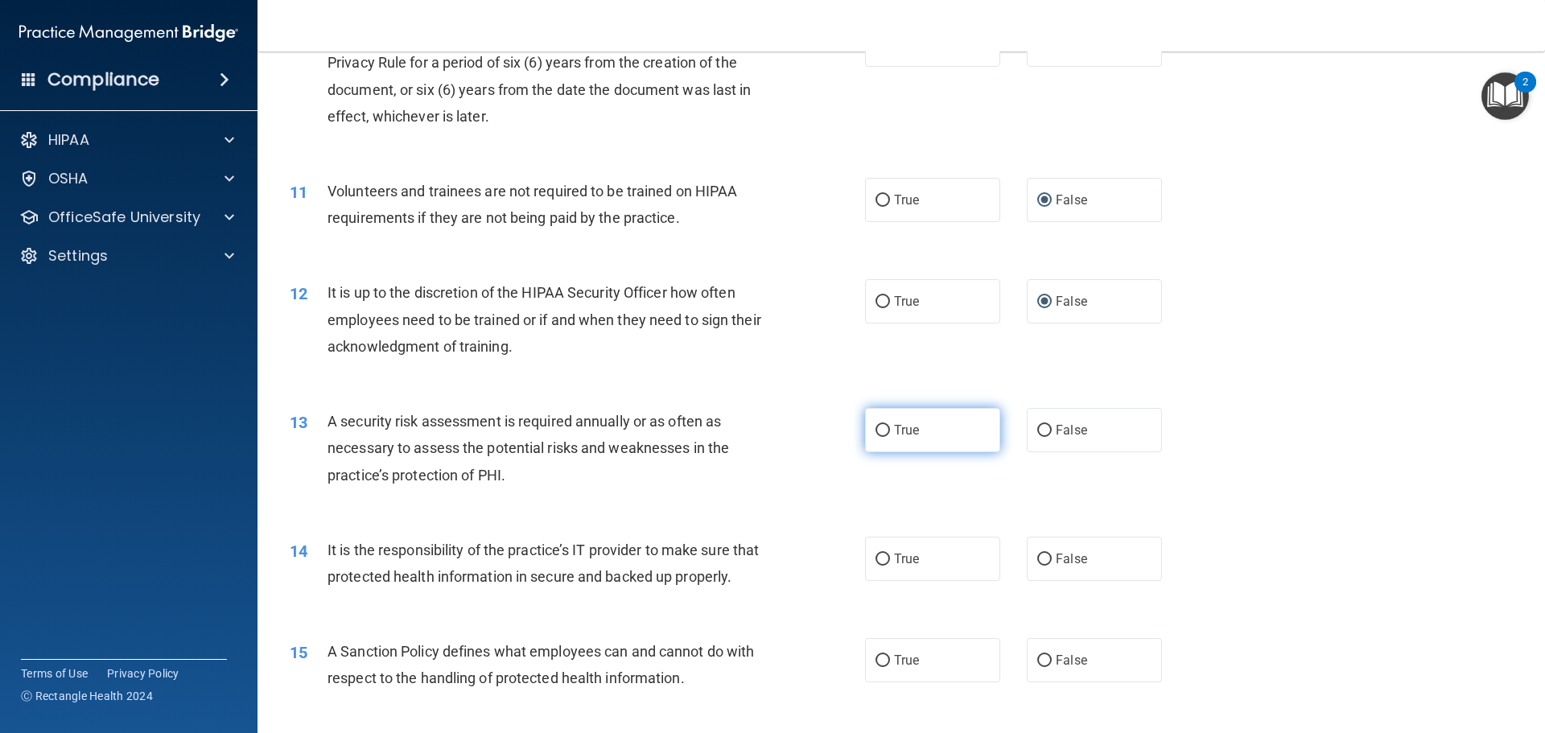
radio input "true"
click at [1041, 555] on input "False" at bounding box center [1044, 560] width 14 height 12
radio input "true"
click at [1040, 667] on input "False" at bounding box center [1044, 661] width 14 height 12
radio input "true"
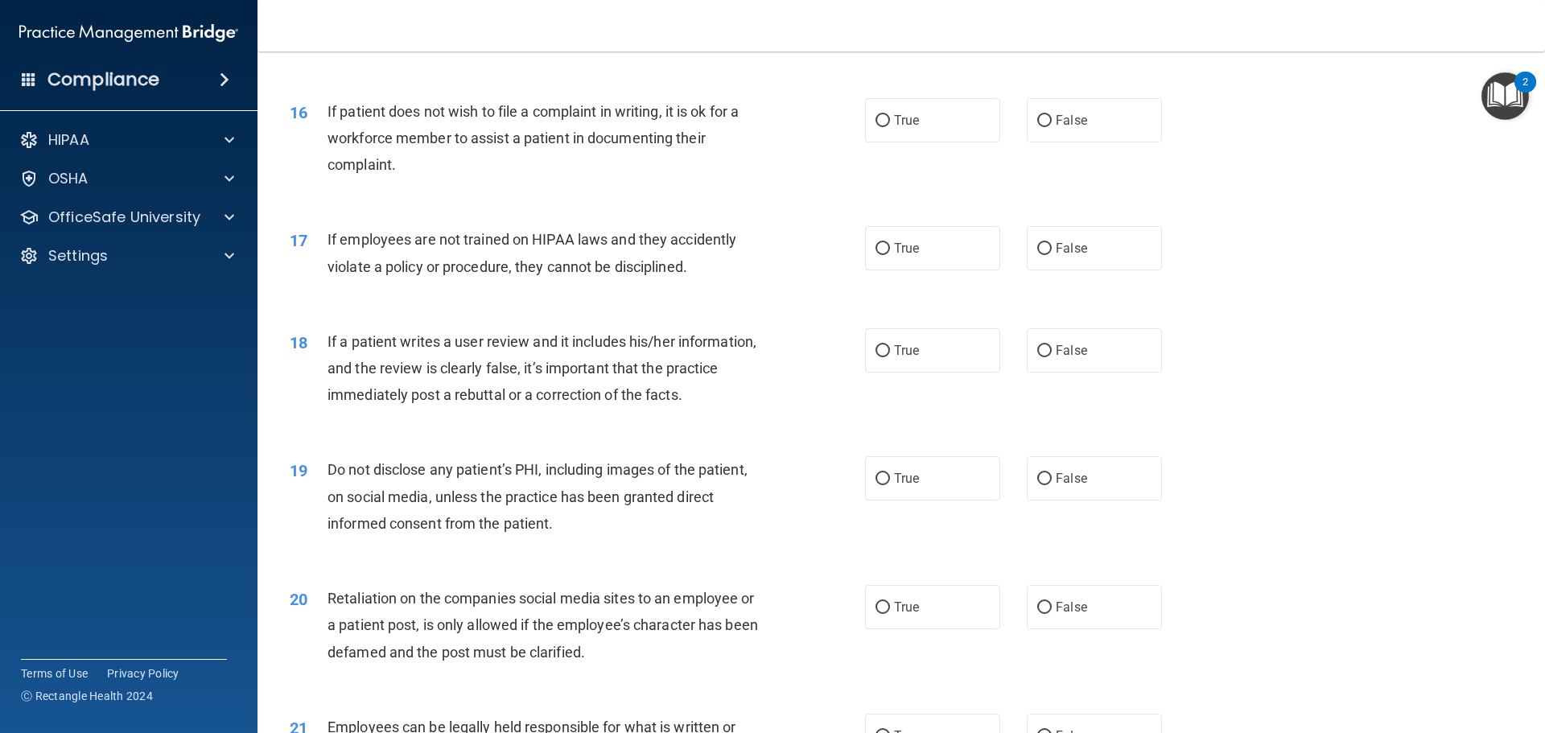
scroll to position [2012, 0]
click at [876, 126] on input "True" at bounding box center [883, 119] width 14 height 12
radio input "true"
drag, startPoint x: 1039, startPoint y: 271, endPoint x: 1029, endPoint y: 280, distance: 13.1
click at [1039, 254] on input "False" at bounding box center [1044, 247] width 14 height 12
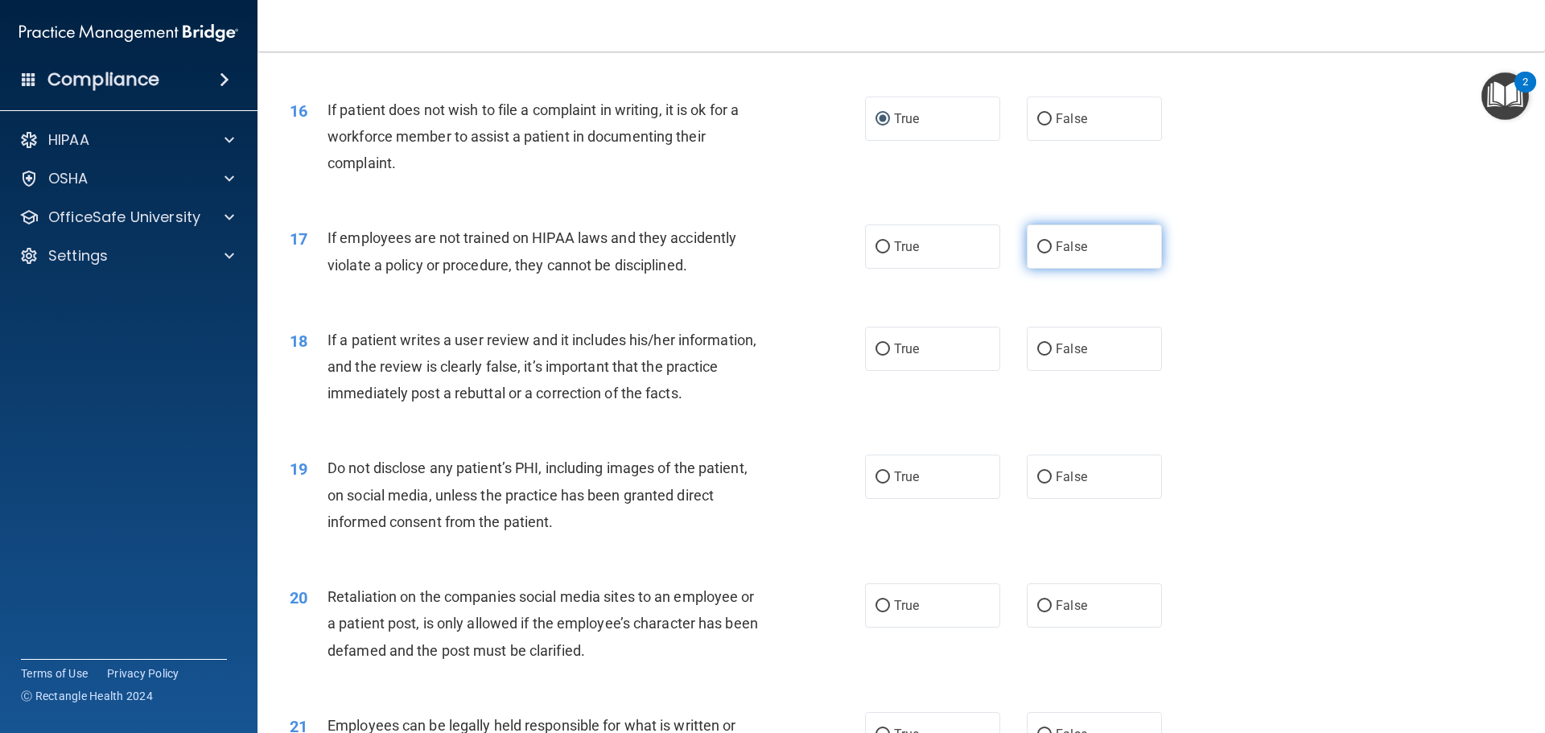
radio input "true"
click at [1041, 356] on input "False" at bounding box center [1044, 350] width 14 height 12
radio input "true"
click at [879, 484] on input "True" at bounding box center [883, 478] width 14 height 12
radio input "true"
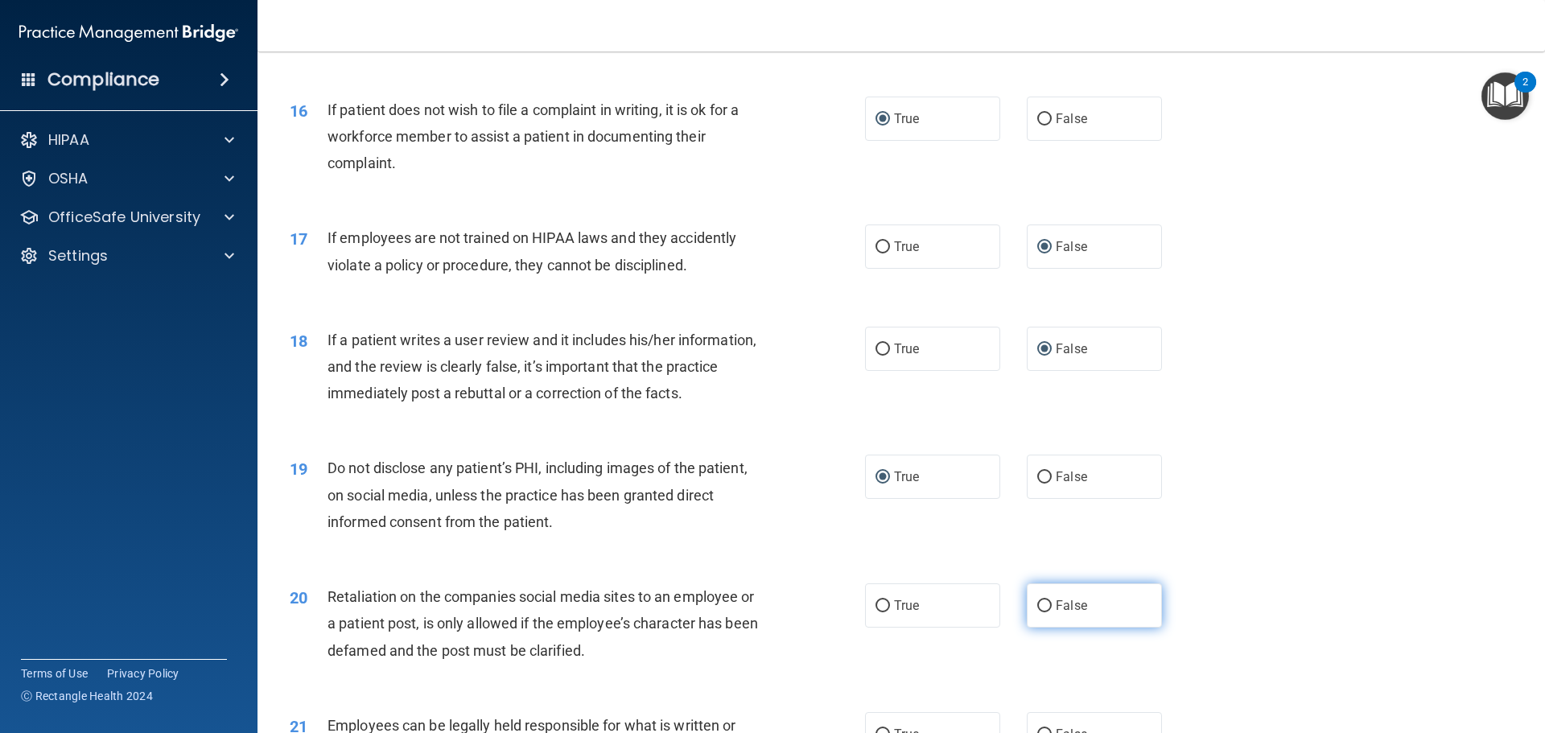
click at [1038, 612] on input "False" at bounding box center [1044, 606] width 14 height 12
radio input "true"
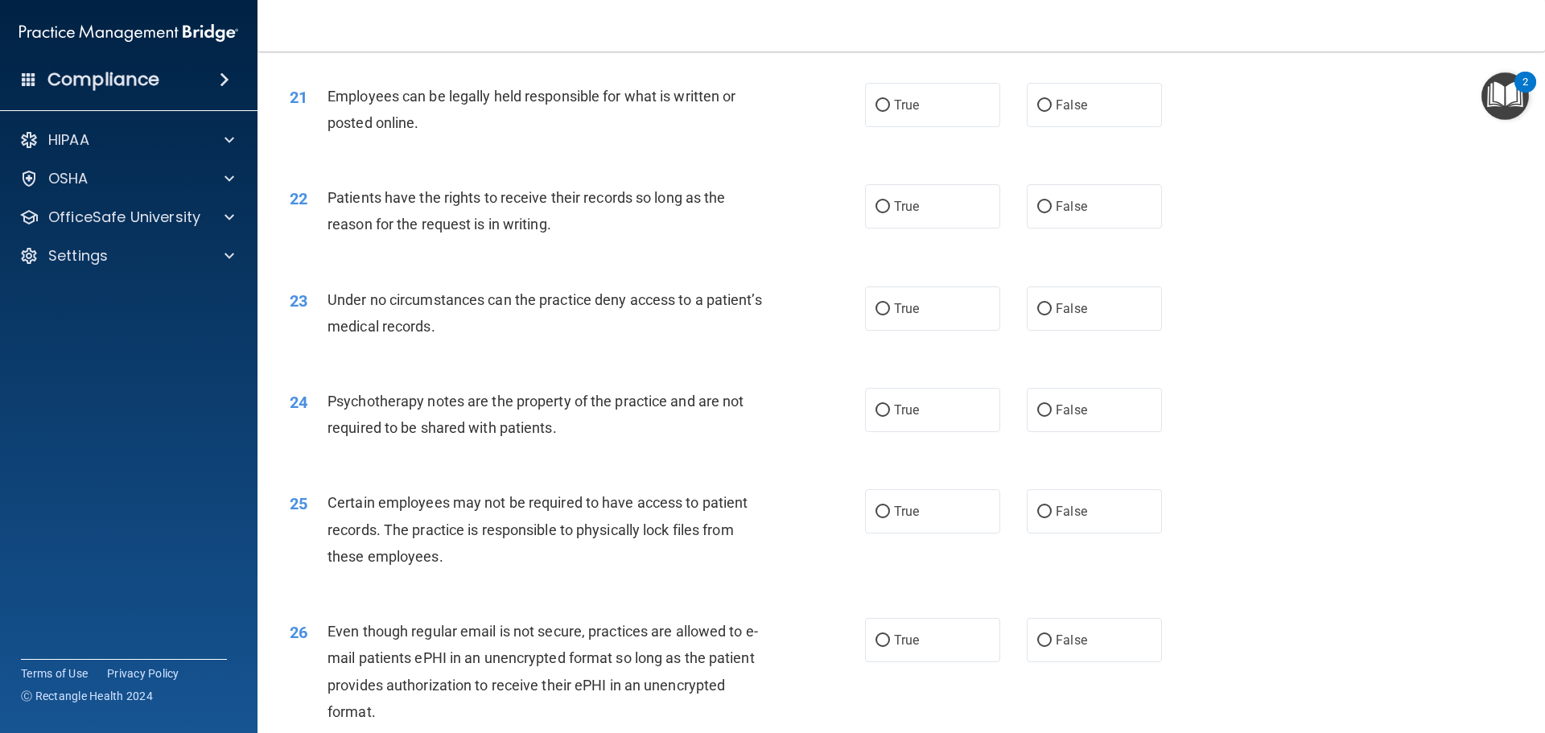
scroll to position [2656, 0]
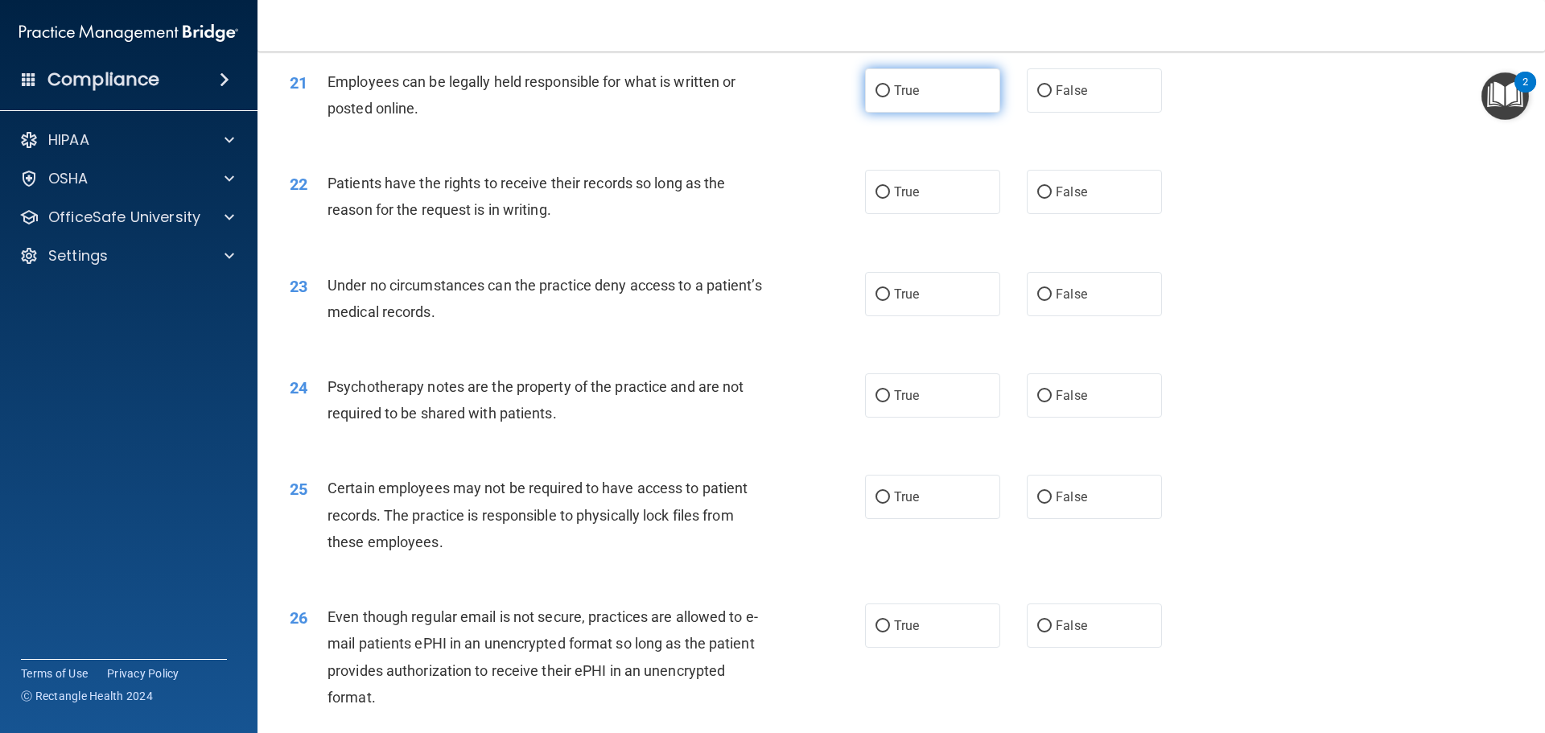
click at [877, 97] on input "True" at bounding box center [883, 91] width 14 height 12
radio input "true"
click at [1041, 199] on input "False" at bounding box center [1044, 193] width 14 height 12
radio input "true"
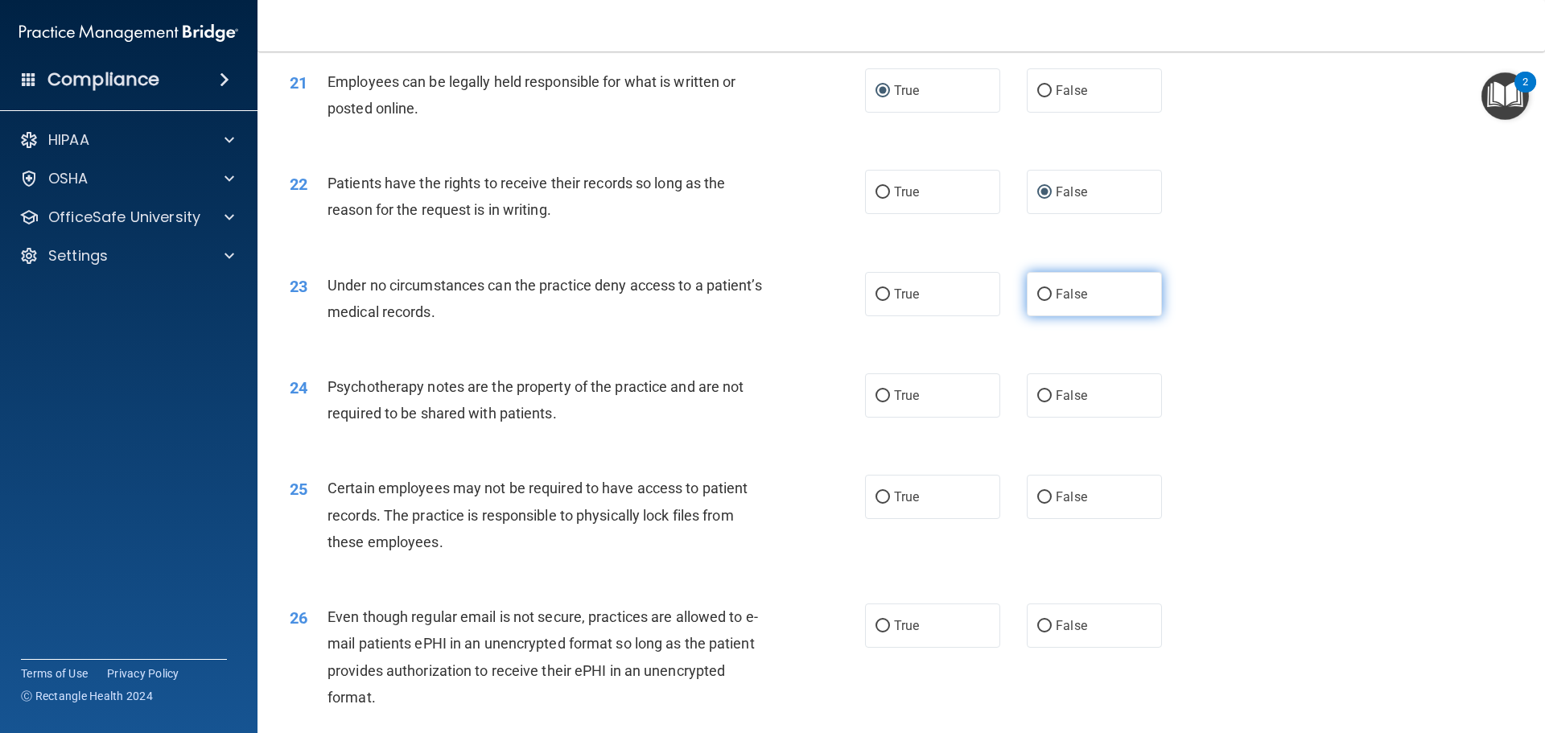
click at [1039, 301] on input "False" at bounding box center [1044, 295] width 14 height 12
radio input "true"
click at [877, 402] on input "True" at bounding box center [883, 396] width 14 height 12
radio input "true"
click at [881, 504] on input "True" at bounding box center [883, 498] width 14 height 12
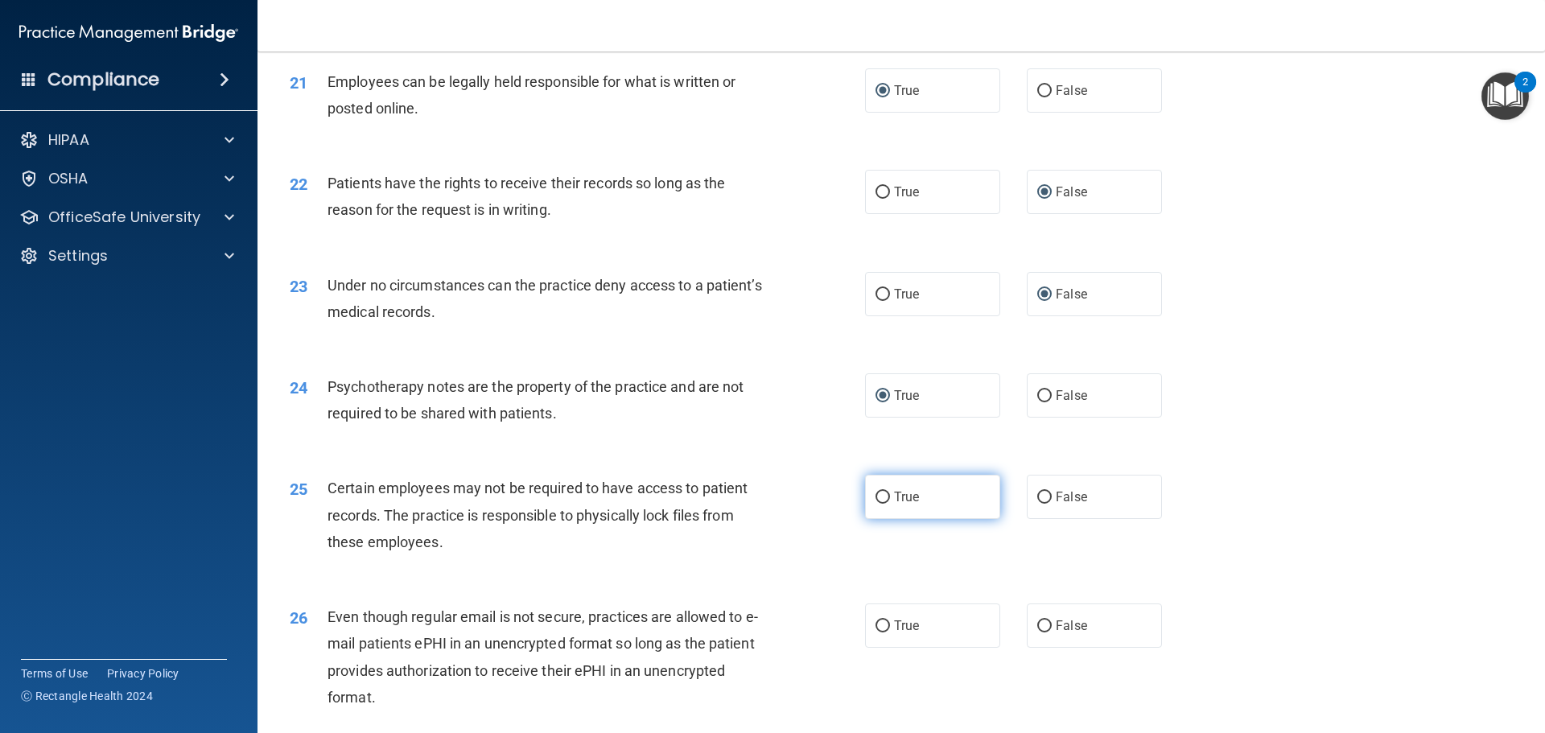
radio input "true"
click at [876, 633] on input "True" at bounding box center [883, 626] width 14 height 12
radio input "true"
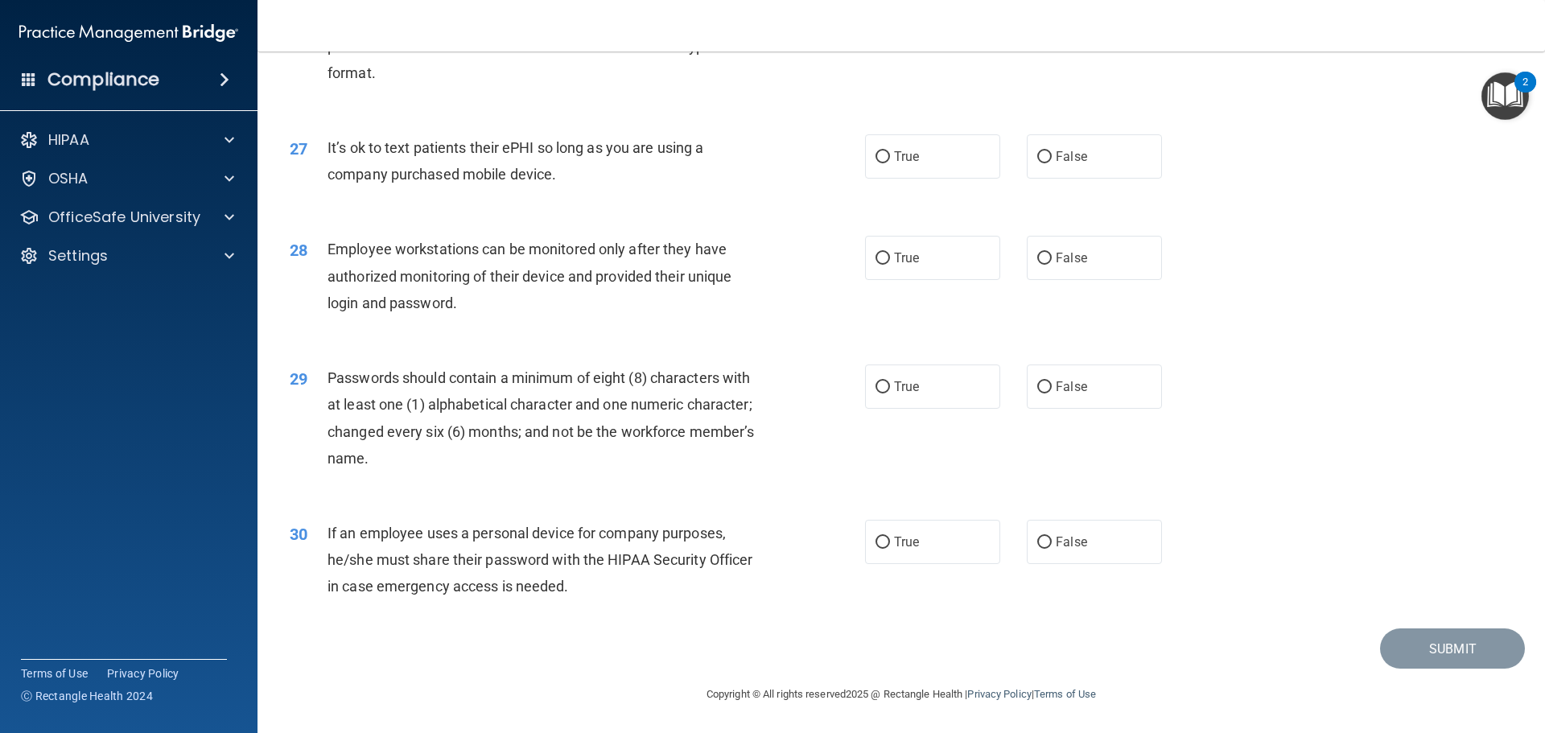
scroll to position [3307, 0]
click at [1041, 155] on input "False" at bounding box center [1044, 157] width 14 height 12
radio input "true"
click at [1037, 258] on input "False" at bounding box center [1044, 259] width 14 height 12
radio input "true"
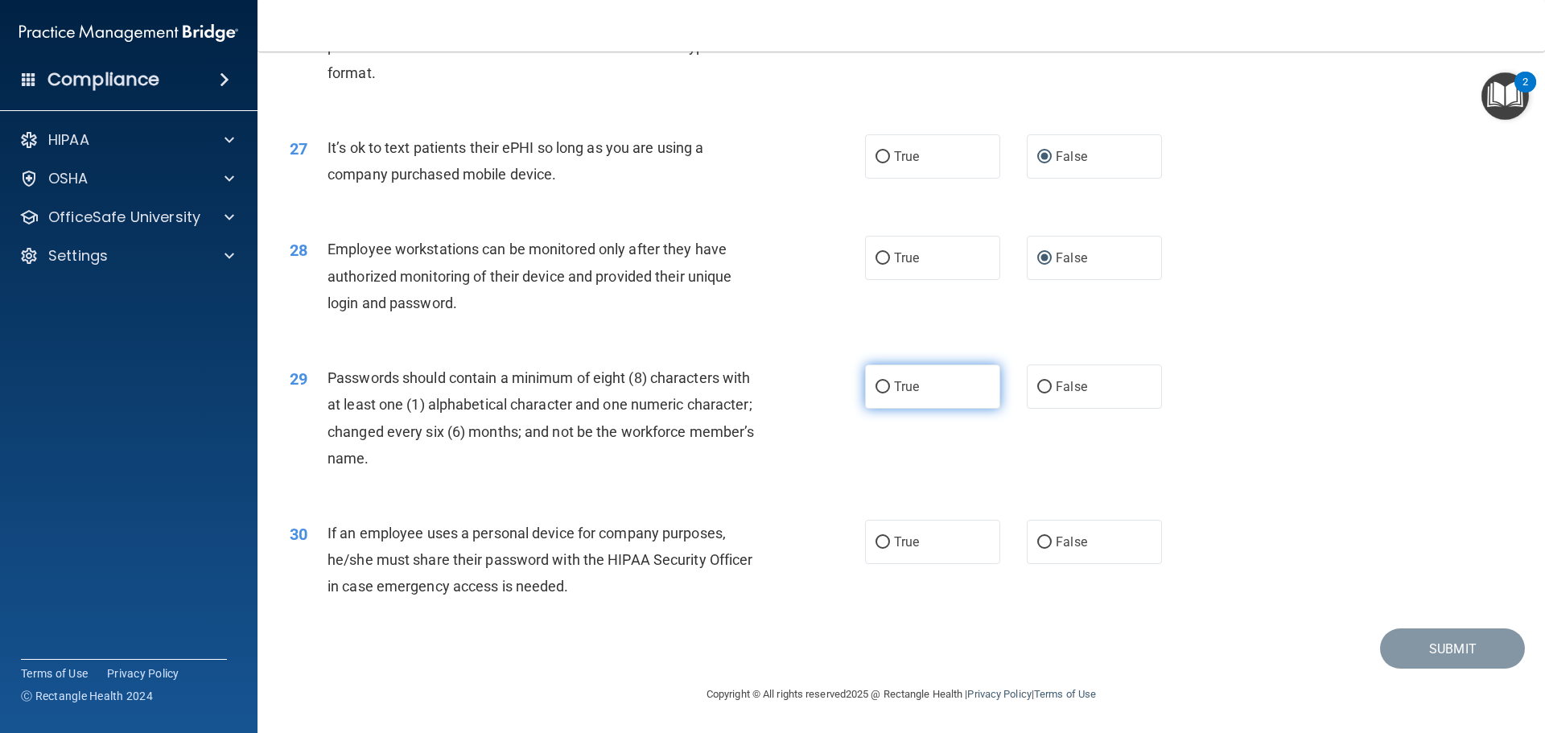
click at [876, 385] on input "True" at bounding box center [883, 387] width 14 height 12
radio input "true"
click at [1040, 538] on input "False" at bounding box center [1044, 543] width 14 height 12
radio input "true"
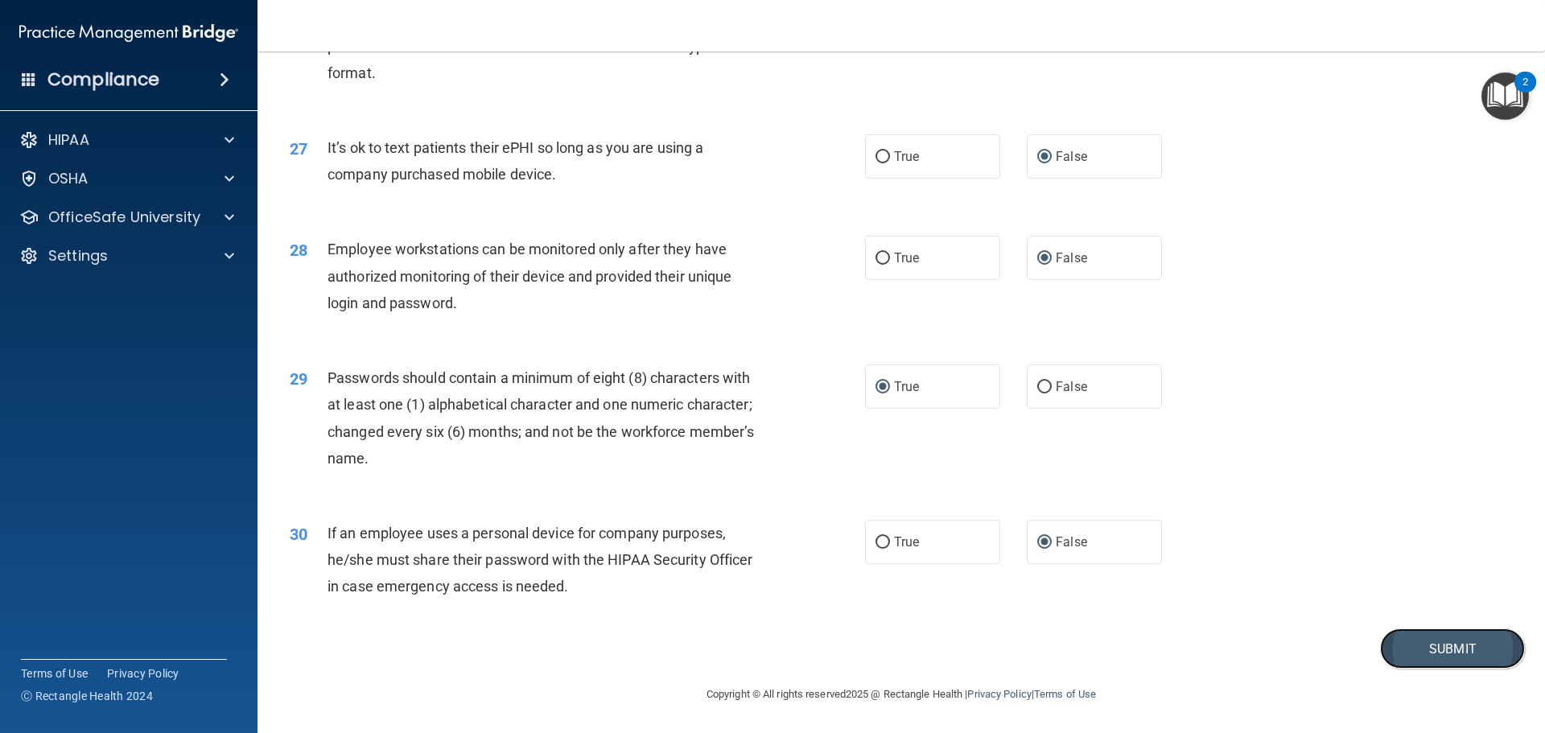
click at [1457, 645] on button "Submit" at bounding box center [1452, 649] width 145 height 41
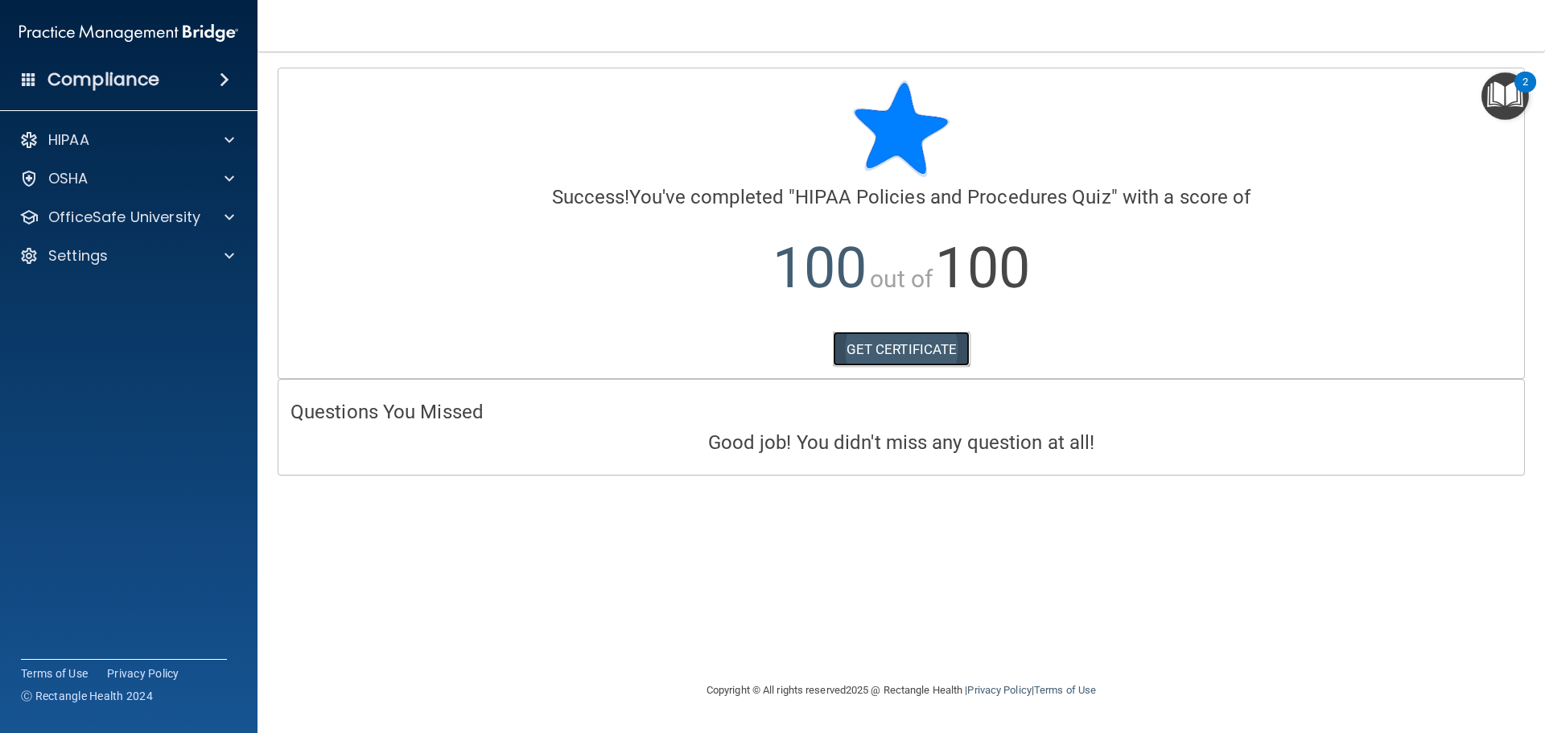
click at [890, 352] on link "GET CERTIFICATE" at bounding box center [902, 349] width 138 height 35
click at [96, 217] on p "OfficeSafe University" at bounding box center [124, 217] width 152 height 19
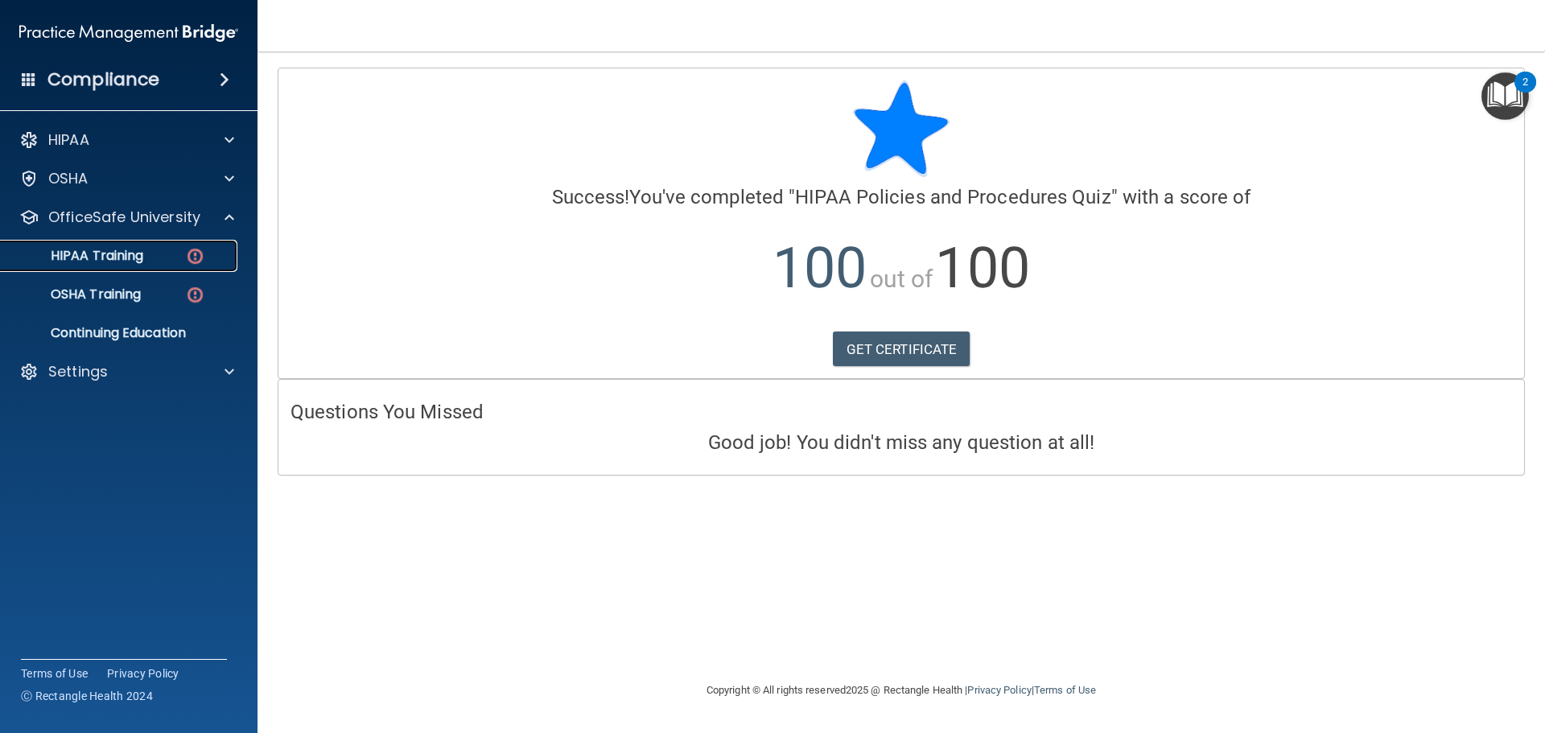
click at [93, 254] on p "HIPAA Training" at bounding box center [76, 256] width 133 height 16
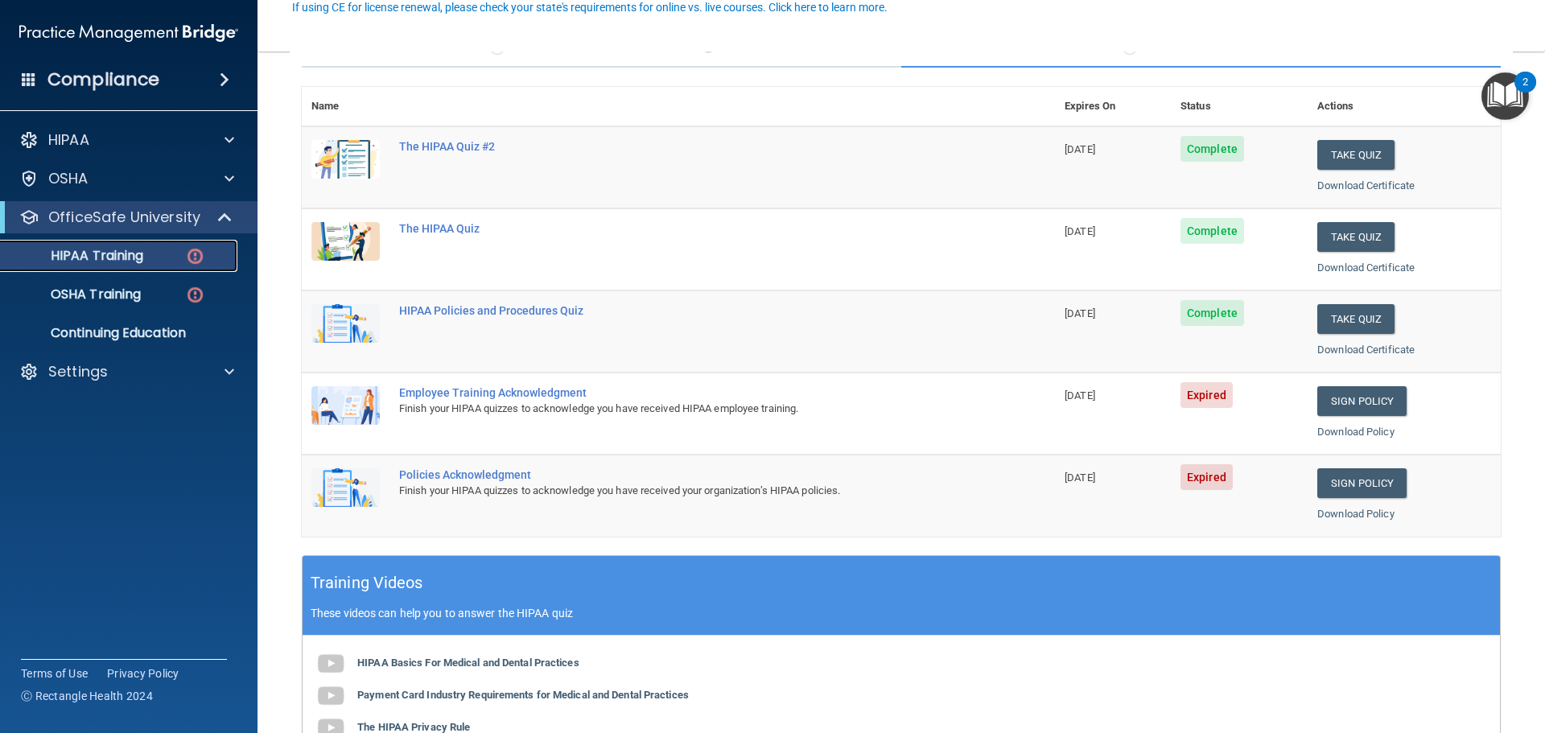
scroll to position [76, 0]
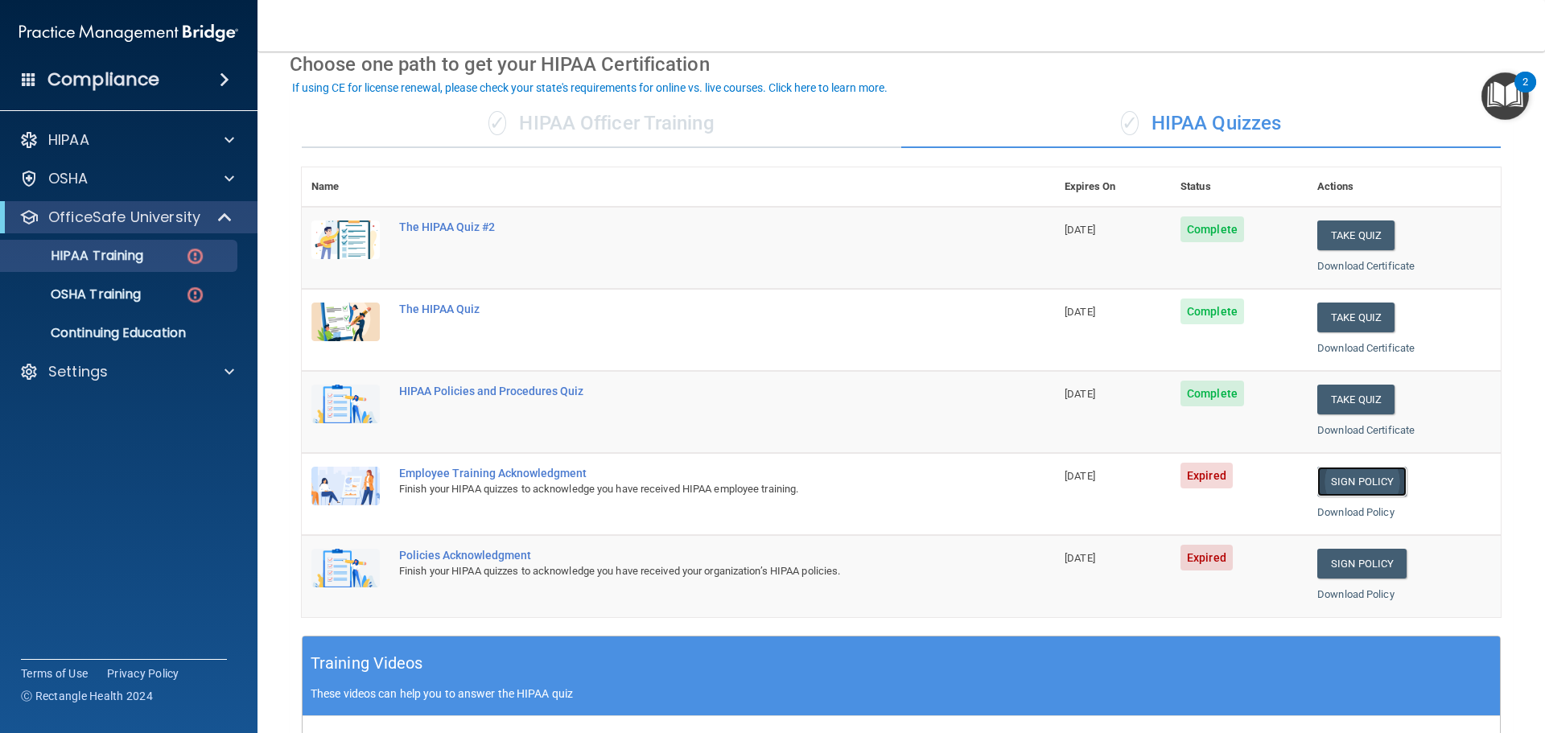
click at [1330, 480] on link "Sign Policy" at bounding box center [1361, 482] width 89 height 30
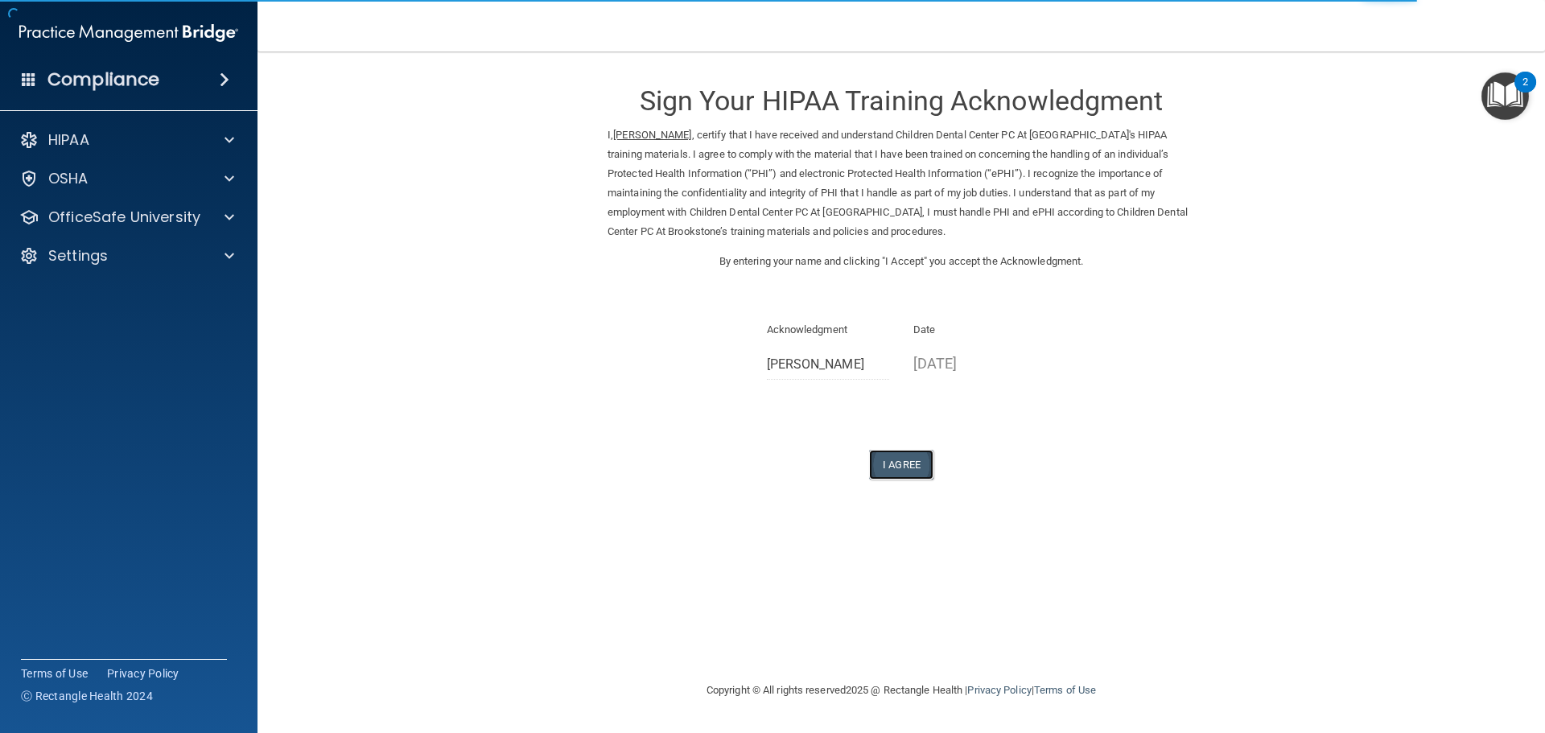
click at [908, 470] on button "I Agree" at bounding box center [901, 465] width 64 height 30
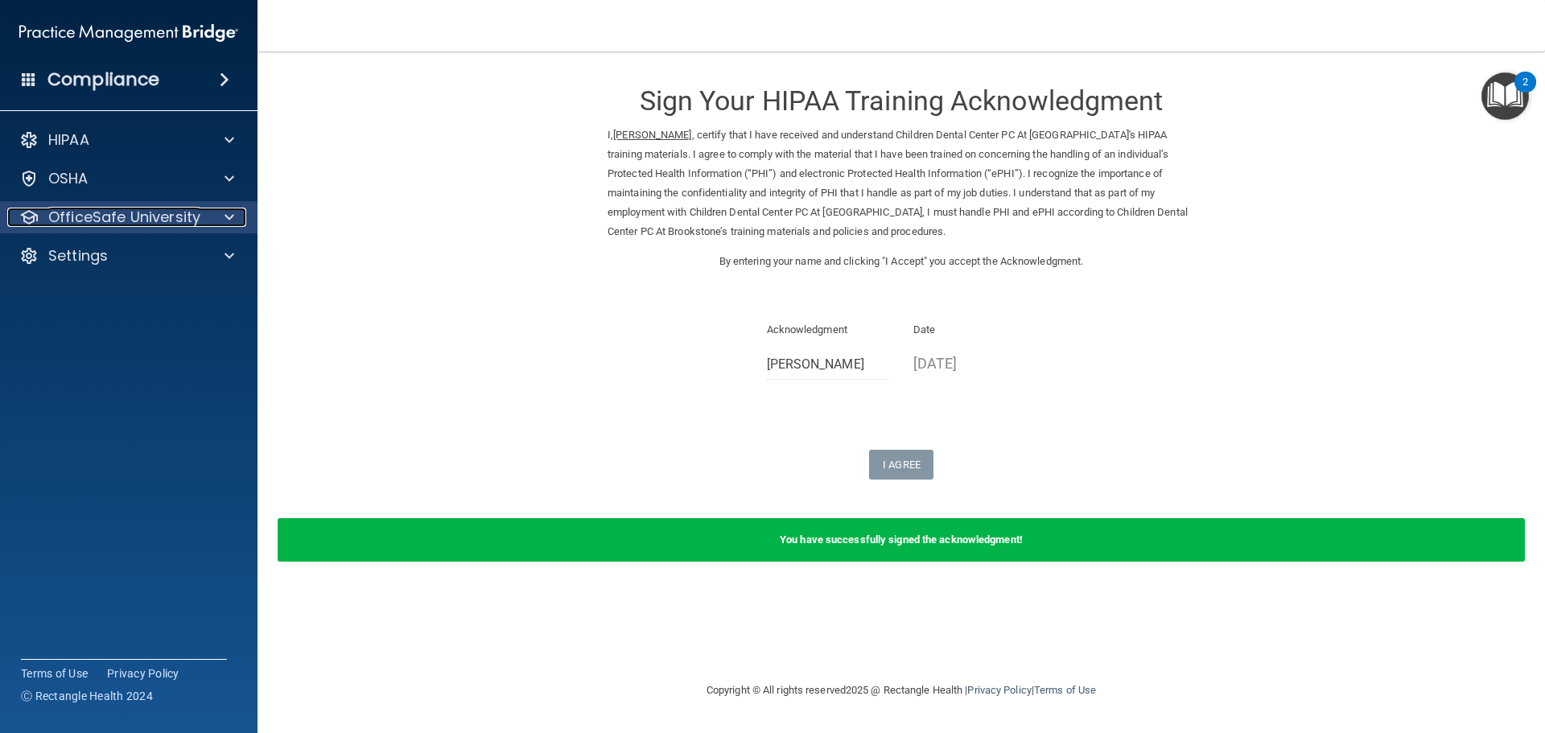
click at [115, 214] on p "OfficeSafe University" at bounding box center [124, 217] width 152 height 19
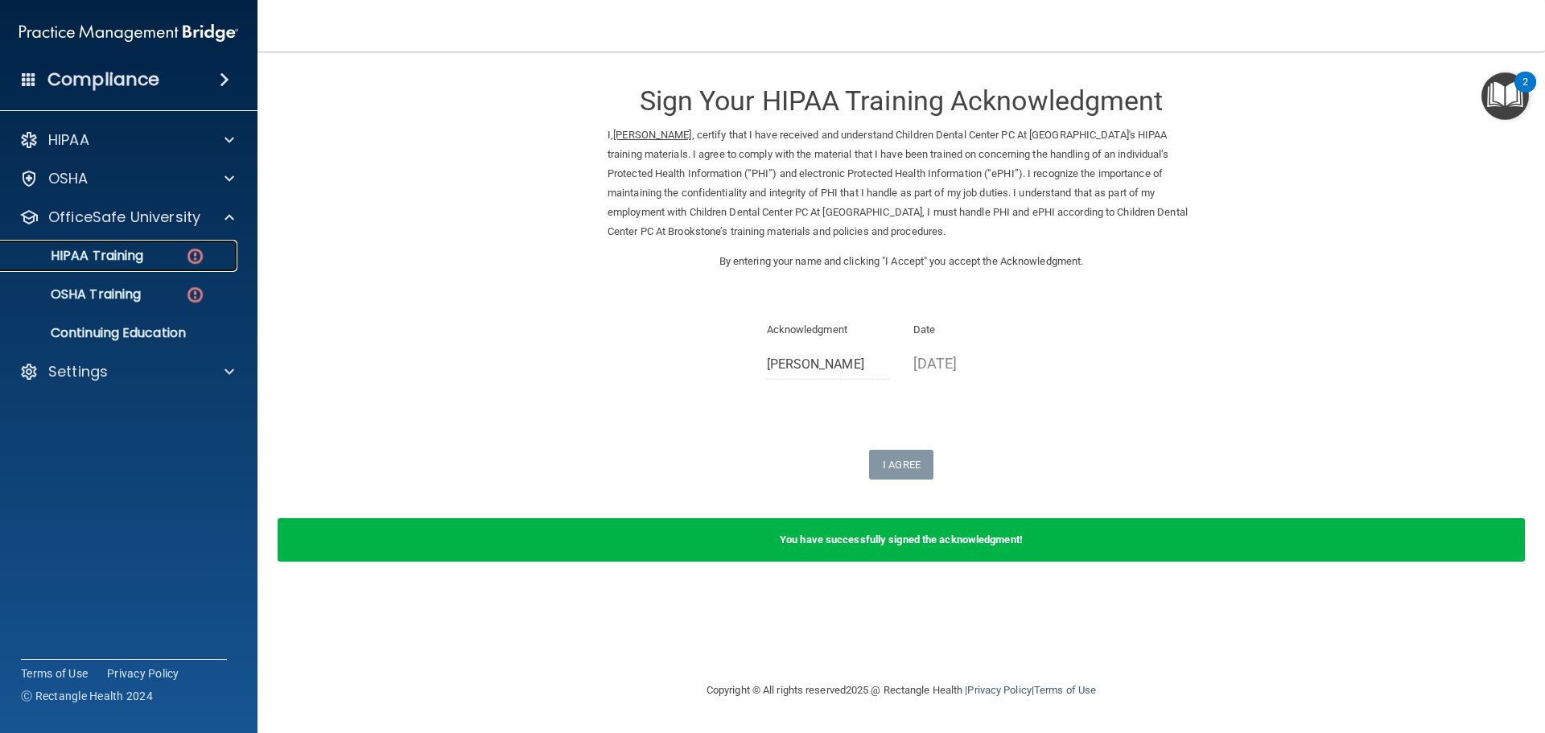
drag, startPoint x: 101, startPoint y: 257, endPoint x: 205, endPoint y: 267, distance: 104.3
click at [101, 258] on p "HIPAA Training" at bounding box center [76, 256] width 133 height 16
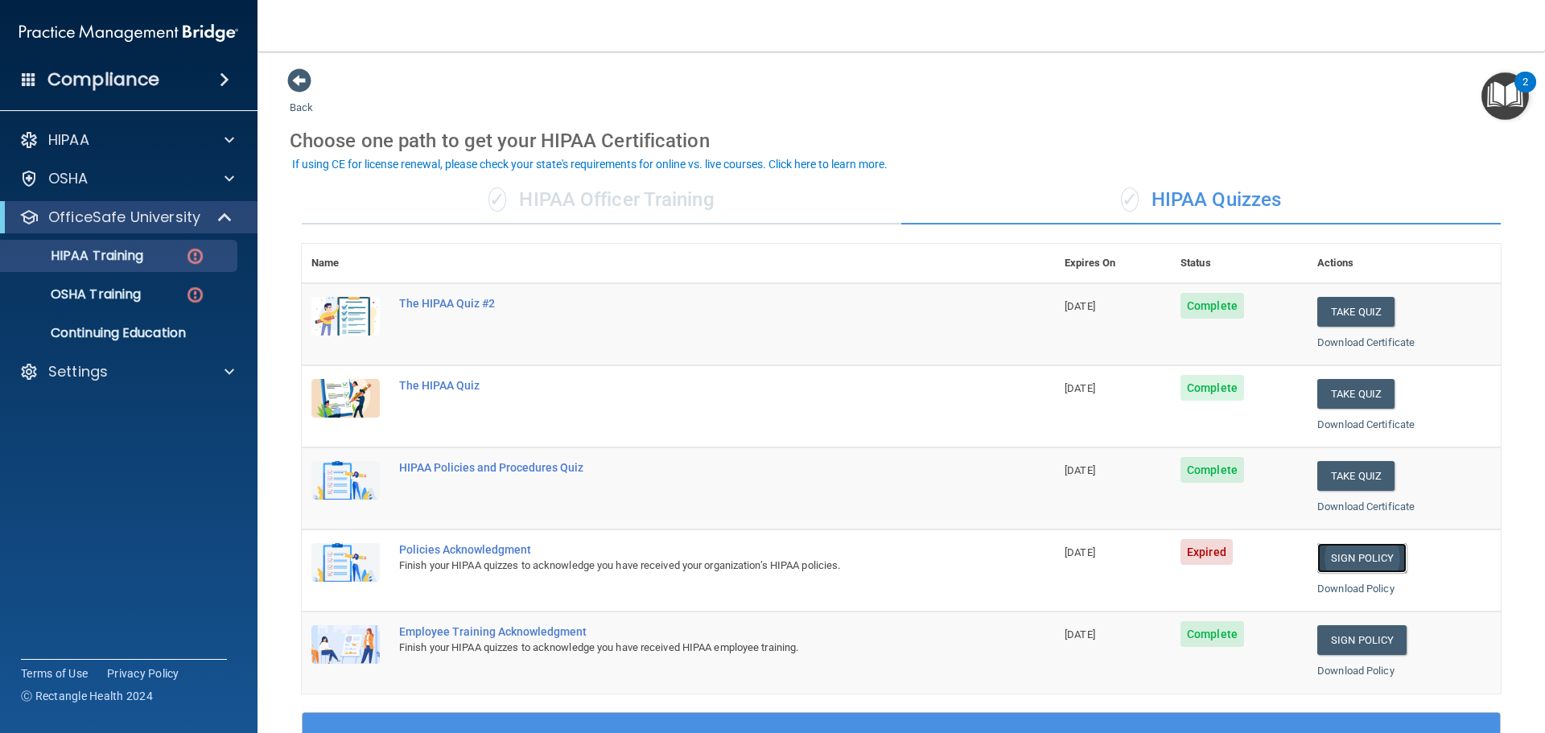
click at [1337, 554] on link "Sign Policy" at bounding box center [1361, 558] width 89 height 30
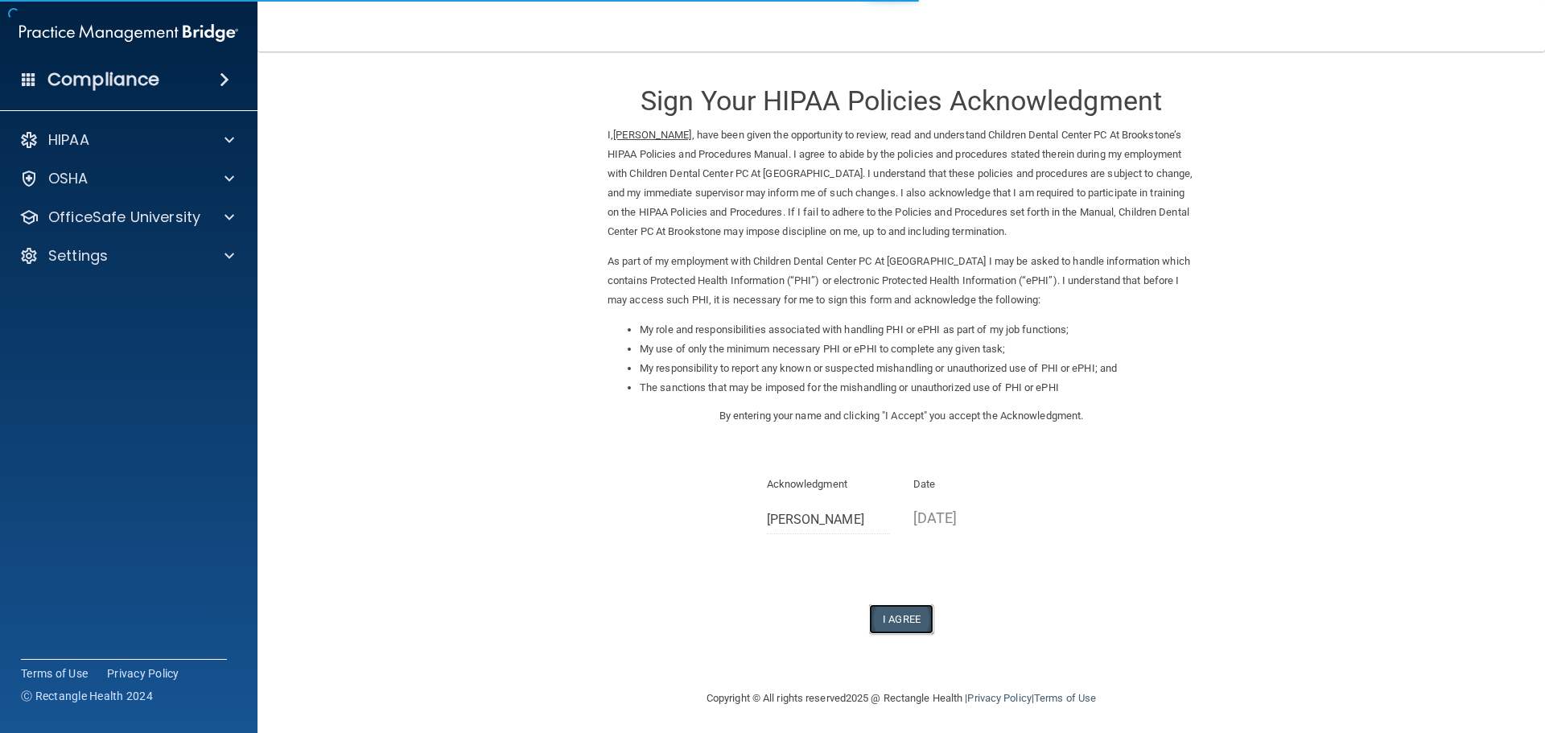
click at [901, 625] on button "I Agree" at bounding box center [901, 619] width 64 height 30
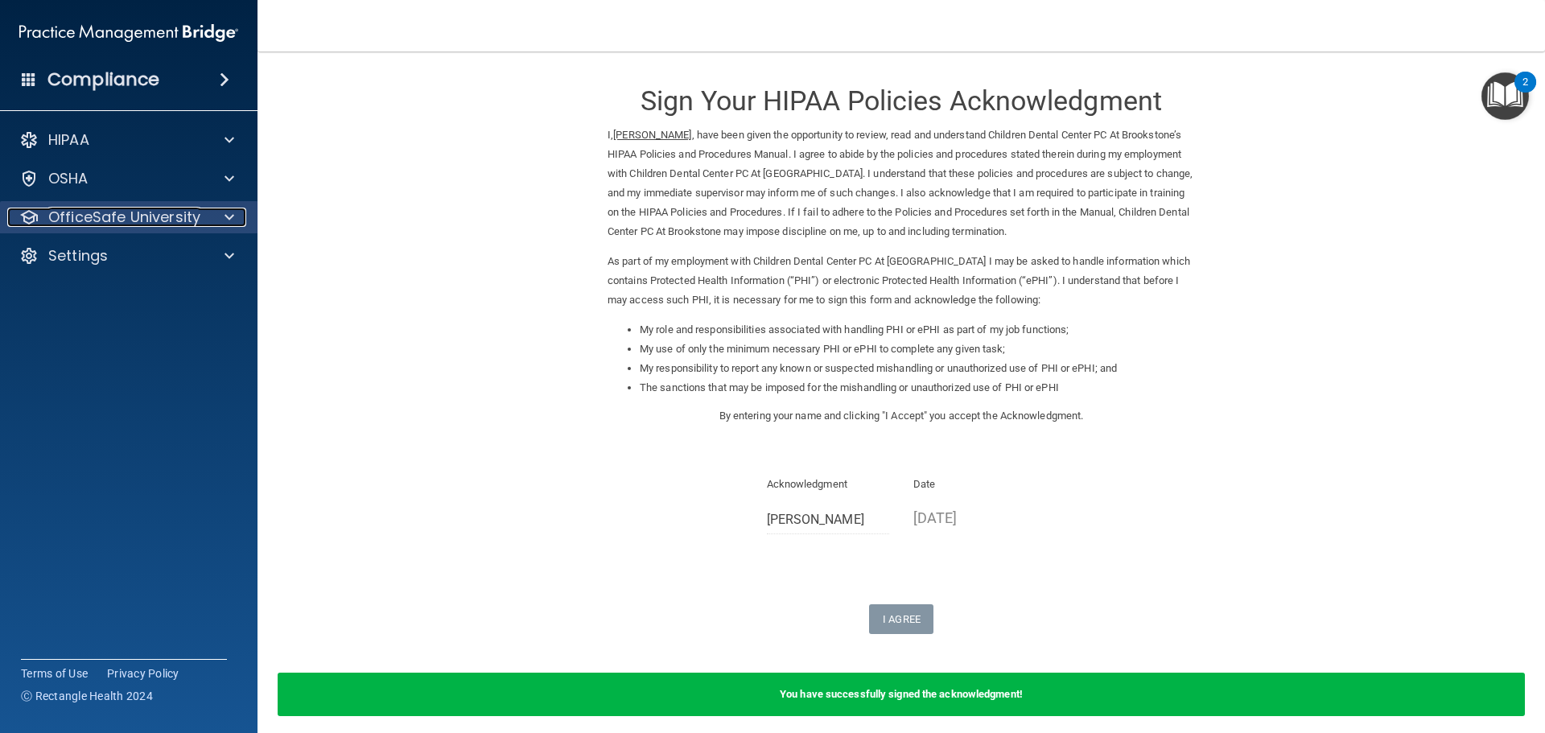
click at [126, 216] on p "OfficeSafe University" at bounding box center [124, 217] width 152 height 19
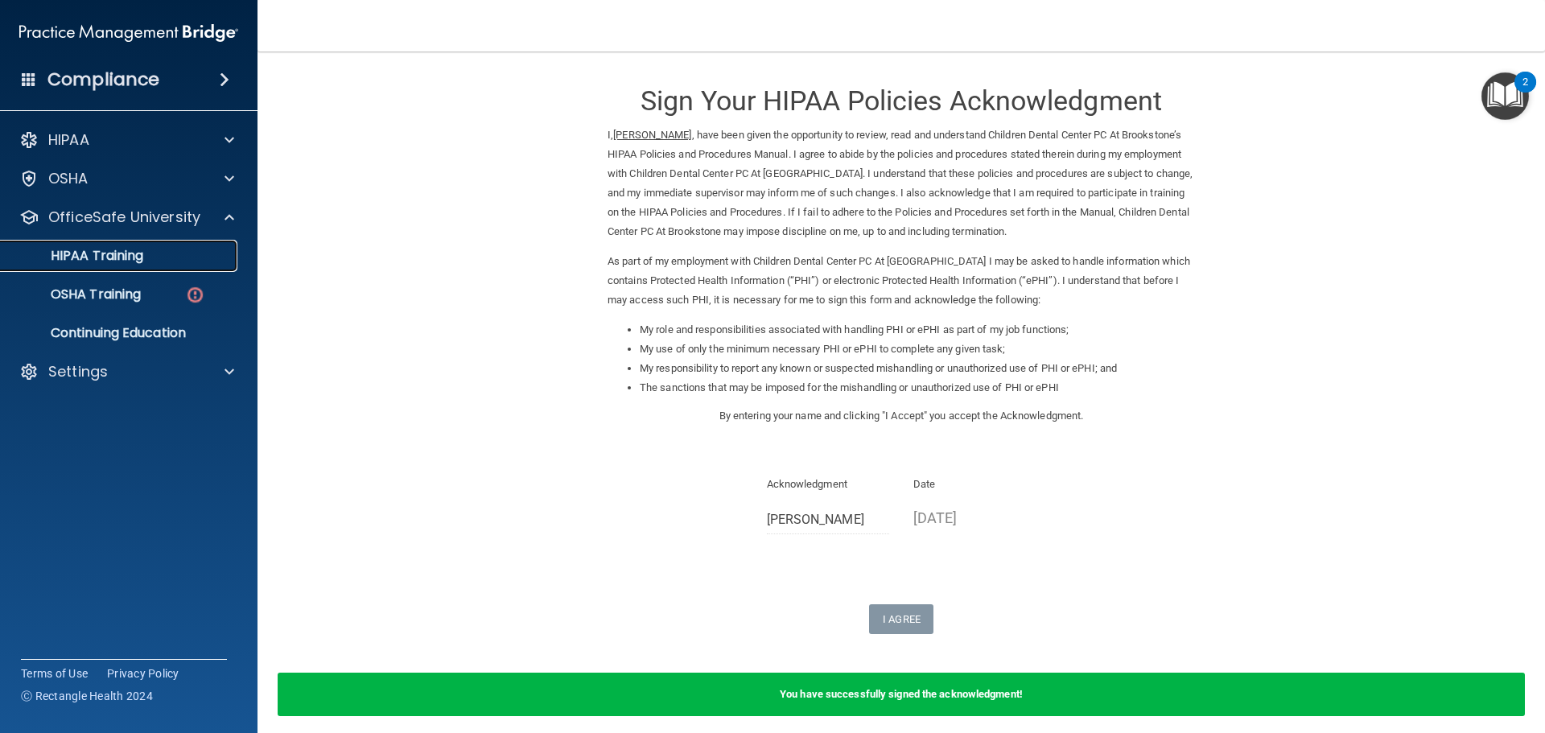
click at [102, 260] on p "HIPAA Training" at bounding box center [76, 256] width 133 height 16
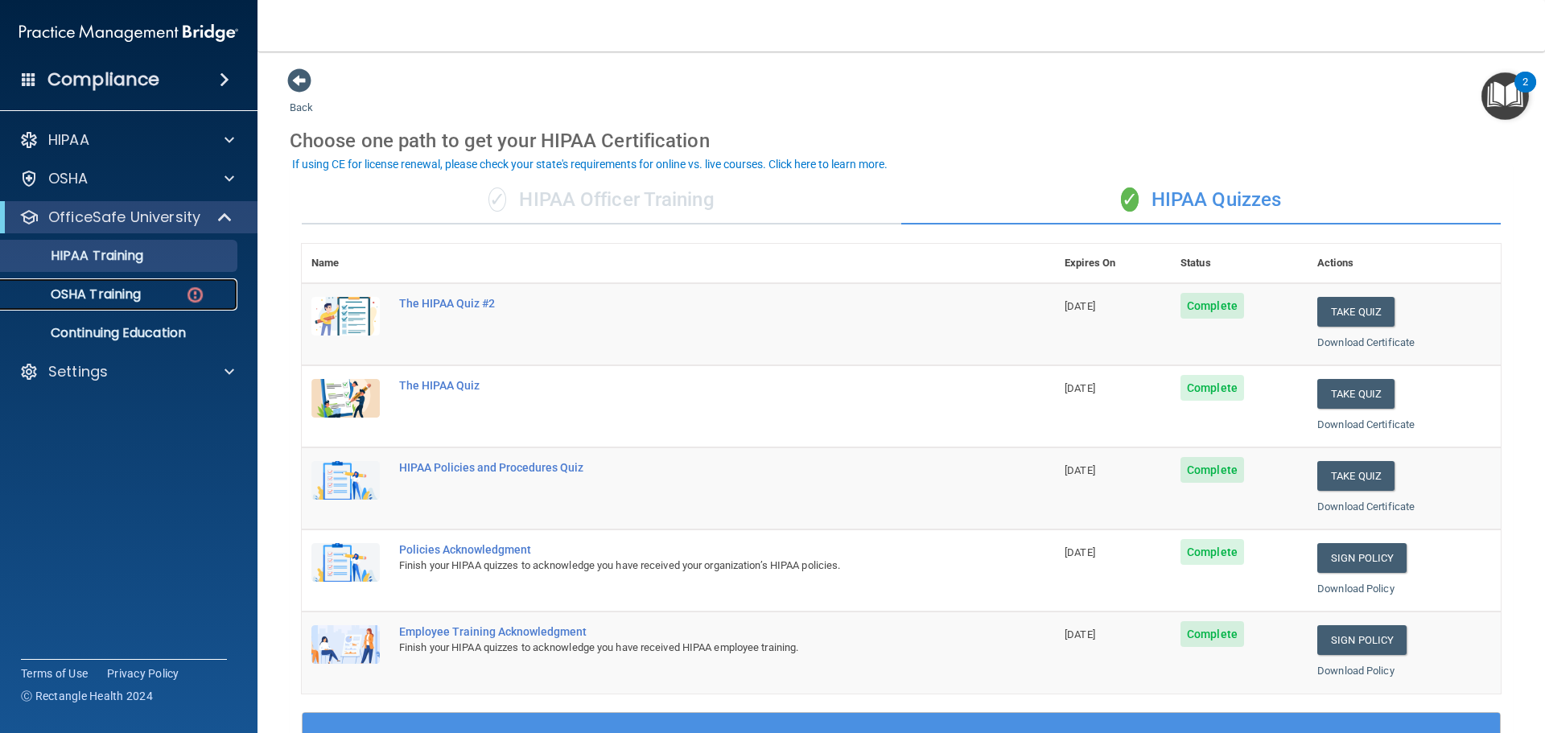
click at [114, 294] on p "OSHA Training" at bounding box center [75, 294] width 130 height 16
